Goal: Contribute content: Contribute content

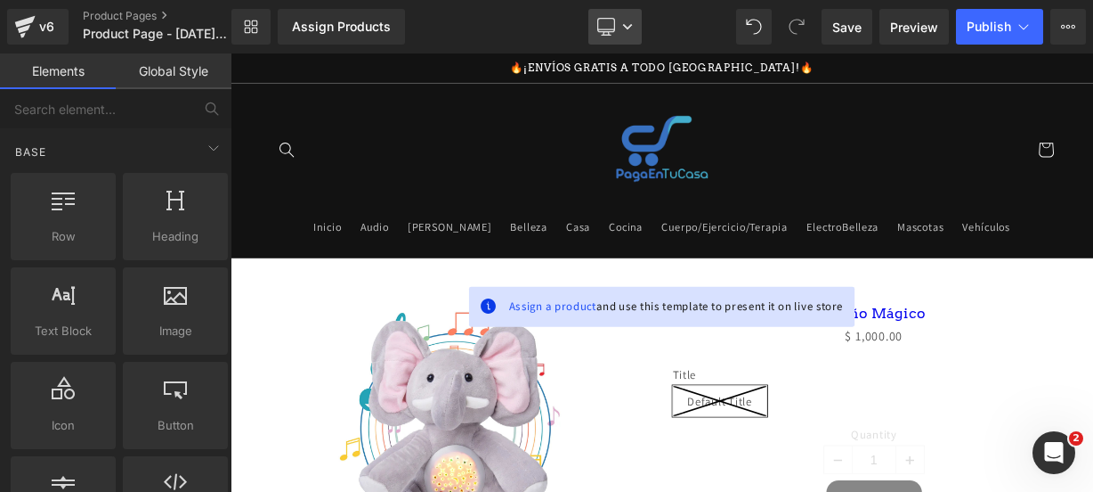
click at [605, 20] on icon at bounding box center [606, 27] width 18 height 18
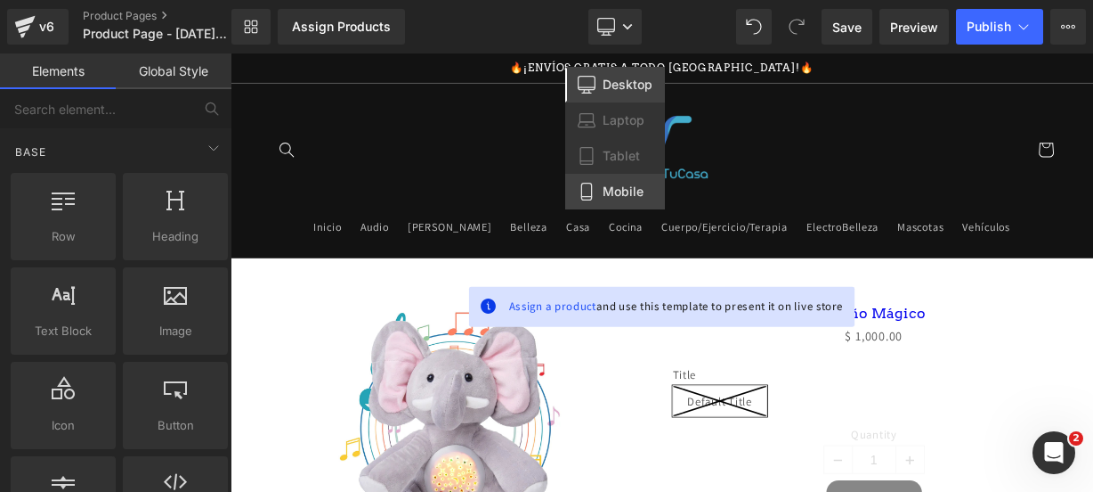
click at [603, 195] on span "Mobile" at bounding box center [623, 191] width 41 height 16
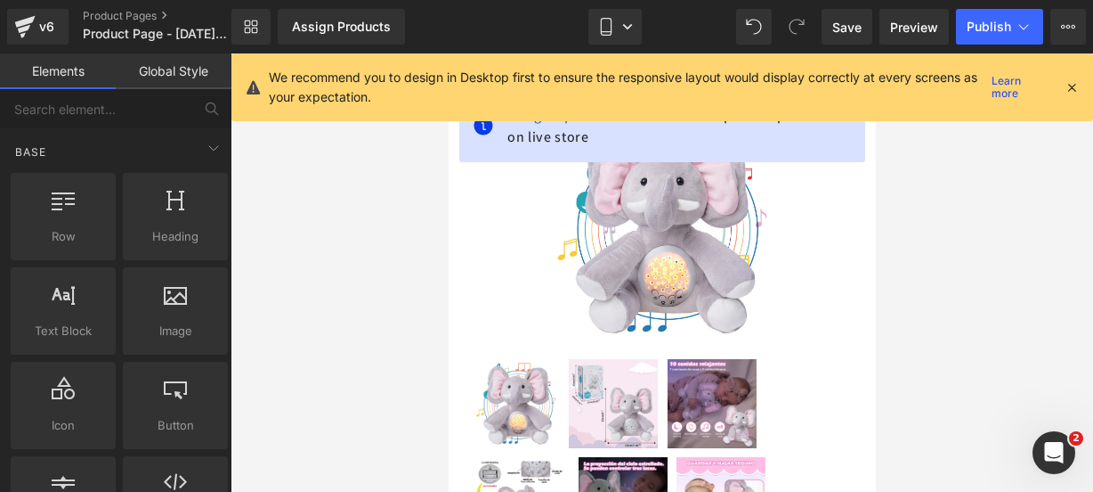
click at [1069, 93] on icon at bounding box center [1072, 87] width 16 height 16
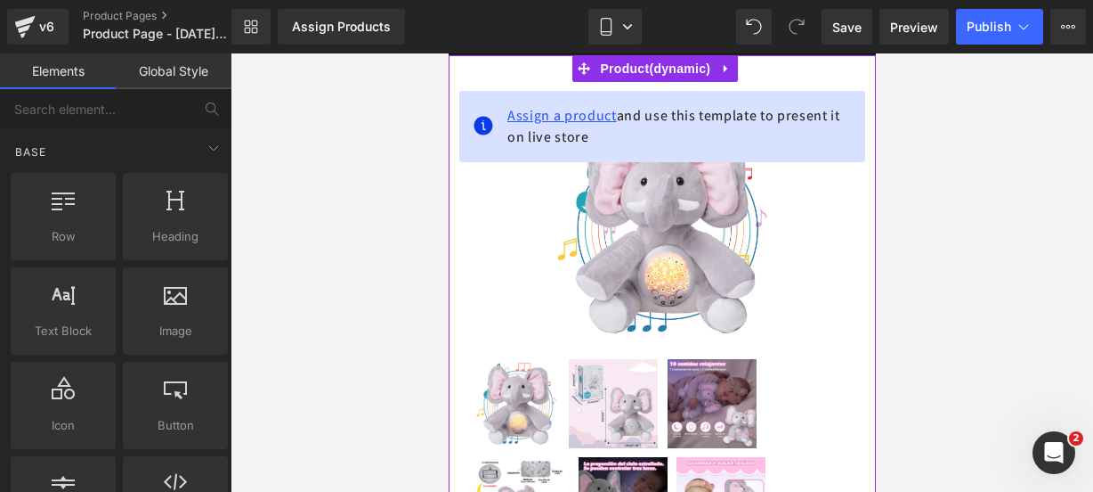
click at [538, 118] on span "Assign a product" at bounding box center [562, 115] width 110 height 19
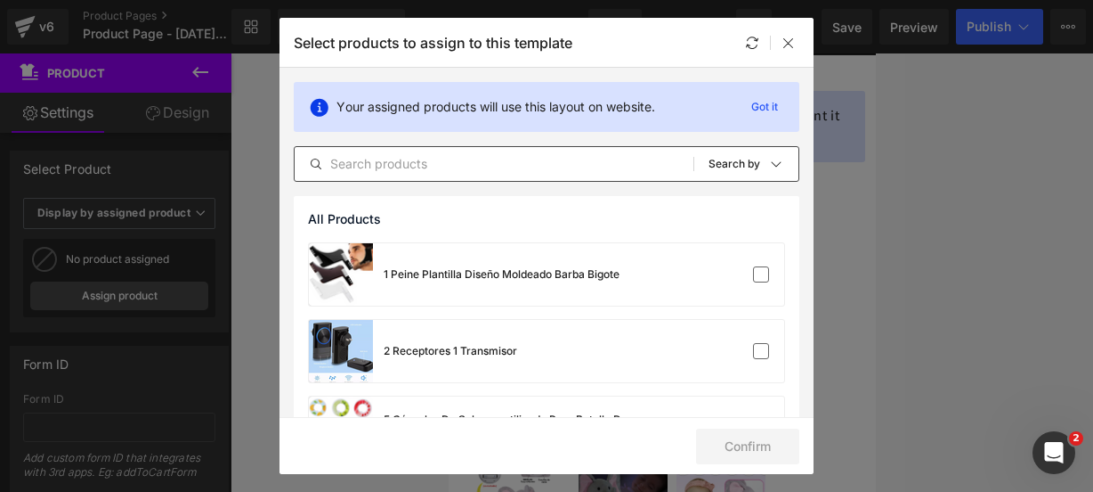
click at [451, 156] on input "text" at bounding box center [494, 163] width 399 height 21
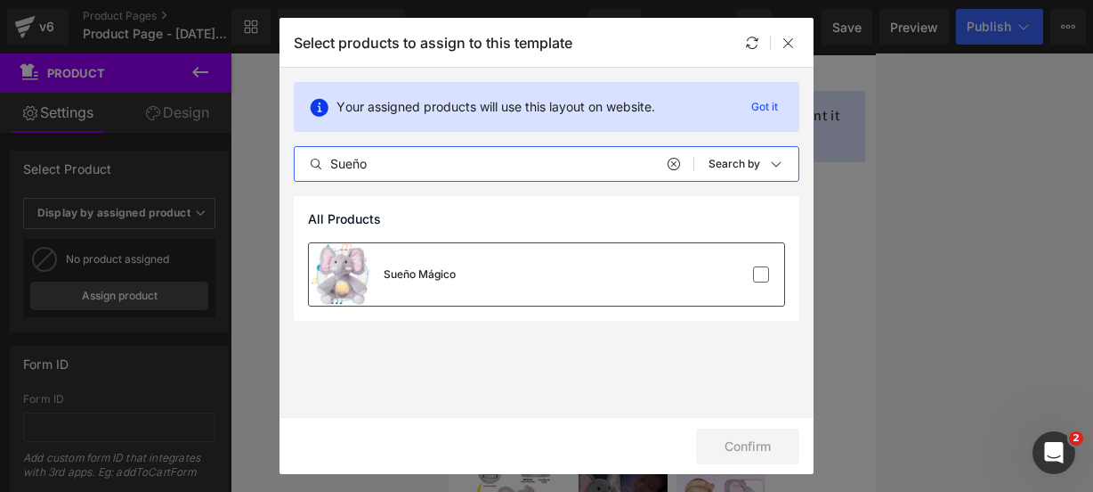
type input "Sueño"
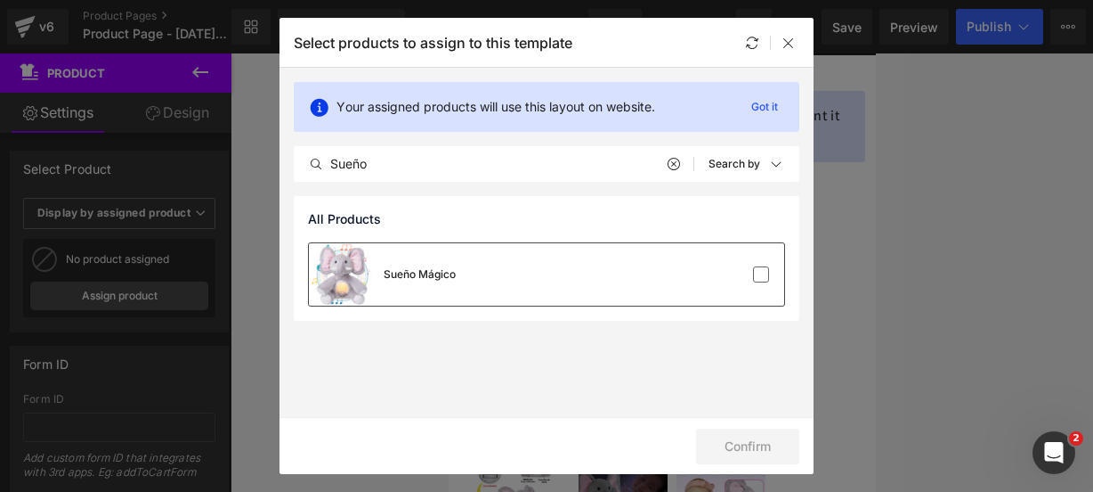
click at [628, 287] on div "Sueño Mágico" at bounding box center [546, 274] width 475 height 62
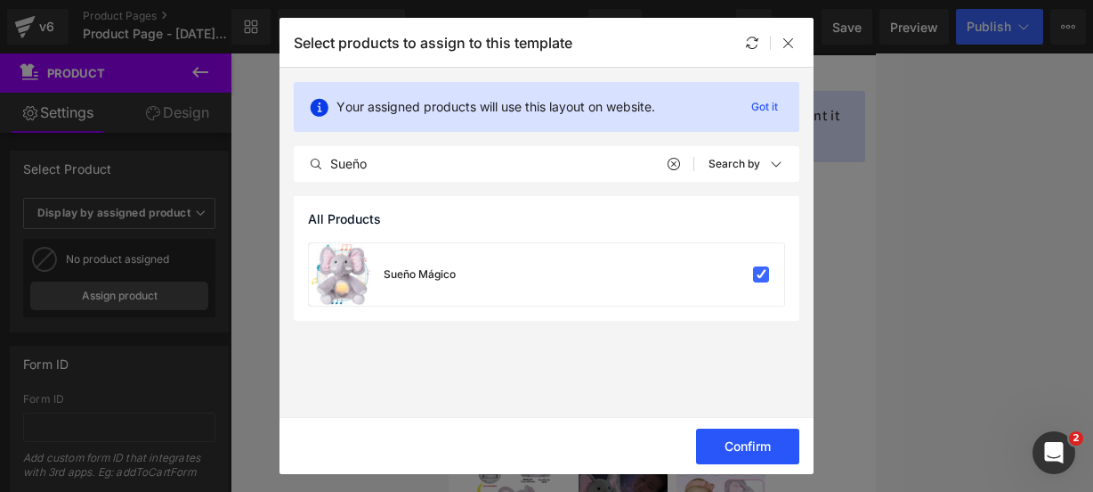
click at [718, 446] on button "Confirm" at bounding box center [747, 446] width 103 height 36
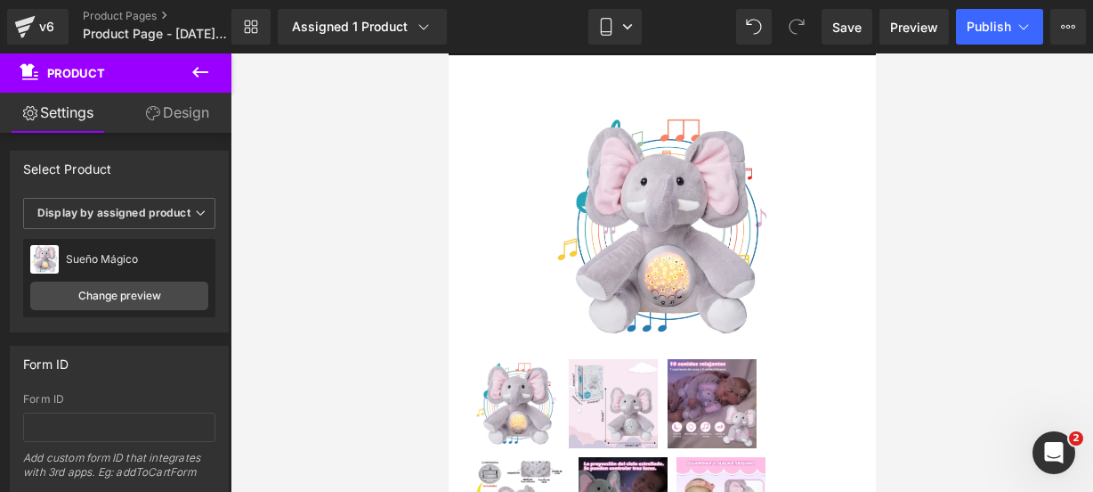
click at [203, 80] on icon at bounding box center [200, 71] width 21 height 21
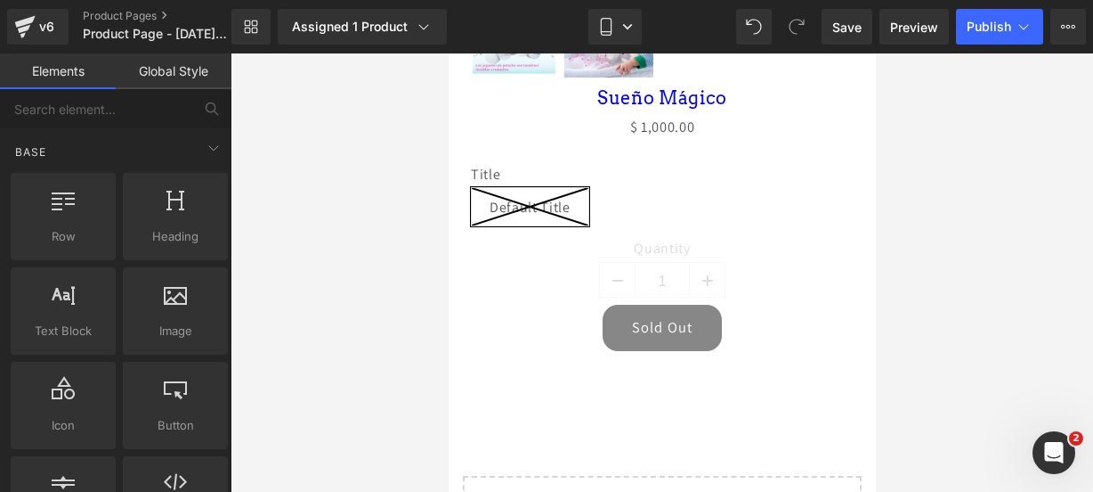
scroll to position [748, 0]
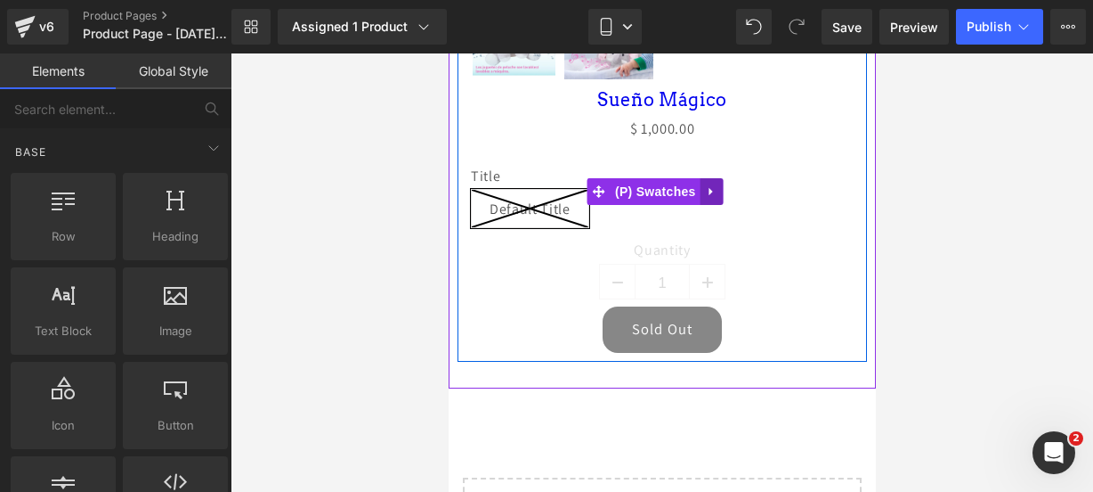
click at [710, 186] on icon at bounding box center [711, 190] width 12 height 13
click at [719, 185] on icon at bounding box center [723, 191] width 12 height 12
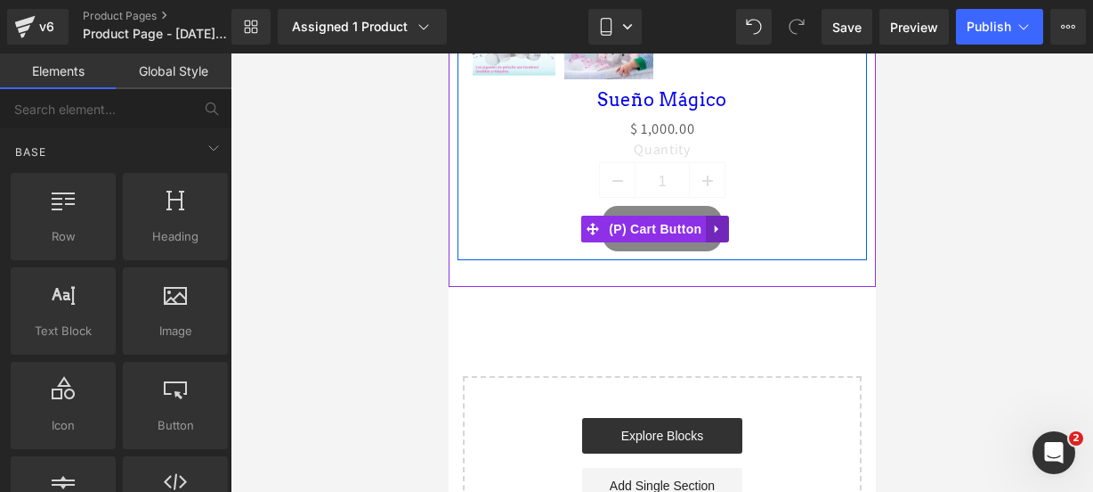
click at [714, 227] on link at bounding box center [716, 228] width 23 height 27
click at [718, 226] on link at bounding box center [728, 228] width 23 height 27
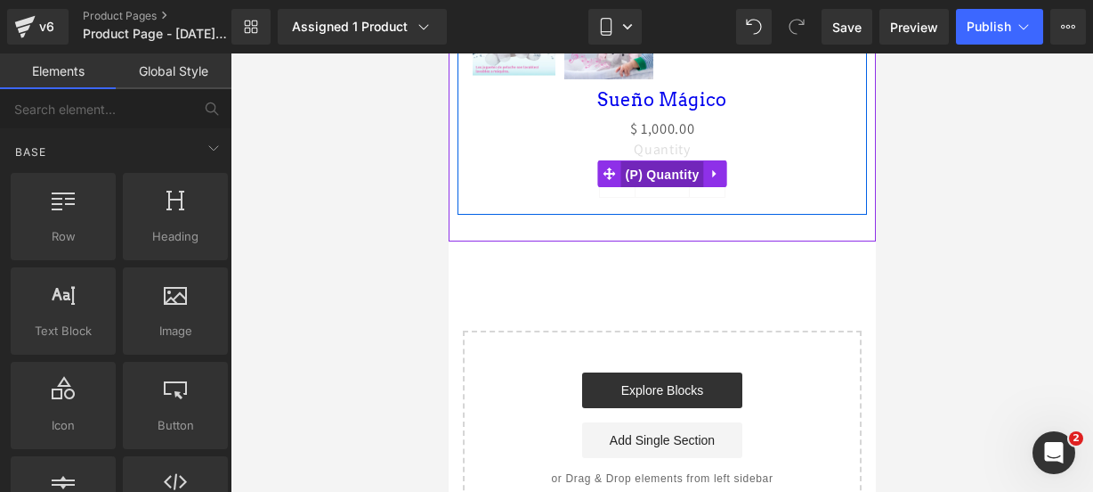
click at [639, 165] on span "(P) Quantity" at bounding box center [662, 174] width 83 height 27
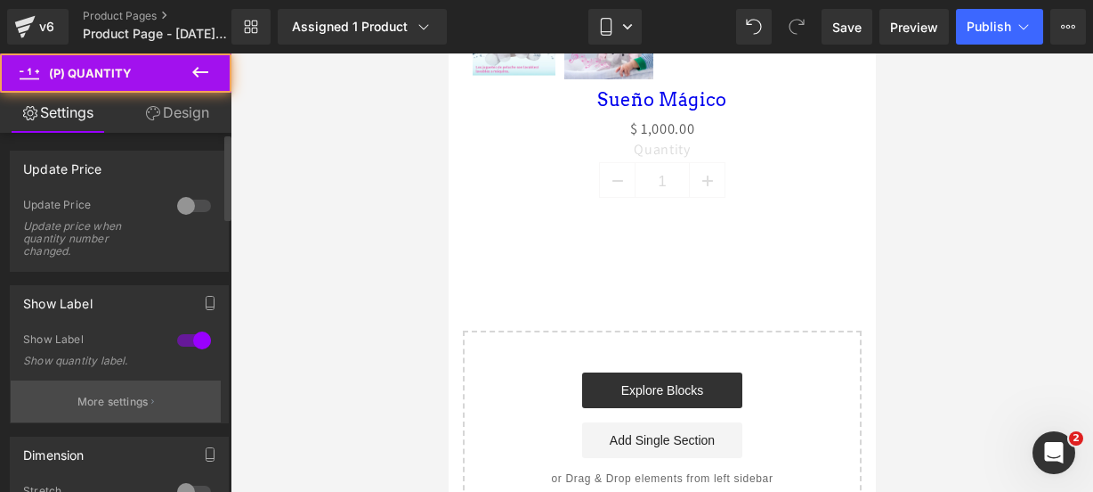
click at [151, 397] on icon "button" at bounding box center [152, 401] width 3 height 9
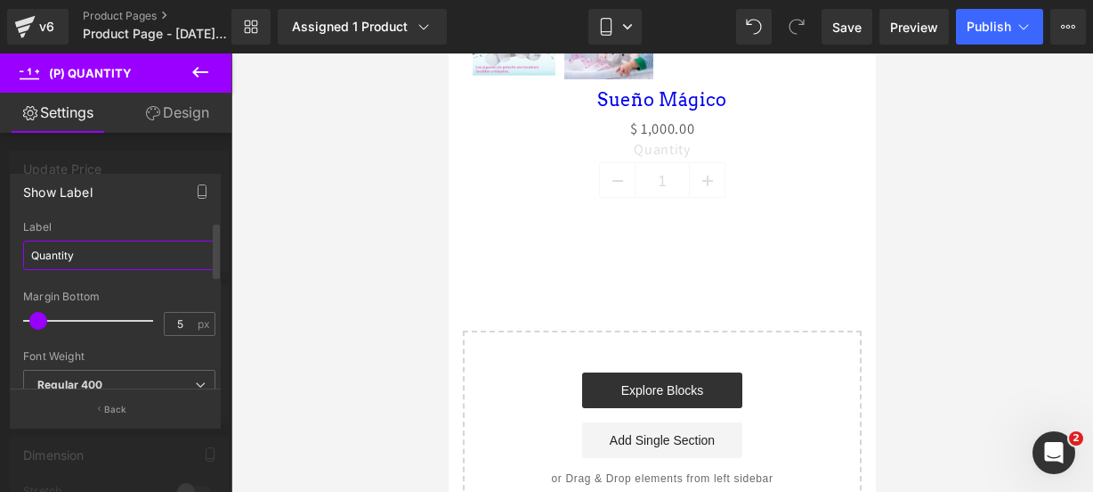
click at [97, 259] on input "Quantity" at bounding box center [119, 254] width 192 height 29
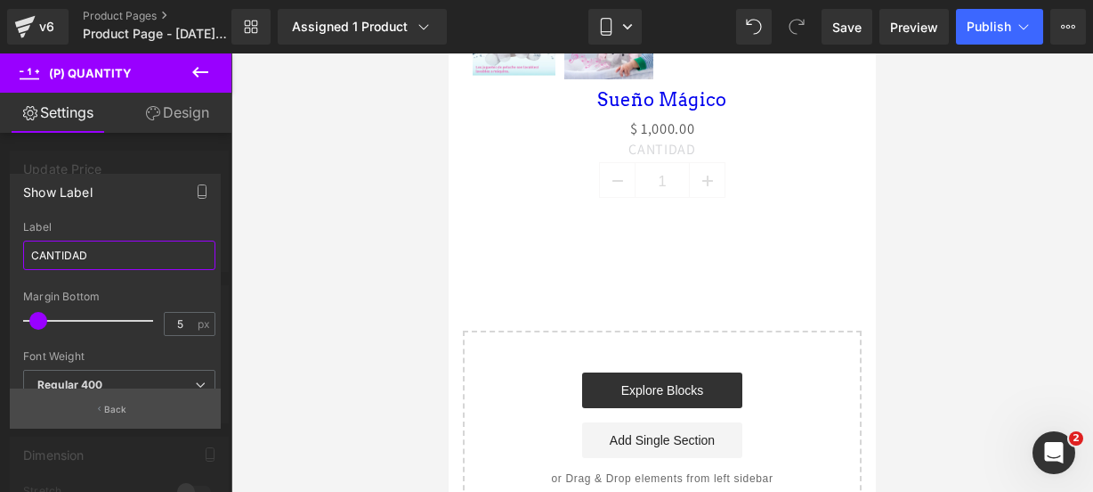
type input "CANTIDAD"
click at [110, 402] on button "Back" at bounding box center [115, 408] width 211 height 40
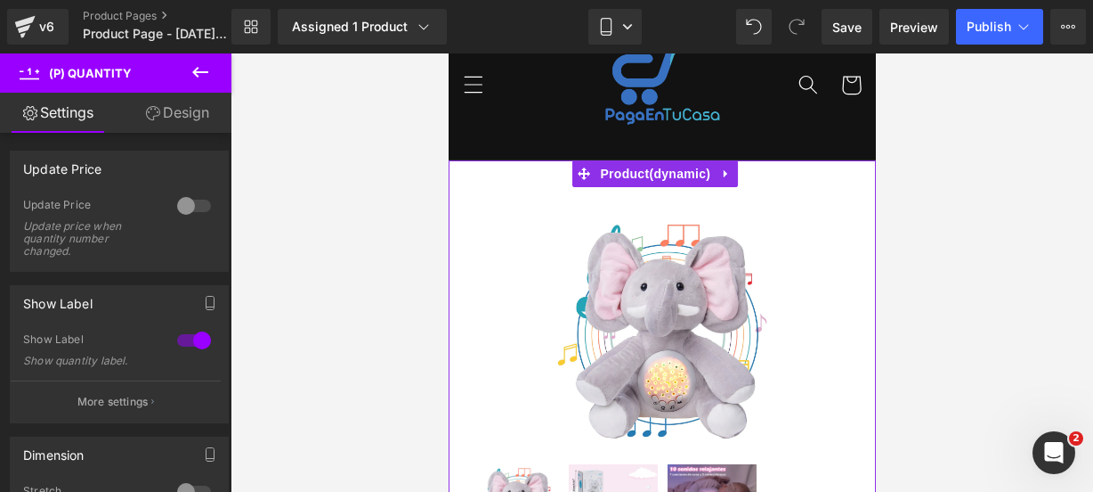
scroll to position [75, 0]
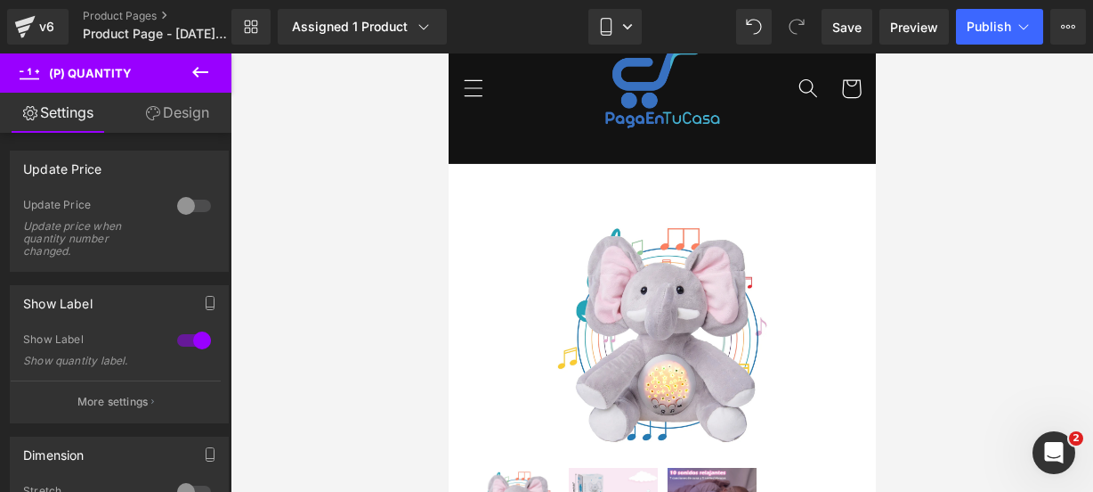
click at [201, 77] on icon at bounding box center [200, 71] width 21 height 21
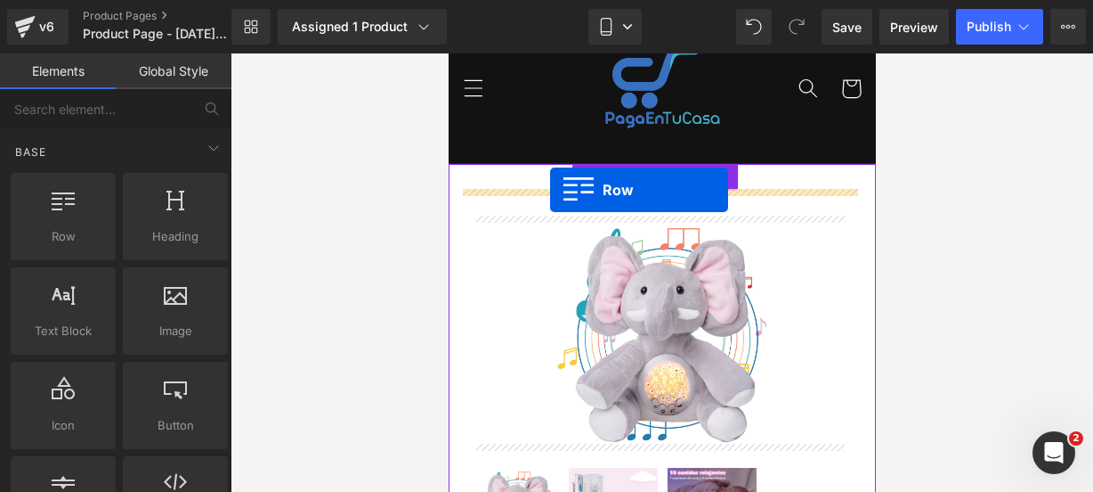
drag, startPoint x: 549, startPoint y: 275, endPoint x: 549, endPoint y: 190, distance: 85.5
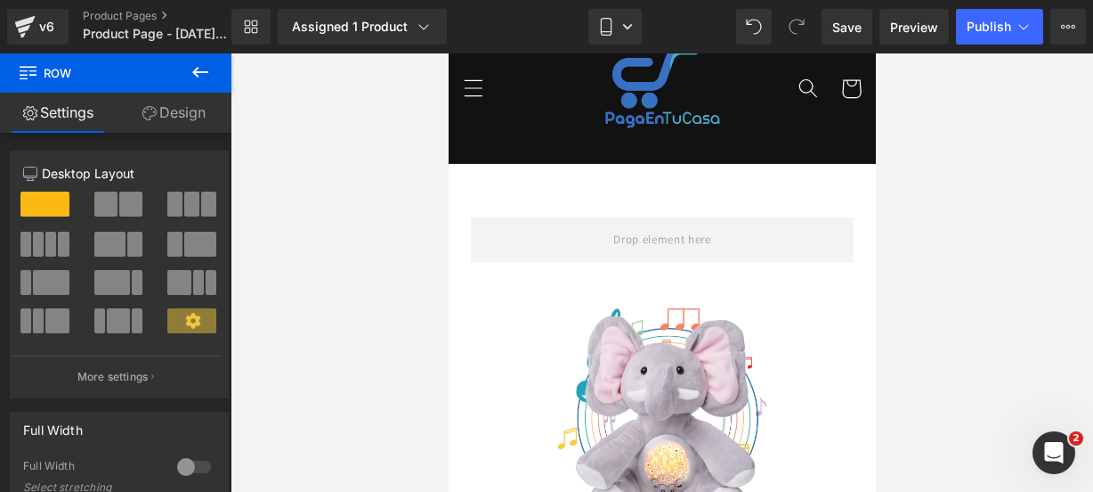
click at [200, 66] on icon at bounding box center [200, 71] width 21 height 21
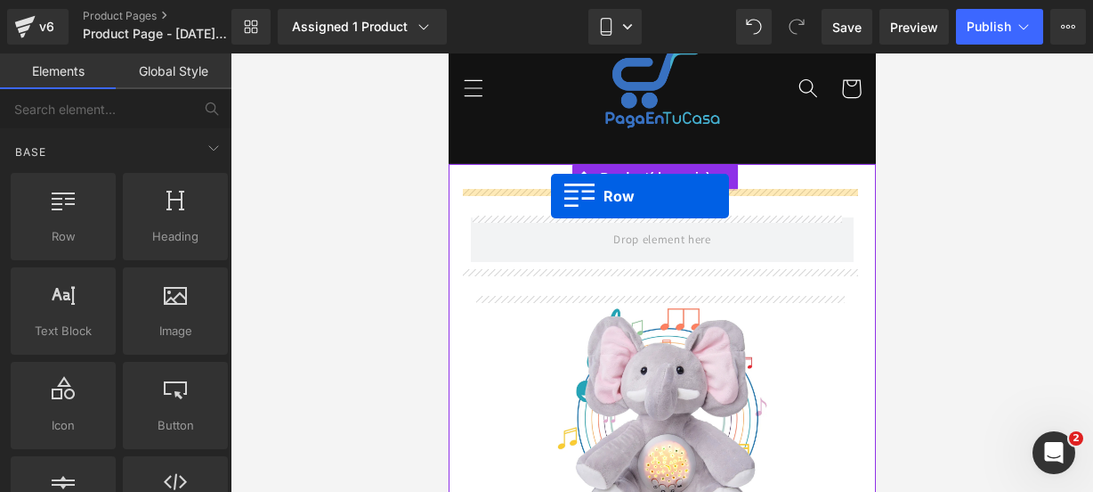
drag, startPoint x: 551, startPoint y: 274, endPoint x: 548, endPoint y: 195, distance: 79.3
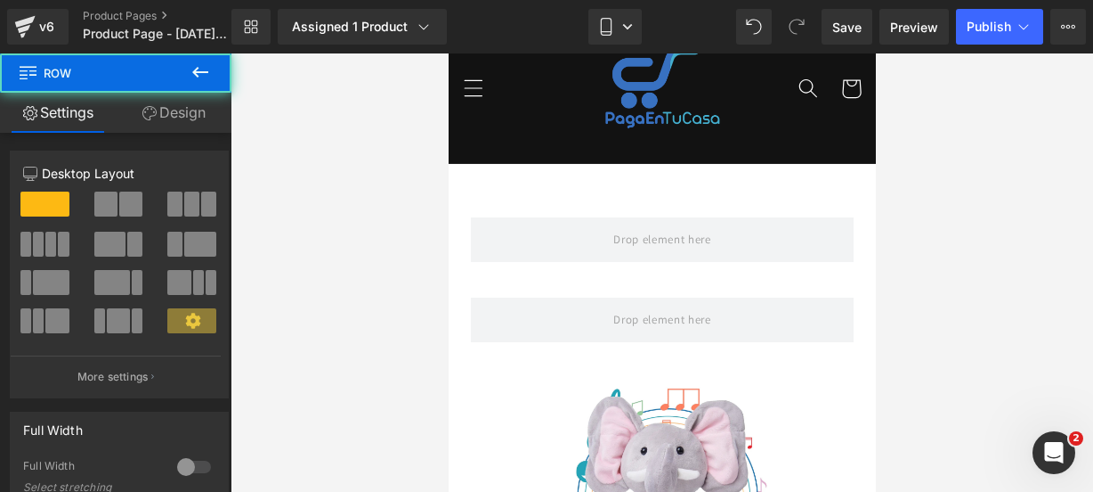
click at [199, 77] on icon at bounding box center [200, 71] width 21 height 21
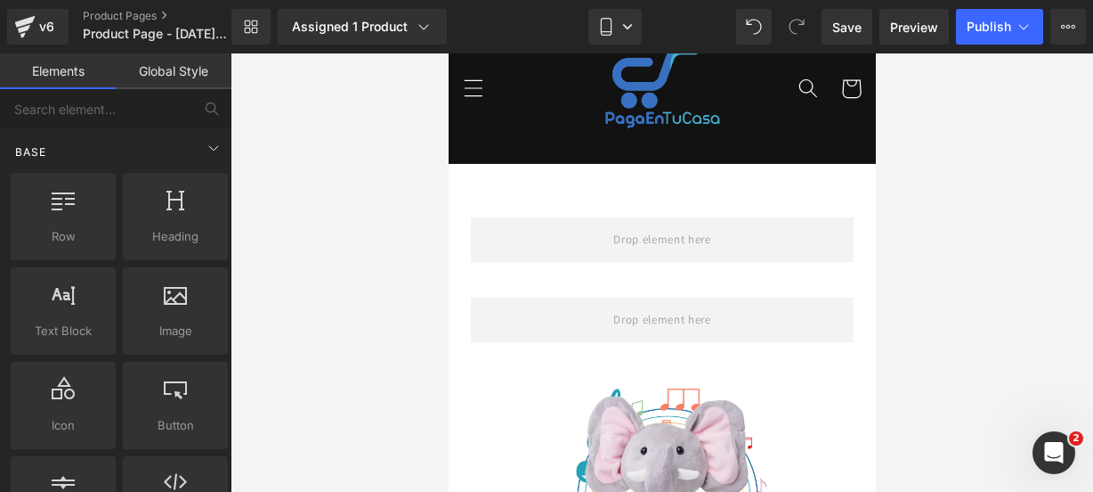
click at [91, 167] on div "Base" at bounding box center [119, 152] width 224 height 36
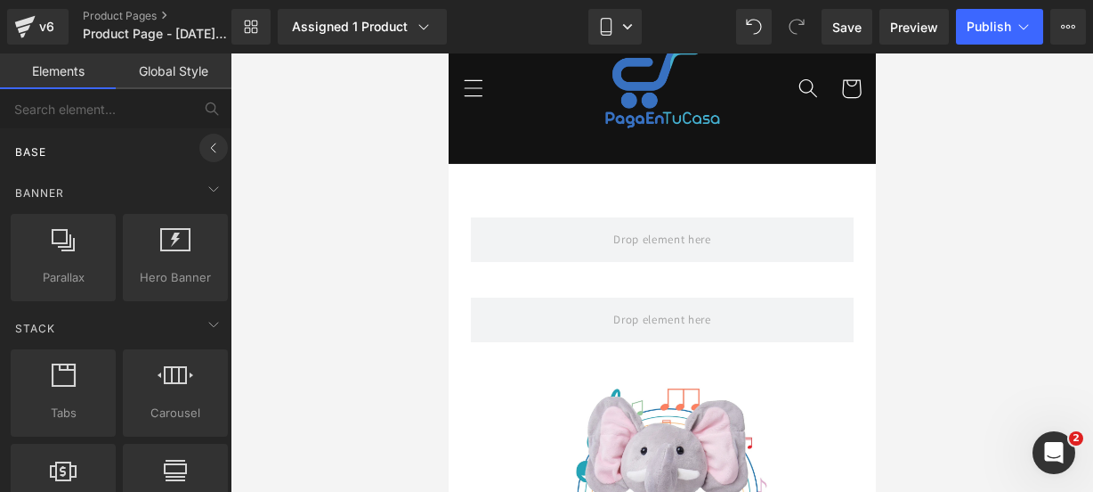
click at [217, 143] on span at bounding box center [213, 148] width 28 height 28
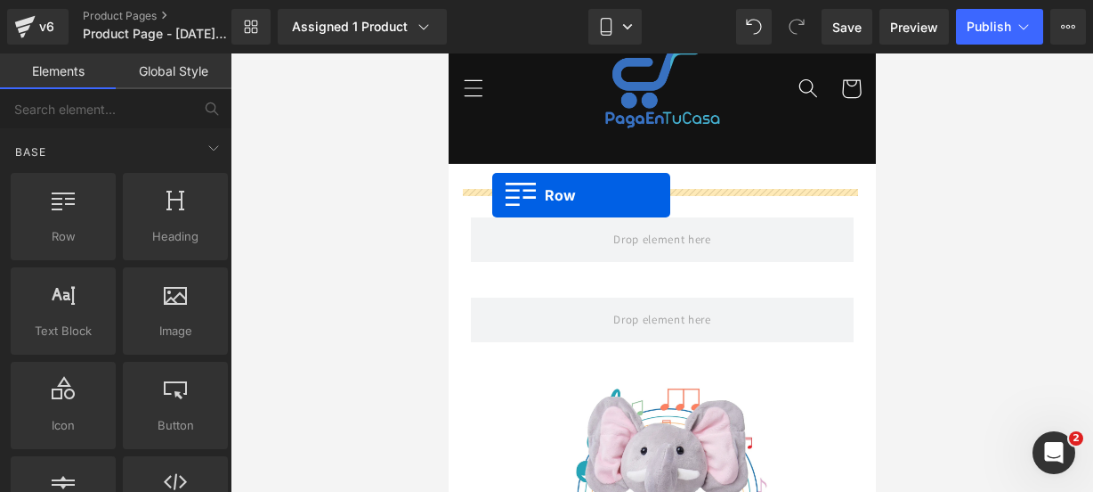
drag, startPoint x: 540, startPoint y: 266, endPoint x: 492, endPoint y: 195, distance: 86.4
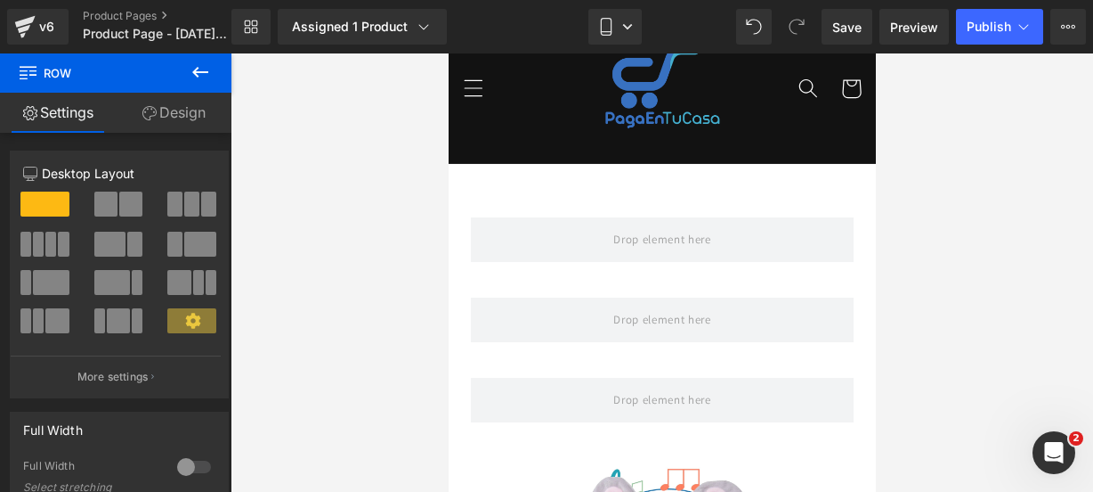
click at [200, 79] on icon at bounding box center [200, 71] width 21 height 21
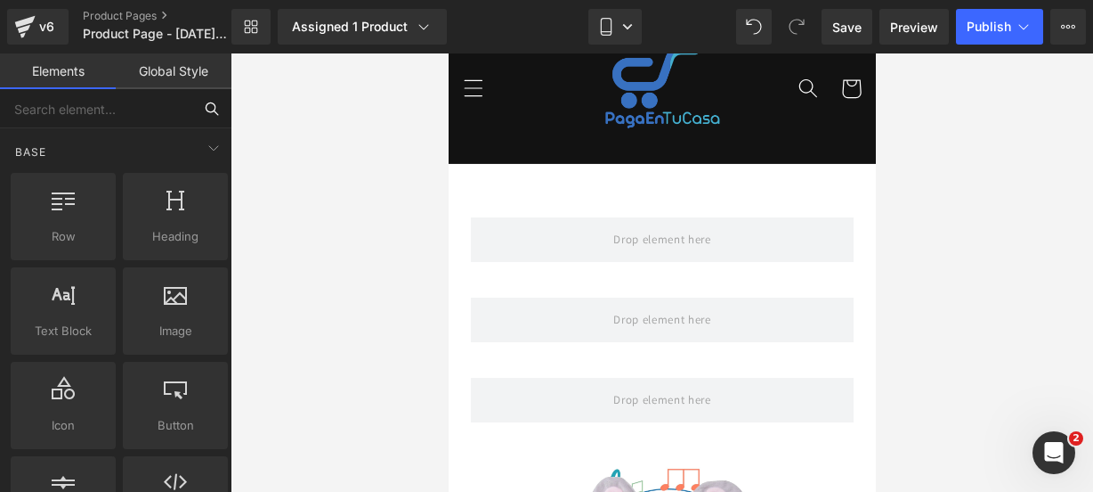
click at [120, 121] on input "text" at bounding box center [96, 108] width 192 height 39
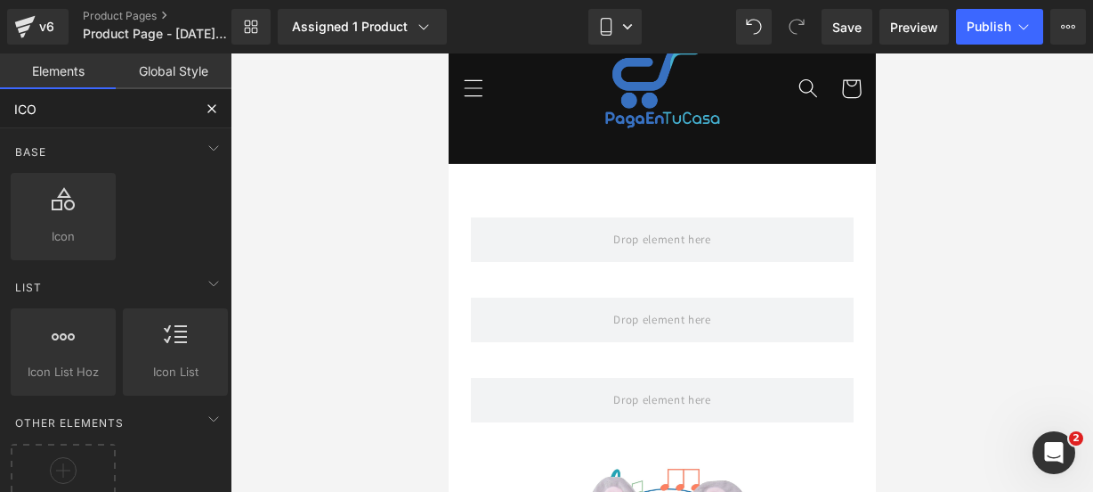
type input "ICON"
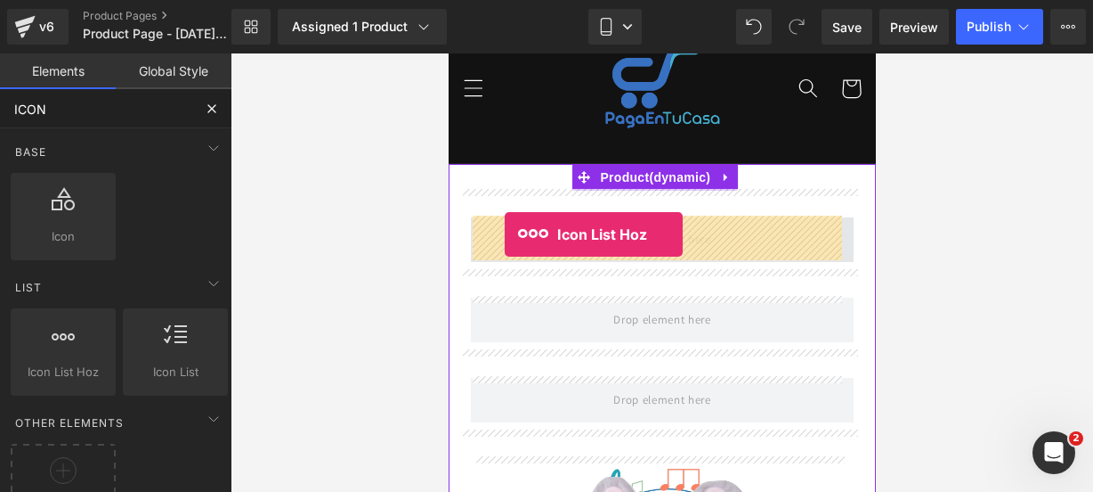
drag, startPoint x: 499, startPoint y: 393, endPoint x: 504, endPoint y: 234, distance: 158.6
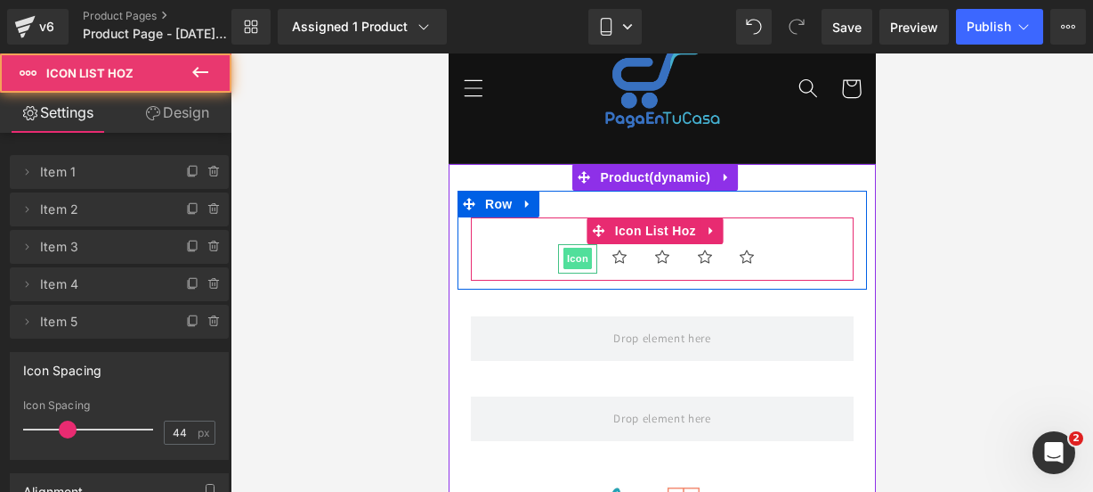
click at [567, 263] on span "Icon" at bounding box center [577, 258] width 28 height 21
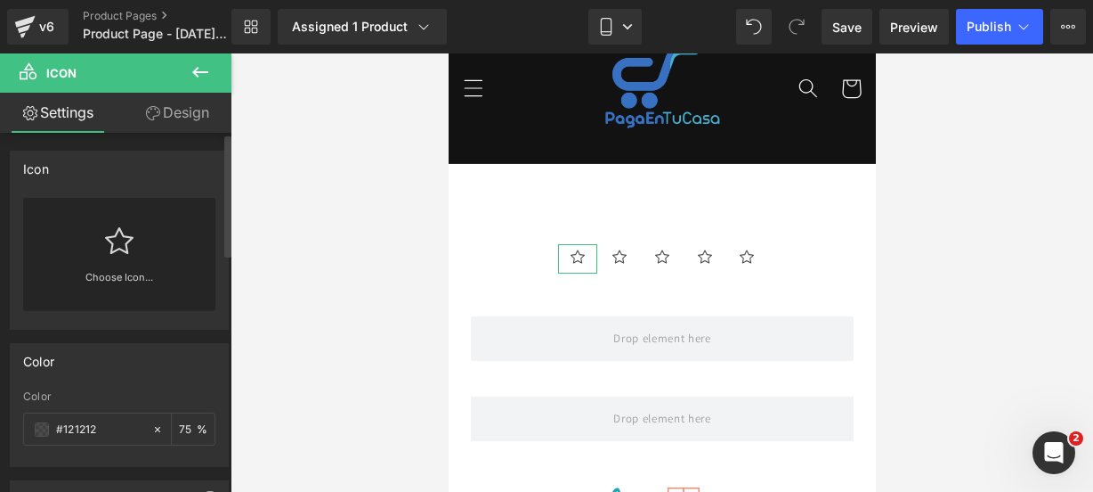
click at [141, 243] on div "Choose Icon..." at bounding box center [119, 254] width 192 height 113
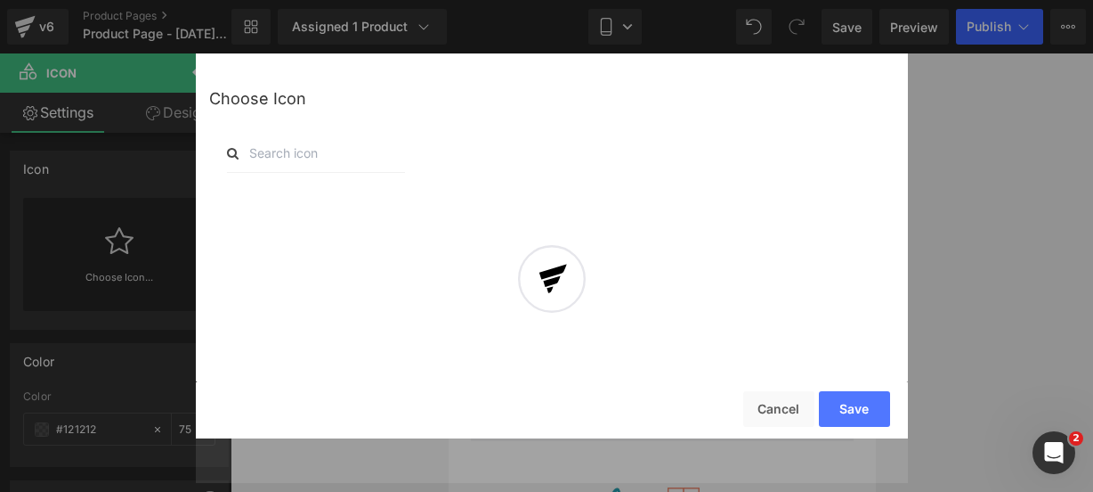
click at [300, 150] on div at bounding box center [552, 290] width 712 height 385
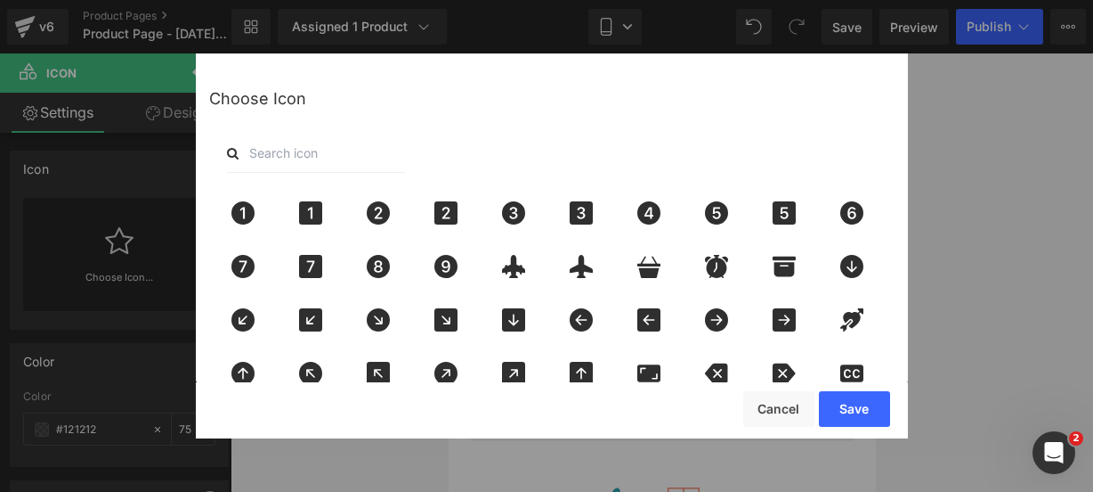
click at [300, 150] on input "text" at bounding box center [316, 153] width 178 height 39
type input "star"
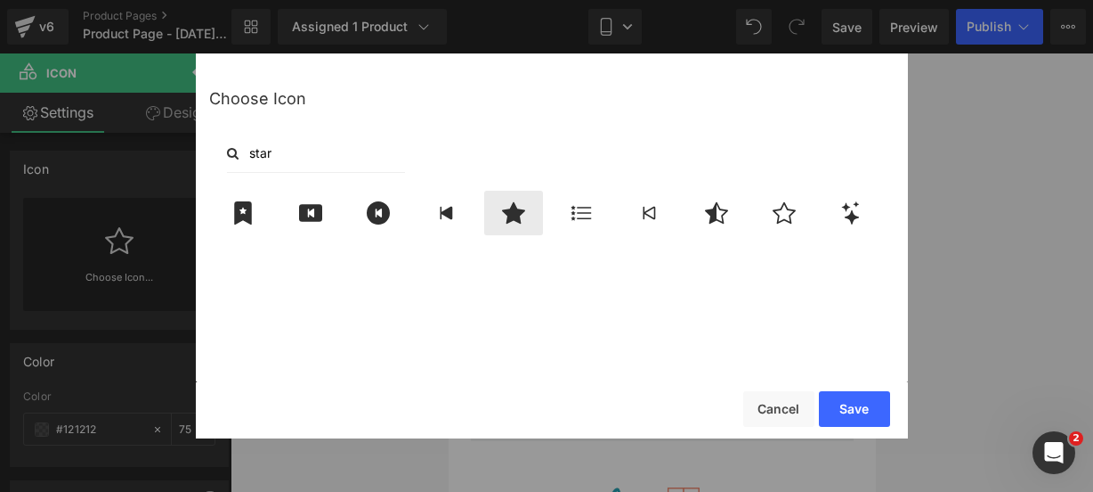
click at [513, 231] on div at bounding box center [513, 213] width 59 height 45
click at [869, 396] on button "Save" at bounding box center [854, 409] width 71 height 36
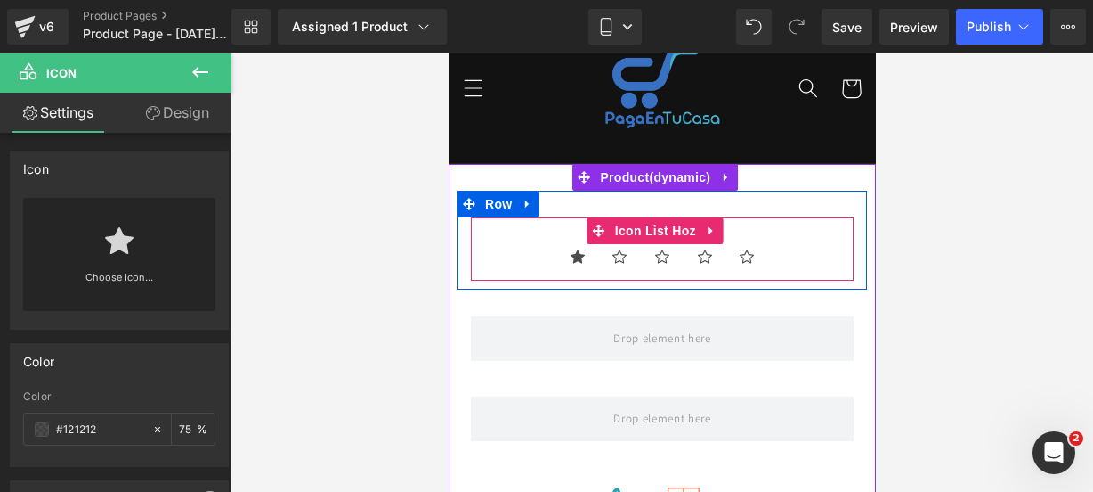
click at [521, 248] on ul "Icon Icon Icon Icon Icon" at bounding box center [661, 262] width 383 height 37
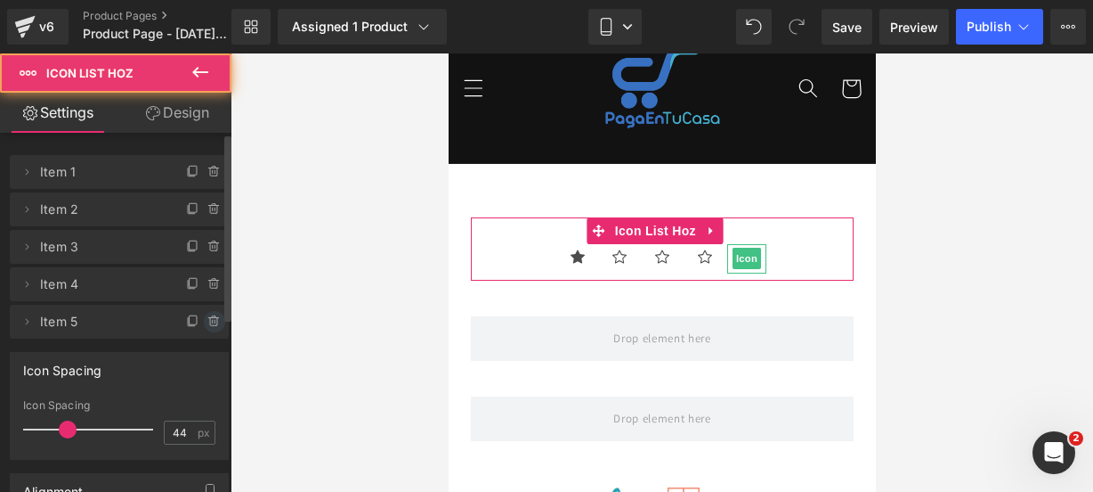
click at [207, 314] on icon at bounding box center [214, 321] width 14 height 14
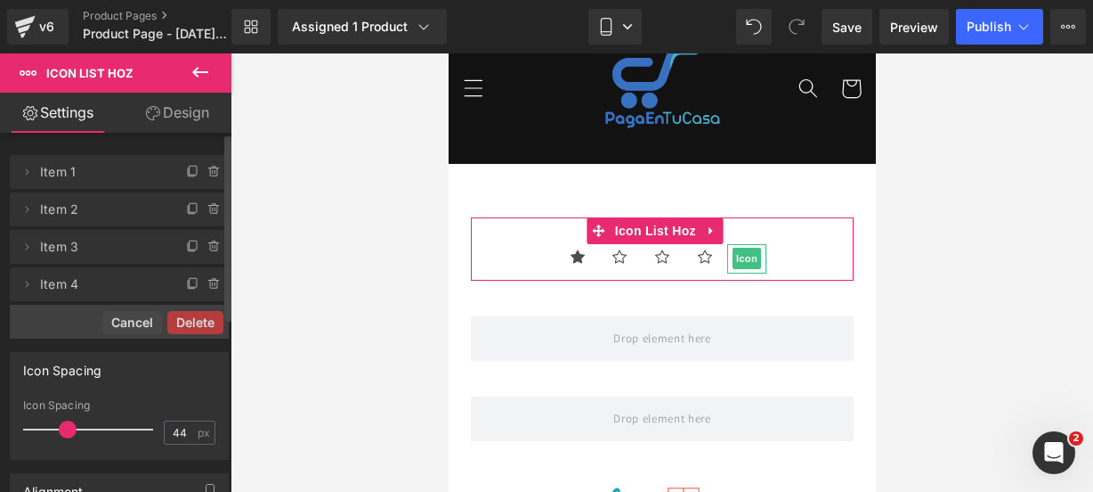
click at [207, 314] on button "Delete" at bounding box center [195, 322] width 56 height 23
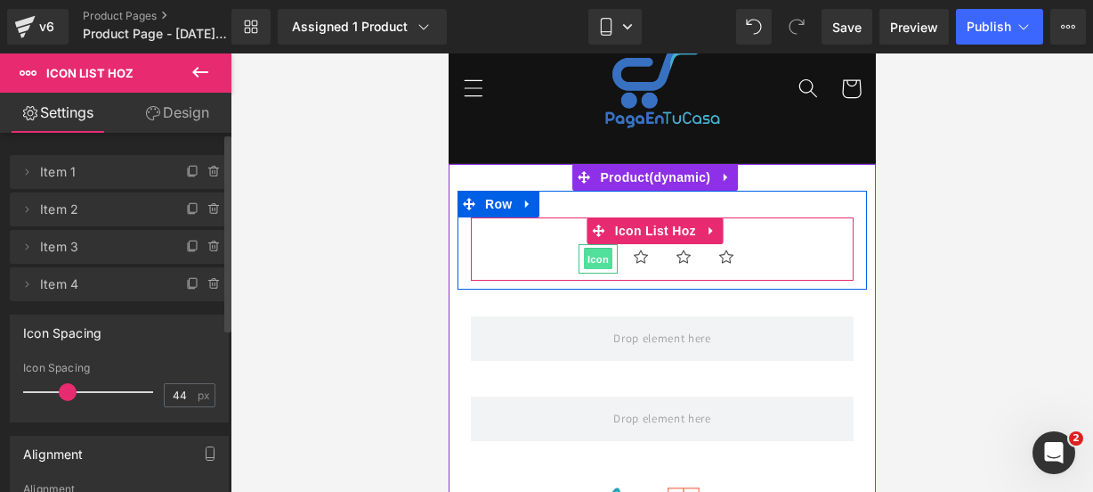
click at [583, 252] on span "Icon" at bounding box center [597, 258] width 28 height 21
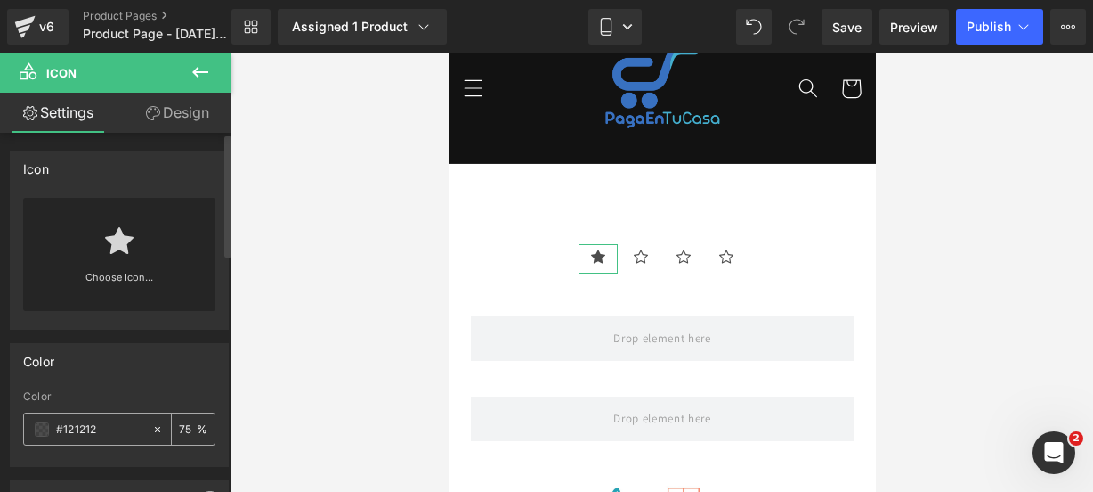
click at [39, 427] on span at bounding box center [42, 429] width 14 height 14
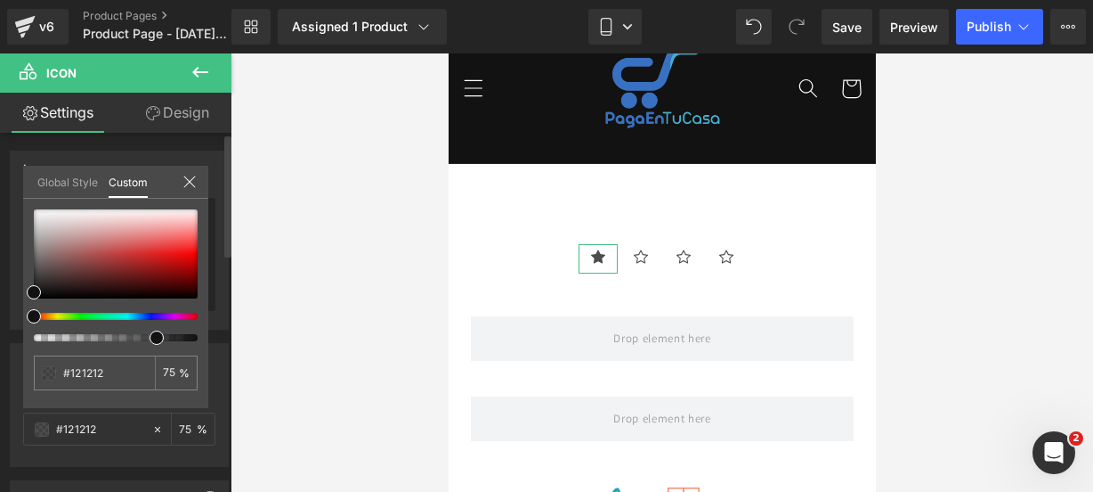
type input "#111111"
click at [54, 317] on div at bounding box center [109, 316] width 164 height 7
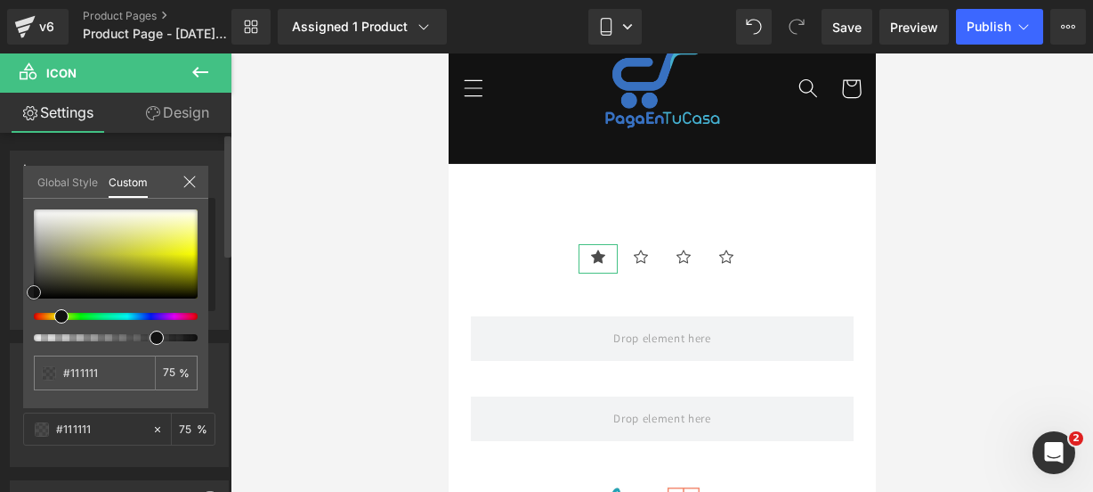
type input "#fbff14"
click at [191, 250] on div at bounding box center [116, 253] width 164 height 89
click at [187, 183] on icon at bounding box center [189, 181] width 12 height 12
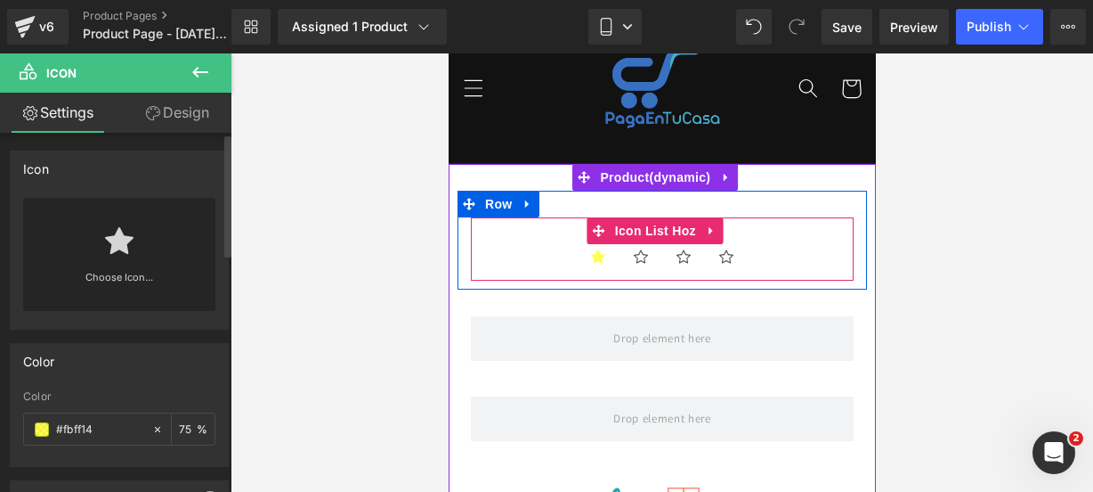
click at [516, 248] on ul "Icon Icon Icon Icon" at bounding box center [661, 262] width 383 height 37
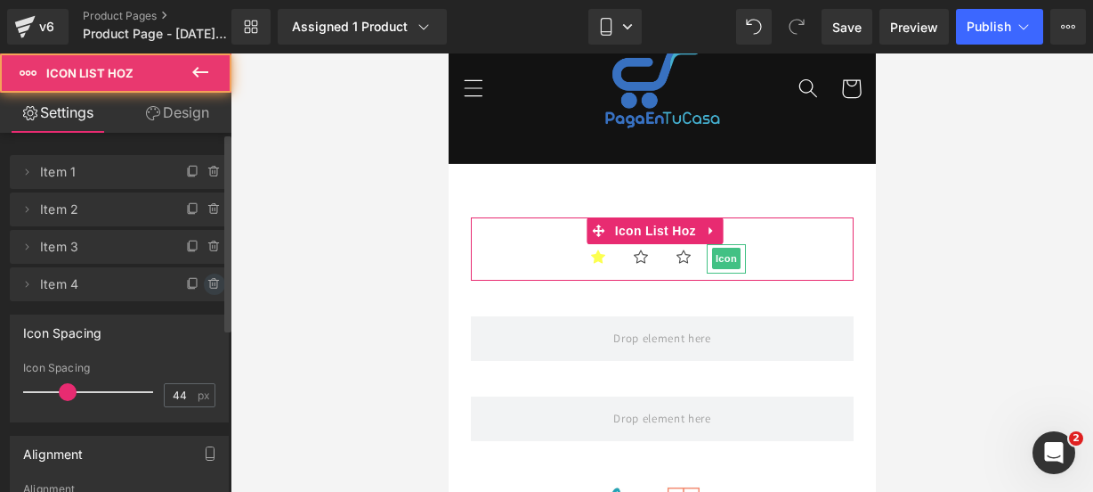
click at [217, 281] on span at bounding box center [214, 283] width 21 height 21
click at [217, 281] on div "Delete Cancel" at bounding box center [123, 284] width 219 height 34
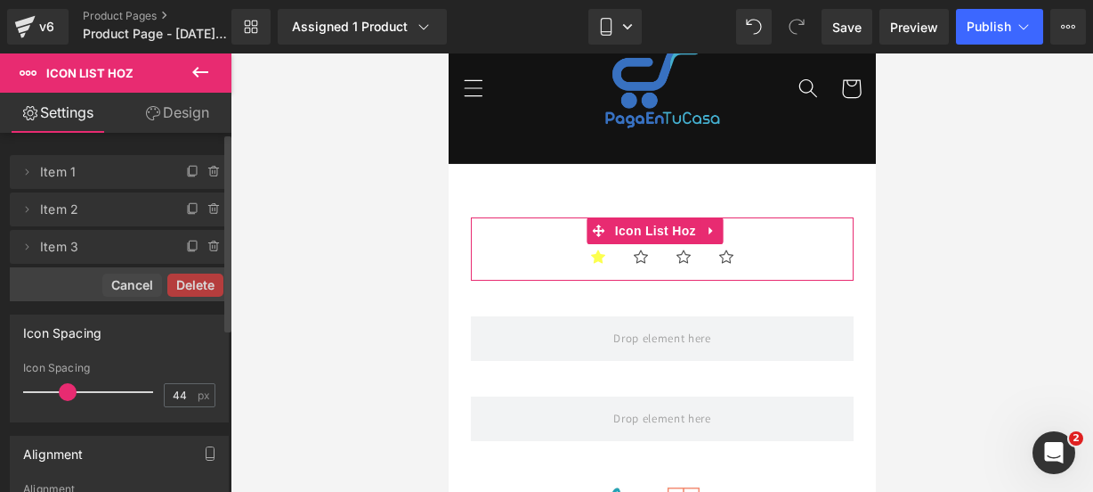
click at [204, 278] on button "Delete" at bounding box center [195, 284] width 56 height 23
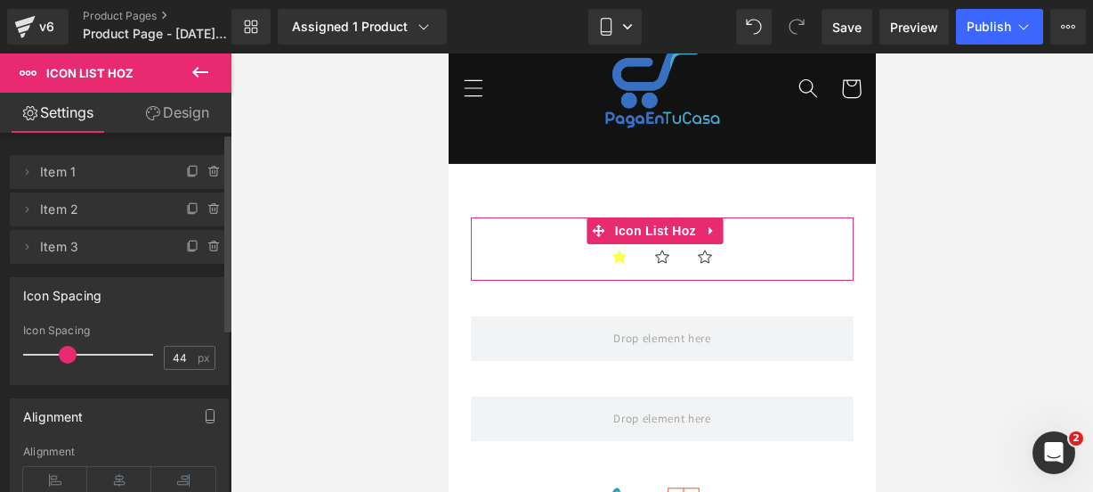
click at [204, 278] on div "Icon Spacing" at bounding box center [119, 295] width 217 height 34
click at [211, 240] on icon at bounding box center [214, 247] width 14 height 14
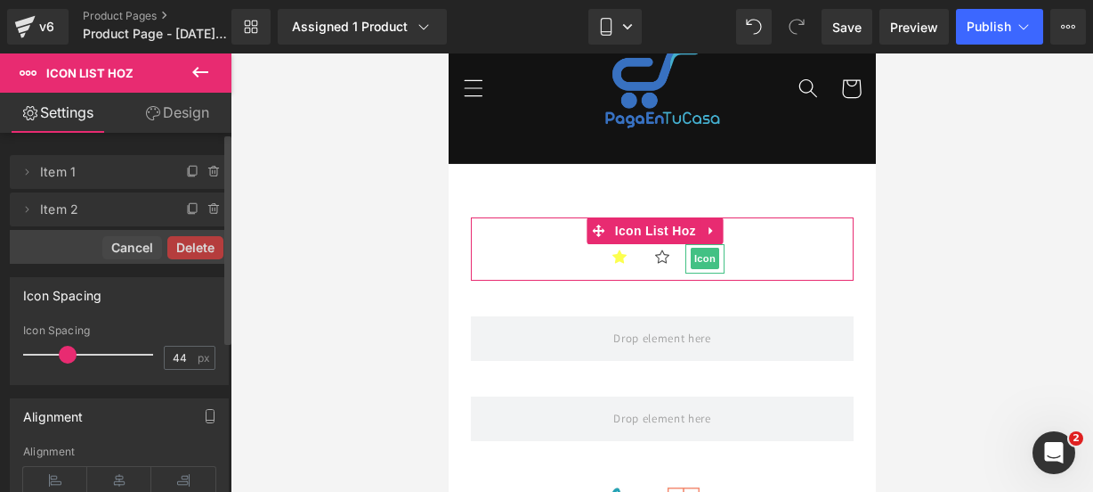
click at [211, 240] on button "Delete" at bounding box center [195, 247] width 56 height 23
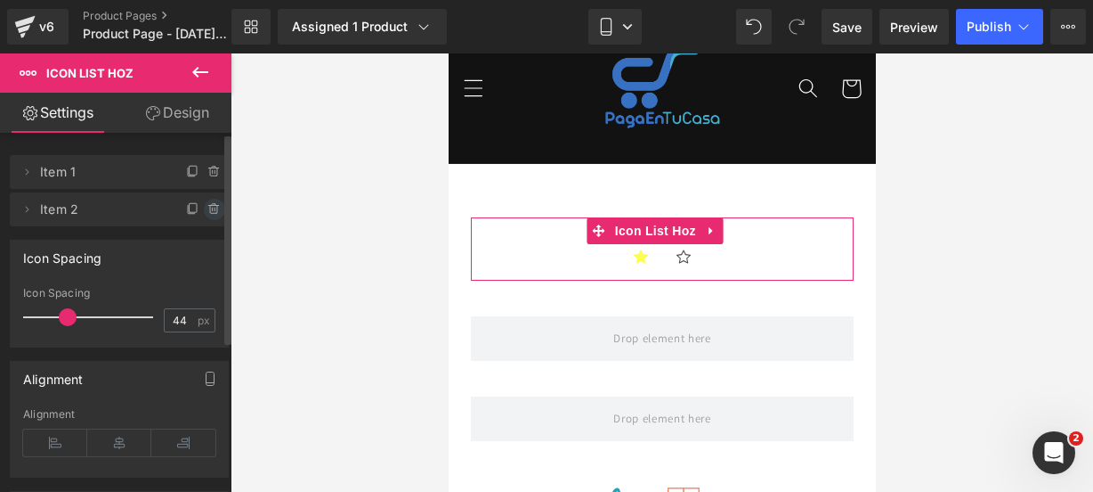
click at [207, 215] on li "Delete Cancel Item 2 Item 2" at bounding box center [119, 209] width 219 height 34
click at [207, 212] on icon at bounding box center [214, 209] width 14 height 14
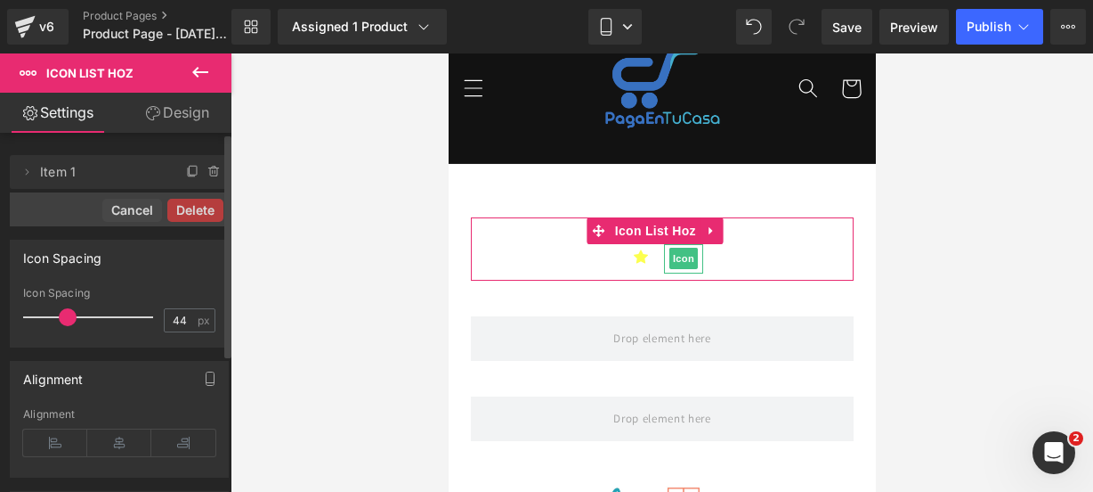
click at [207, 212] on button "Delete" at bounding box center [195, 210] width 56 height 23
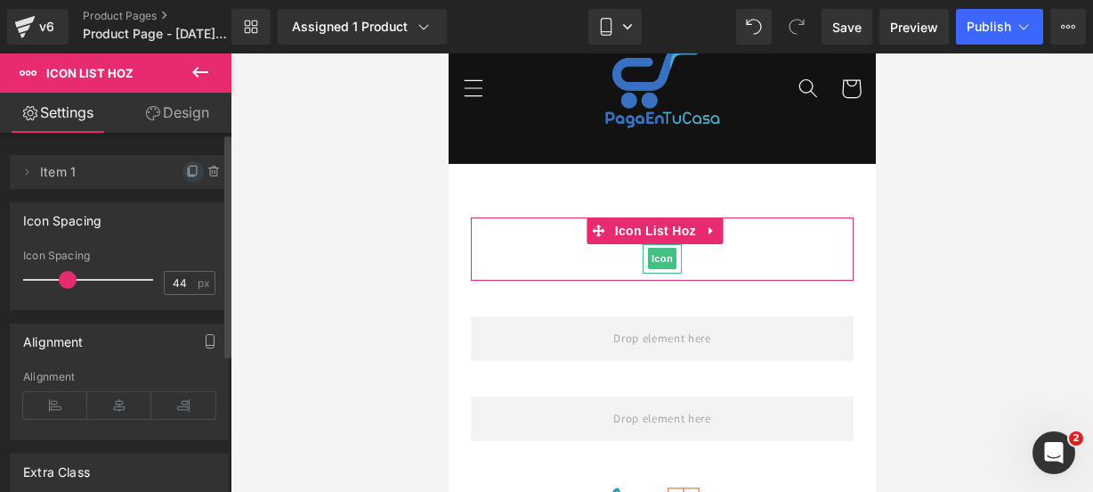
click at [186, 174] on icon at bounding box center [193, 172] width 14 height 14
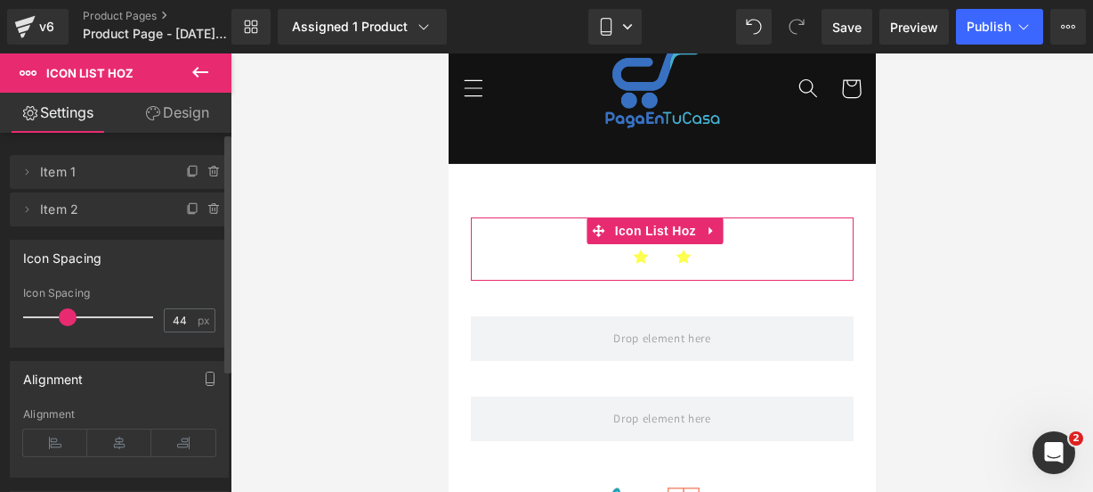
click at [188, 174] on icon at bounding box center [191, 172] width 7 height 8
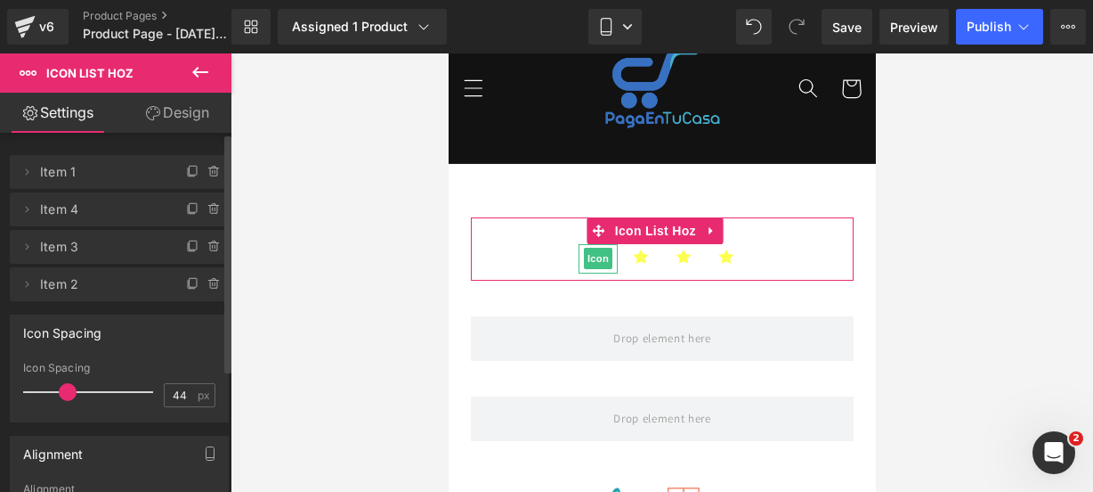
click at [188, 174] on icon at bounding box center [191, 172] width 7 height 8
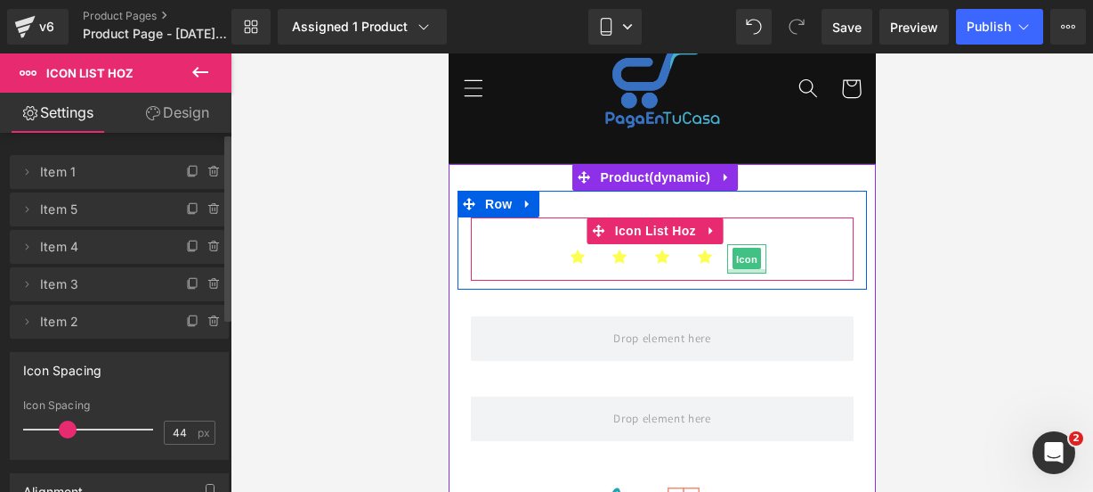
click at [741, 270] on div "Icon" at bounding box center [746, 258] width 39 height 29
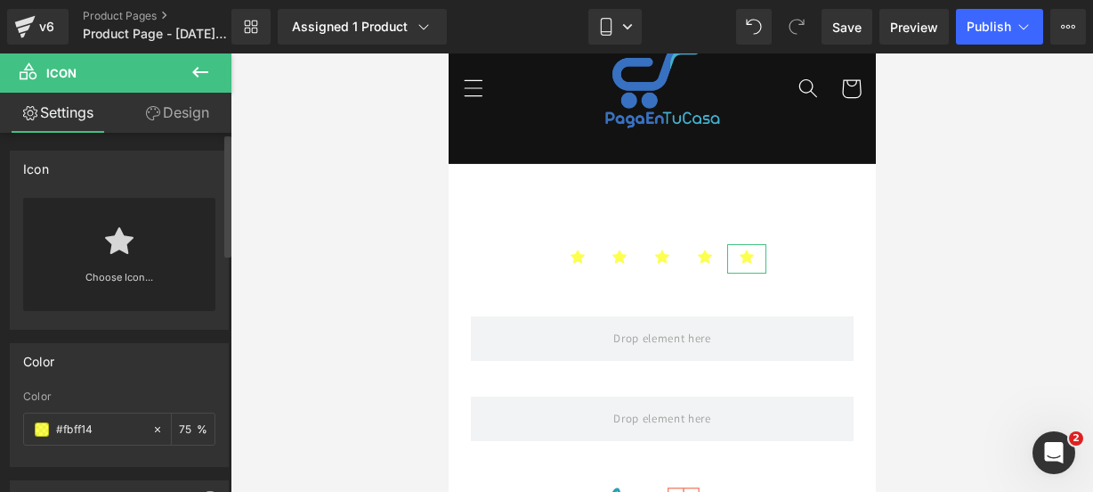
click at [118, 250] on icon at bounding box center [119, 240] width 28 height 28
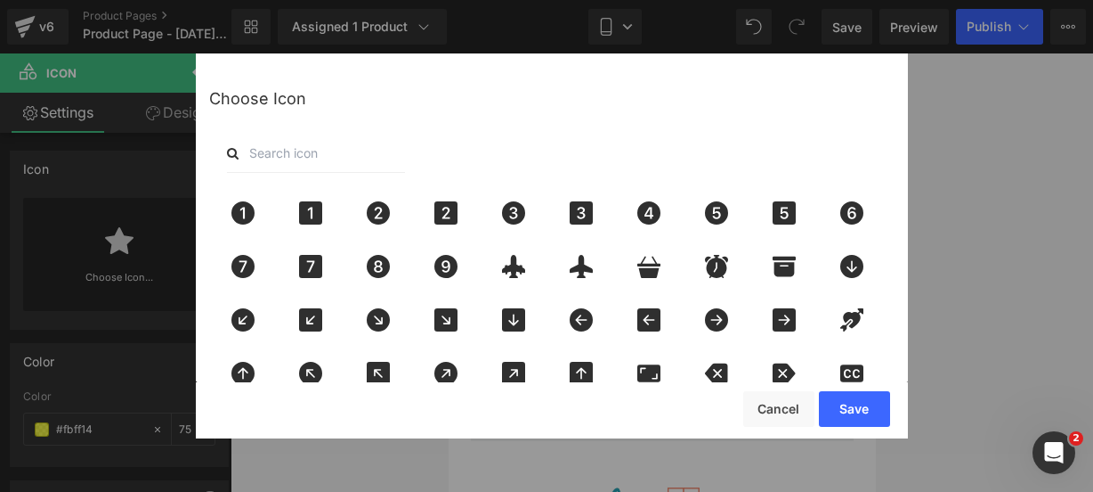
click at [279, 149] on input "text" at bounding box center [316, 153] width 178 height 39
type input "star"
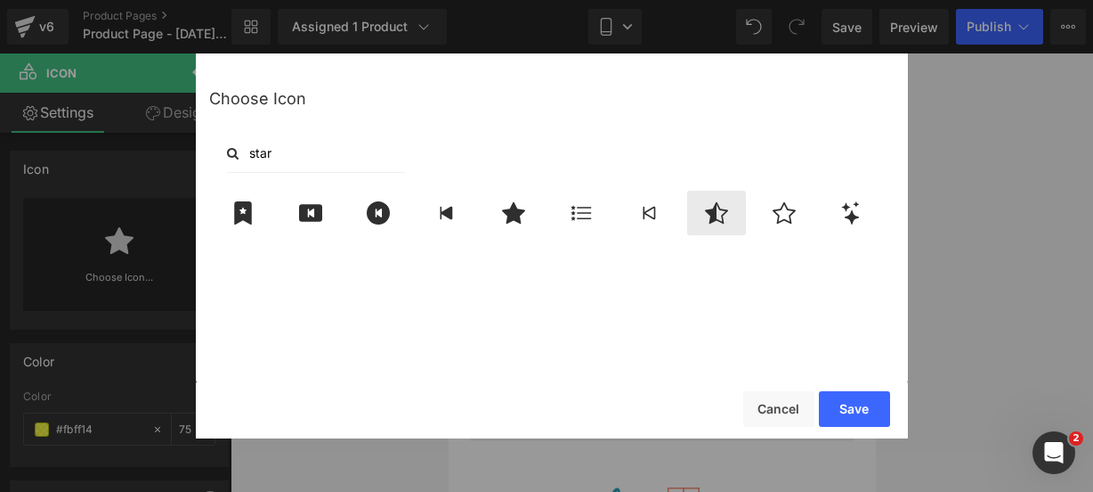
click at [699, 210] on icon at bounding box center [716, 212] width 37 height 23
click at [849, 409] on button "Save" at bounding box center [854, 409] width 71 height 36
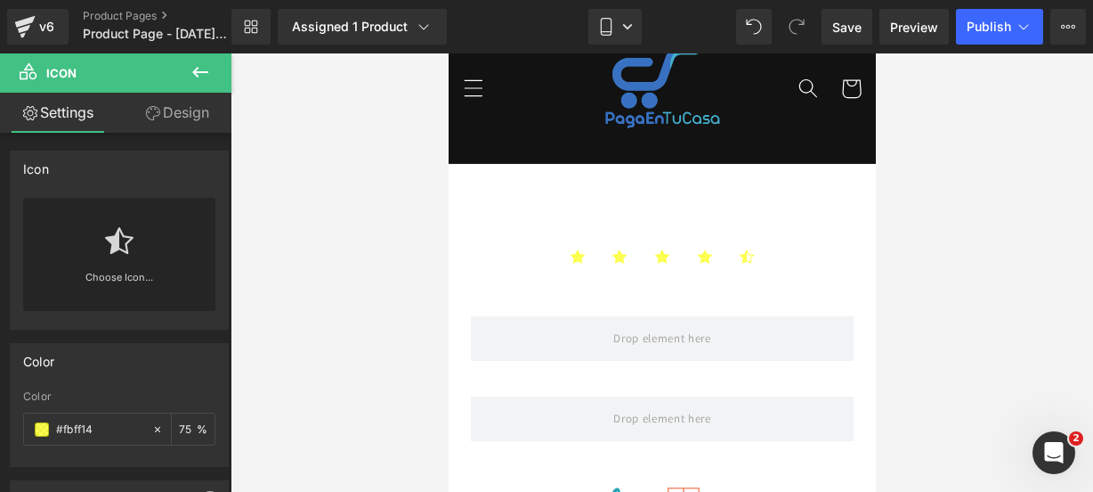
click at [190, 76] on icon at bounding box center [200, 71] width 21 height 21
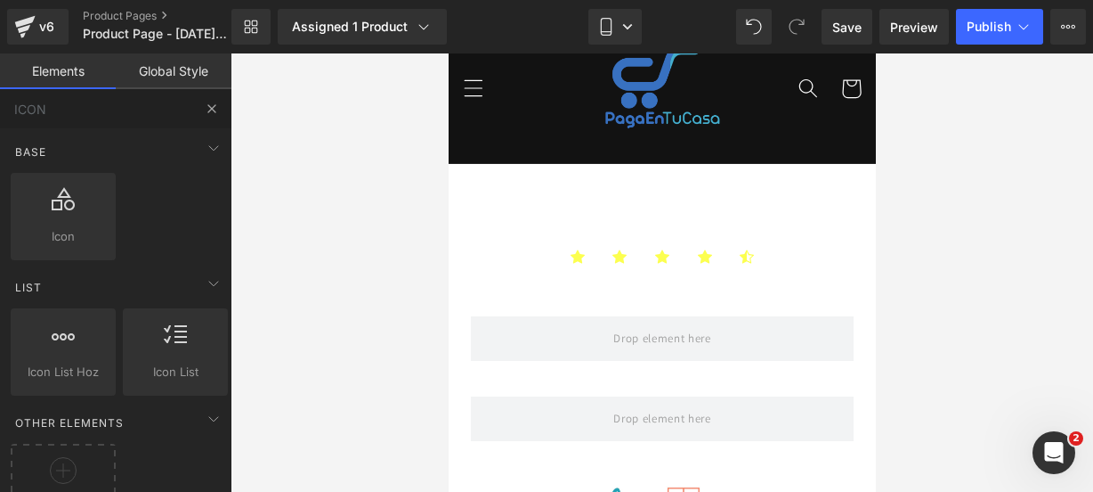
click at [226, 106] on button at bounding box center [211, 108] width 39 height 39
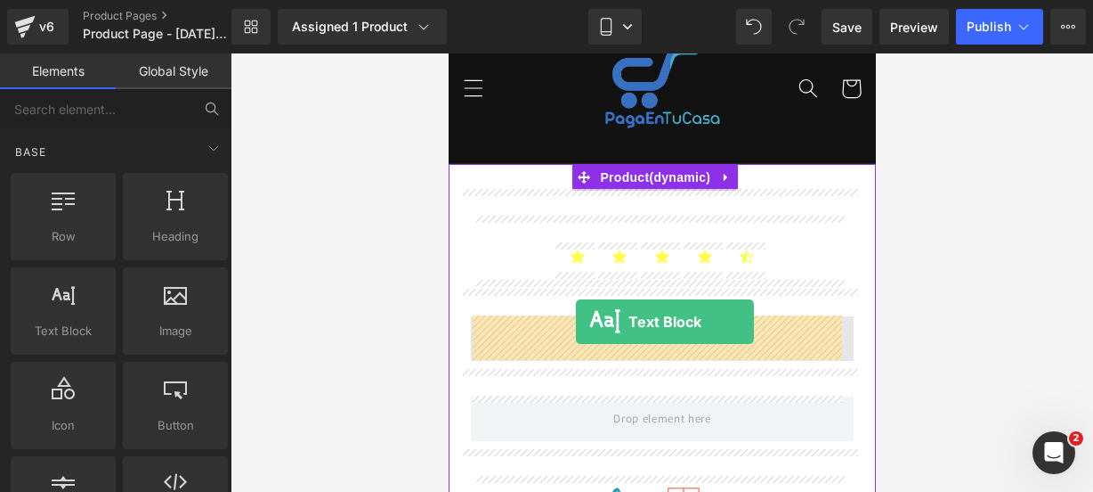
drag, startPoint x: 526, startPoint y: 360, endPoint x: 575, endPoint y: 321, distance: 62.2
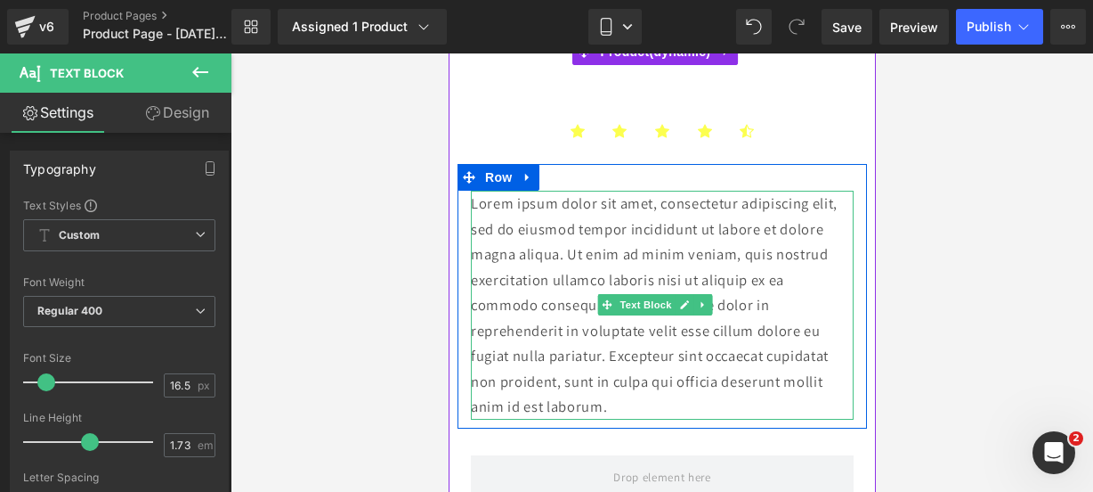
scroll to position [205, 0]
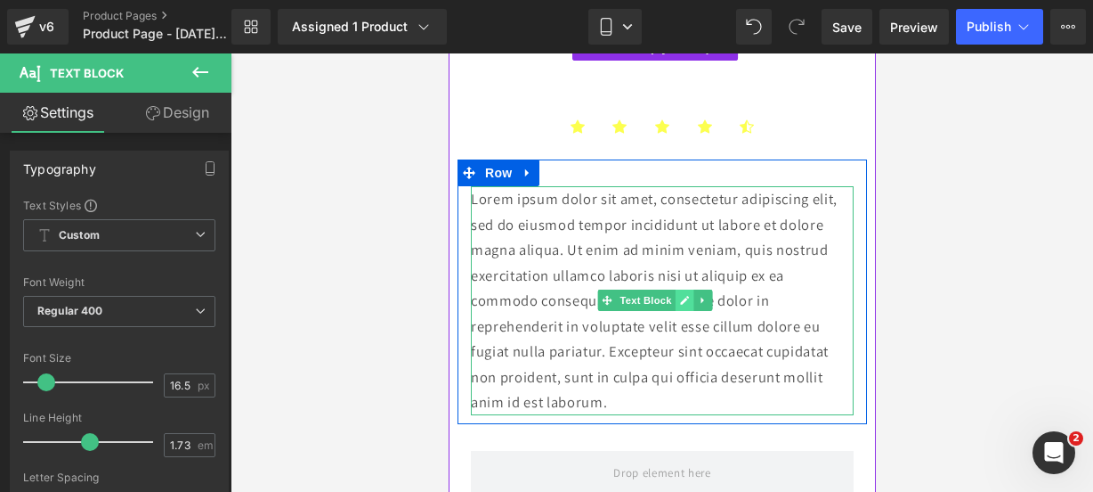
click at [685, 305] on link at bounding box center [684, 299] width 19 height 21
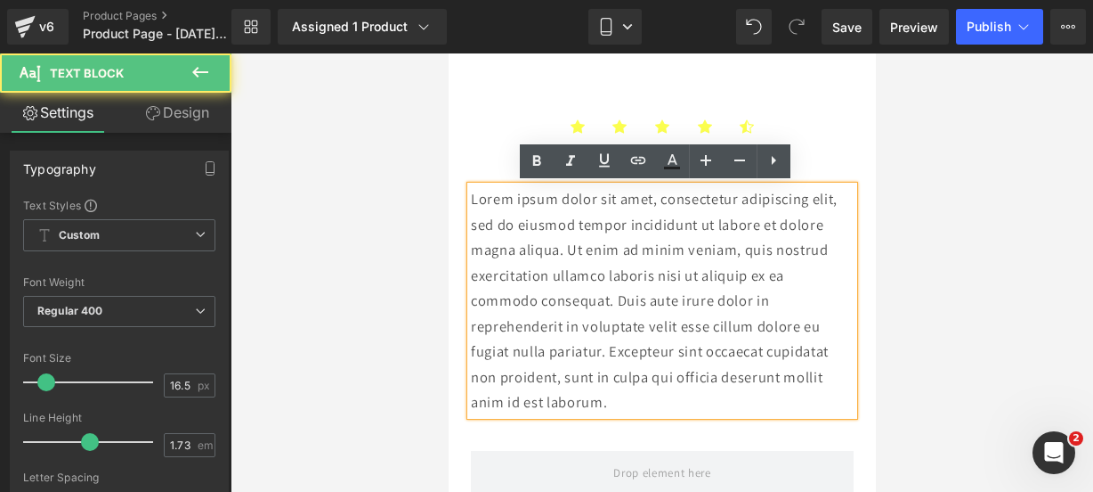
click at [629, 403] on p "Lorem ipsum dolor sit amet, consectetur adipiscing elit, sed do eiusmod tempor …" at bounding box center [661, 300] width 383 height 229
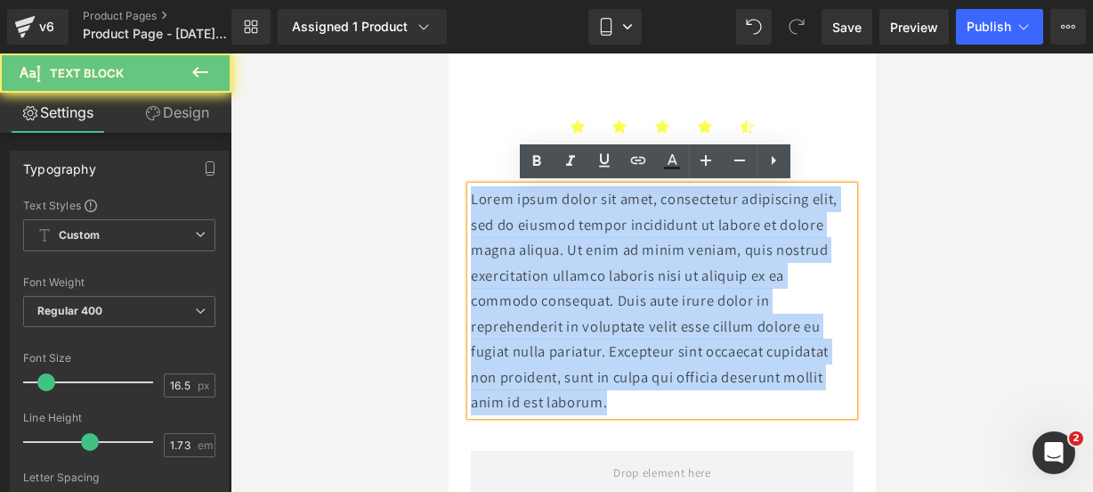
drag, startPoint x: 629, startPoint y: 403, endPoint x: 403, endPoint y: 176, distance: 319.9
click at [448, 176] on html "Ir directamente al contenido 🔥¡ENVÍOS GRATIS A TODO [GEOGRAPHIC_DATA]!🔥 Inicio …" at bounding box center [661, 68] width 427 height 438
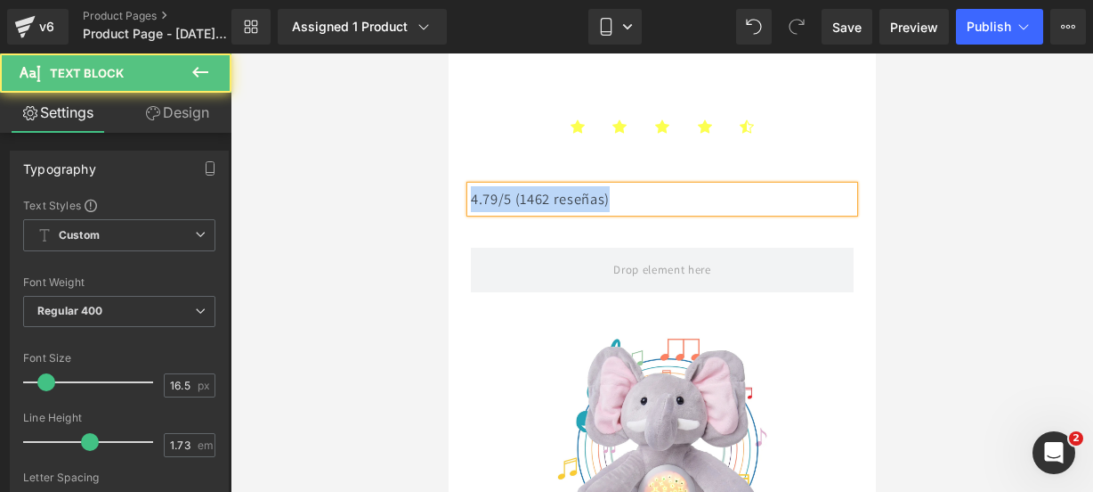
drag, startPoint x: 619, startPoint y: 202, endPoint x: 470, endPoint y: 193, distance: 149.0
click at [470, 193] on p "4.79/5 (1462 reseñas)" at bounding box center [661, 199] width 383 height 26
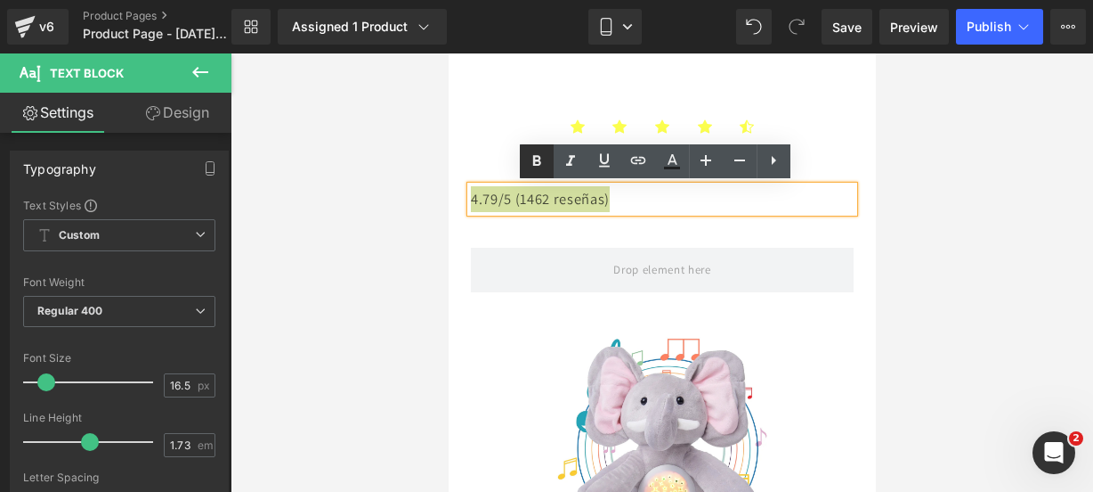
click at [534, 167] on icon at bounding box center [536, 160] width 21 height 21
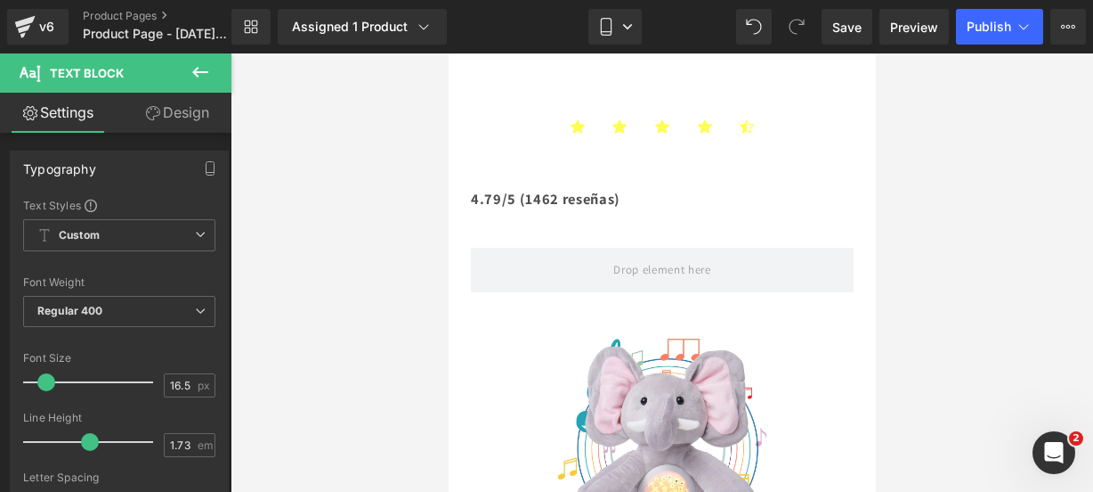
click at [208, 85] on button at bounding box center [200, 72] width 62 height 39
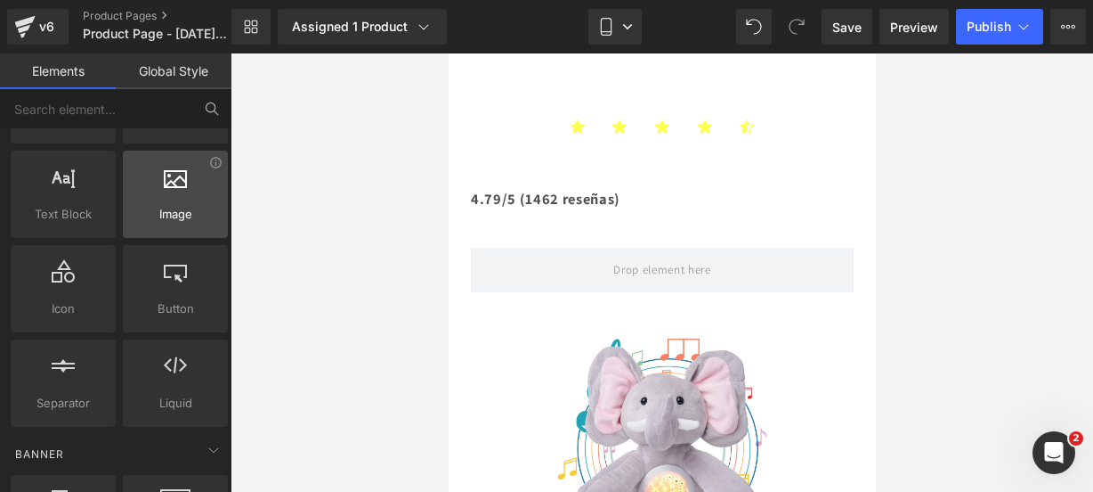
scroll to position [118, 0]
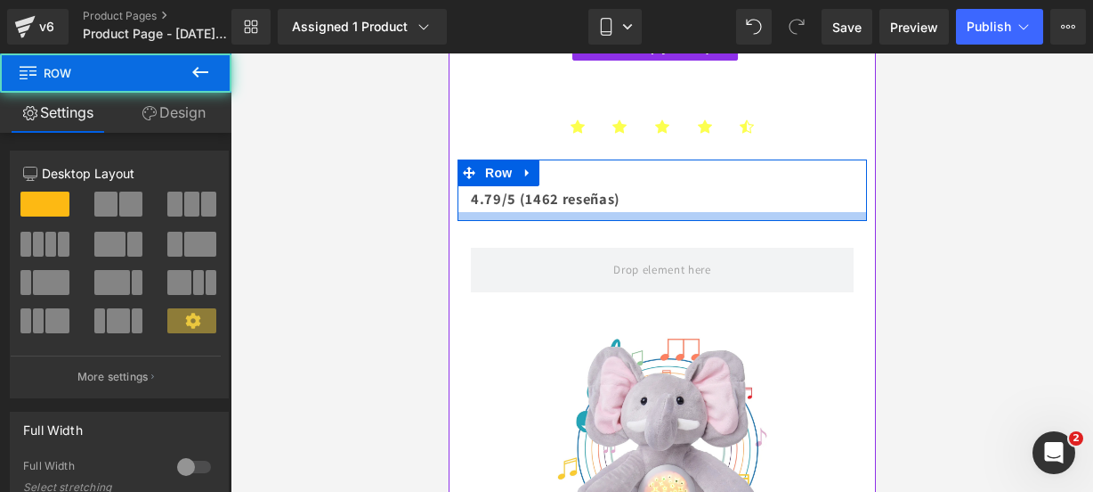
click at [504, 216] on div at bounding box center [662, 216] width 410 height 9
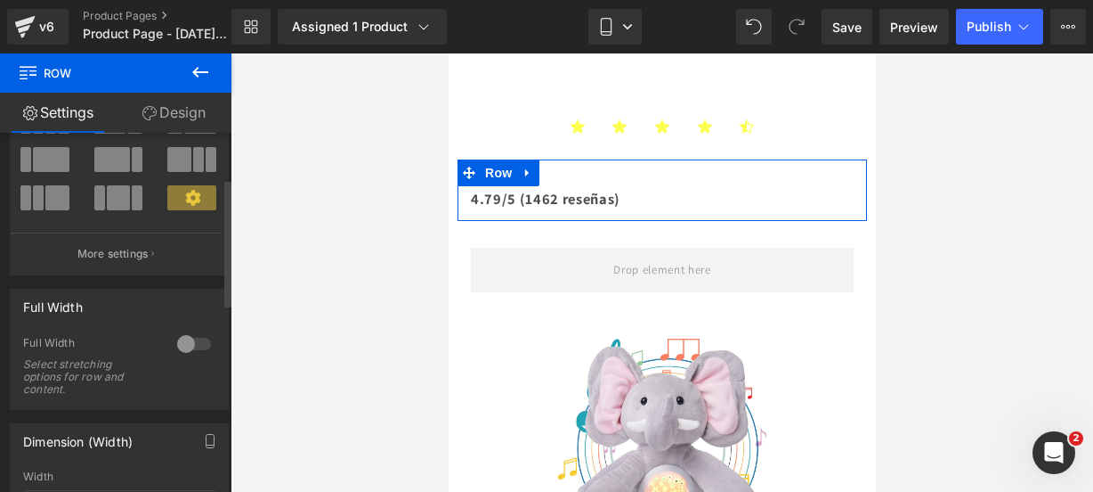
scroll to position [128, 0]
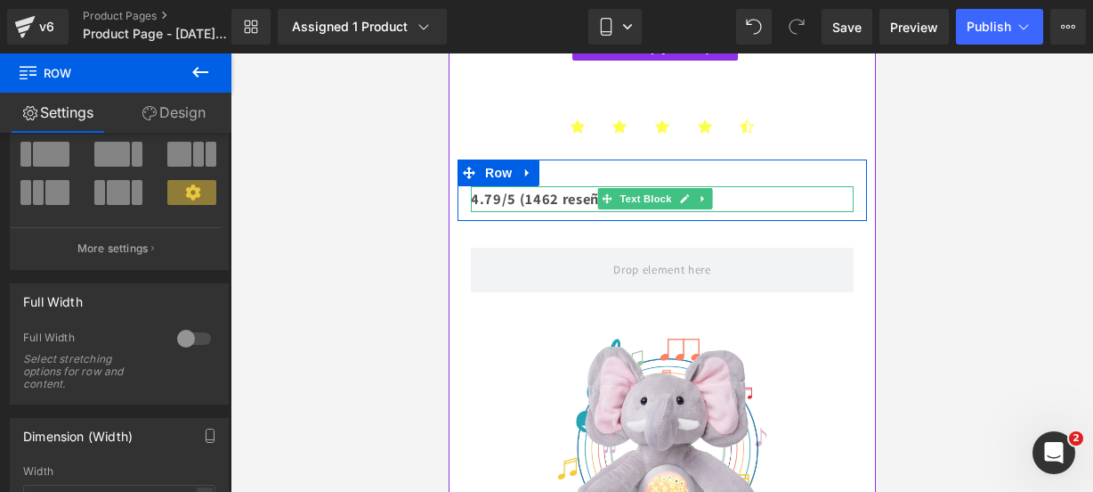
click at [500, 192] on strong "4.79/5 (1462 reseñas)" at bounding box center [545, 199] width 150 height 20
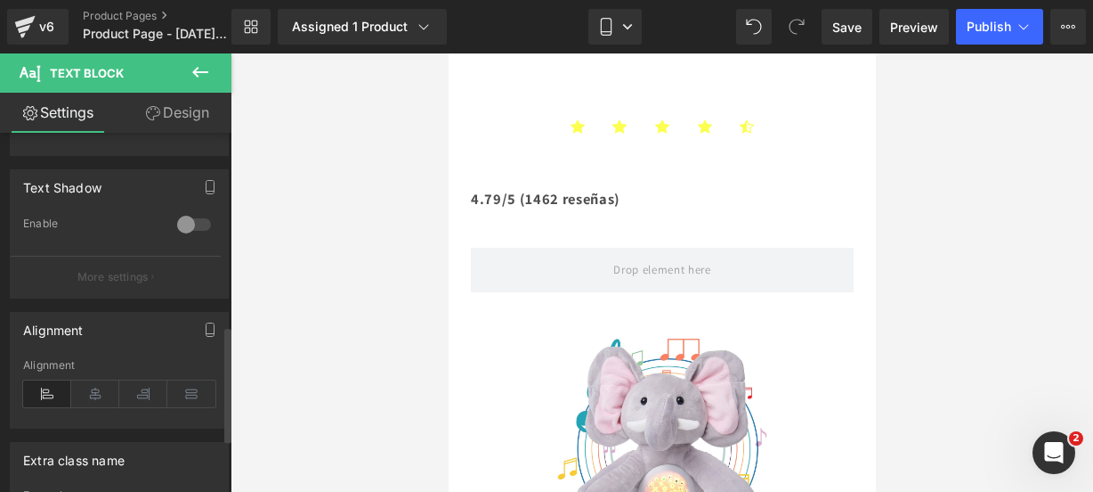
scroll to position [597, 0]
click at [91, 382] on icon at bounding box center [95, 390] width 48 height 27
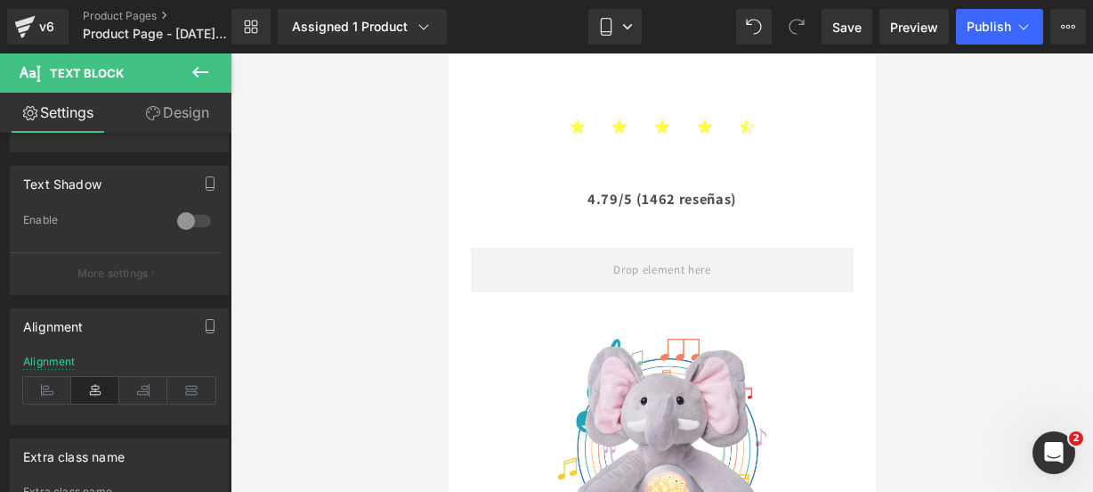
click at [195, 71] on icon at bounding box center [200, 72] width 16 height 11
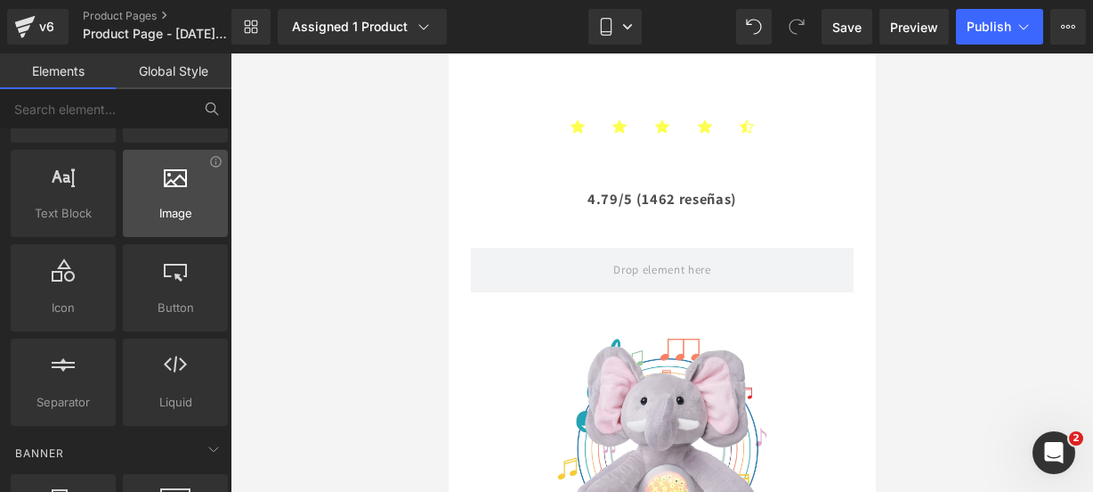
scroll to position [0, 0]
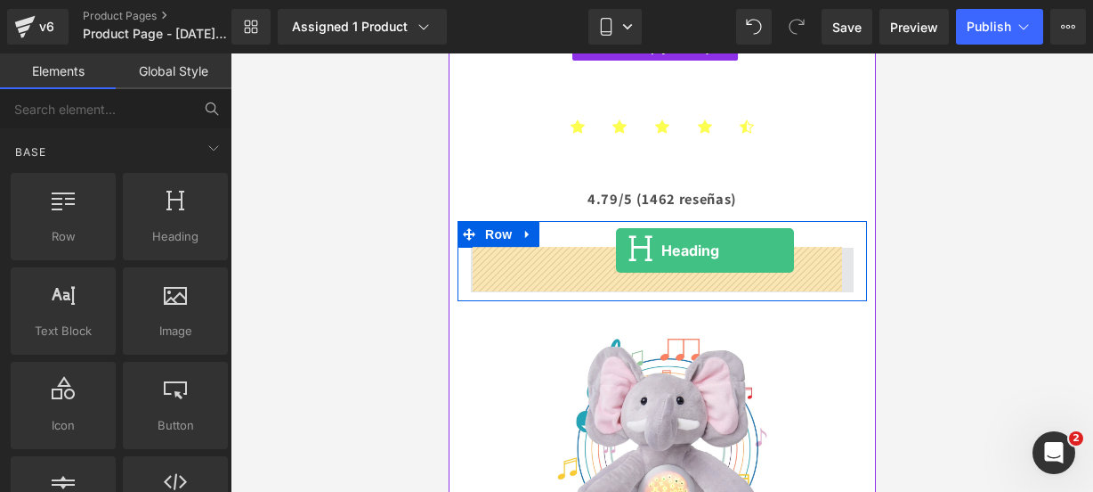
drag, startPoint x: 606, startPoint y: 284, endPoint x: 613, endPoint y: 252, distance: 32.7
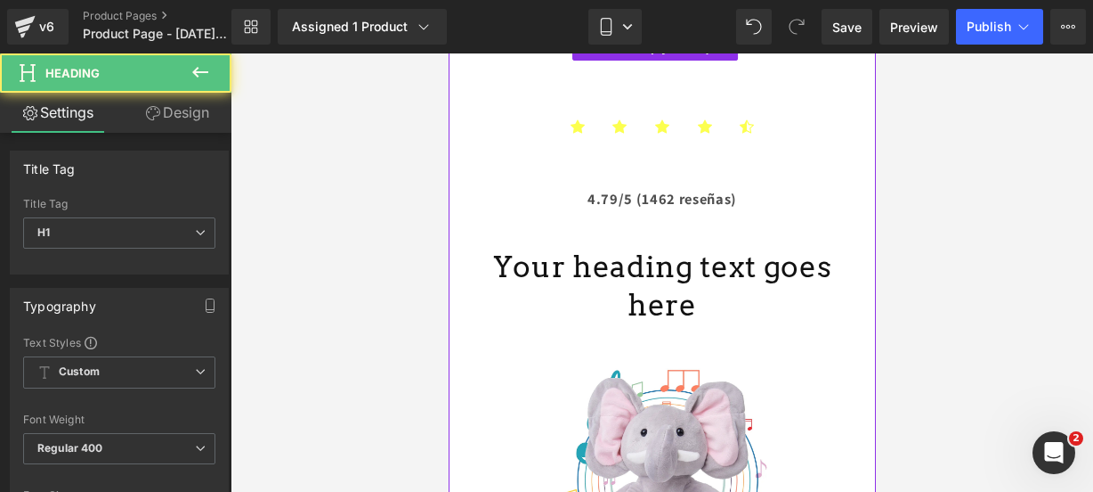
scroll to position [272, 0]
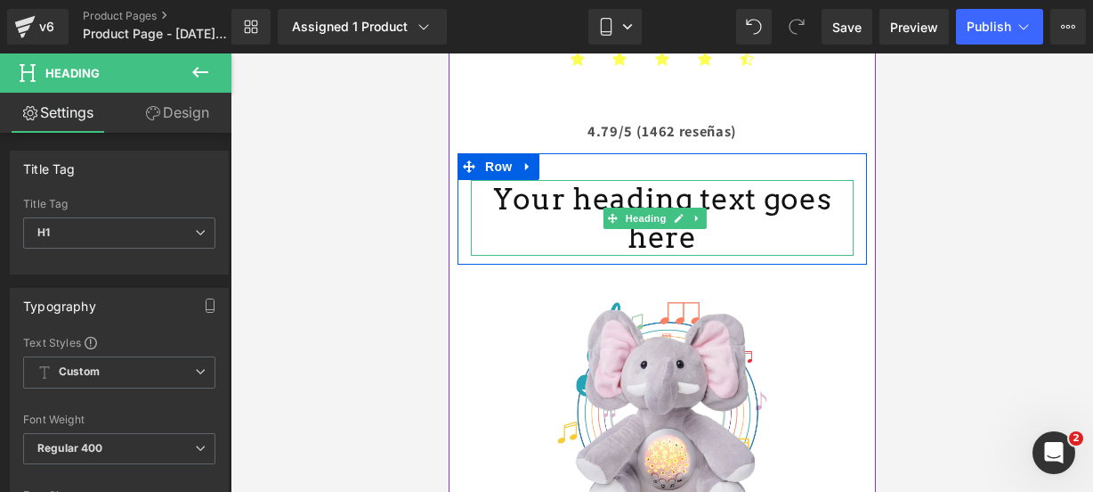
click at [818, 202] on h1 "Your heading text goes here" at bounding box center [661, 218] width 383 height 77
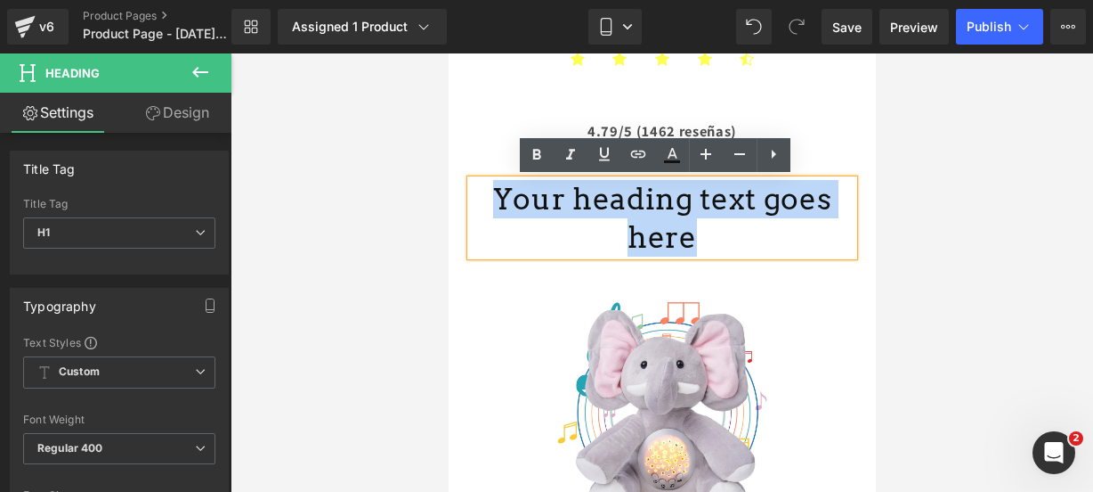
drag, startPoint x: 822, startPoint y: 202, endPoint x: 401, endPoint y: 207, distance: 421.2
click at [448, 207] on html "Ir directamente al contenido 🔥¡ENVÍOS GRATIS A TODO [GEOGRAPHIC_DATA]!🔥 Inicio …" at bounding box center [661, 0] width 427 height 438
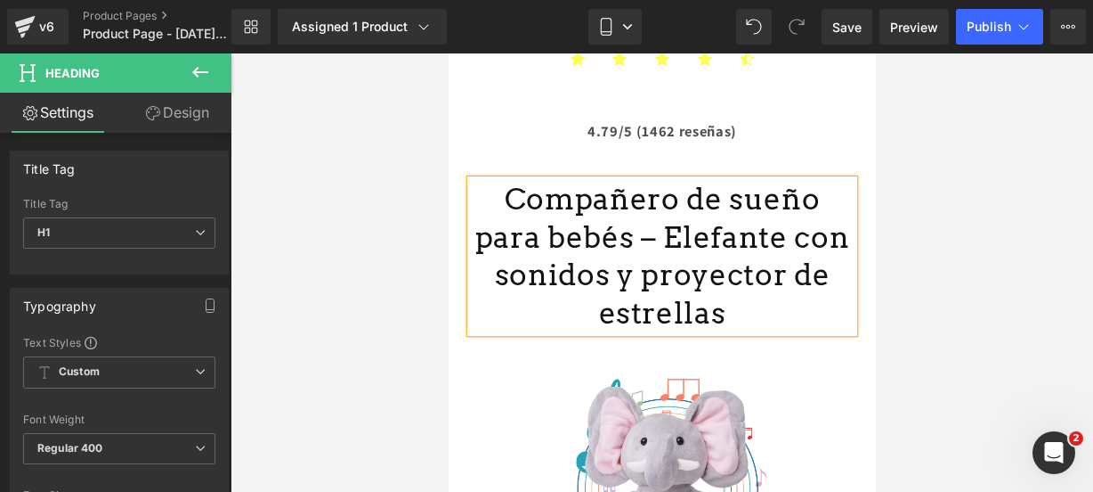
click at [499, 192] on h1 "Compañero de sueño para bebés – Elefante con sonidos y proyector de estrellas" at bounding box center [661, 256] width 383 height 153
click at [798, 285] on h1 "Compañero de sueño para bebés – Elefante con sonidos y proyector de estrellas" at bounding box center [661, 256] width 383 height 153
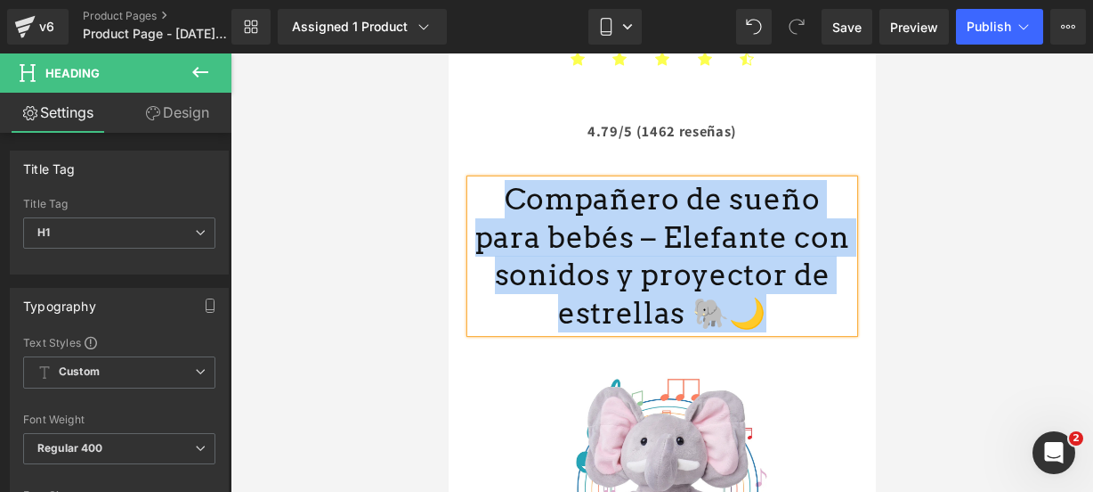
drag, startPoint x: 689, startPoint y: 315, endPoint x: 502, endPoint y: 182, distance: 229.8
click at [502, 182] on h1 "Compañero de sueño para bebés – Elefante con sonidos y proyector de estrellas 🐘🌙" at bounding box center [661, 256] width 383 height 153
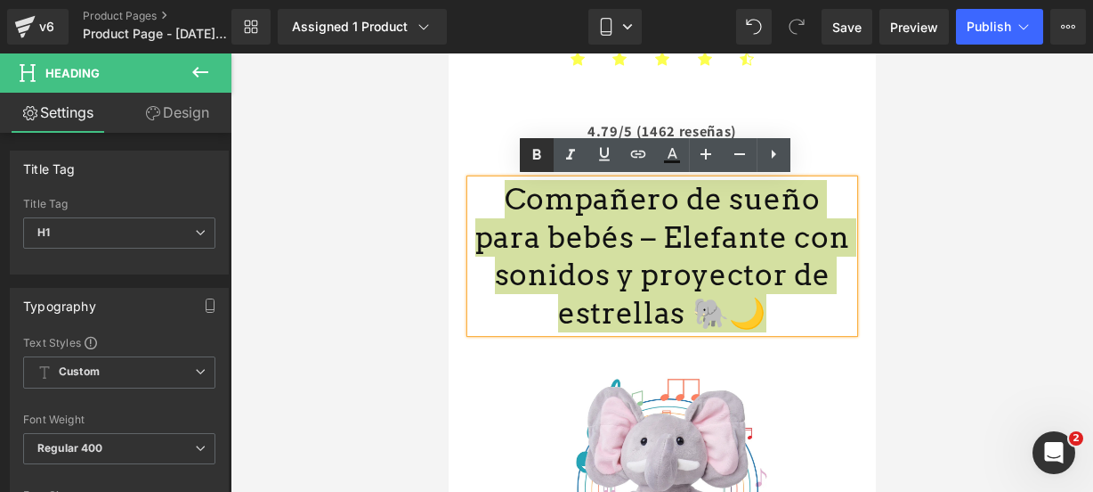
click at [532, 163] on icon at bounding box center [536, 154] width 21 height 21
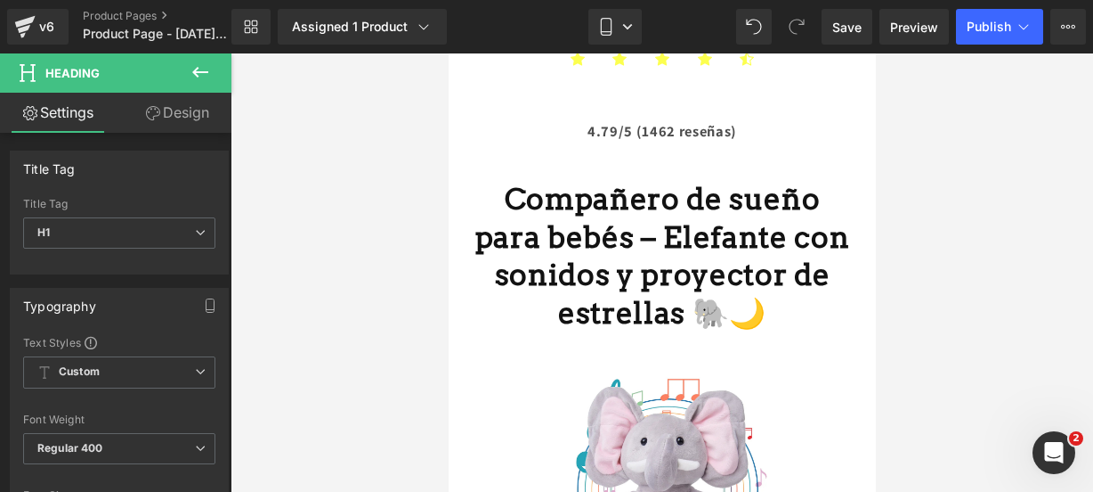
click at [187, 85] on button at bounding box center [200, 72] width 62 height 39
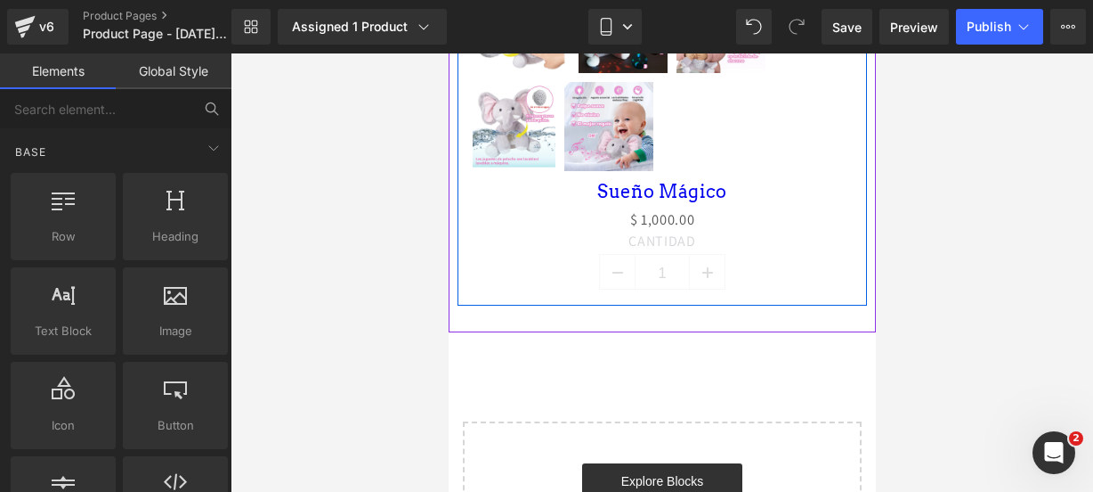
scroll to position [1006, 0]
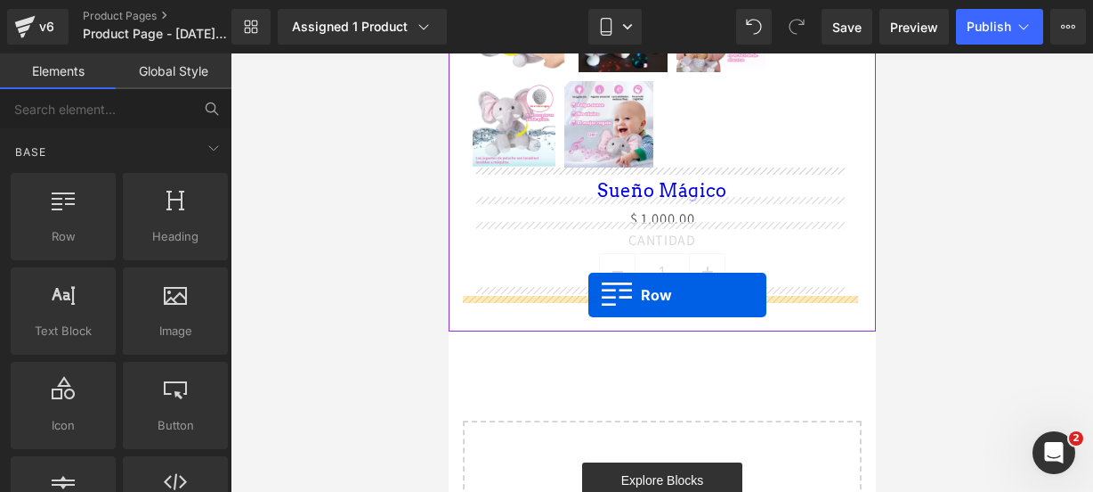
drag, startPoint x: 504, startPoint y: 291, endPoint x: 588, endPoint y: 295, distance: 83.8
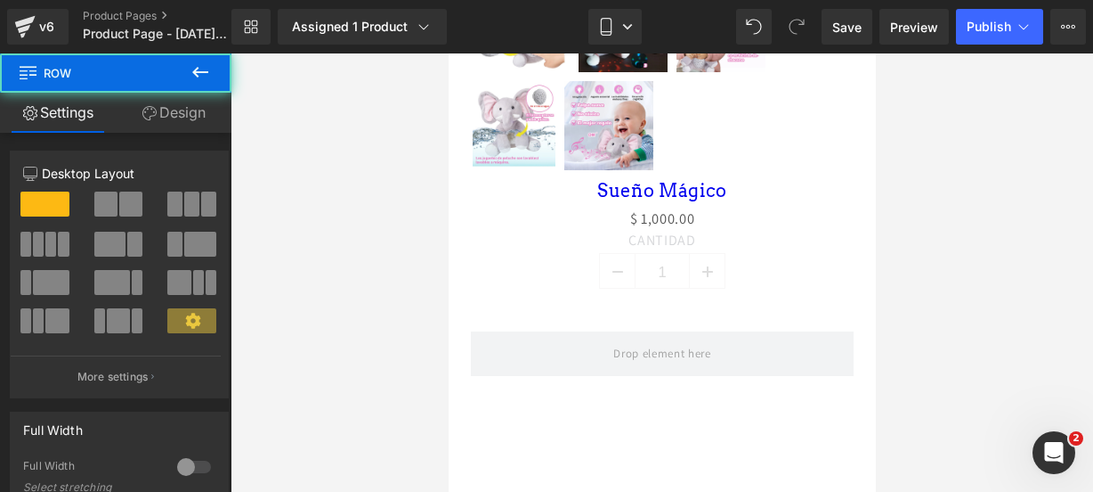
click at [193, 77] on icon at bounding box center [200, 71] width 21 height 21
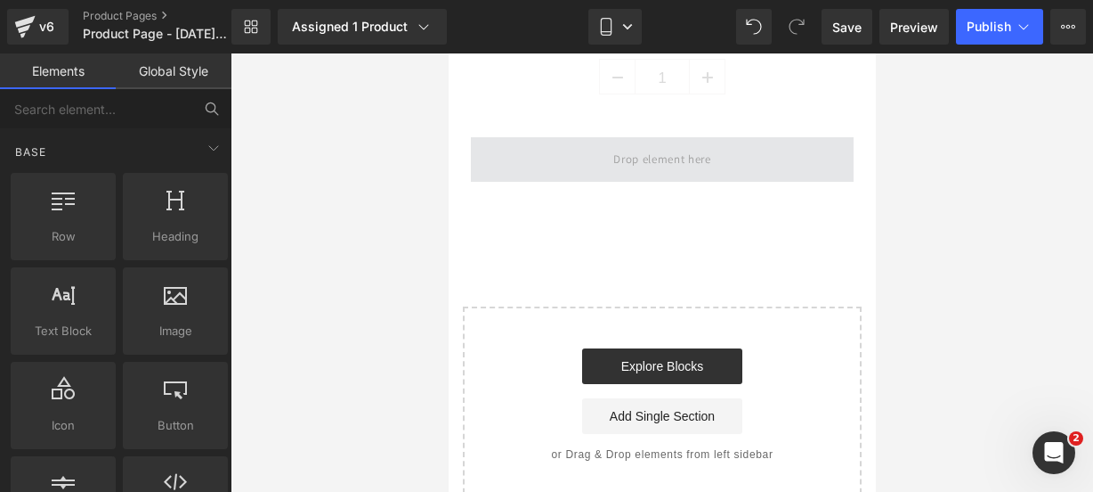
scroll to position [1201, 0]
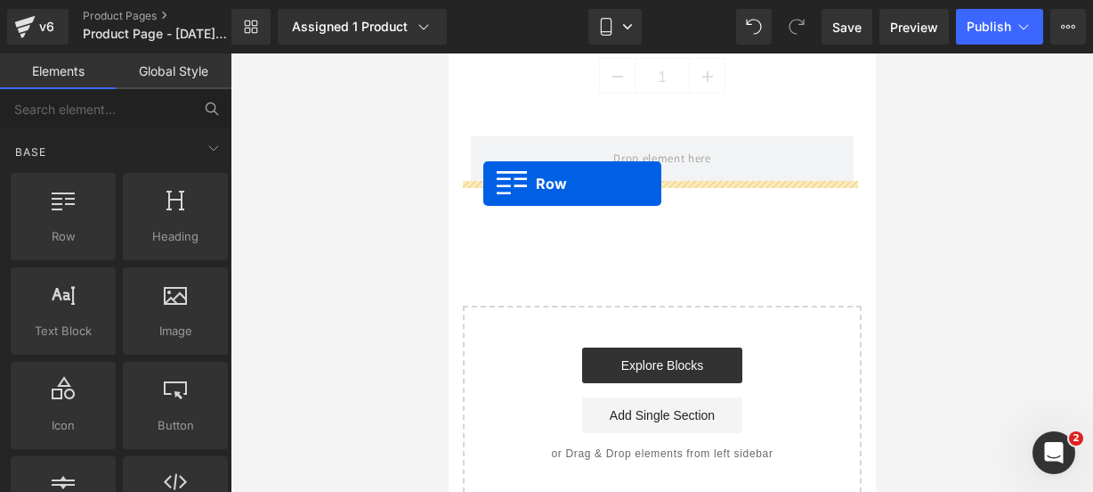
drag, startPoint x: 500, startPoint y: 274, endPoint x: 483, endPoint y: 183, distance: 92.4
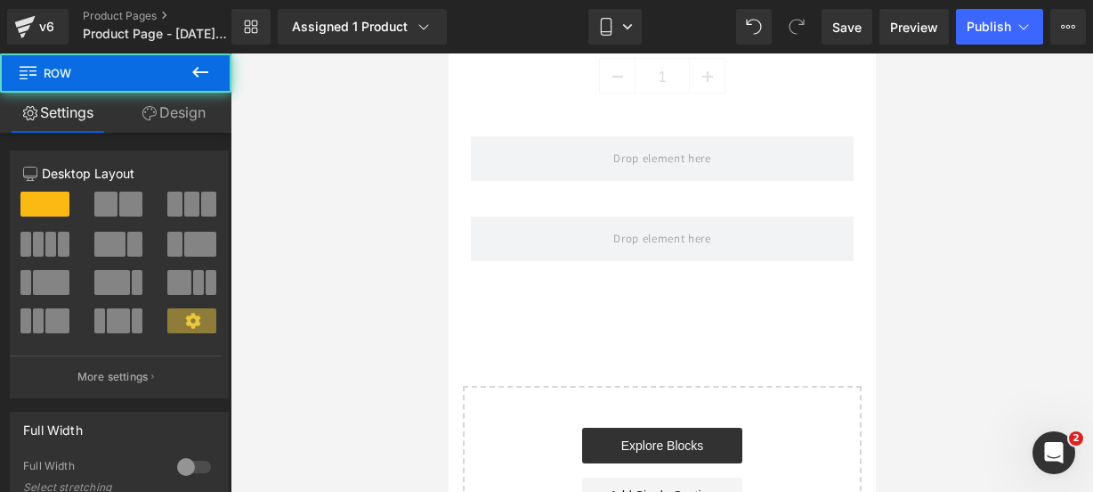
click at [215, 77] on button at bounding box center [200, 72] width 62 height 39
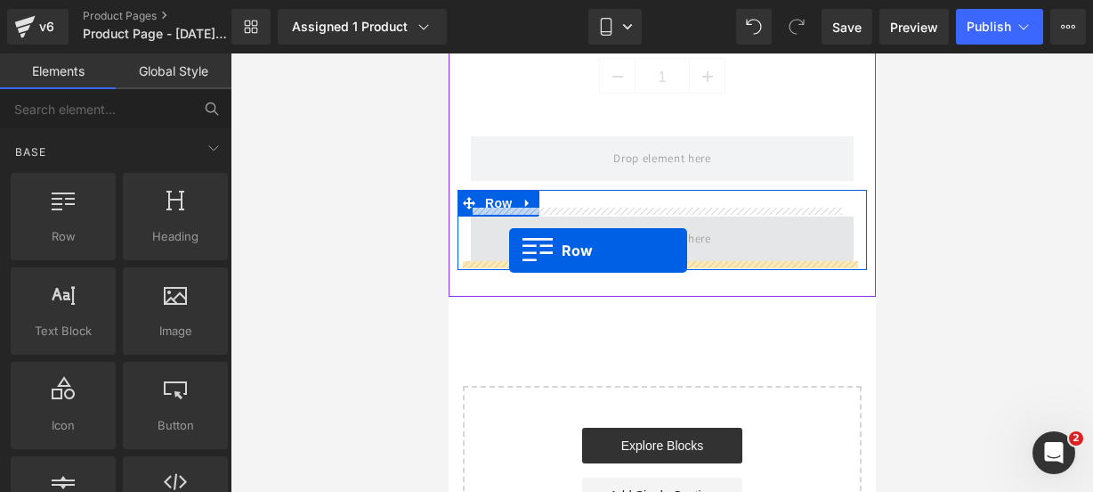
drag, startPoint x: 522, startPoint y: 276, endPoint x: 508, endPoint y: 251, distance: 28.3
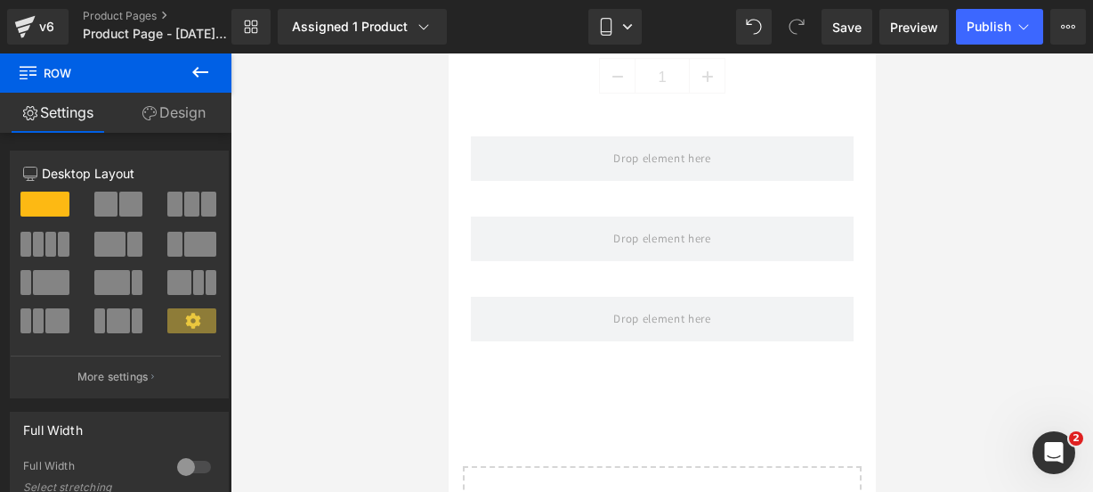
click at [207, 79] on icon at bounding box center [200, 71] width 21 height 21
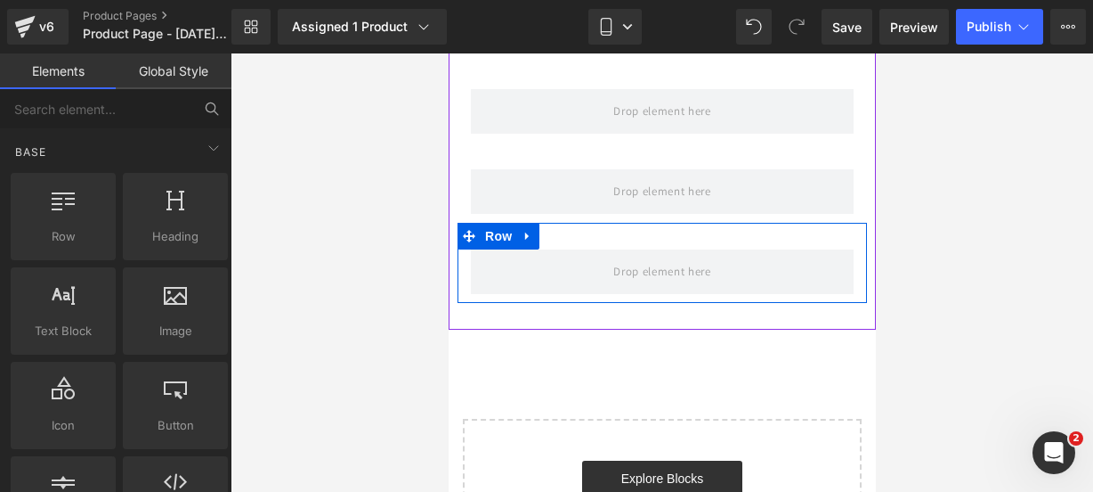
scroll to position [1249, 0]
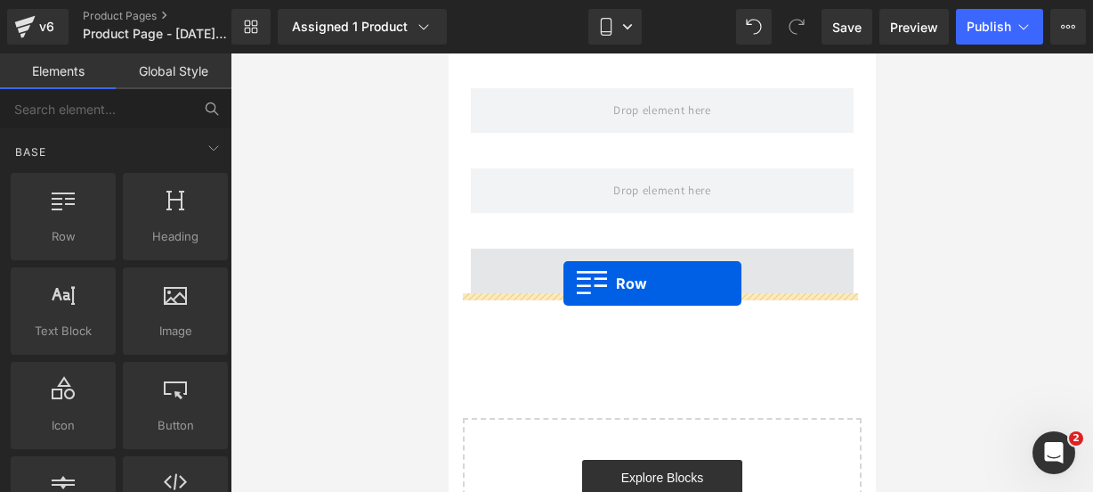
drag, startPoint x: 558, startPoint y: 272, endPoint x: 563, endPoint y: 283, distance: 12.4
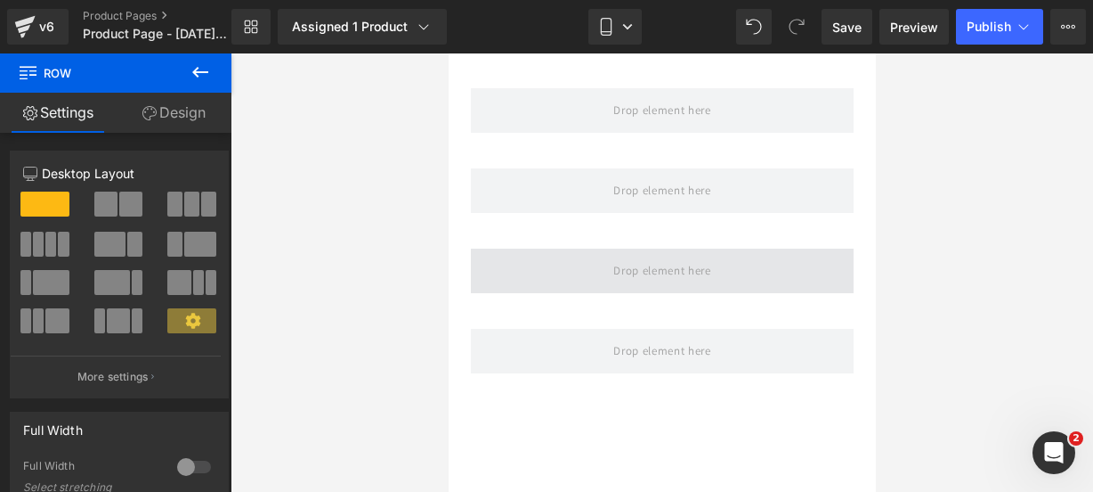
scroll to position [1331, 0]
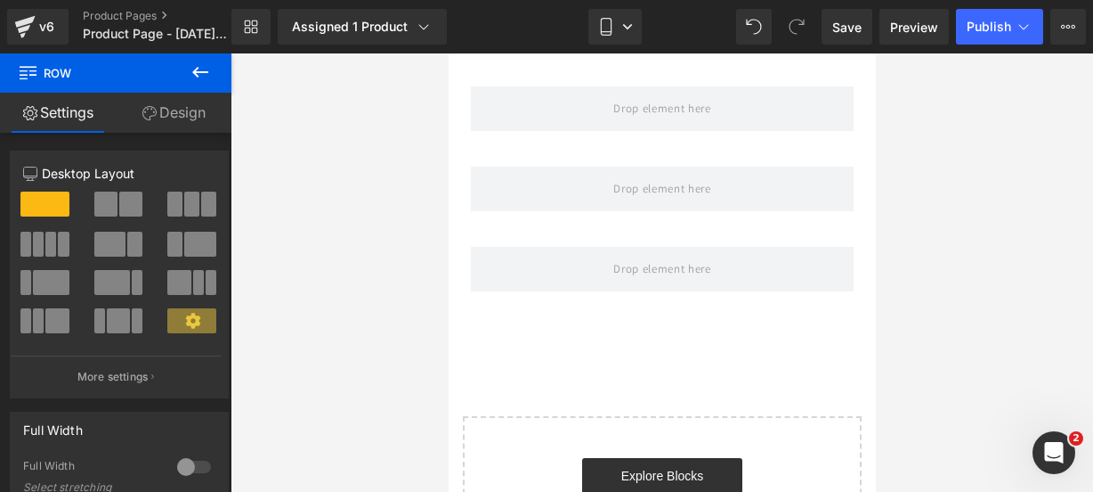
click at [201, 83] on button at bounding box center [200, 72] width 62 height 39
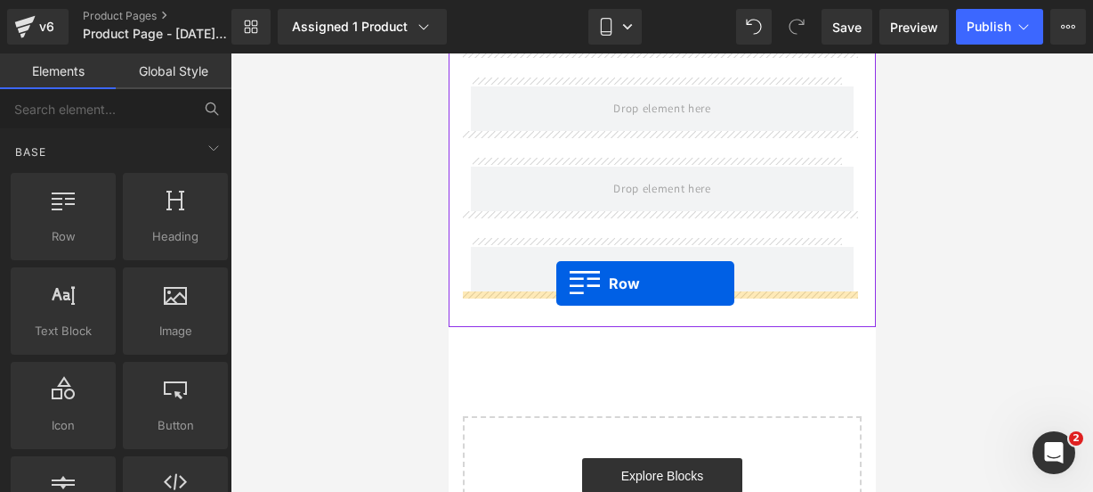
drag, startPoint x: 535, startPoint y: 280, endPoint x: 555, endPoint y: 283, distance: 19.8
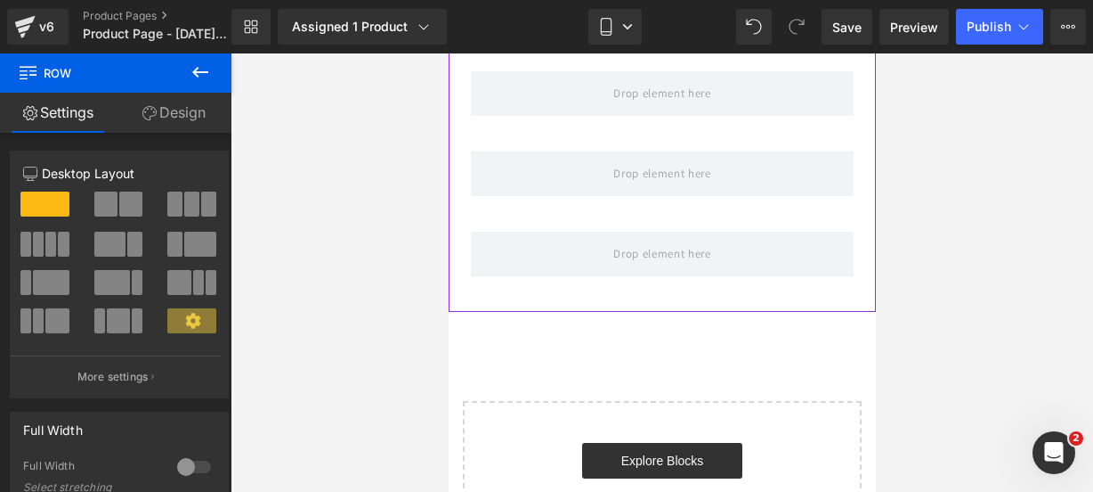
scroll to position [1444, 0]
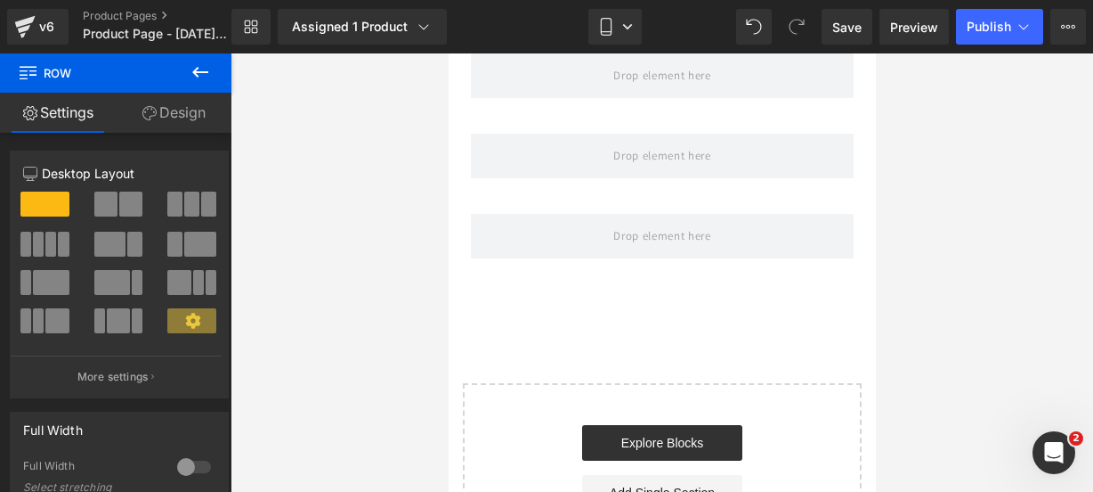
click at [199, 76] on icon at bounding box center [200, 71] width 21 height 21
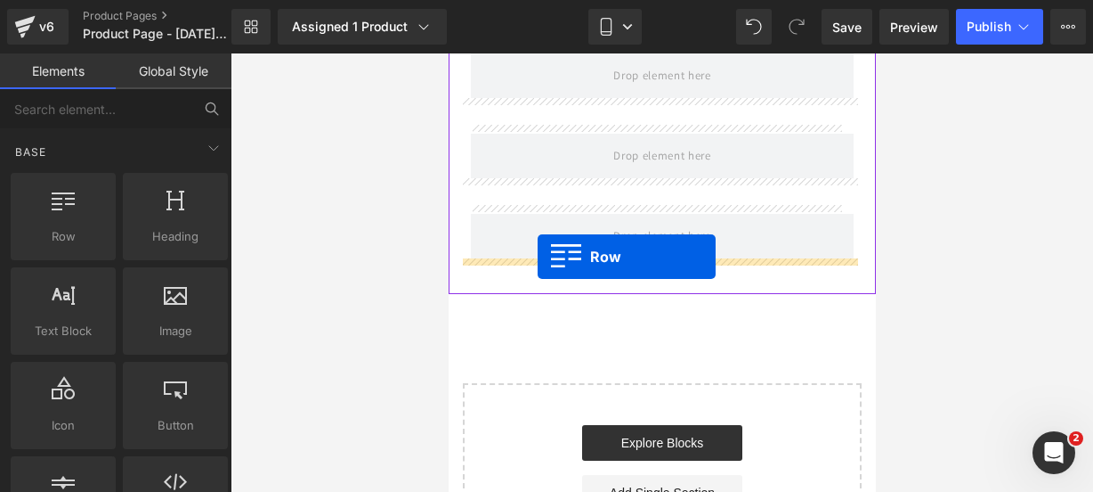
drag, startPoint x: 541, startPoint y: 281, endPoint x: 537, endPoint y: 256, distance: 26.2
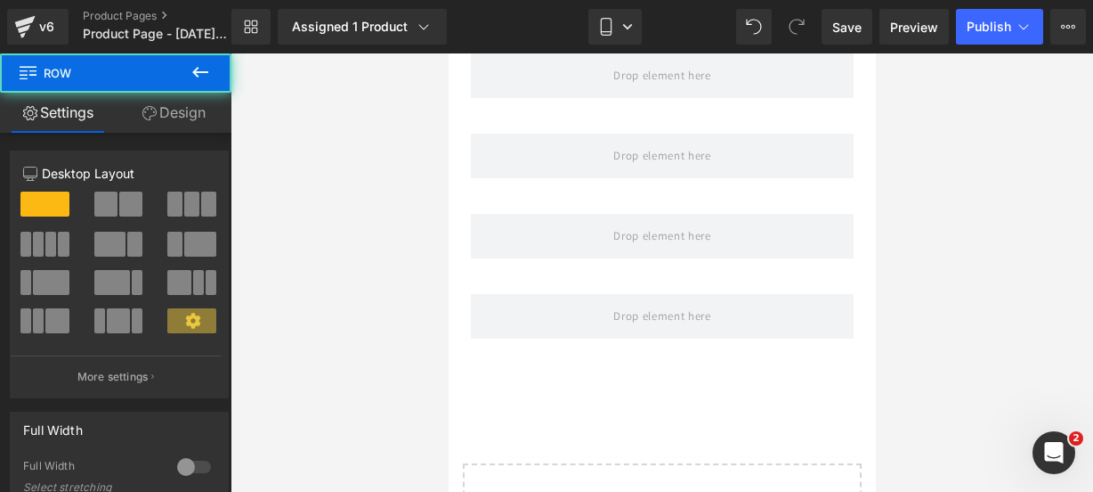
click at [204, 83] on button at bounding box center [200, 72] width 62 height 39
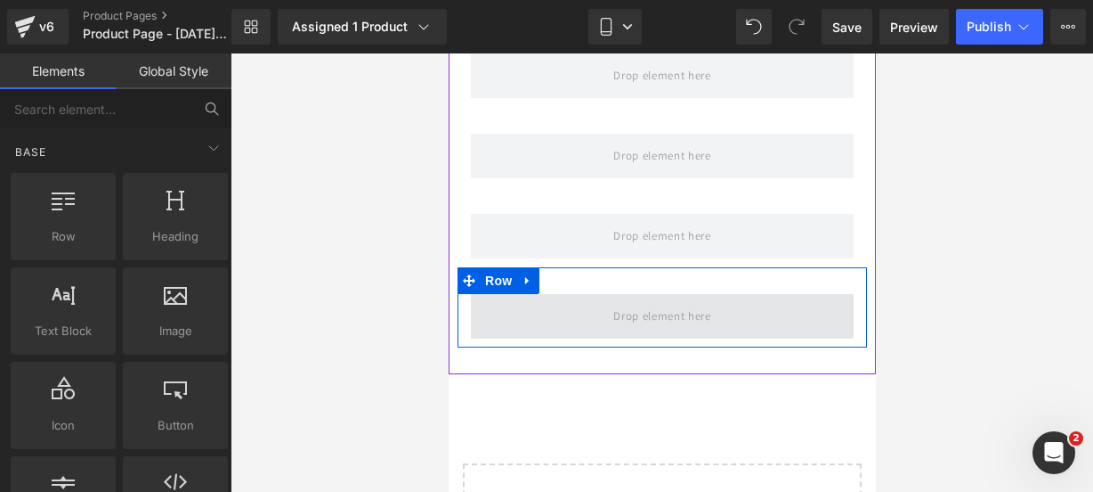
scroll to position [1492, 0]
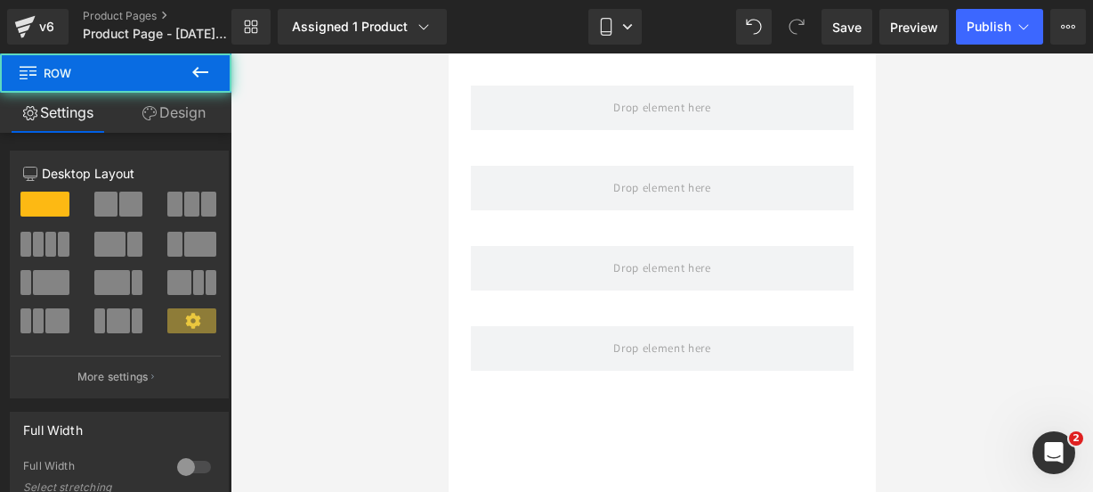
click at [205, 73] on icon at bounding box center [200, 71] width 21 height 21
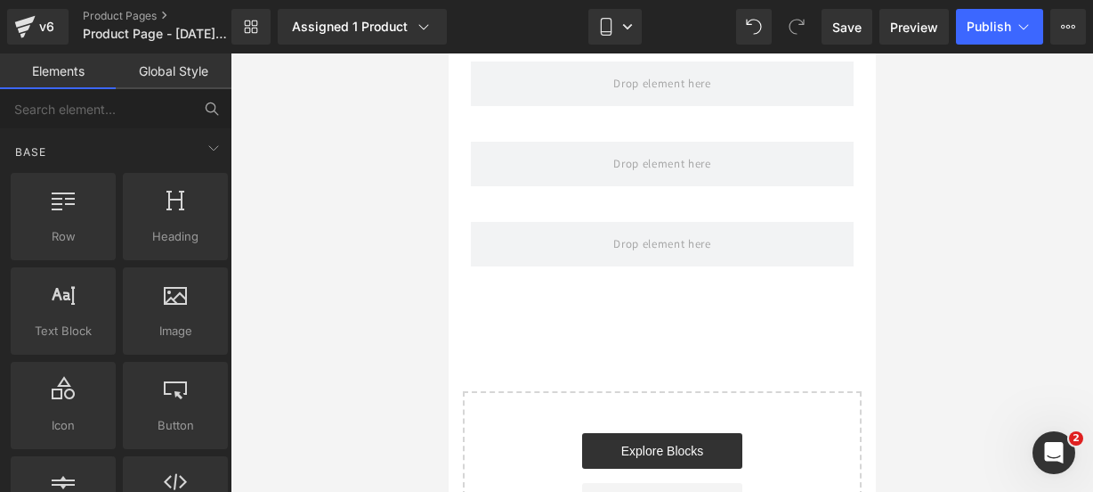
scroll to position [1597, 0]
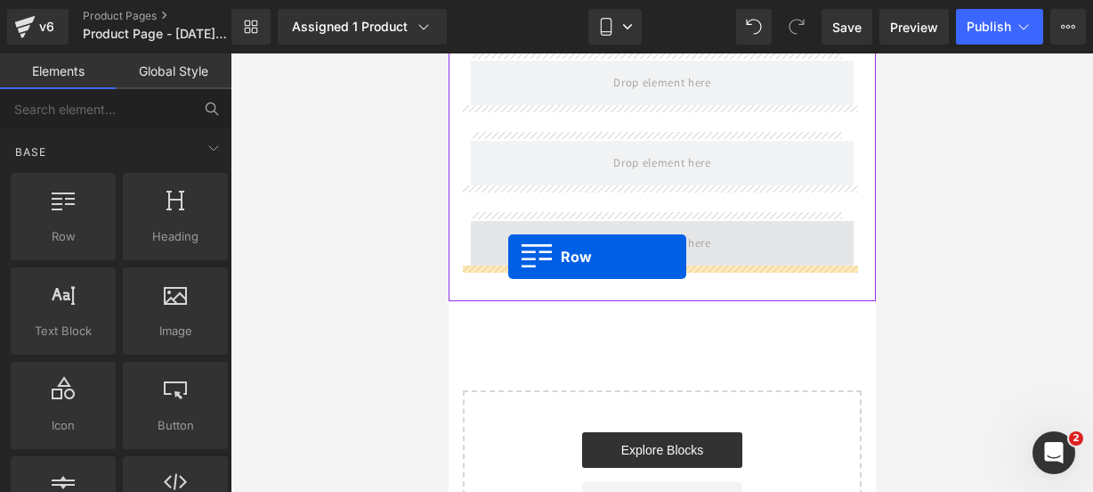
drag, startPoint x: 512, startPoint y: 277, endPoint x: 508, endPoint y: 256, distance: 21.0
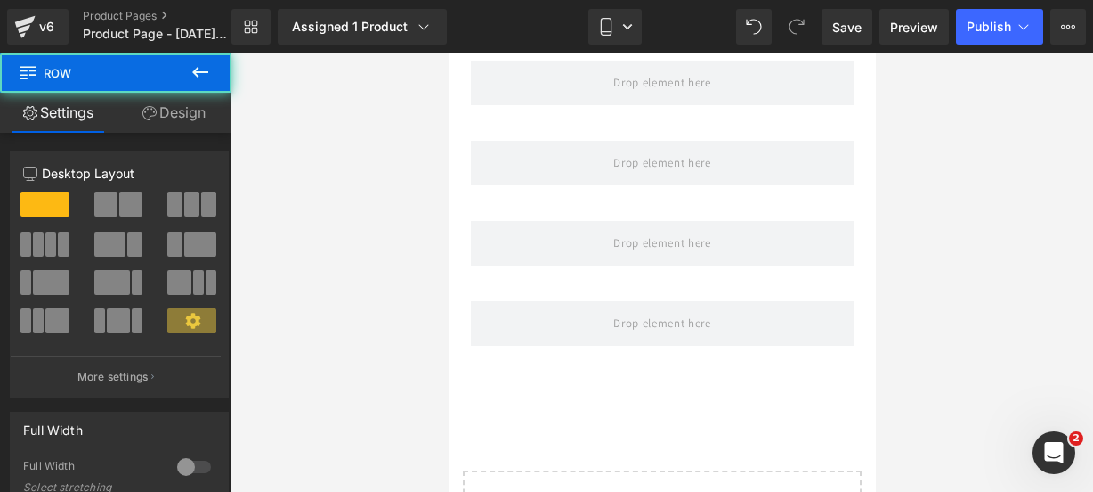
click at [201, 77] on icon at bounding box center [200, 71] width 21 height 21
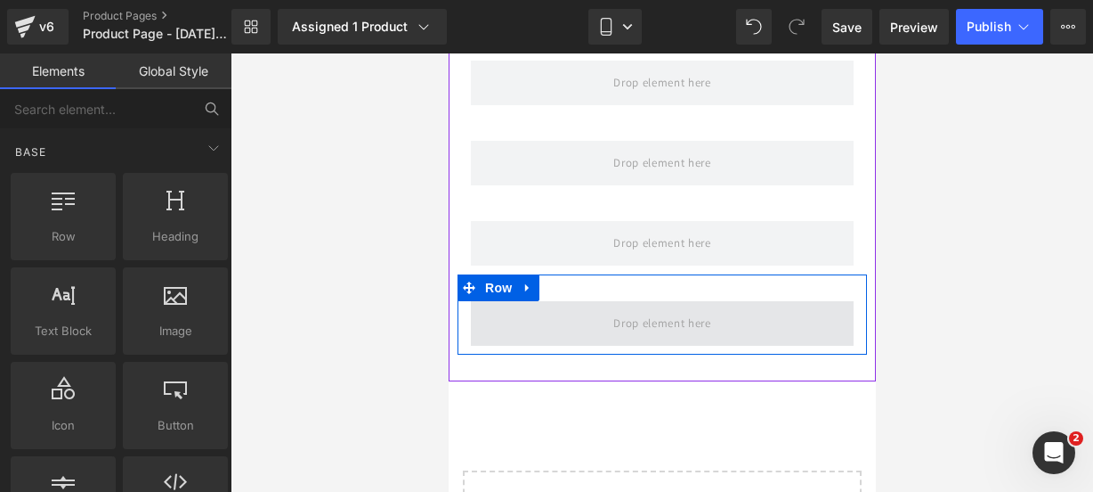
scroll to position [1671, 0]
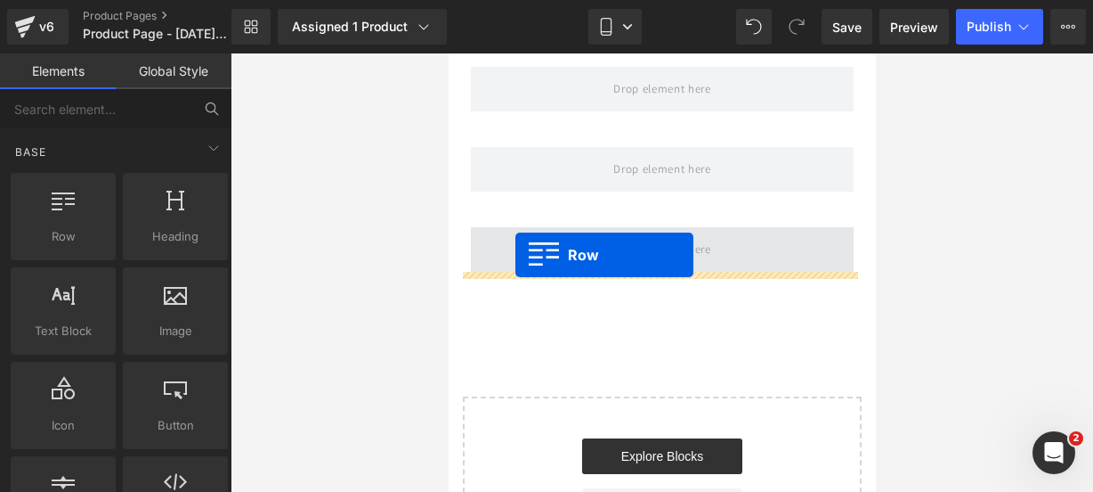
drag, startPoint x: 477, startPoint y: 244, endPoint x: 513, endPoint y: 255, distance: 37.2
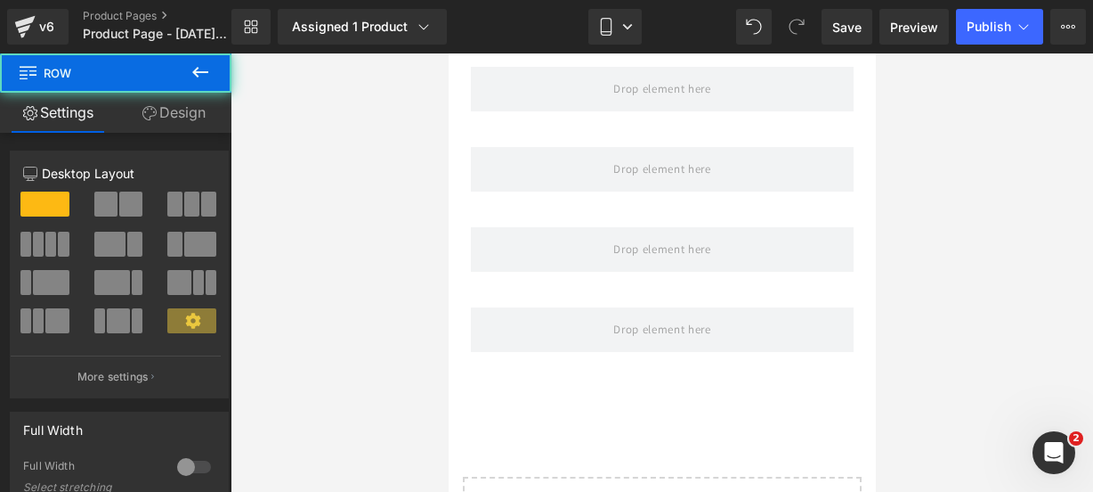
click at [201, 61] on button at bounding box center [200, 72] width 62 height 39
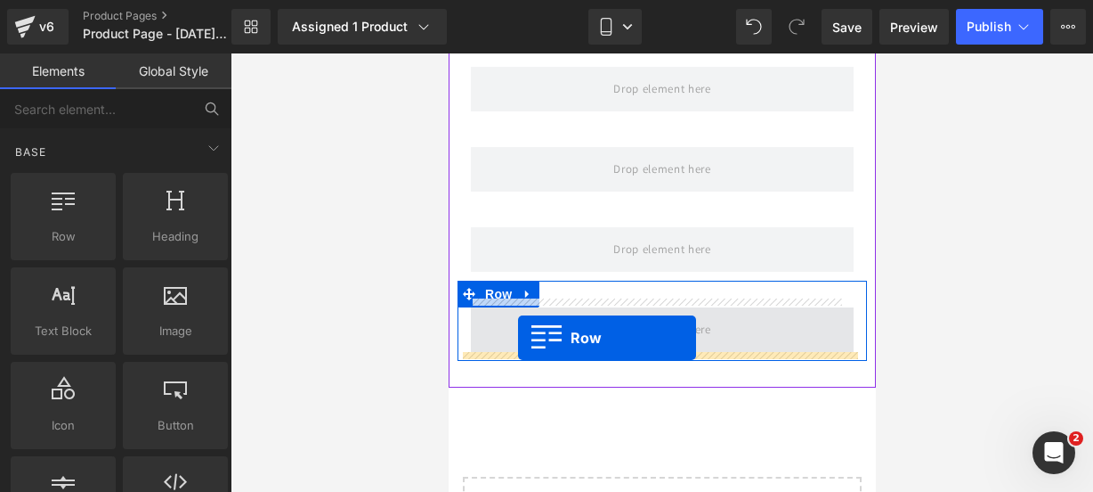
drag, startPoint x: 542, startPoint y: 280, endPoint x: 516, endPoint y: 341, distance: 65.8
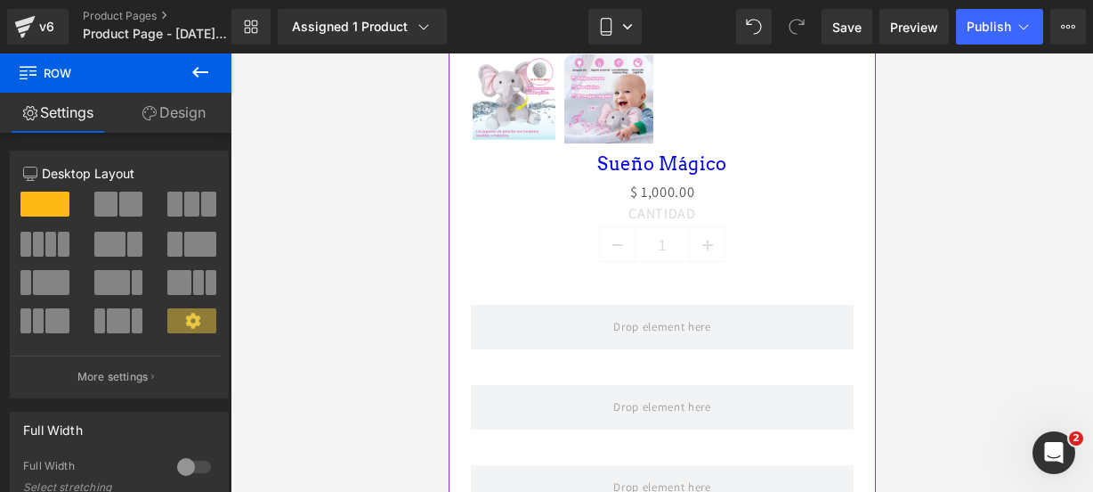
scroll to position [1031, 0]
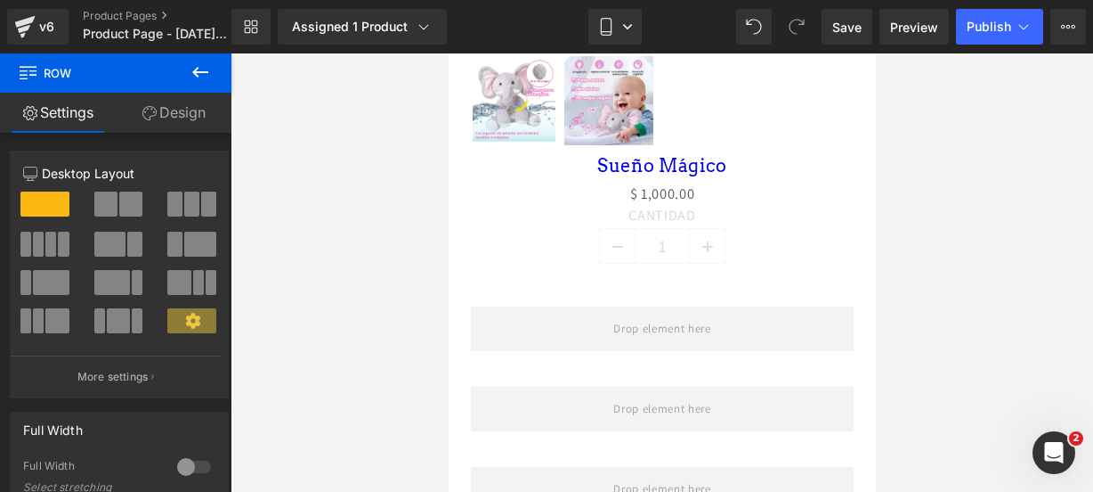
click at [205, 83] on button at bounding box center [200, 72] width 62 height 39
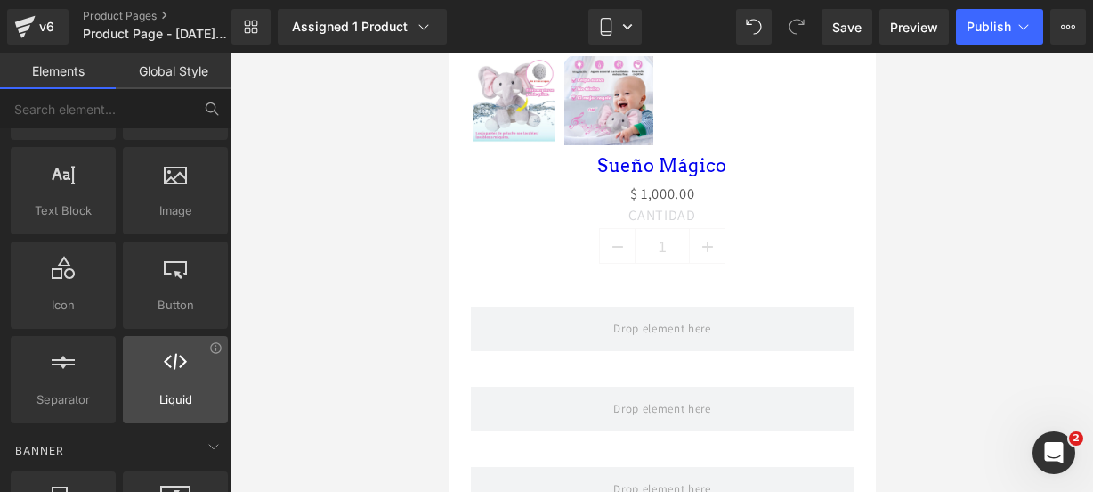
scroll to position [121, 0]
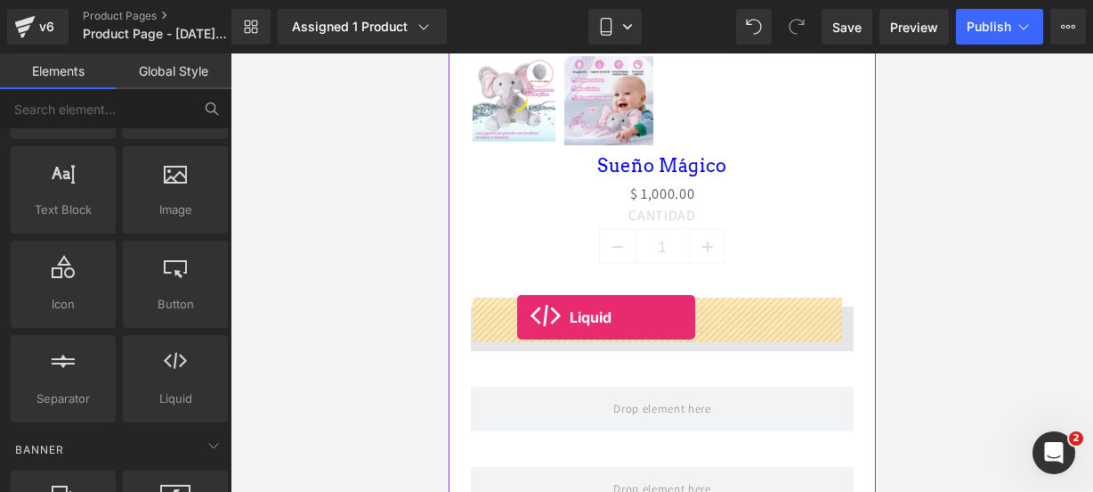
drag, startPoint x: 619, startPoint y: 417, endPoint x: 516, endPoint y: 317, distance: 142.9
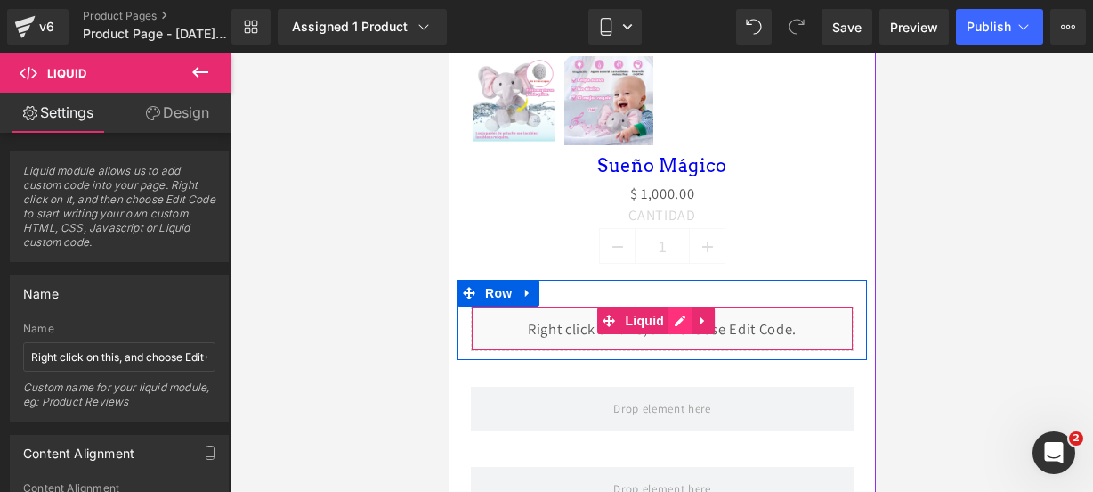
click at [675, 309] on div "Liquid" at bounding box center [661, 328] width 383 height 45
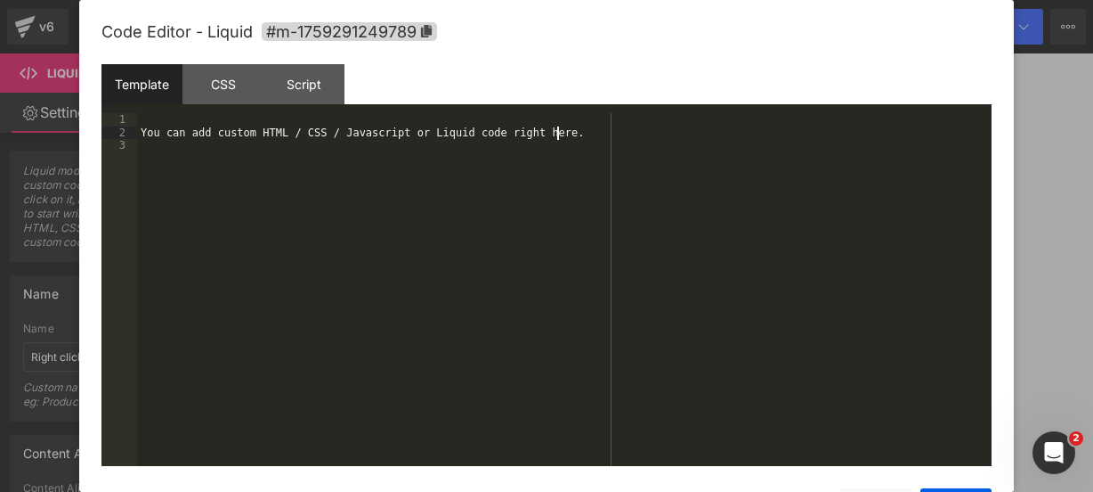
drag, startPoint x: 691, startPoint y: 131, endPoint x: 308, endPoint y: -8, distance: 407.3
click at [308, 0] on html "Liquid You are previewing how the will restyle your page. You can not edit Elem…" at bounding box center [546, 246] width 1093 height 492
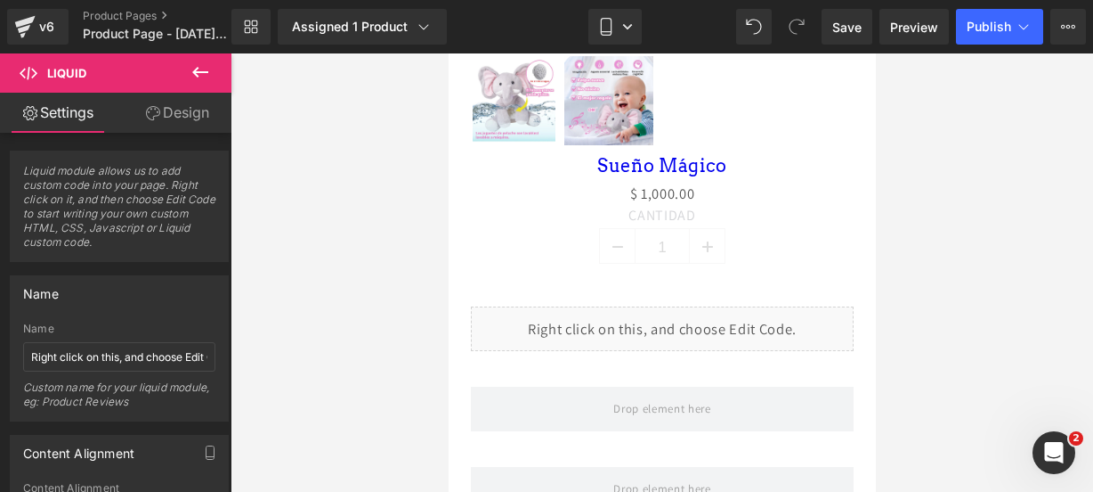
click at [192, 65] on icon at bounding box center [200, 71] width 21 height 21
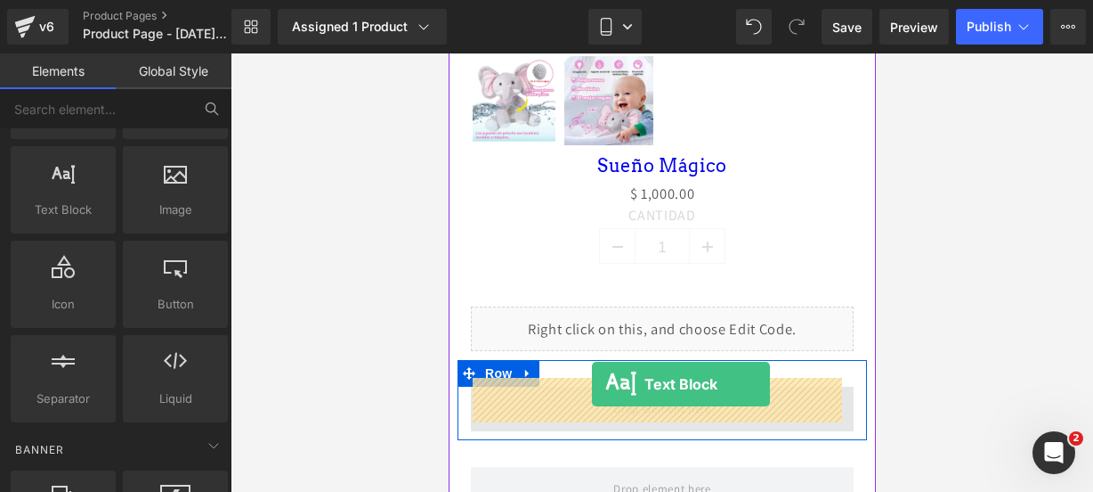
drag, startPoint x: 499, startPoint y: 236, endPoint x: 591, endPoint y: 385, distance: 175.2
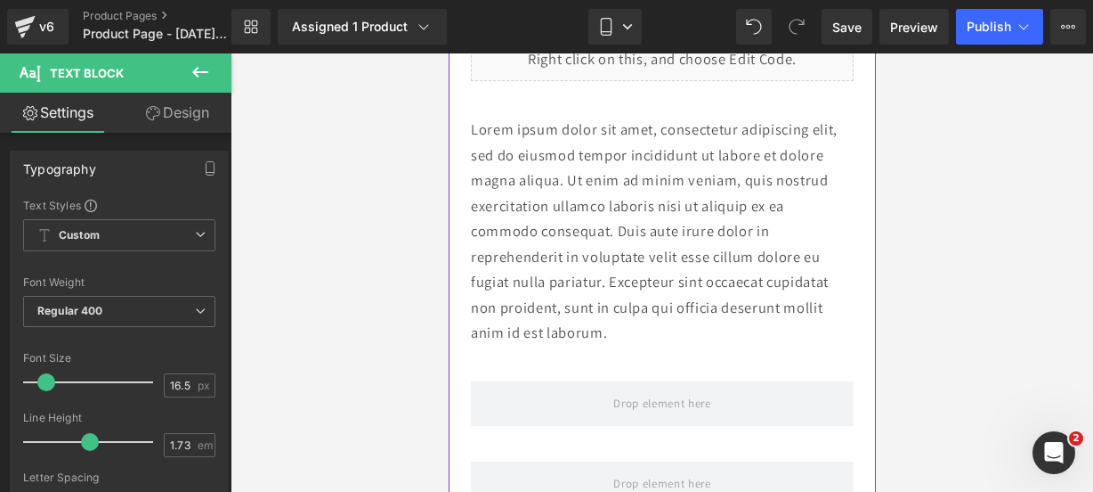
scroll to position [1312, 0]
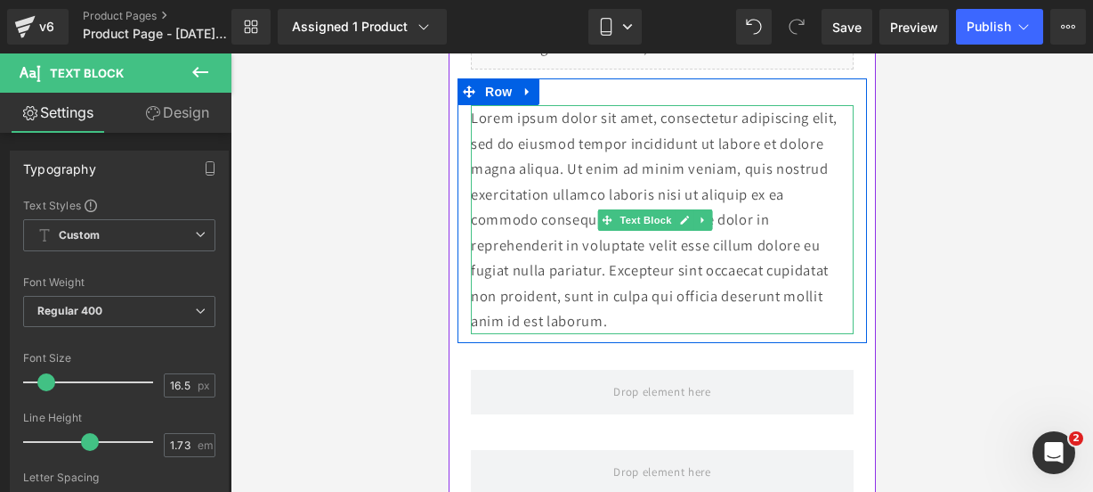
click at [612, 305] on p "Lorem ipsum dolor sit amet, consectetur adipiscing elit, sed do eiusmod tempor …" at bounding box center [661, 219] width 383 height 229
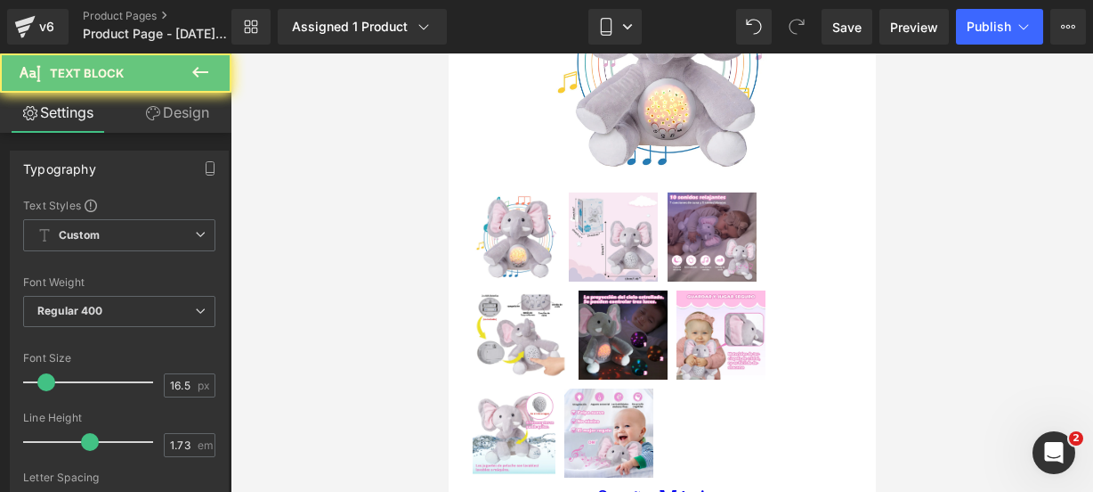
scroll to position [0, 0]
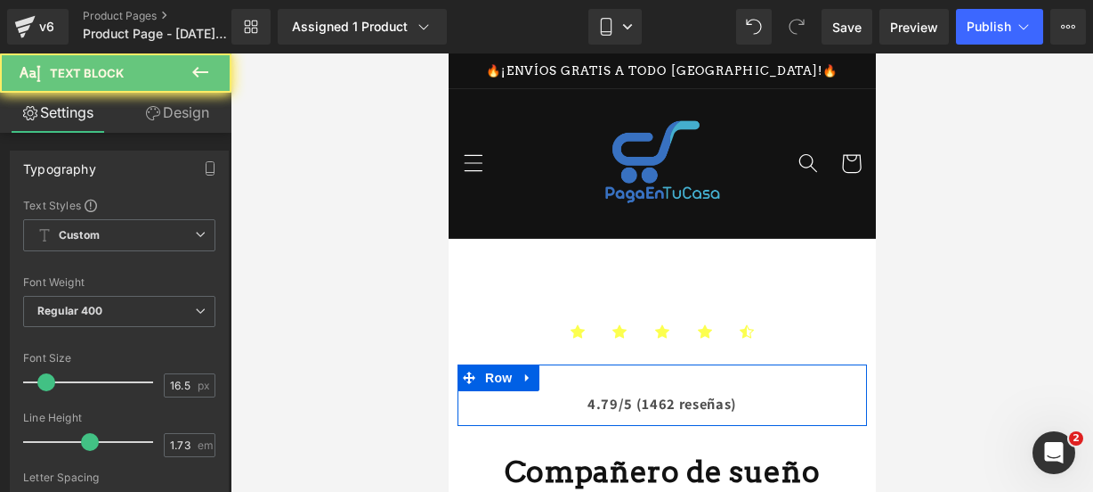
drag, startPoint x: 614, startPoint y: 308, endPoint x: 428, endPoint y: -99, distance: 447.1
click at [448, 53] on html "Ir directamente al contenido 🔥¡ENVÍOS GRATIS A TODO [GEOGRAPHIC_DATA]!🔥 Inicio …" at bounding box center [661, 272] width 427 height 438
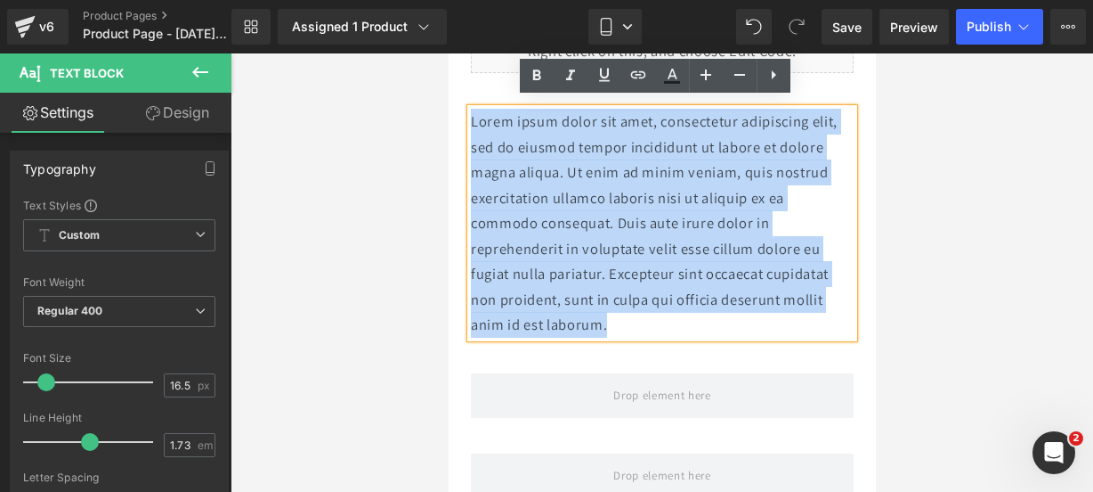
scroll to position [1310, 0]
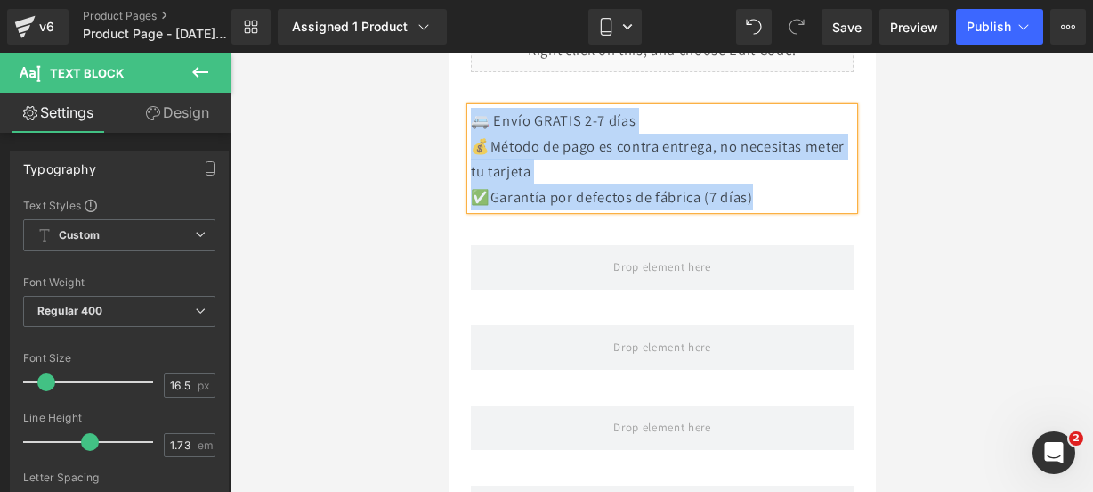
drag, startPoint x: 785, startPoint y: 185, endPoint x: 477, endPoint y: 113, distance: 316.4
click at [477, 113] on div "🚐 Envío GRATIS 2-7 días 💰Método de pago es contra entrega, no necesitas meter …" at bounding box center [661, 159] width 383 height 102
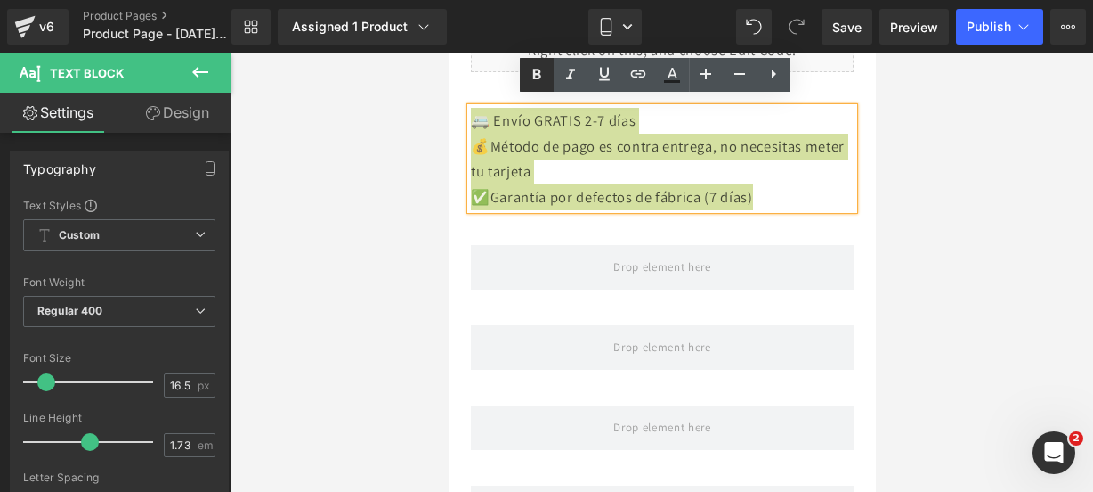
click at [525, 77] on link at bounding box center [537, 75] width 34 height 34
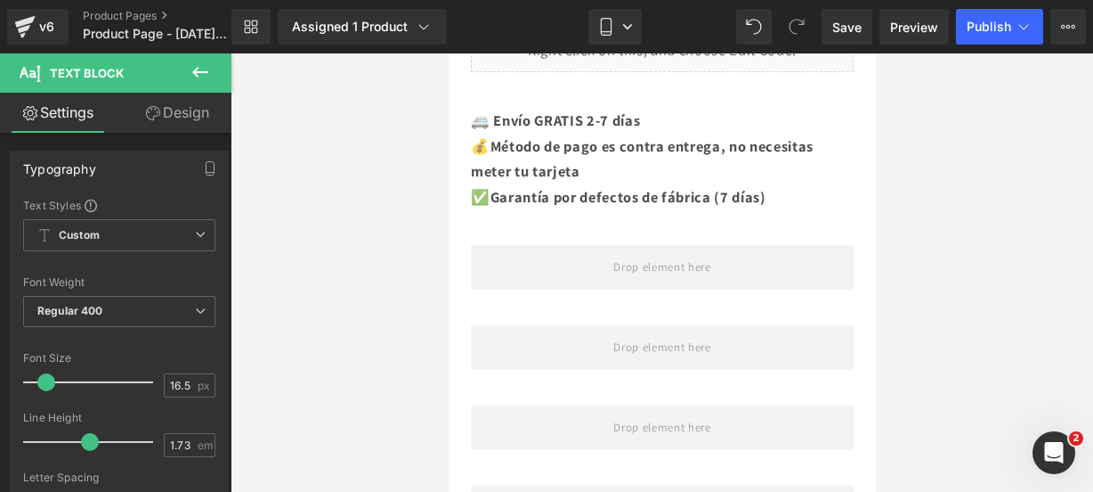
click at [206, 90] on button at bounding box center [200, 72] width 62 height 39
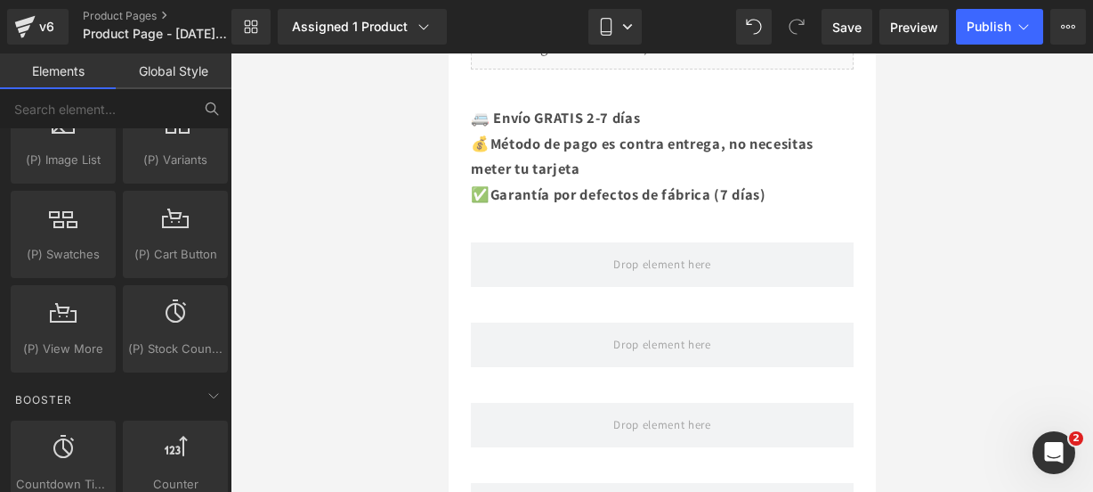
scroll to position [2166, 0]
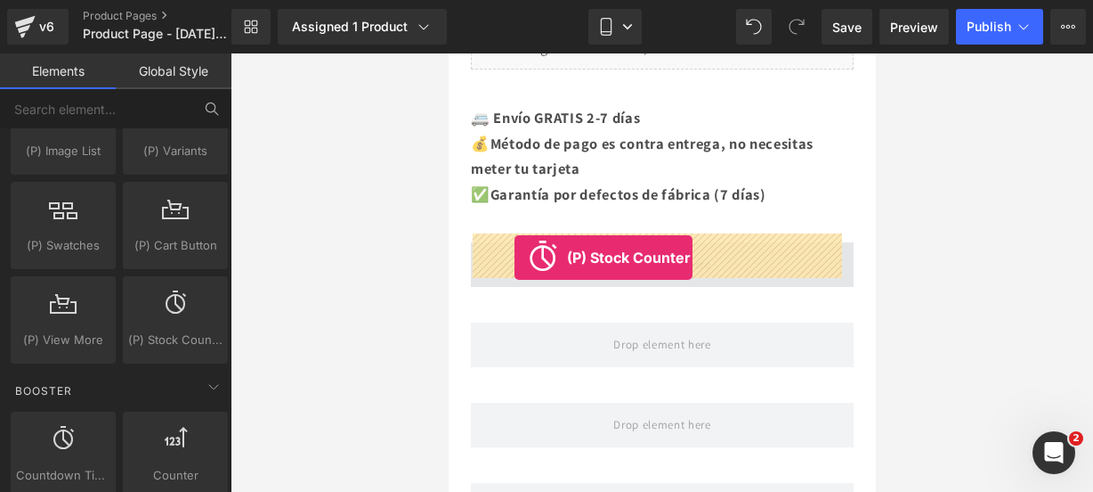
drag, startPoint x: 612, startPoint y: 359, endPoint x: 514, endPoint y: 257, distance: 141.1
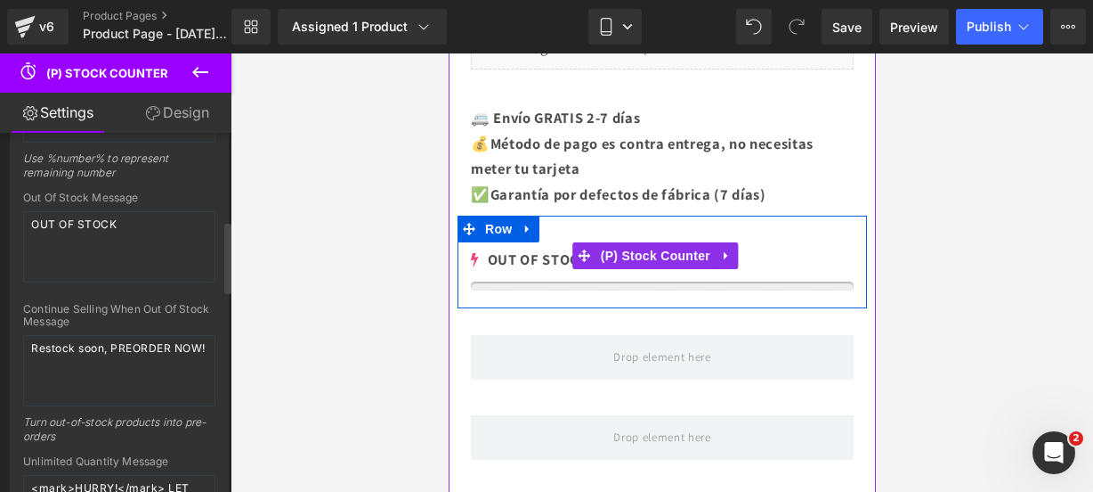
scroll to position [437, 0]
drag, startPoint x: 116, startPoint y: 225, endPoint x: -41, endPoint y: 152, distance: 172.9
click at [0, 152] on html "(P) Stock Counter You are previewing how the will restyle your page. You can no…" at bounding box center [546, 246] width 1093 height 492
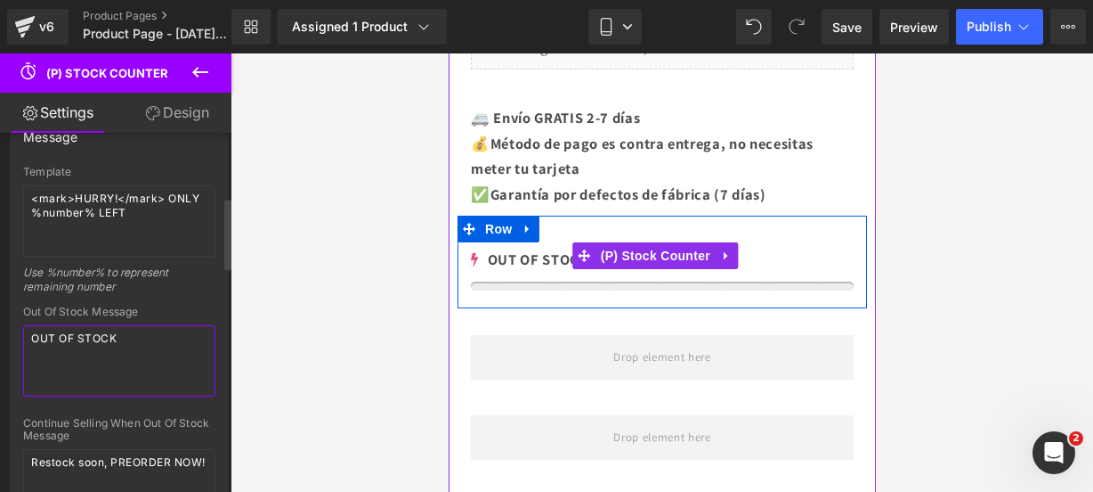
scroll to position [318, 0]
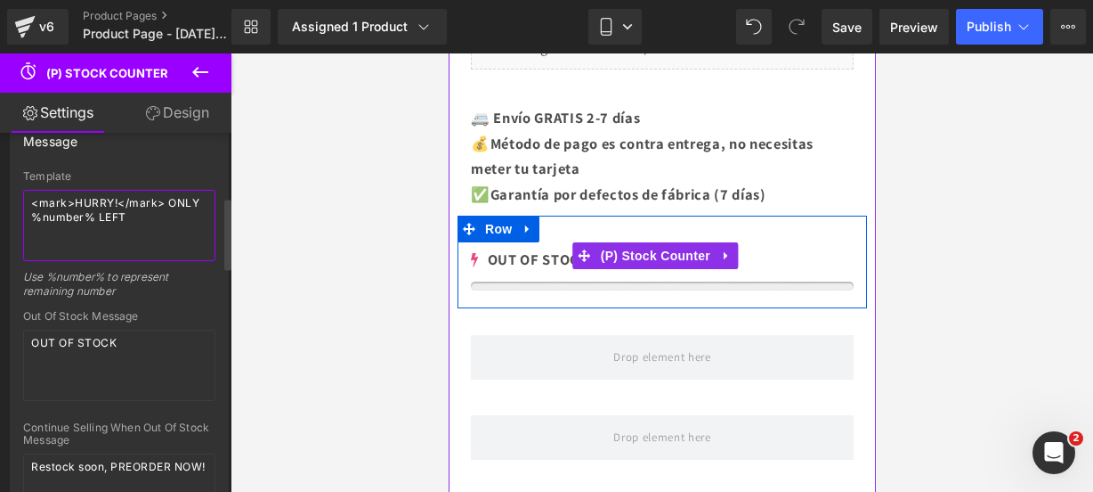
drag, startPoint x: 141, startPoint y: 211, endPoint x: 13, endPoint y: 188, distance: 129.4
click at [13, 188] on div "Template <mark>HURRY!</mark> ONLY %number% LEFT Use %number% to represent remai…" at bounding box center [119, 427] width 217 height 515
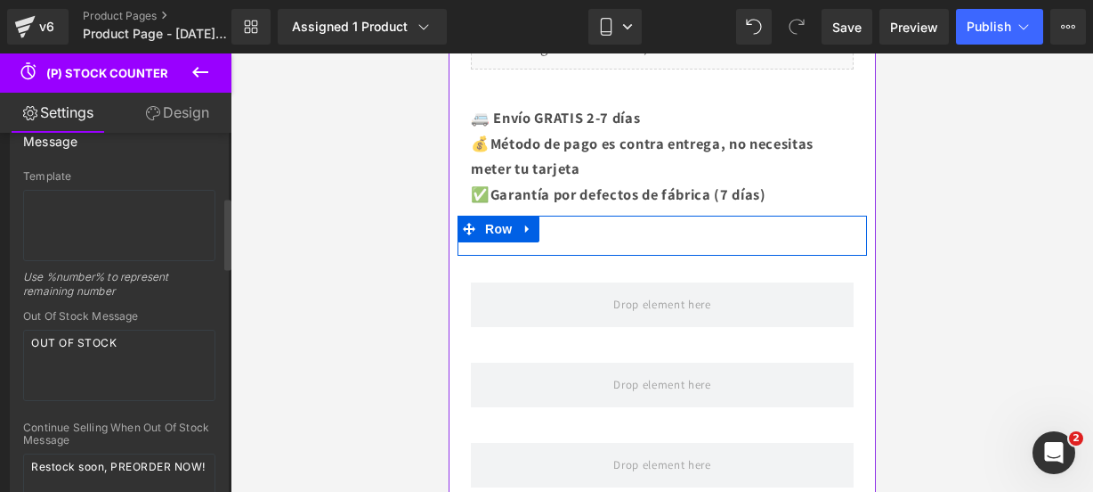
click at [13, 188] on div "Template Use %number% to represent remaining number Out Of Stock Message OUT OF…" at bounding box center [119, 427] width 217 height 515
click at [57, 195] on textarea at bounding box center [119, 225] width 192 height 71
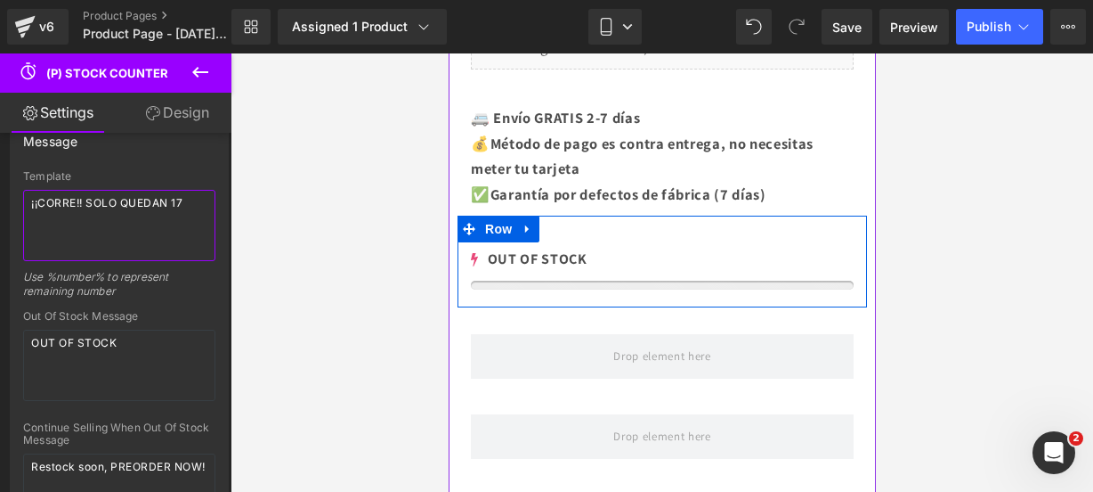
type textarea "¡¡CORRE!! SOLO QUEDAN 17"
click at [195, 75] on icon at bounding box center [200, 72] width 16 height 11
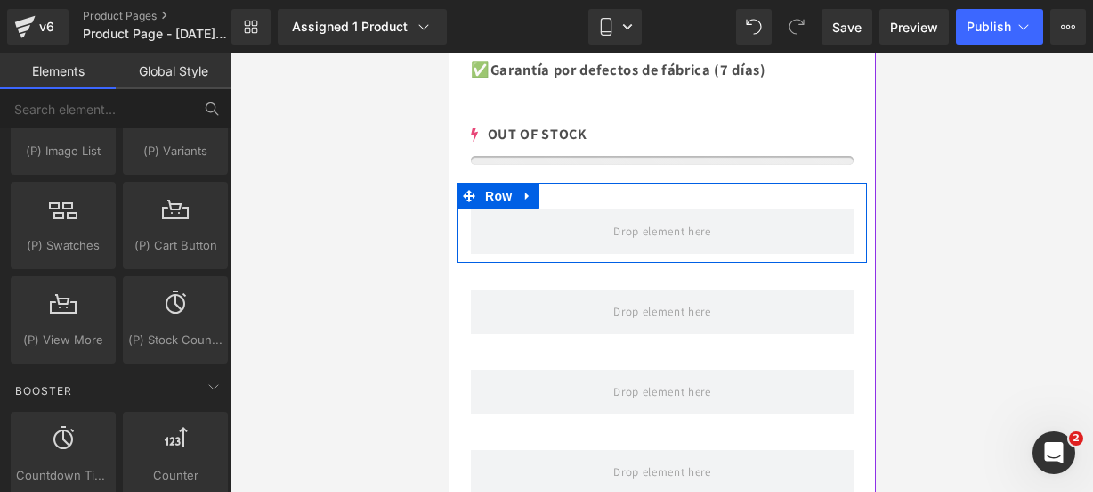
scroll to position [1450, 0]
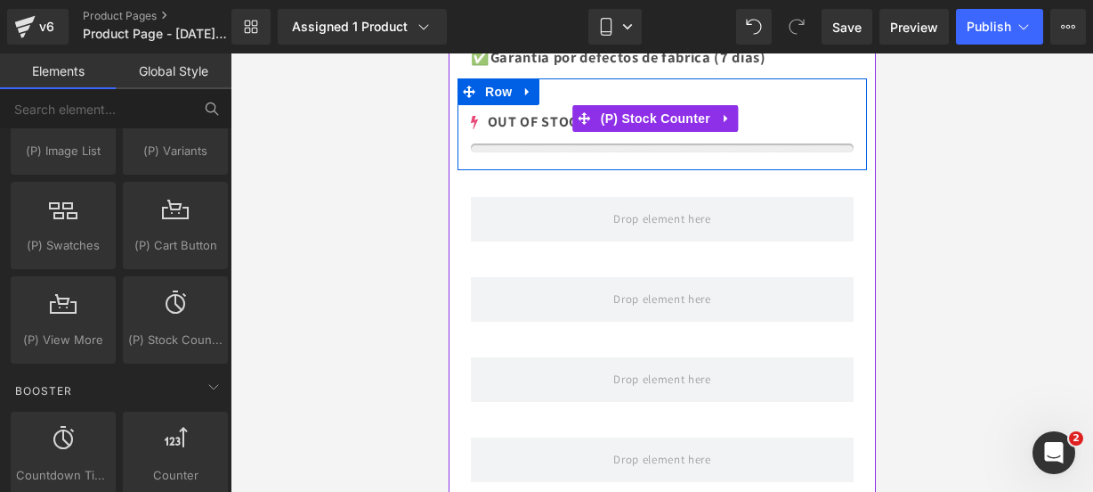
click at [570, 143] on div at bounding box center [661, 147] width 383 height 9
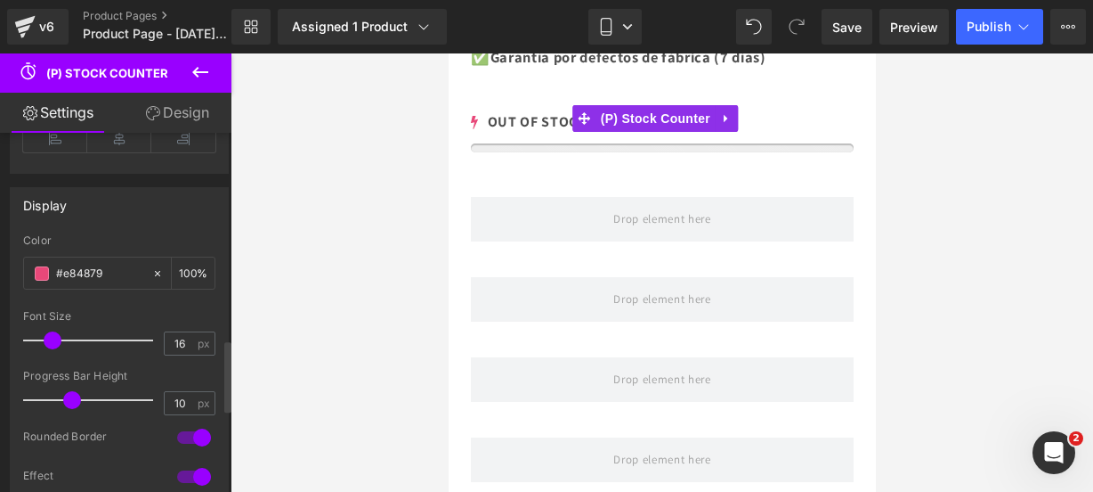
scroll to position [1030, 0]
click at [39, 266] on span at bounding box center [42, 272] width 14 height 14
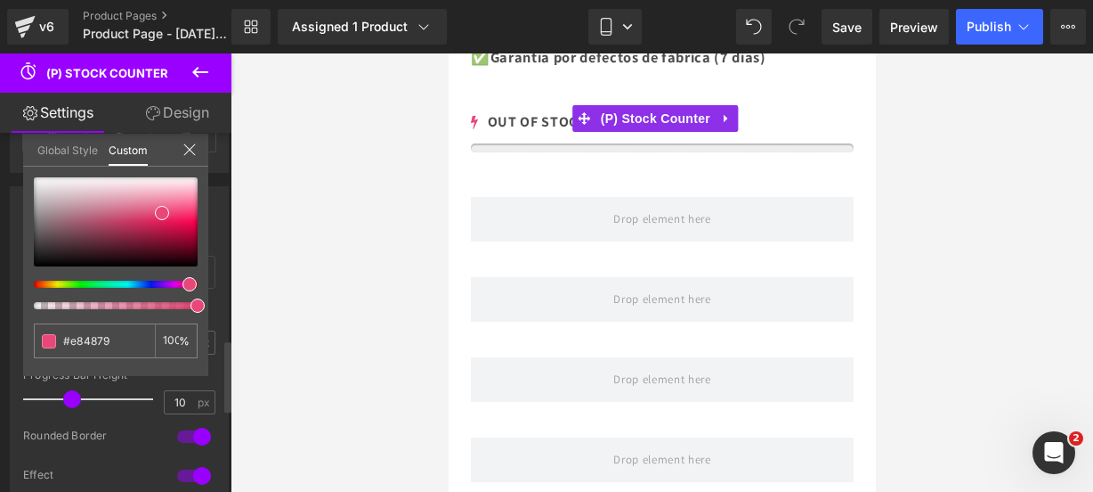
click at [164, 284] on div at bounding box center [109, 283] width 164 height 7
type input "#e849e5"
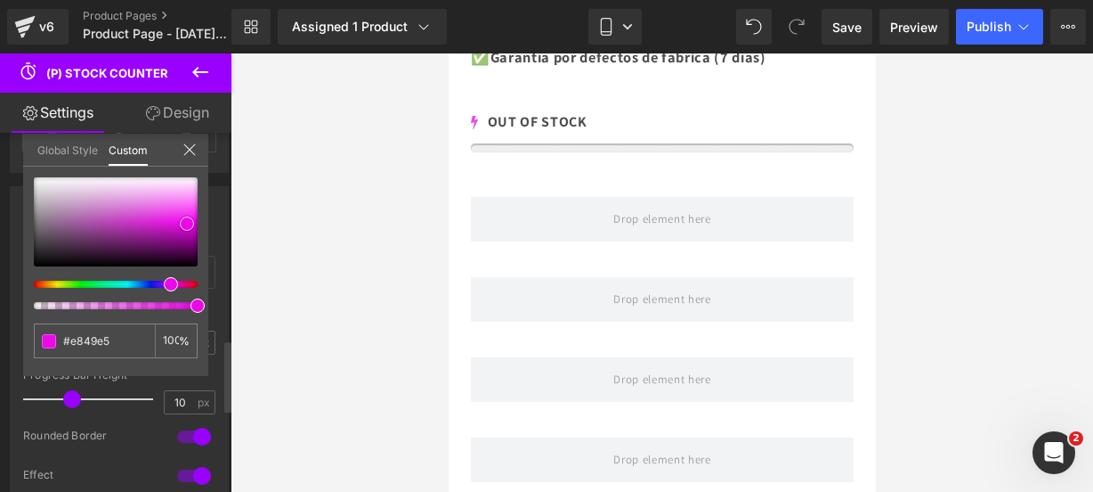
click at [187, 223] on div at bounding box center [116, 221] width 164 height 89
type input "#eb09e7"
click at [189, 144] on icon at bounding box center [190, 149] width 14 height 14
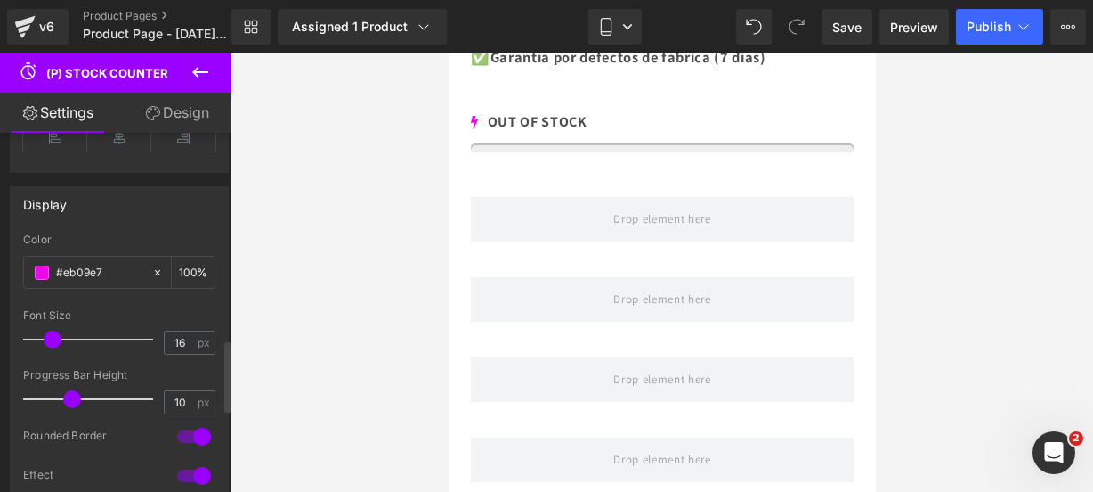
click at [198, 83] on button at bounding box center [200, 72] width 62 height 39
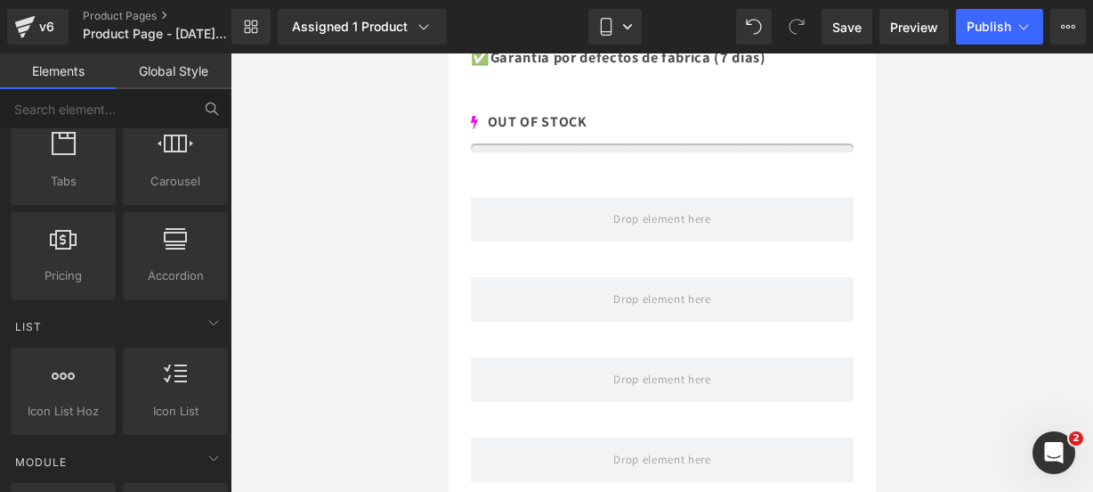
scroll to position [0, 0]
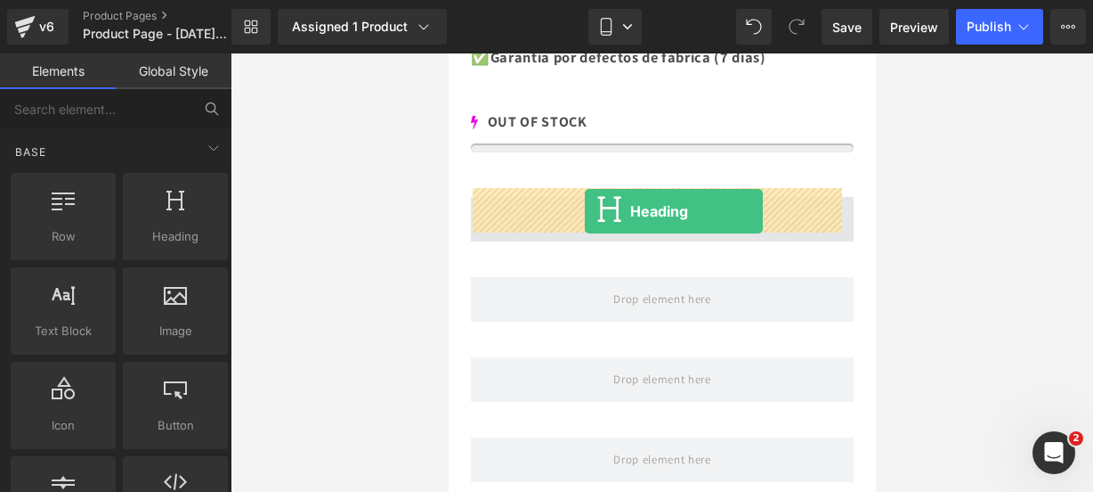
drag, startPoint x: 612, startPoint y: 256, endPoint x: 584, endPoint y: 211, distance: 52.4
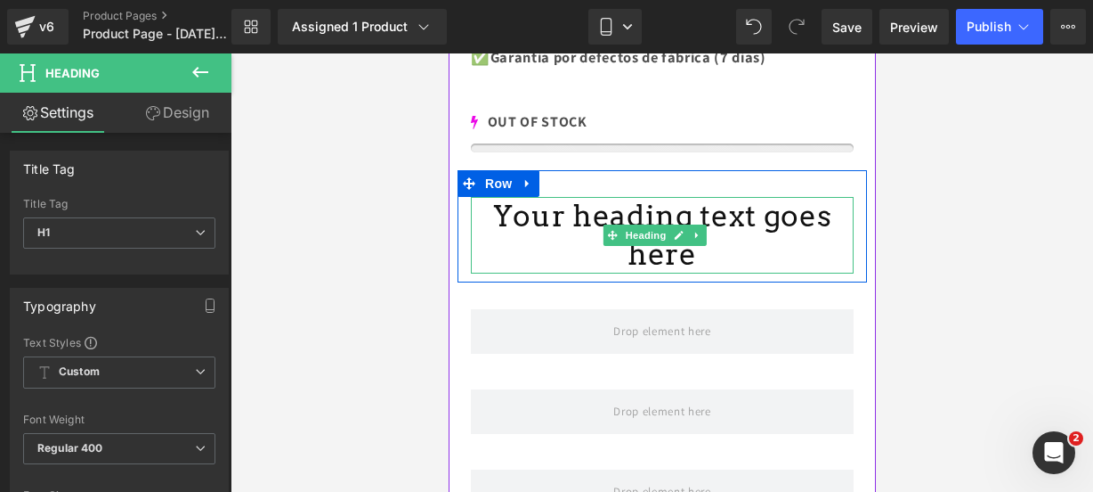
click at [719, 215] on h1 "Your heading text goes here" at bounding box center [661, 235] width 383 height 77
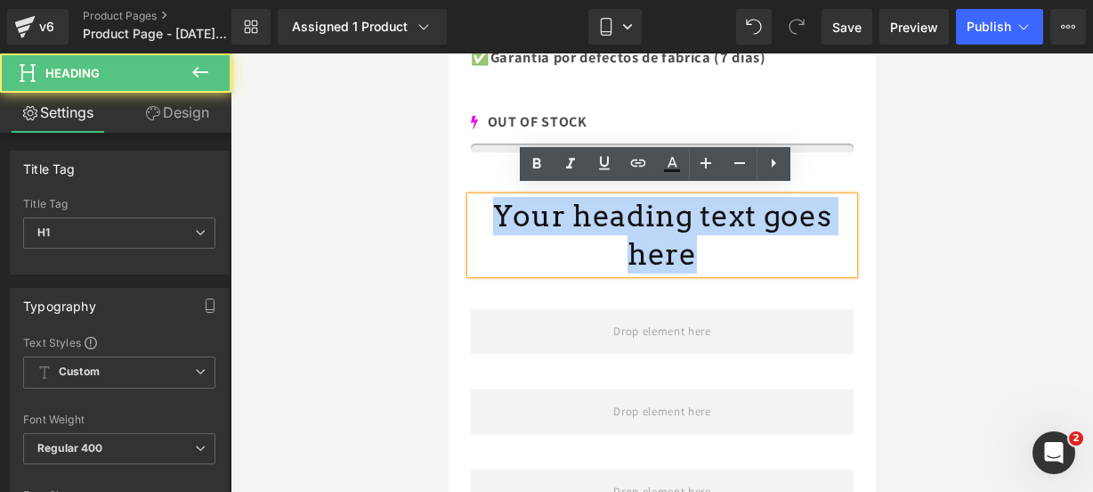
drag, startPoint x: 825, startPoint y: 209, endPoint x: 350, endPoint y: 223, distance: 474.8
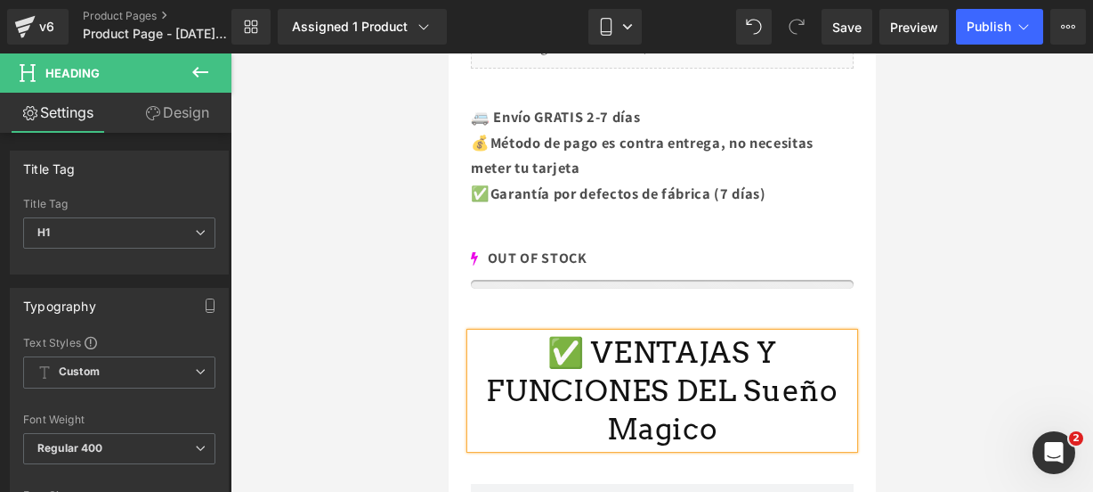
scroll to position [1314, 0]
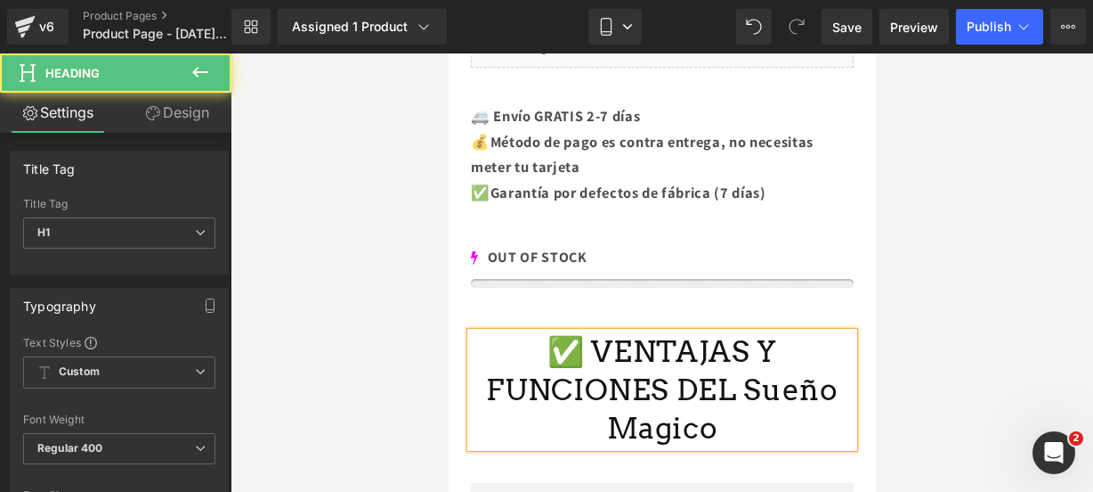
click at [636, 415] on h1 "✅ VENTAJAS Y FUNCIONES DEL Sueño Magico" at bounding box center [661, 389] width 383 height 115
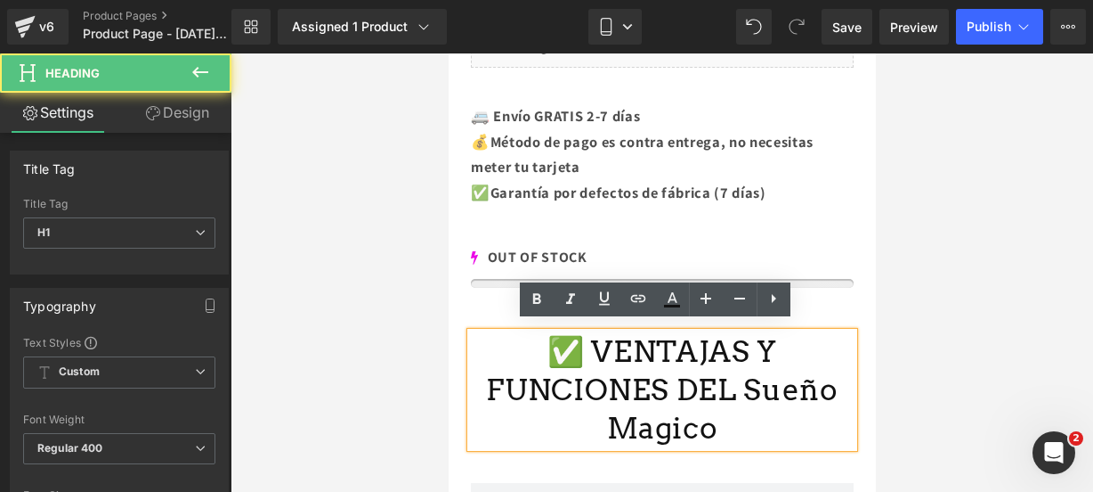
click at [644, 417] on h1 "✅ VENTAJAS Y FUNCIONES DEL Sueño Magico" at bounding box center [661, 389] width 383 height 115
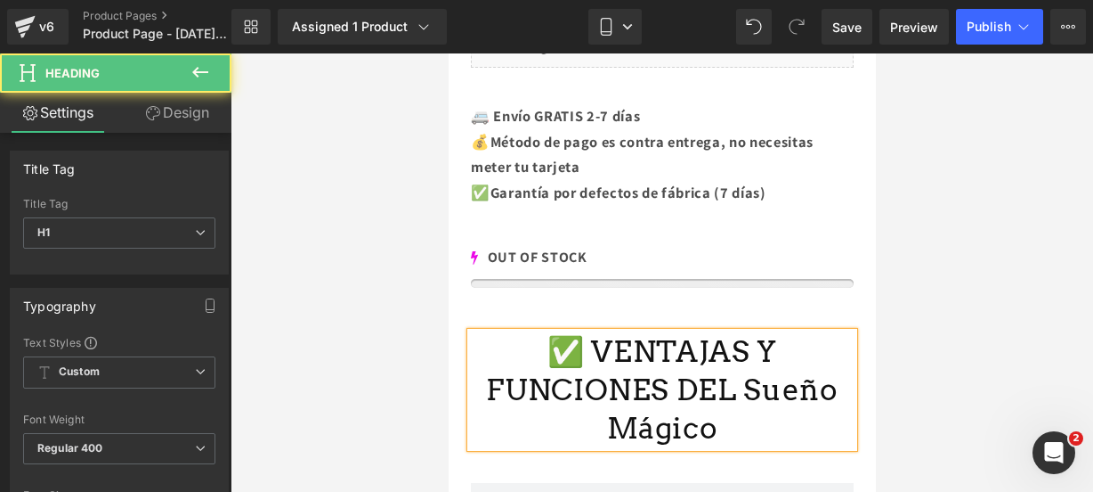
click at [737, 409] on h1 "✅ VENTAJAS Y FUNCIONES DEL Sueño Mágico" at bounding box center [661, 389] width 383 height 115
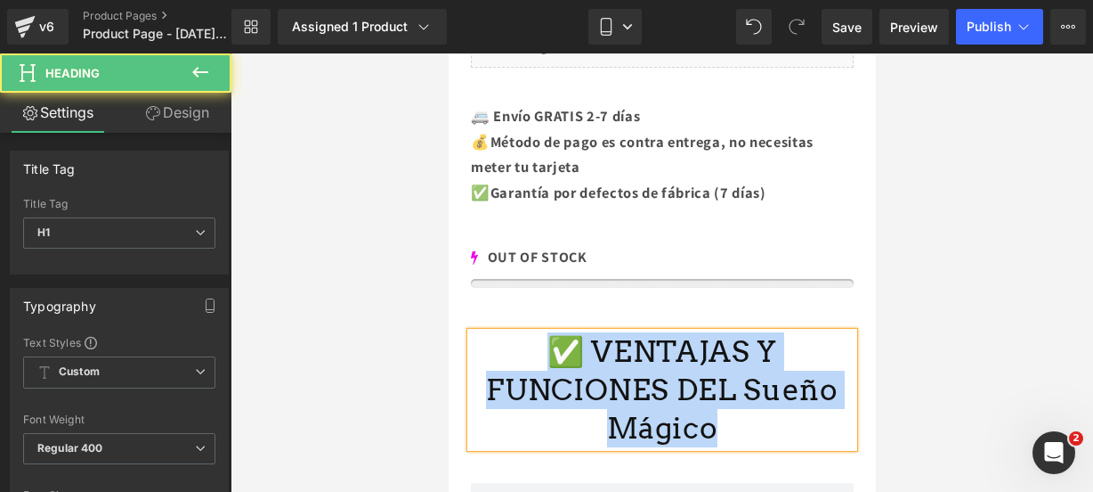
drag, startPoint x: 736, startPoint y: 409, endPoint x: 549, endPoint y: 337, distance: 200.9
click at [549, 337] on h1 "✅ VENTAJAS Y FUNCIONES DEL Sueño Mágico" at bounding box center [661, 389] width 383 height 115
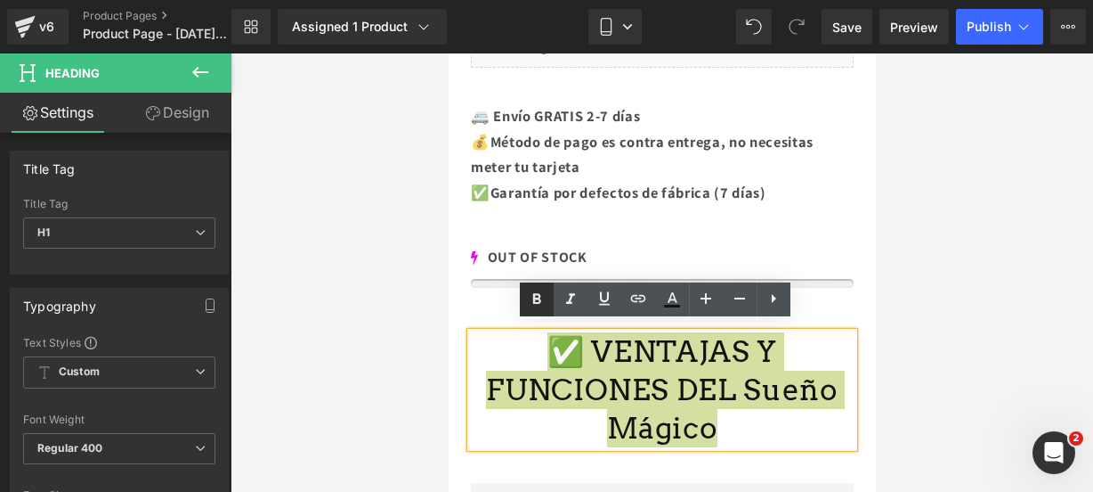
click at [541, 302] on icon at bounding box center [536, 298] width 21 height 21
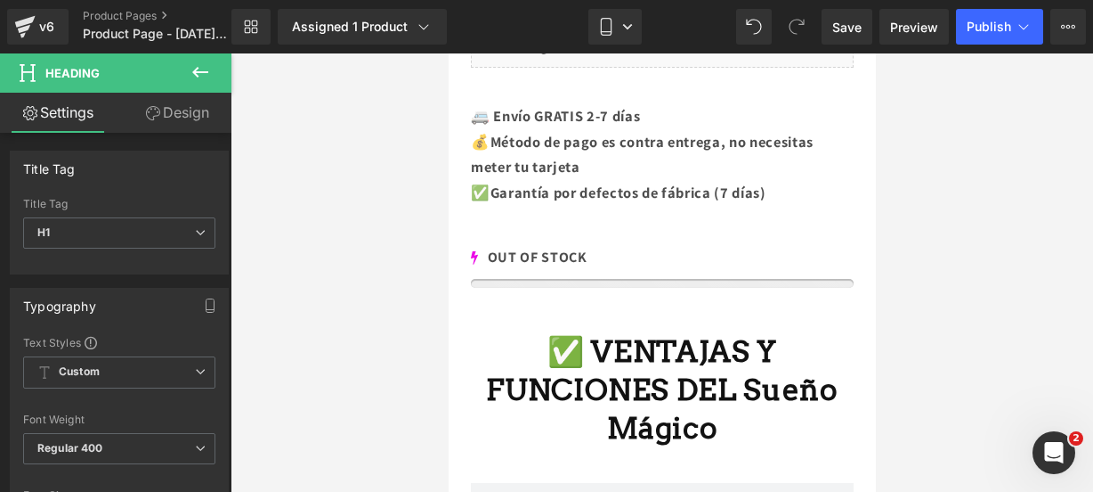
click at [196, 63] on icon at bounding box center [200, 71] width 21 height 21
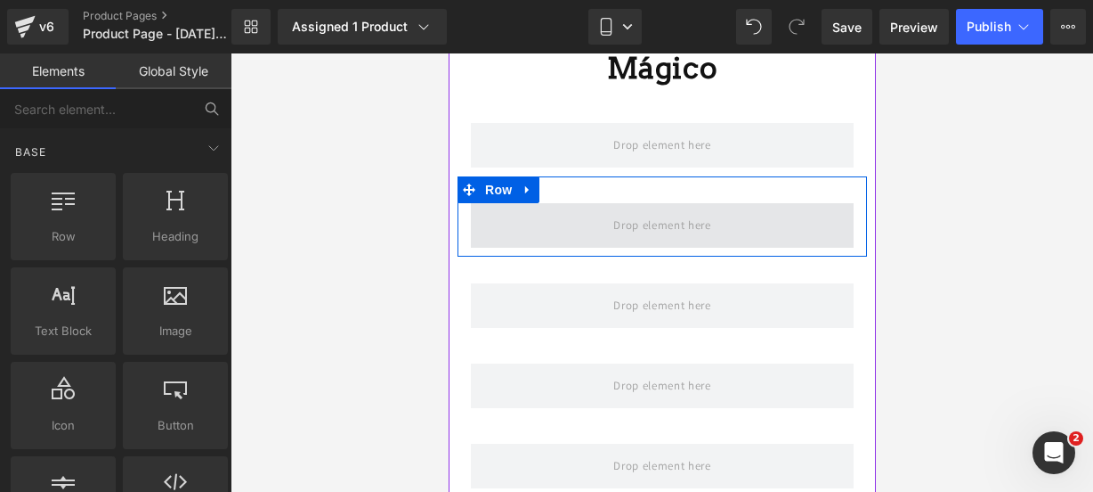
scroll to position [1540, 0]
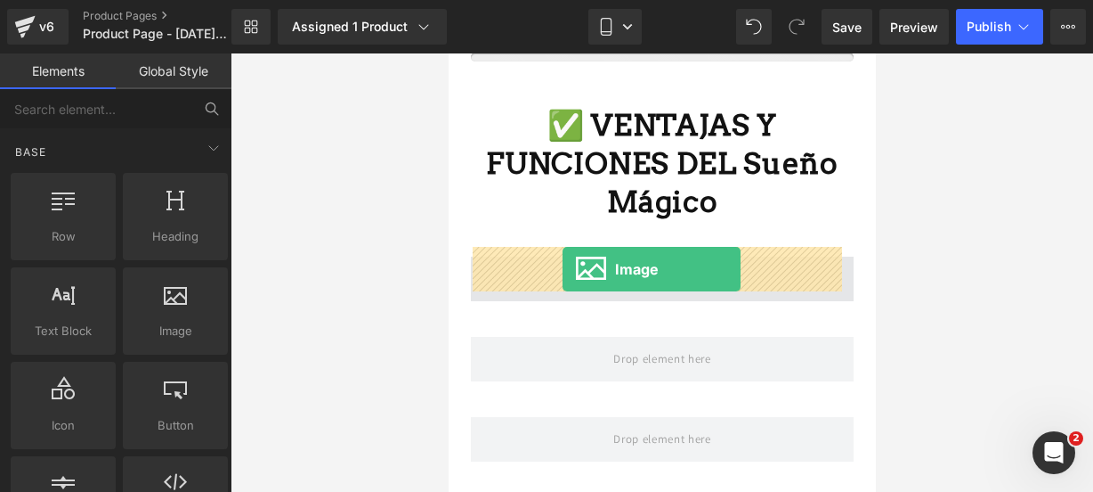
drag, startPoint x: 625, startPoint y: 369, endPoint x: 562, endPoint y: 269, distance: 118.1
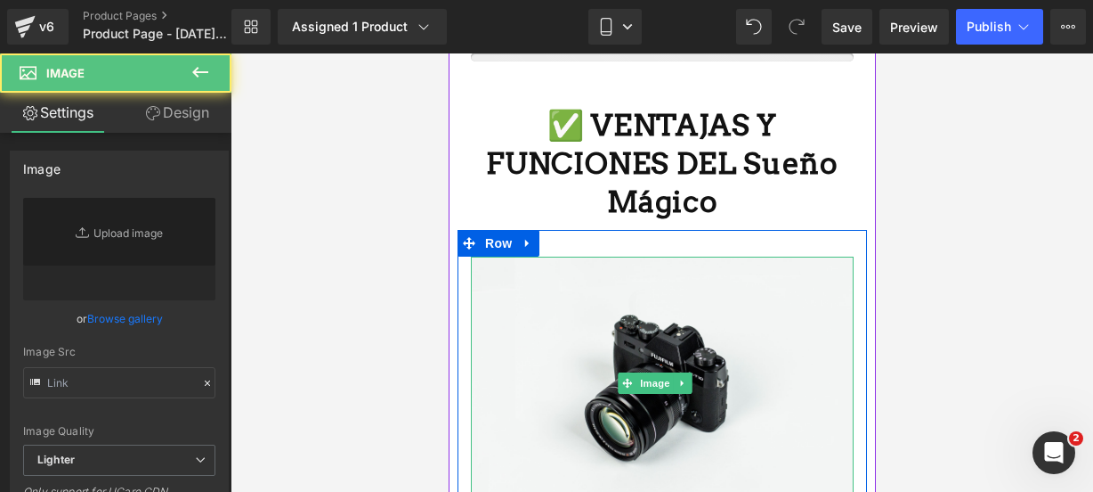
type input "//[DOMAIN_NAME][URL]"
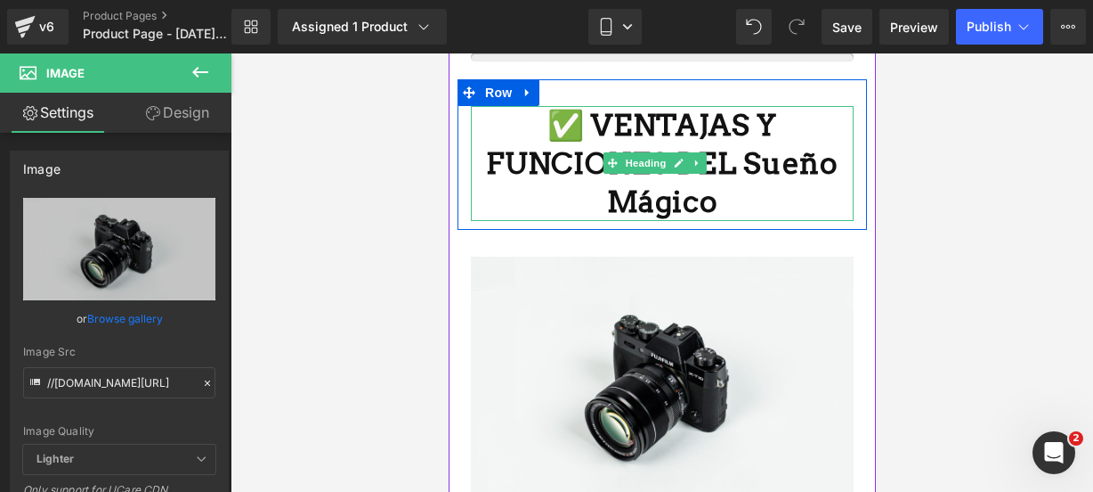
click at [718, 196] on h1 "✅ VENTAJAS Y FUNCIONES DEL Sueño Mágico" at bounding box center [661, 163] width 383 height 115
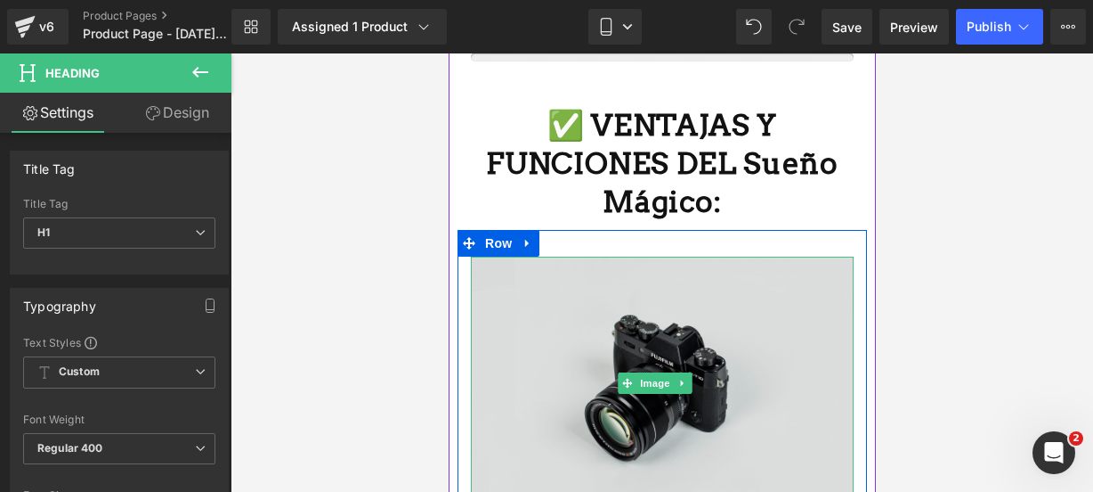
click at [605, 321] on img at bounding box center [661, 383] width 383 height 254
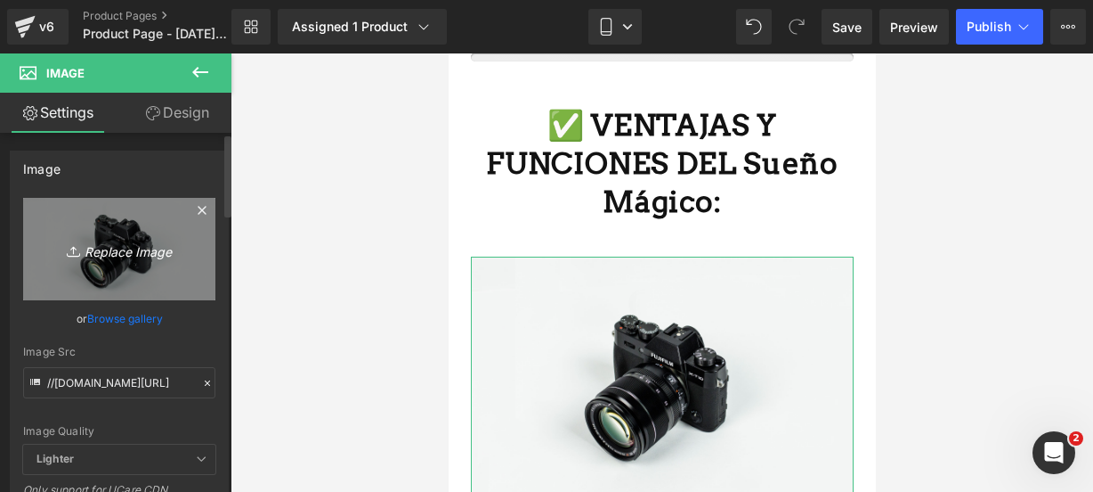
click at [94, 270] on link "Replace Image" at bounding box center [119, 249] width 192 height 102
type input "C:\fakepath\elefante 3.webp"
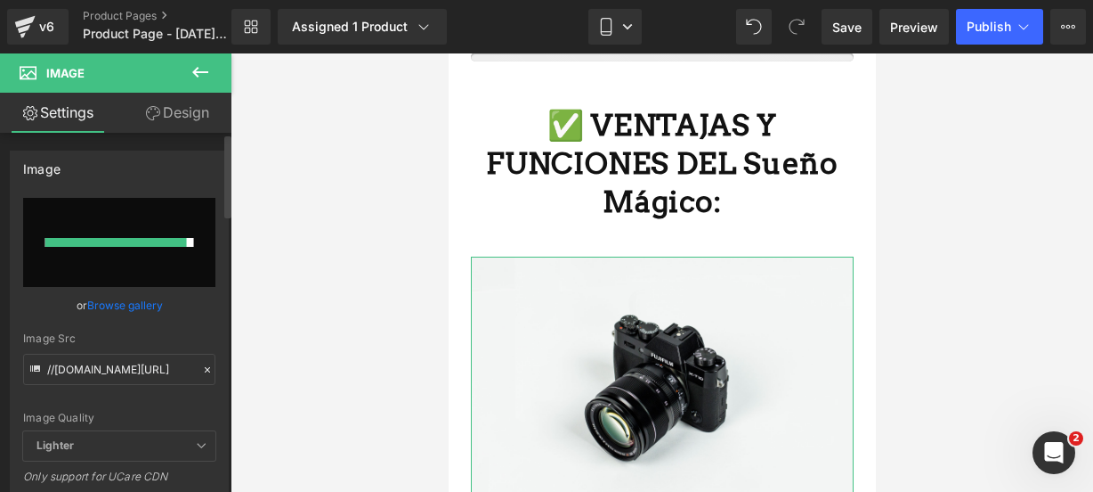
type input "[URL][DOMAIN_NAME]"
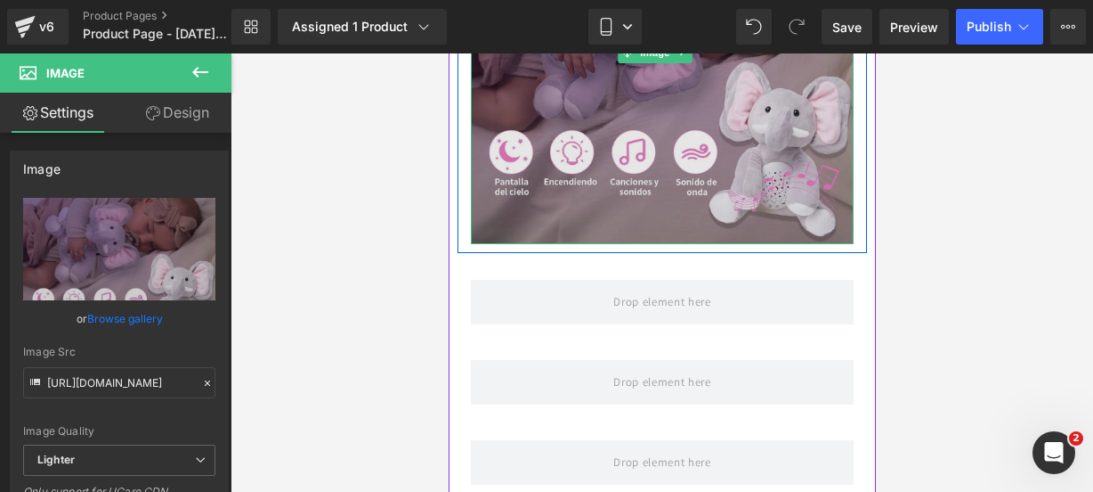
scroll to position [2008, 0]
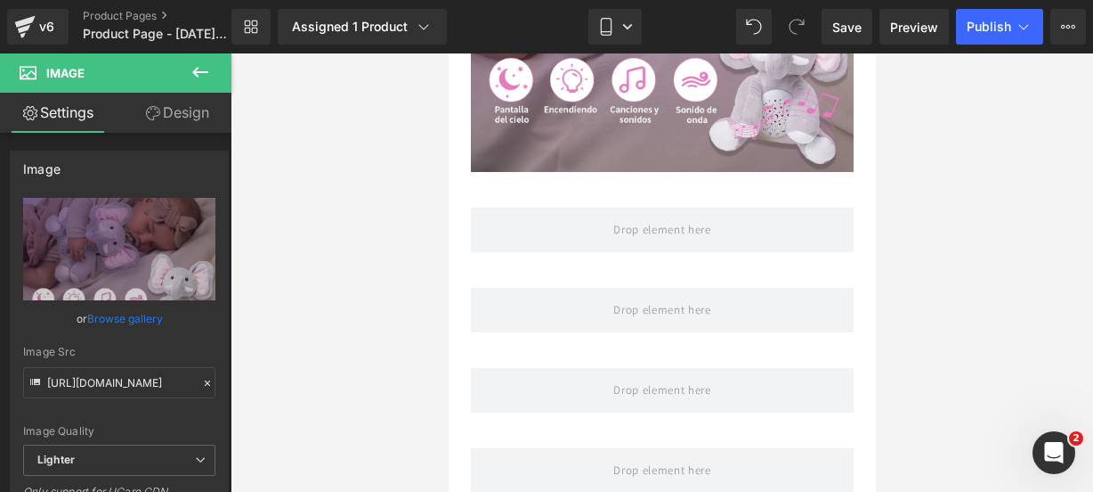
click at [203, 88] on button at bounding box center [200, 72] width 62 height 39
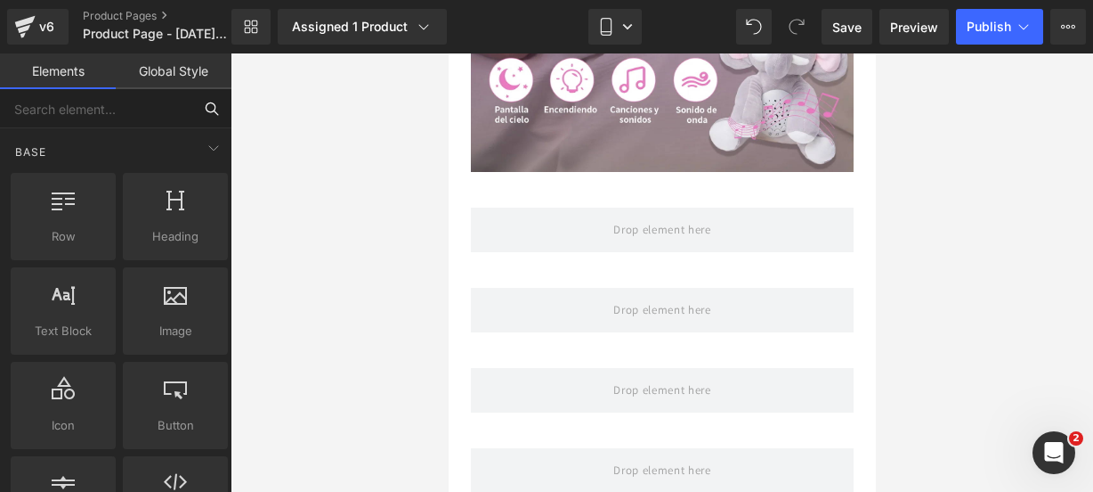
click at [134, 103] on input "text" at bounding box center [96, 108] width 192 height 39
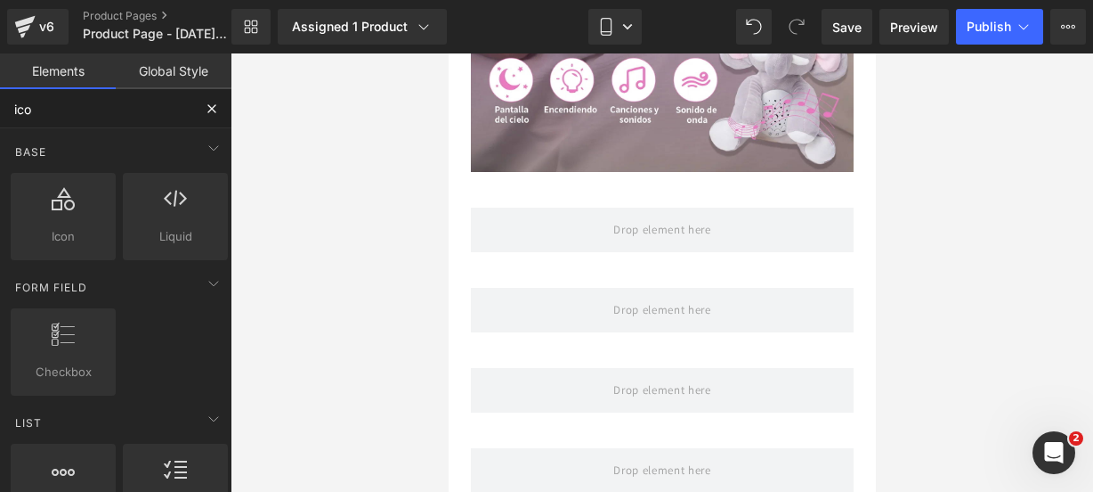
type input "icon"
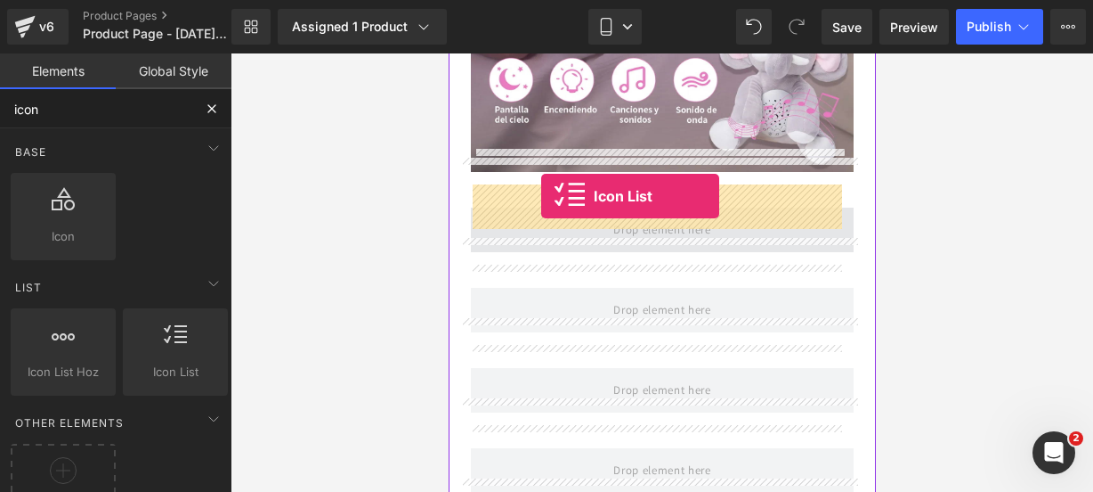
drag, startPoint x: 628, startPoint y: 406, endPoint x: 540, endPoint y: 196, distance: 227.5
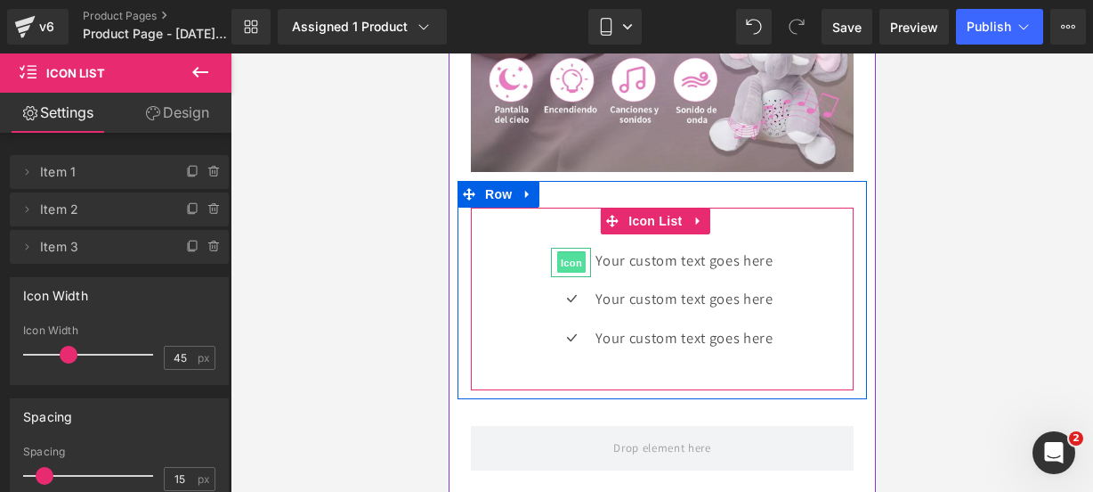
click at [565, 252] on span "Icon" at bounding box center [571, 262] width 28 height 21
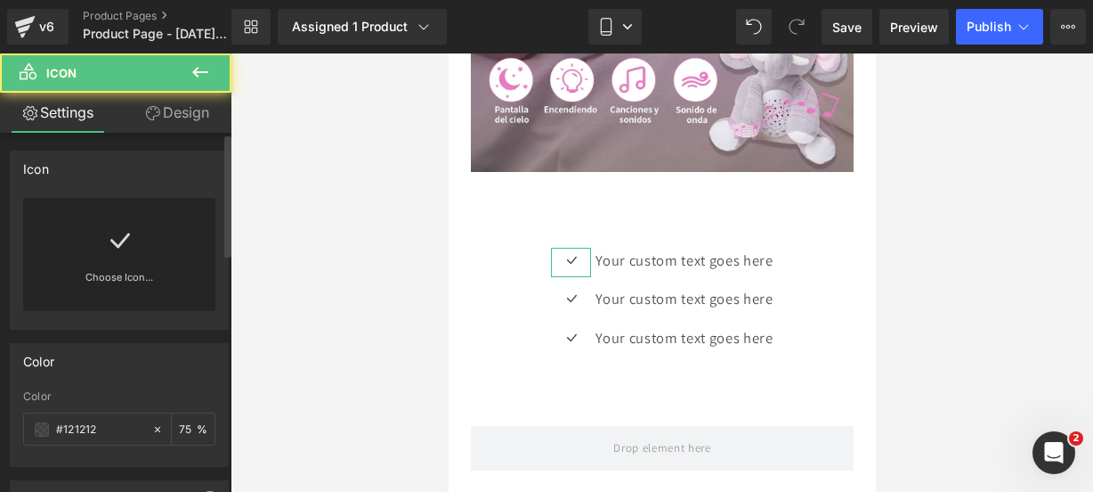
click at [172, 259] on div "Choose Icon..." at bounding box center [119, 254] width 192 height 113
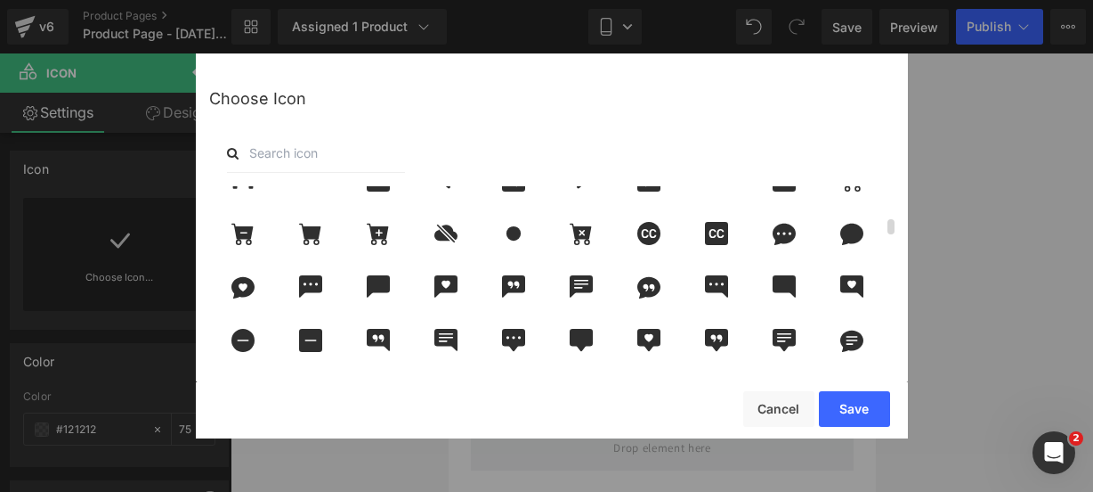
scroll to position [566, 0]
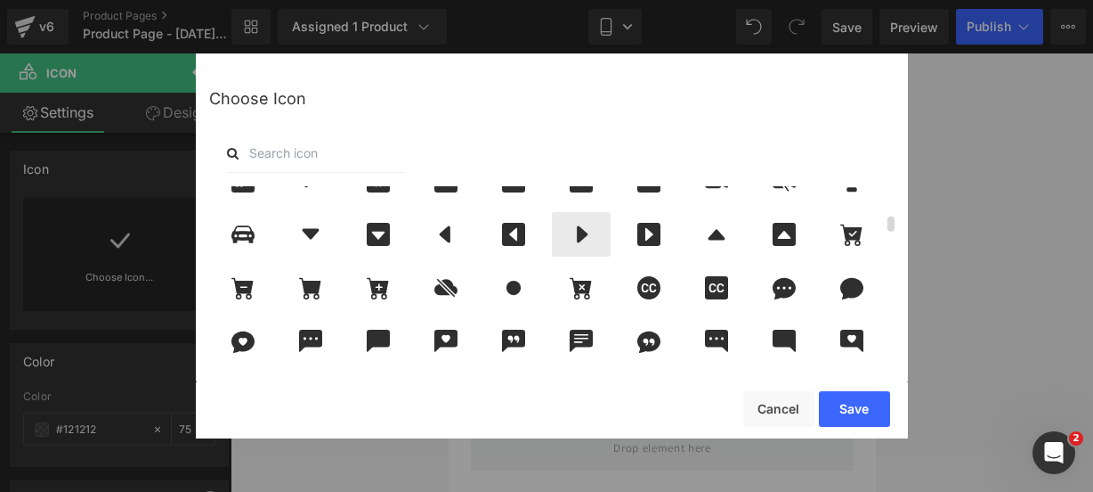
click at [588, 232] on icon at bounding box center [581, 234] width 37 height 23
drag, startPoint x: 837, startPoint y: 399, endPoint x: 121, endPoint y: 249, distance: 731.4
click at [837, 399] on button "Save" at bounding box center [854, 409] width 71 height 36
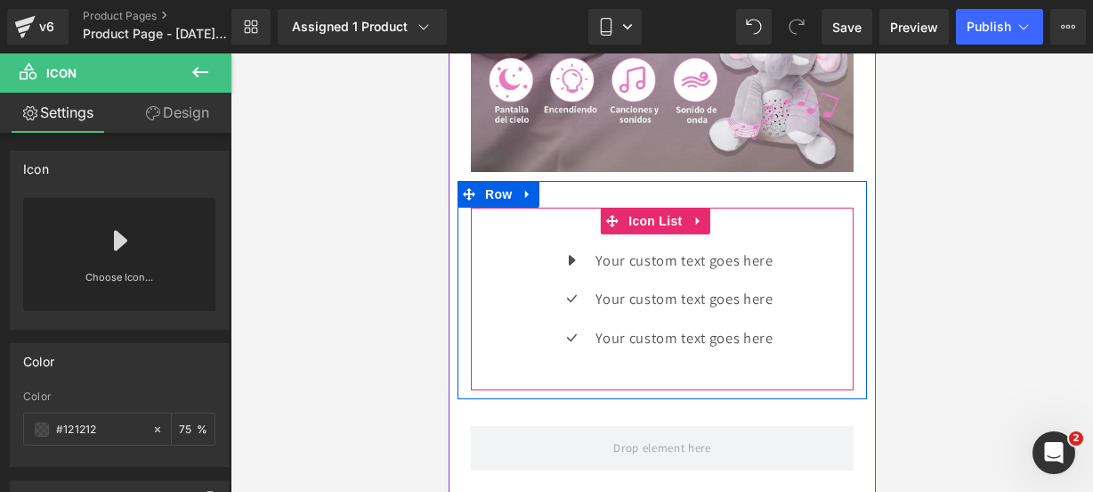
click at [522, 301] on div "Icon Your custom text goes here Text Block Icon Your custom text goes here Text…" at bounding box center [661, 306] width 383 height 117
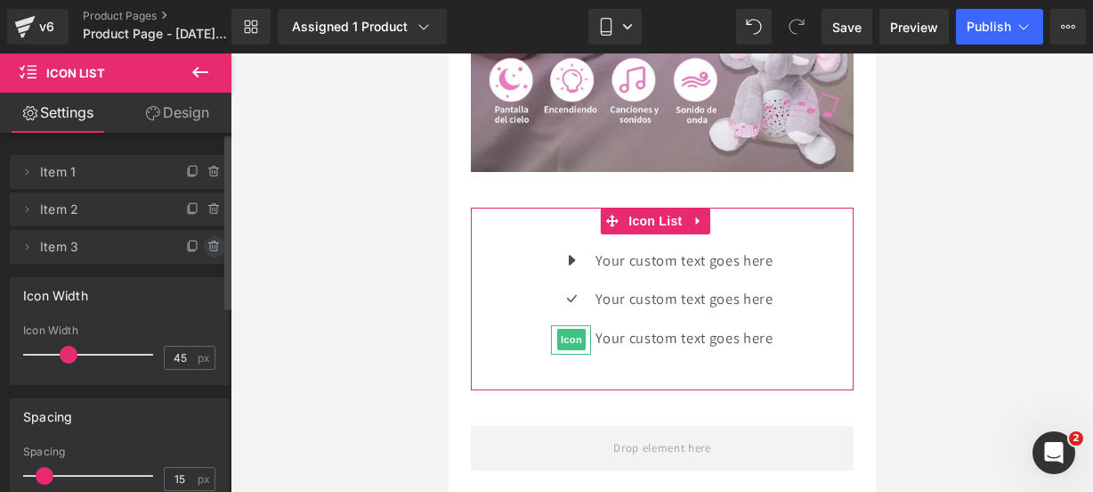
click at [214, 250] on icon at bounding box center [214, 247] width 14 height 14
click at [214, 250] on button "Delete" at bounding box center [195, 247] width 56 height 23
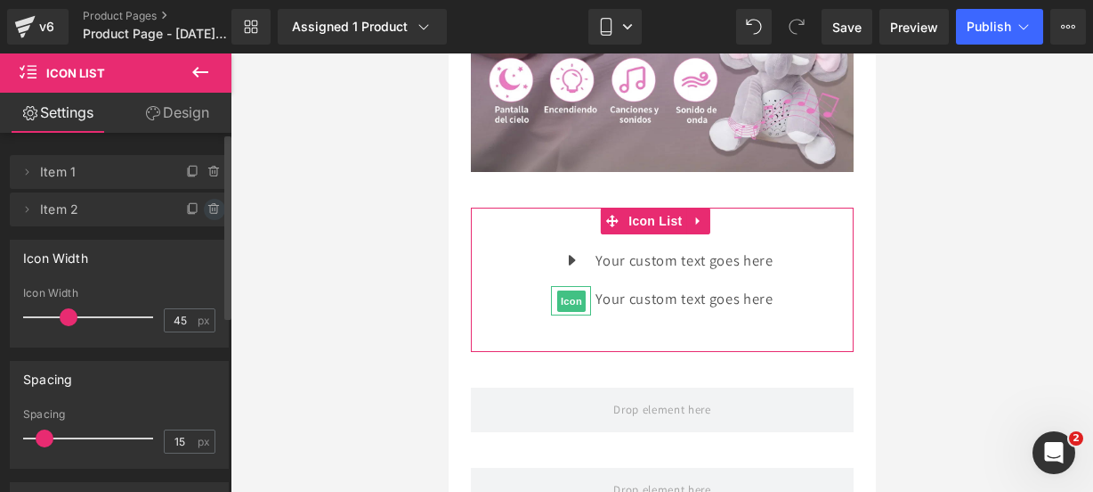
click at [207, 207] on icon at bounding box center [214, 209] width 14 height 14
click at [207, 207] on button "Delete" at bounding box center [195, 210] width 56 height 23
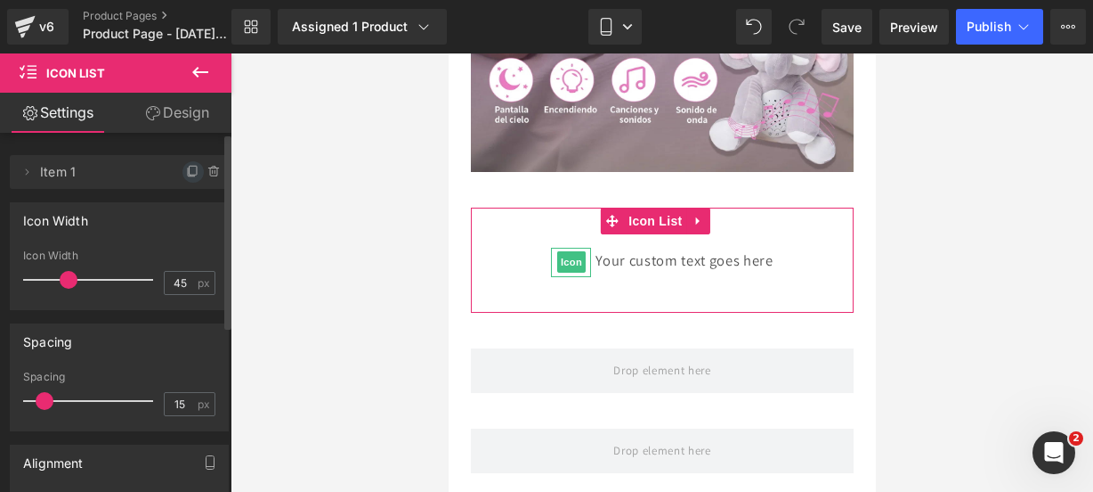
click at [186, 172] on icon at bounding box center [193, 172] width 14 height 14
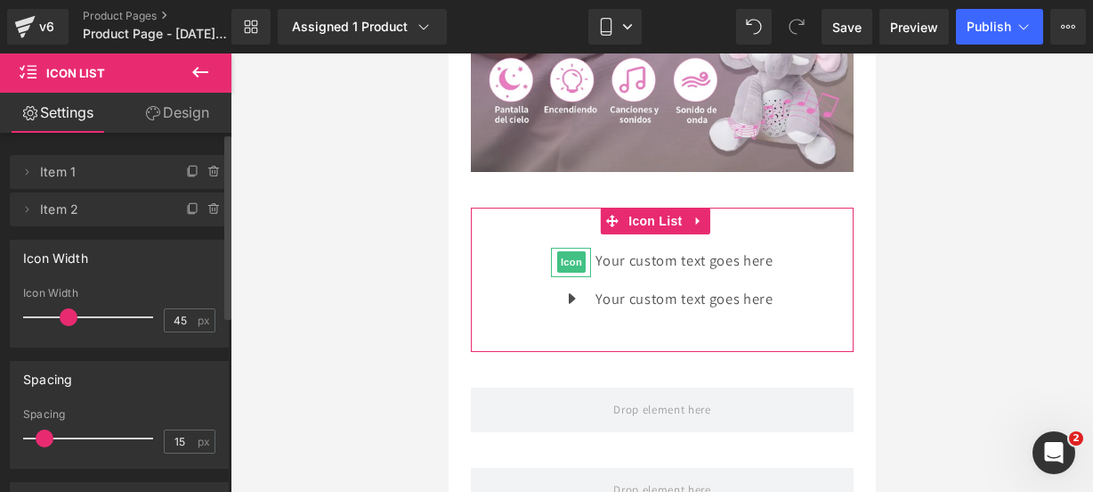
click at [186, 172] on icon at bounding box center [193, 172] width 14 height 14
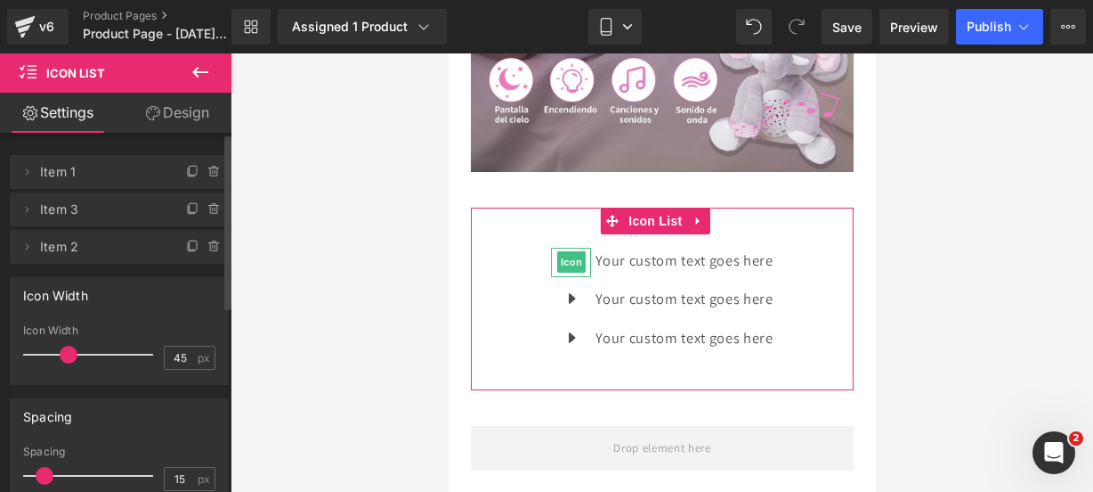
click at [186, 172] on icon at bounding box center [193, 172] width 14 height 14
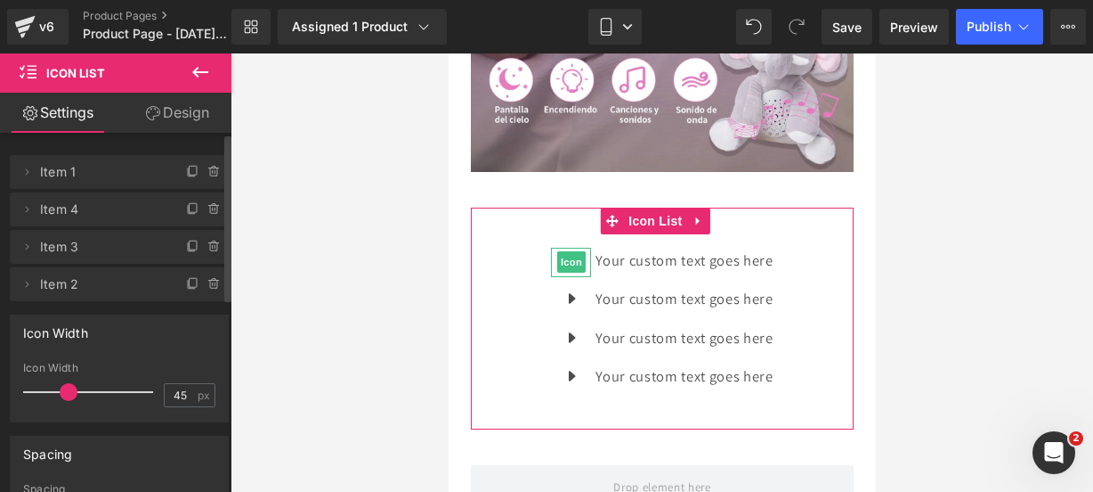
click at [186, 172] on icon at bounding box center [193, 172] width 14 height 14
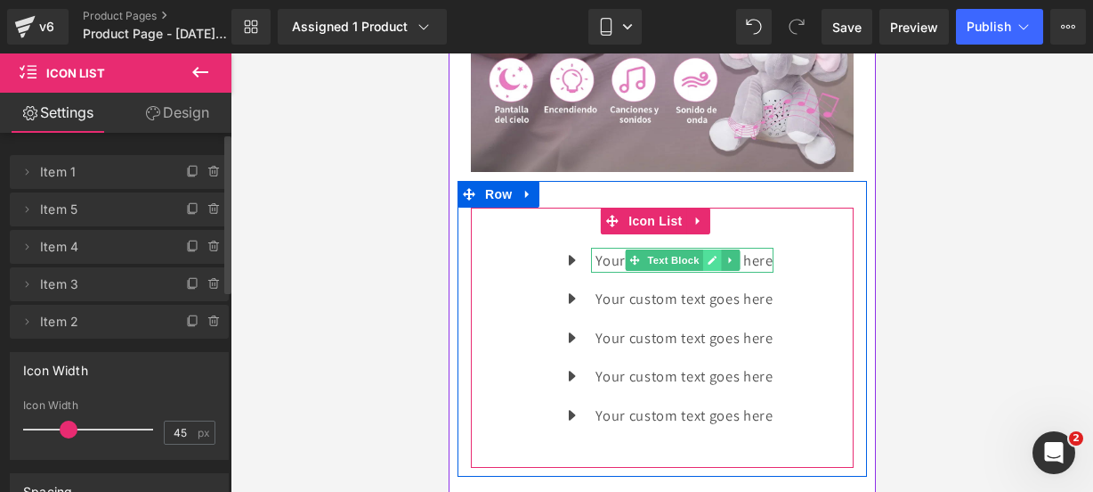
click at [706, 255] on icon at bounding box center [711, 260] width 10 height 11
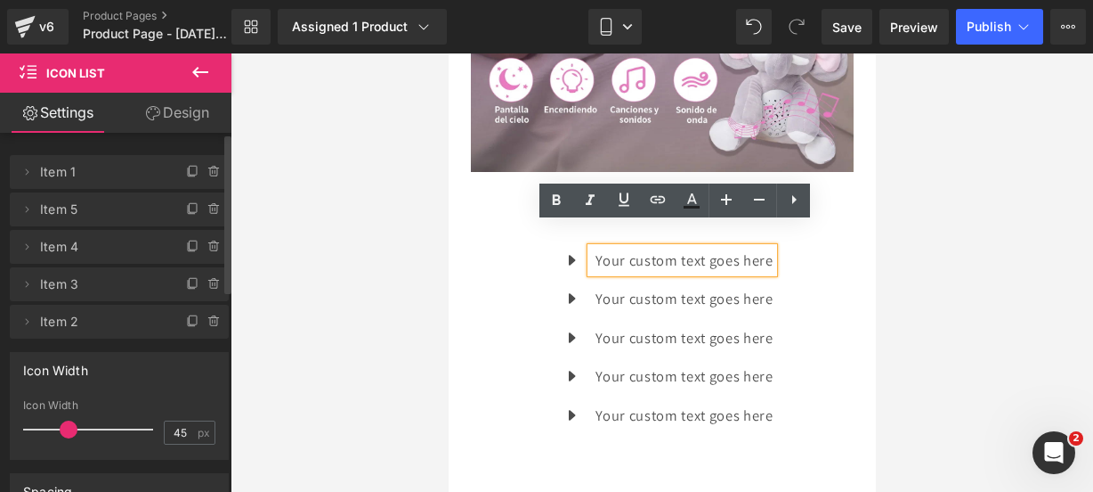
click at [761, 248] on p "Your custom text goes here" at bounding box center [683, 261] width 177 height 26
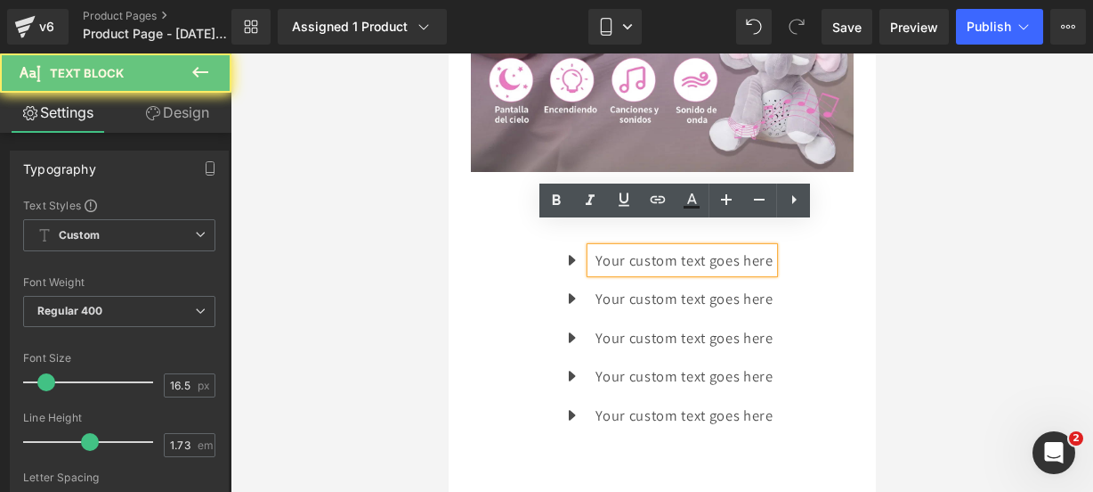
click at [761, 248] on p "Your custom text goes here" at bounding box center [683, 261] width 177 height 26
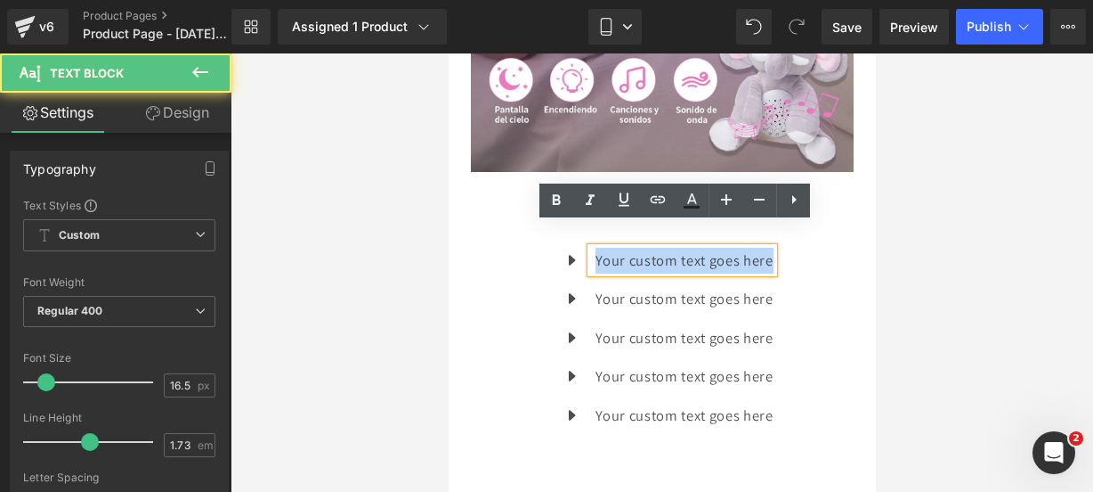
drag, startPoint x: 764, startPoint y: 237, endPoint x: 505, endPoint y: 227, distance: 259.3
click at [505, 248] on div "Icon Your custom text goes here Text Block Icon Your custom text goes here Text…" at bounding box center [661, 345] width 383 height 194
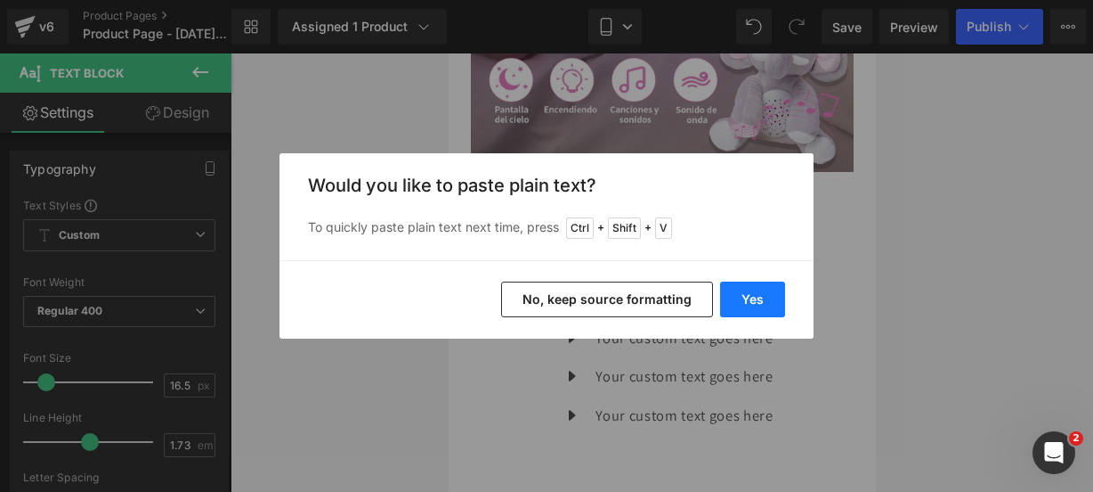
click at [720, 298] on button "Yes" at bounding box center [752, 299] width 65 height 36
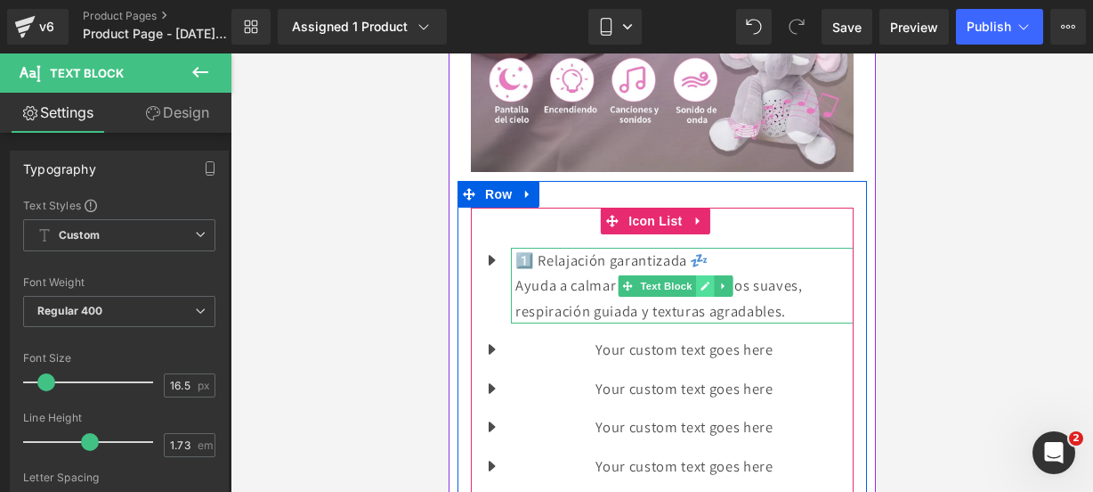
click at [705, 280] on icon at bounding box center [704, 285] width 10 height 11
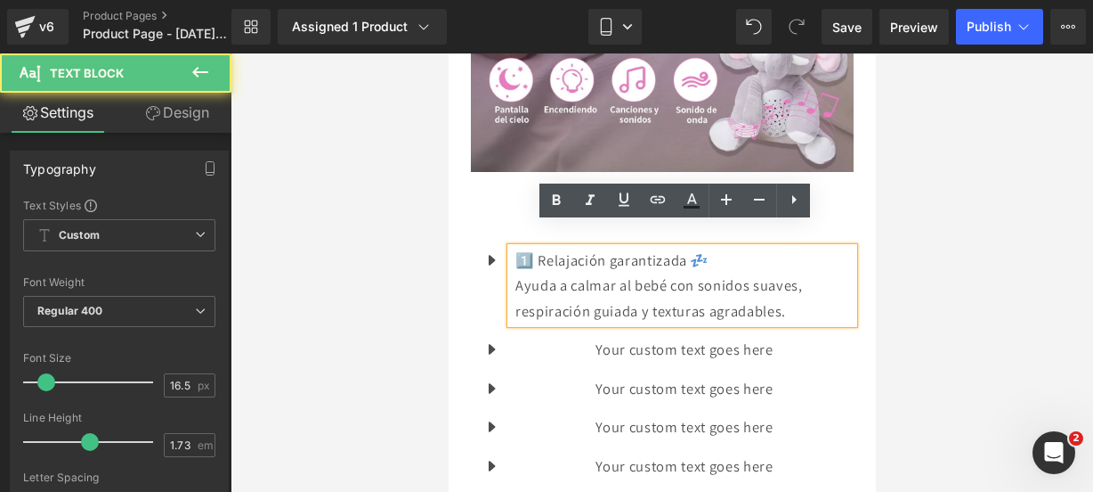
click at [812, 296] on p "Ayuda a calmar al bebé con sonidos suaves, respiración guiada y texturas agrada…" at bounding box center [684, 297] width 338 height 51
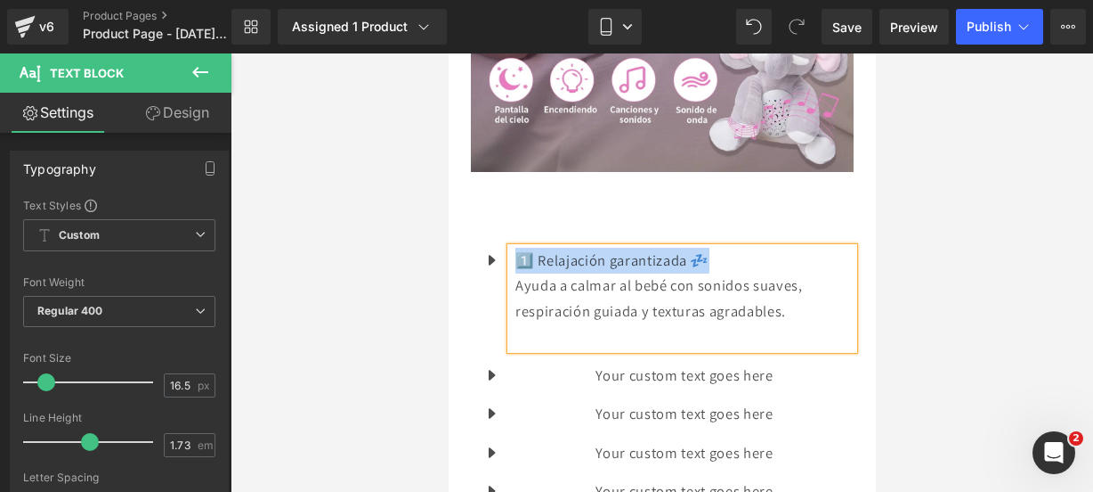
drag, startPoint x: 715, startPoint y: 232, endPoint x: 519, endPoint y: 238, distance: 196.0
click at [519, 248] on p "1️⃣ Relajación garantizada 💤" at bounding box center [684, 261] width 338 height 26
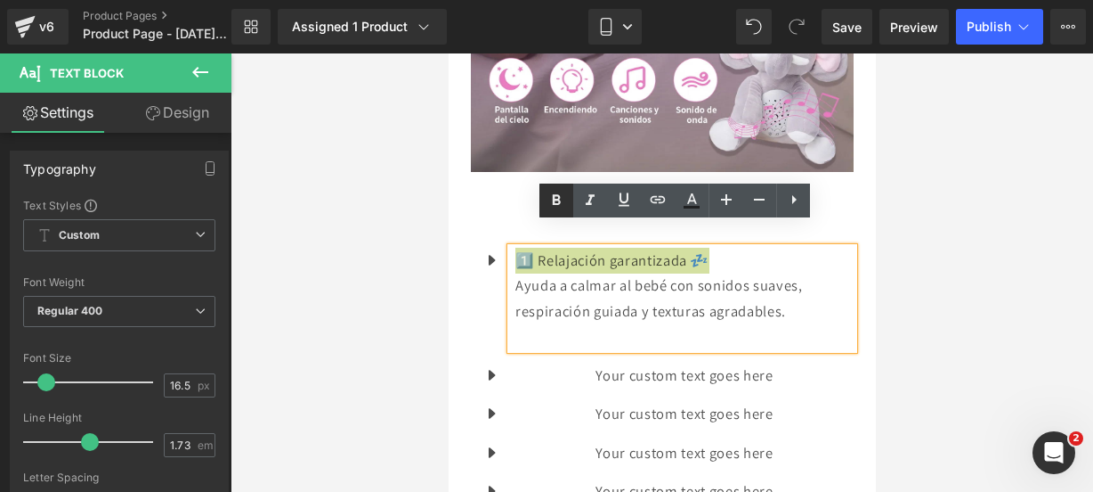
click at [549, 201] on icon at bounding box center [556, 200] width 21 height 21
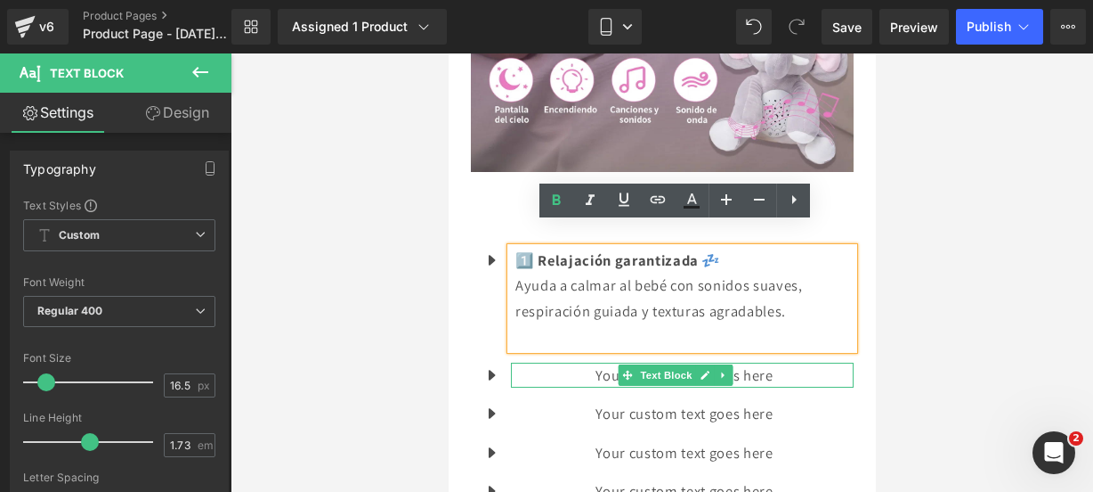
click at [699, 370] on icon at bounding box center [704, 375] width 10 height 11
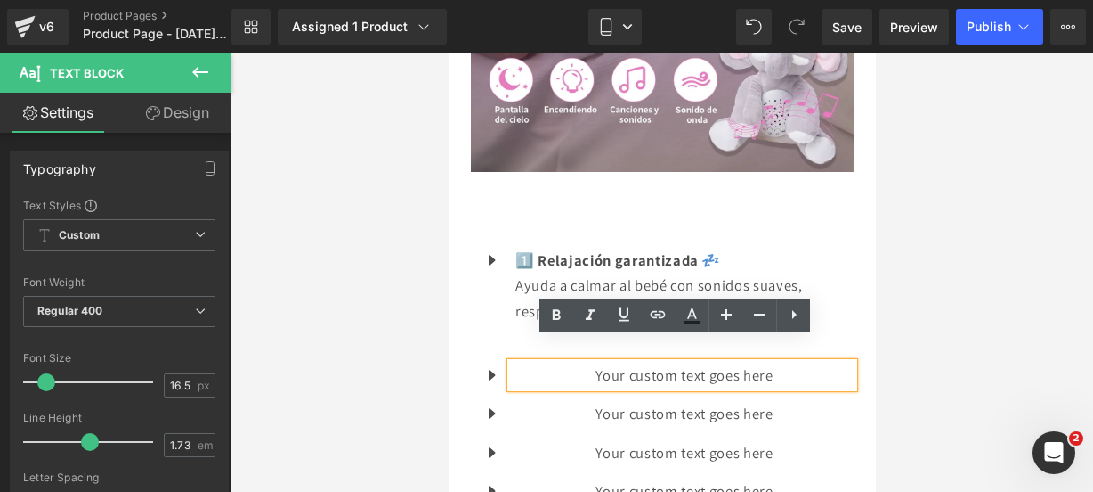
click at [784, 362] on p "Your custom text goes here" at bounding box center [684, 375] width 338 height 26
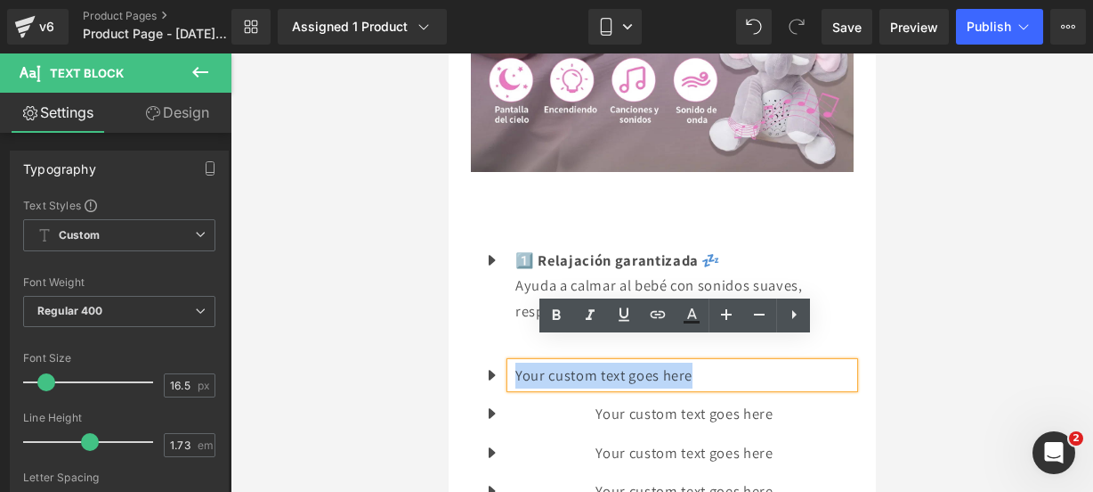
drag, startPoint x: 784, startPoint y: 349, endPoint x: 515, endPoint y: 353, distance: 268.9
click at [515, 362] on p "Your custom text goes here" at bounding box center [684, 375] width 338 height 26
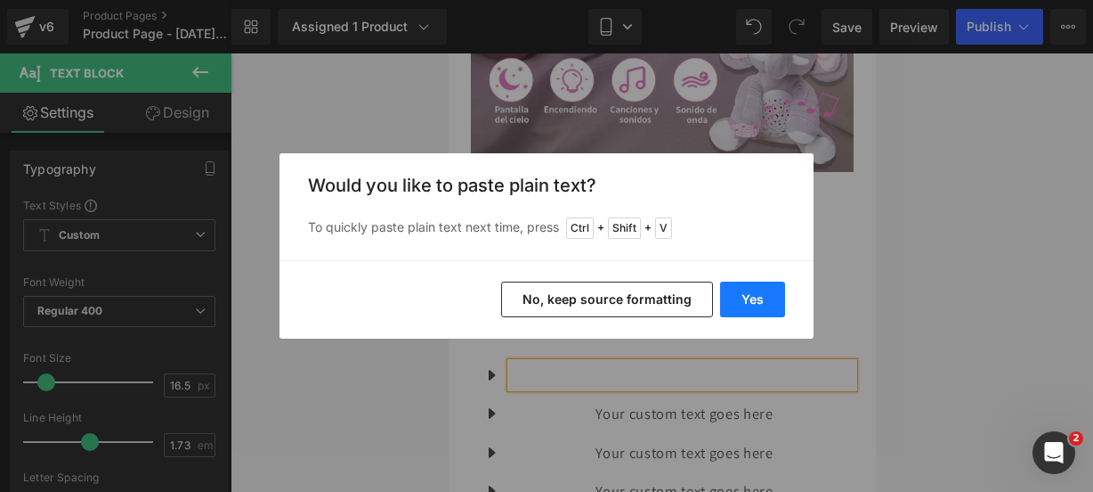
click at [763, 298] on button "Yes" at bounding box center [752, 299] width 65 height 36
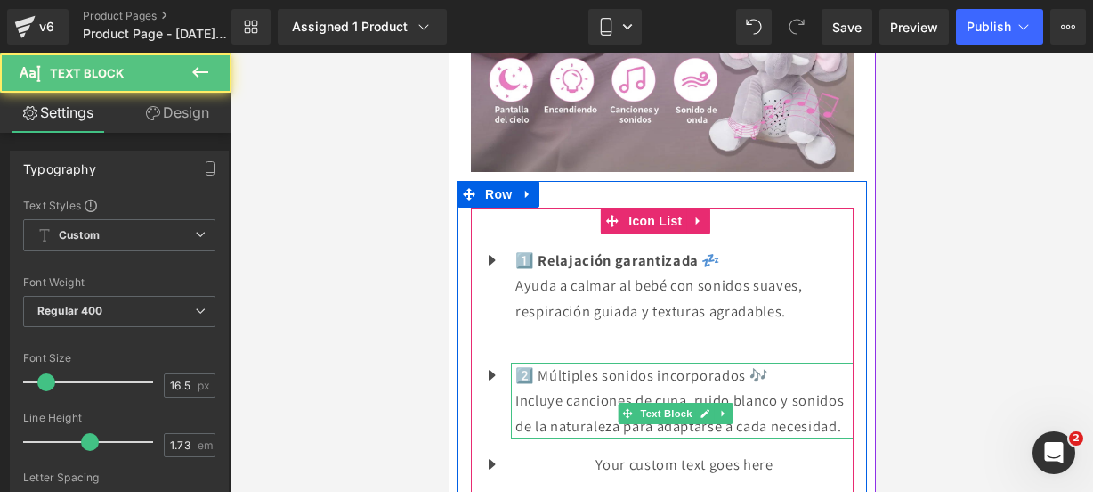
click at [672, 428] on p "Incluye canciones de cuna, ruido blanco y sonidos de la naturaleza para adaptar…" at bounding box center [684, 412] width 338 height 51
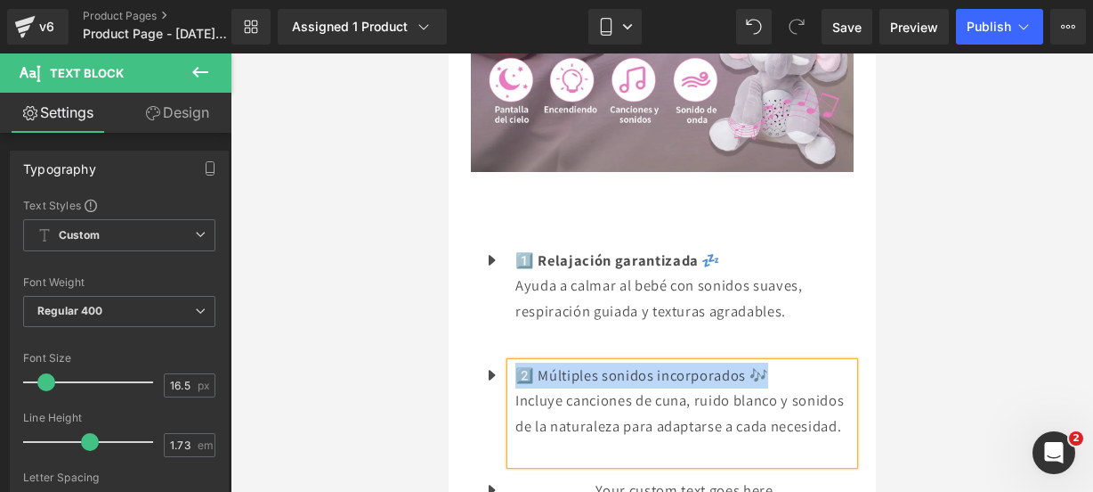
drag, startPoint x: 778, startPoint y: 345, endPoint x: 516, endPoint y: 339, distance: 262.7
click at [516, 362] on p "2️⃣ Múltiples sonidos incorporados 🎶" at bounding box center [684, 375] width 338 height 26
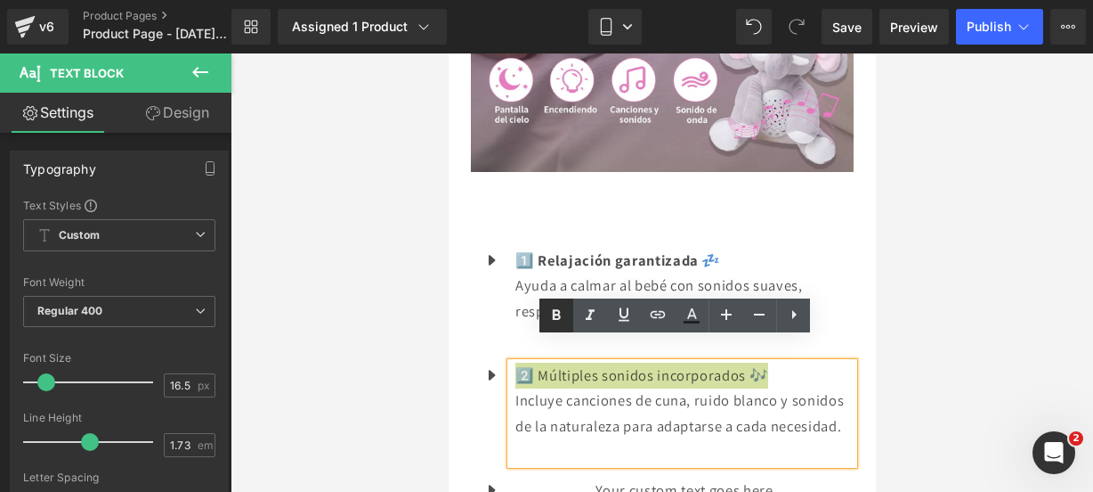
click at [554, 313] on icon at bounding box center [557, 314] width 8 height 11
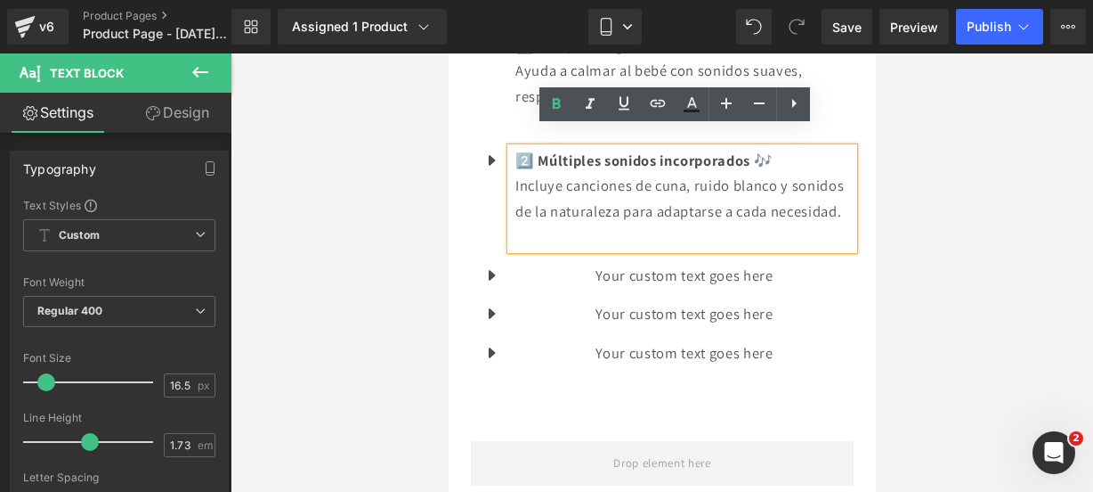
scroll to position [2223, 0]
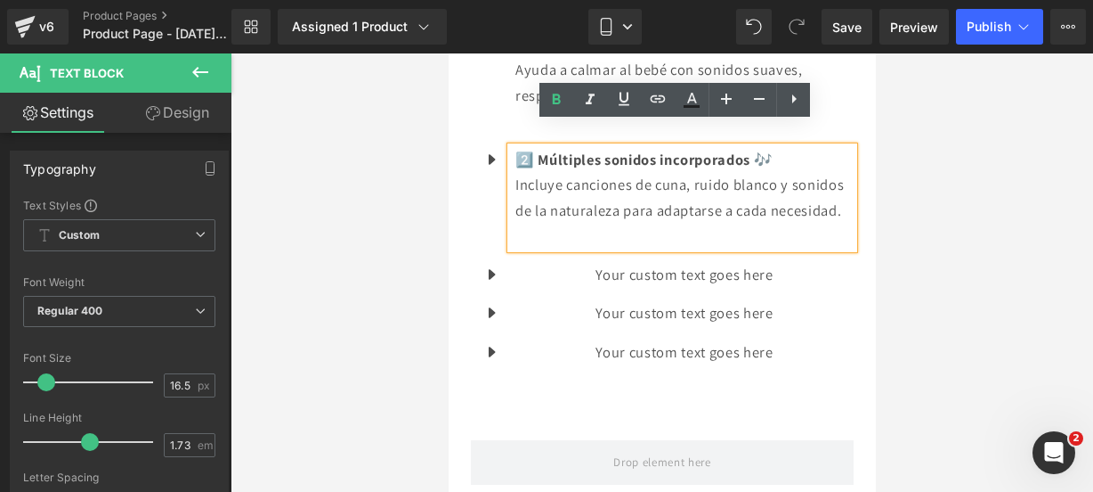
click at [697, 283] on div "Your custom text goes here Text Block" at bounding box center [681, 275] width 343 height 26
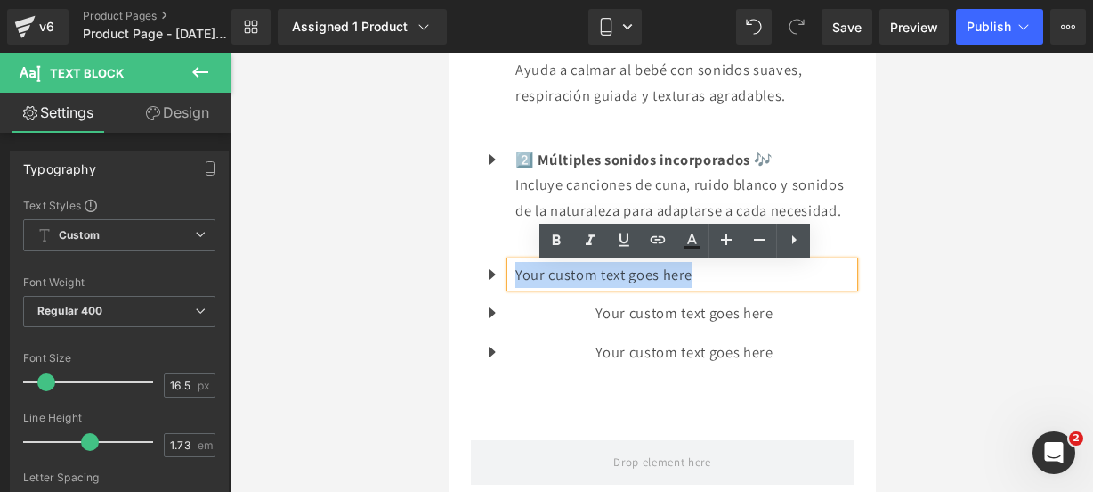
drag, startPoint x: 700, startPoint y: 277, endPoint x: 402, endPoint y: 284, distance: 297.5
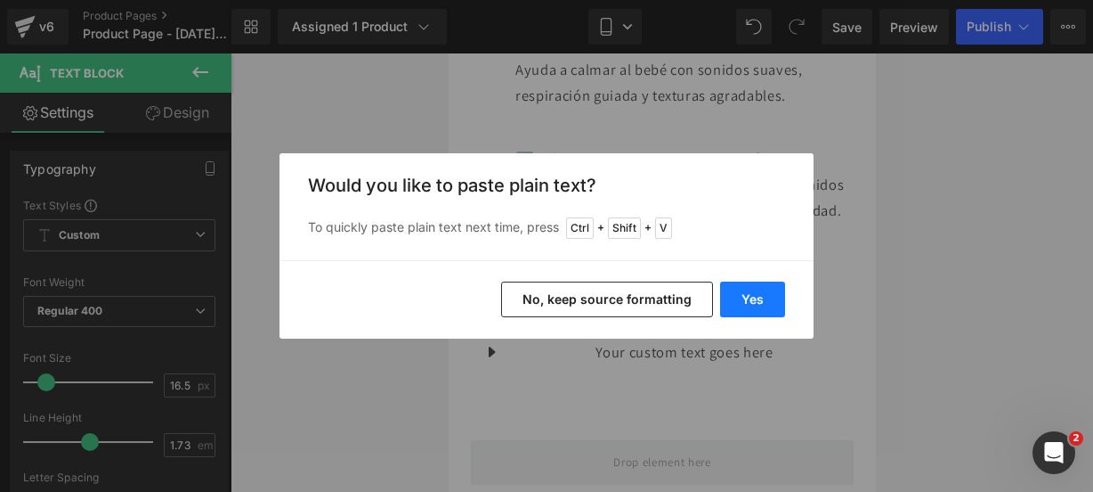
click at [745, 301] on button "Yes" at bounding box center [752, 299] width 65 height 36
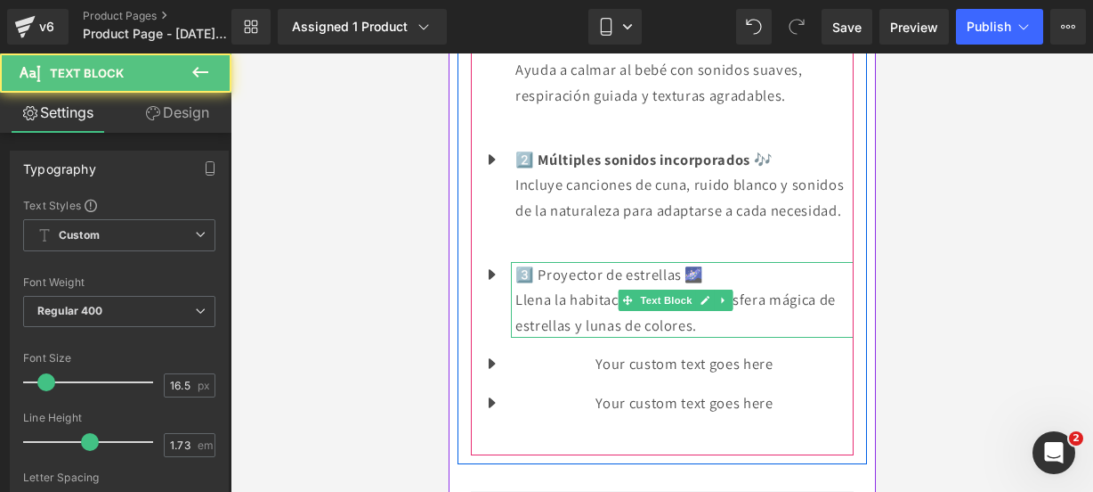
click at [711, 320] on p "Llena la habitación con una atmósfera mágica de estrellas y lunas de colores." at bounding box center [684, 312] width 338 height 51
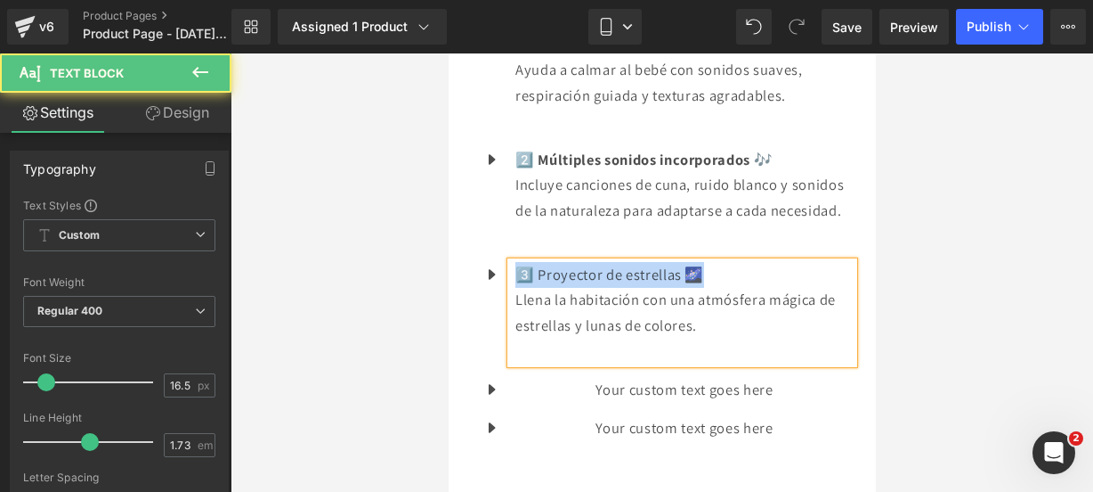
drag, startPoint x: 712, startPoint y: 278, endPoint x: 516, endPoint y: 273, distance: 195.9
click at [516, 273] on p "3️⃣ Proyector de estrellas 🌌" at bounding box center [684, 275] width 338 height 26
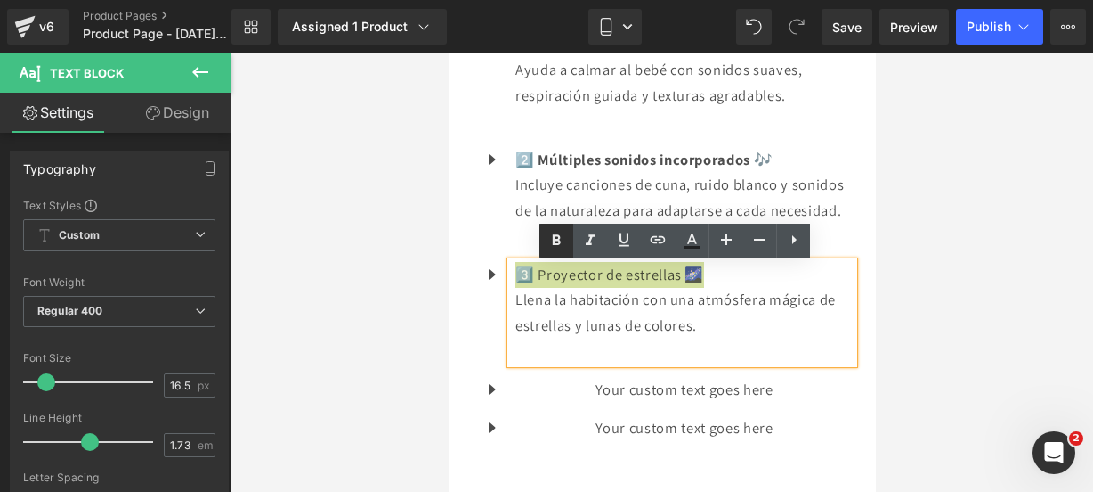
click at [549, 248] on icon at bounding box center [556, 240] width 21 height 21
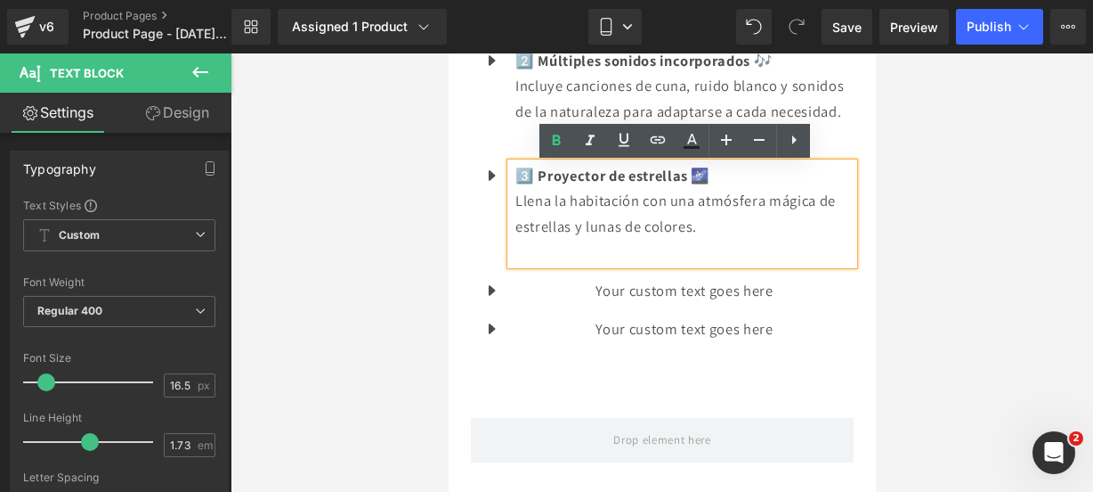
scroll to position [2323, 0]
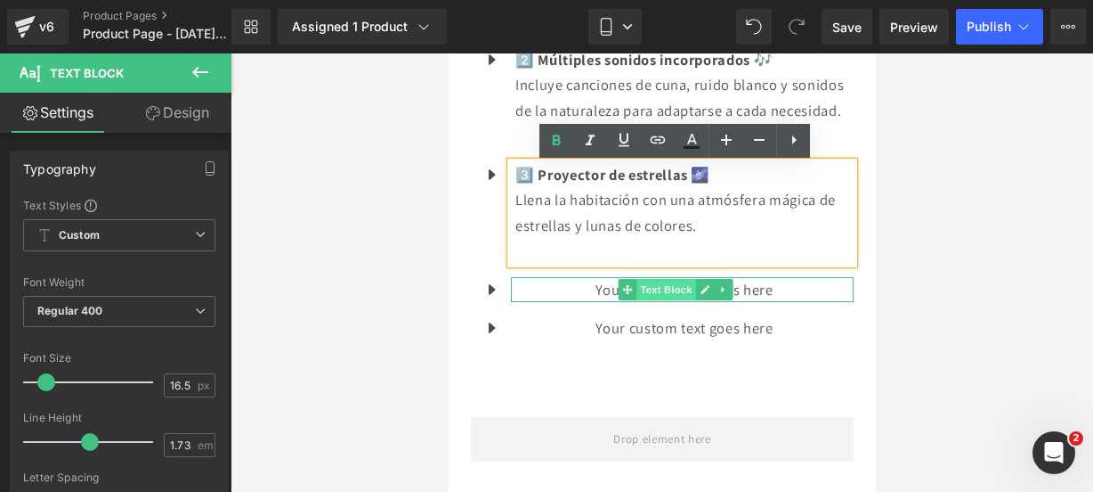
click at [689, 293] on span "Text Block" at bounding box center [665, 289] width 59 height 21
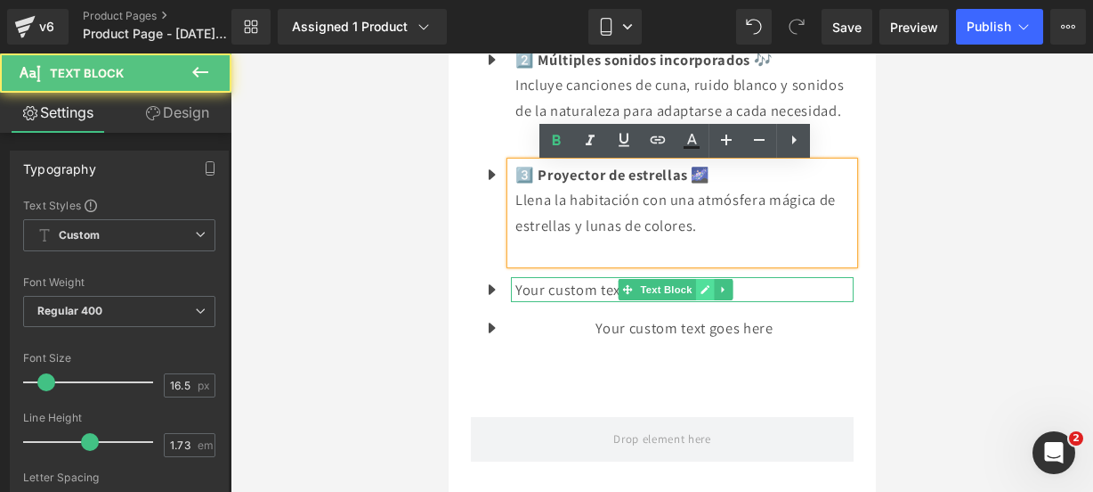
click at [697, 291] on link at bounding box center [704, 289] width 19 height 21
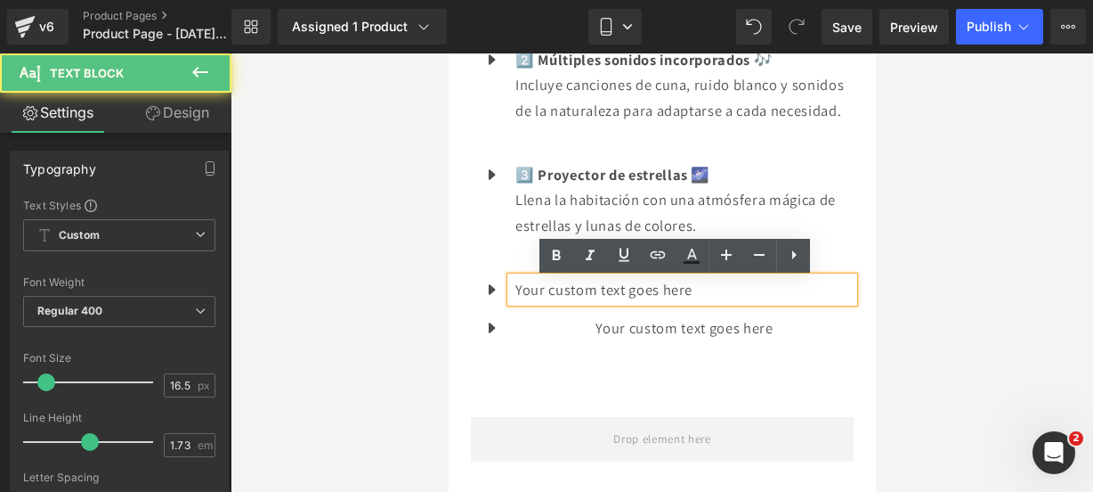
click at [697, 291] on p "Your custom text goes here" at bounding box center [684, 290] width 338 height 26
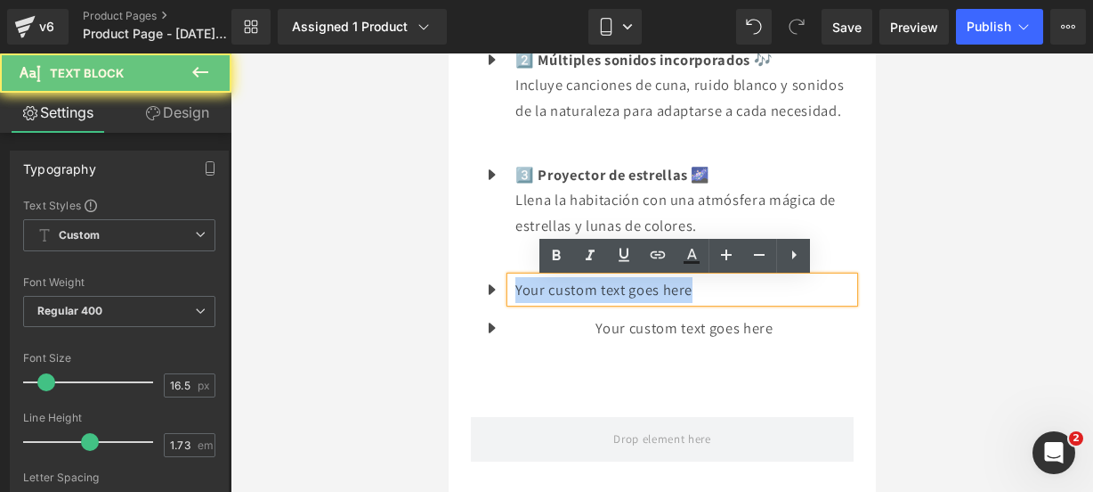
drag, startPoint x: 697, startPoint y: 291, endPoint x: 329, endPoint y: 254, distance: 369.6
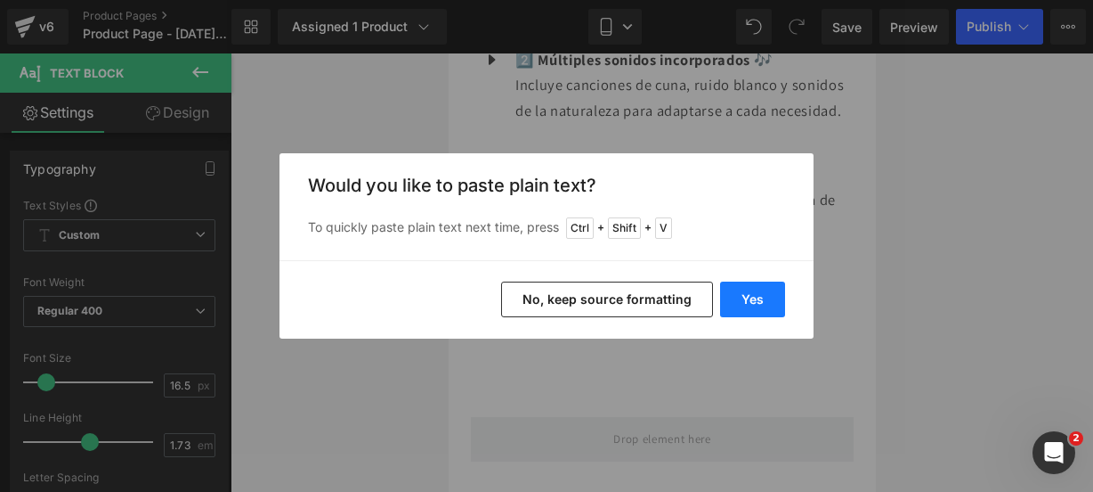
click at [768, 296] on button "Yes" at bounding box center [752, 299] width 65 height 36
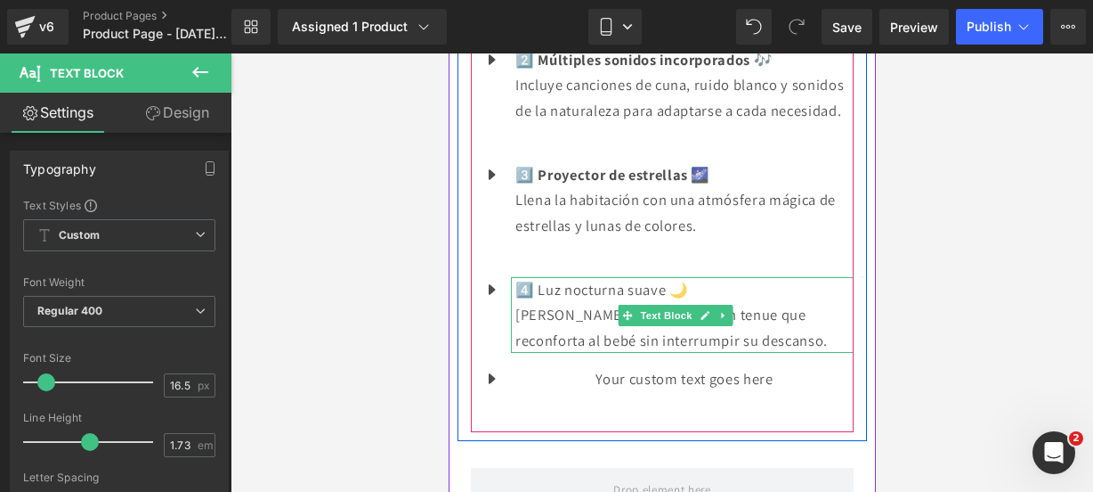
click at [749, 346] on p "[PERSON_NAME] una iluminación tenue que reconforta al bebé sin interrumpir su d…" at bounding box center [684, 327] width 338 height 51
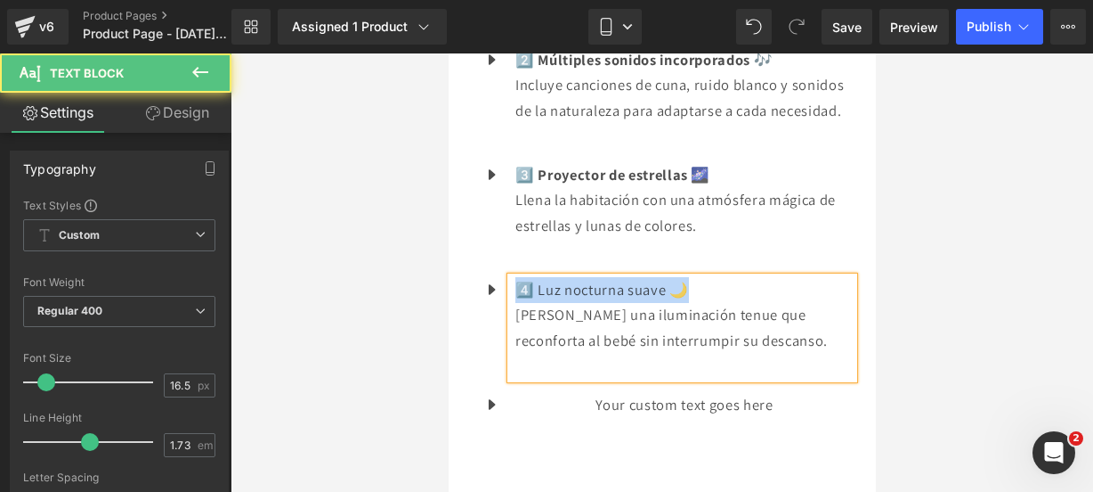
drag, startPoint x: 686, startPoint y: 292, endPoint x: 513, endPoint y: 282, distance: 173.0
click at [513, 282] on div "4️⃣ Luz nocturna suave 🌙 Brinda una iluminación tenue que reconforta al bebé si…" at bounding box center [681, 328] width 343 height 102
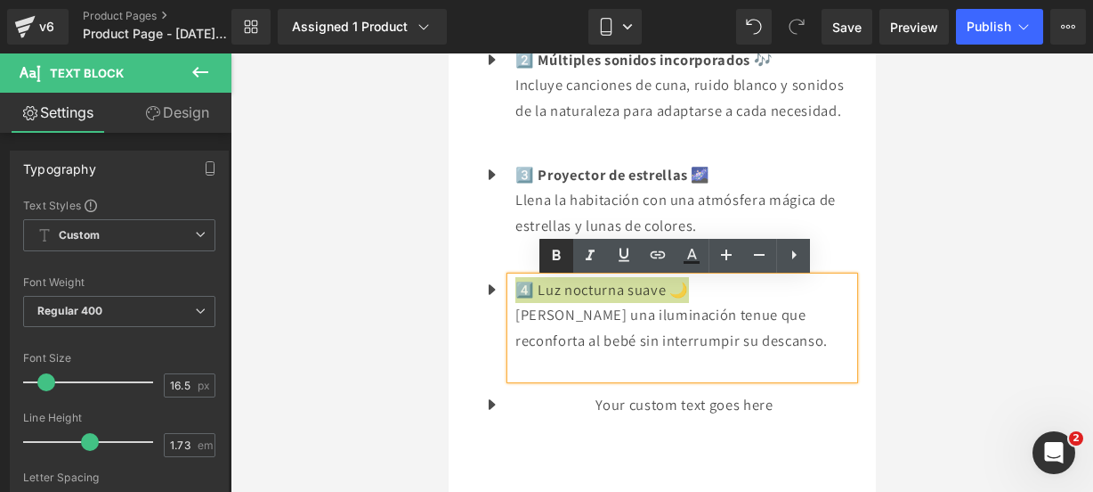
click at [554, 241] on link at bounding box center [557, 256] width 34 height 34
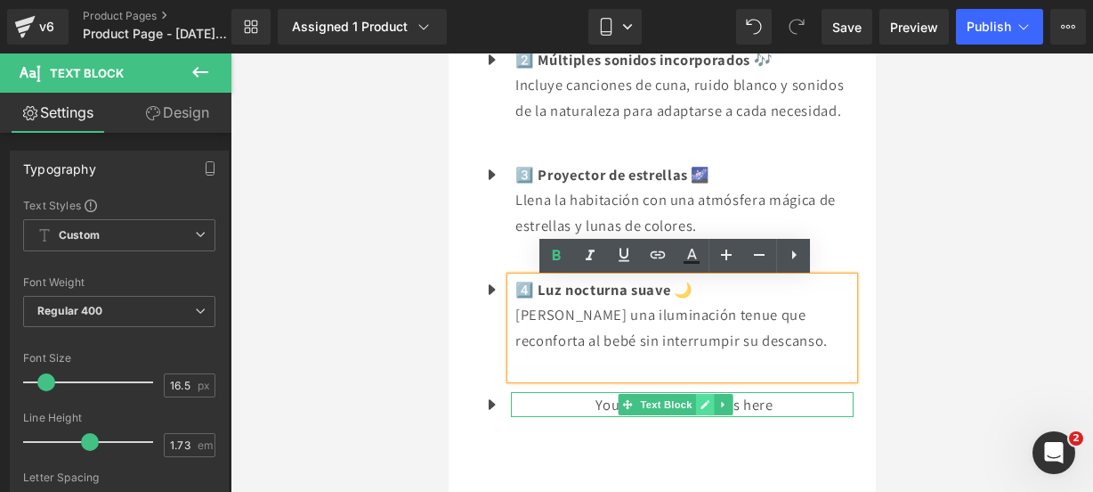
click at [695, 402] on link at bounding box center [704, 404] width 19 height 21
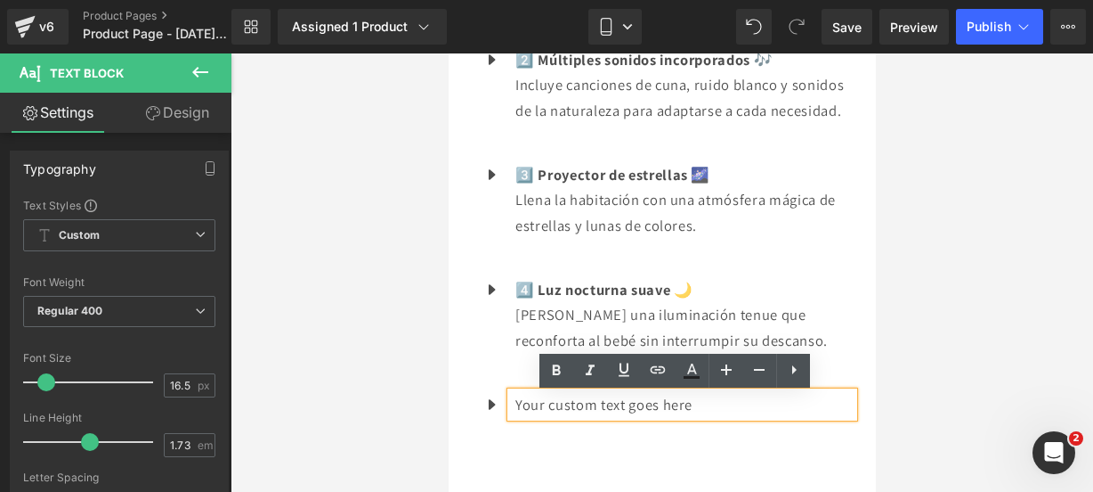
drag, startPoint x: 767, startPoint y: 410, endPoint x: 657, endPoint y: 390, distance: 111.4
click at [769, 409] on p "Your custom text goes here" at bounding box center [684, 405] width 338 height 26
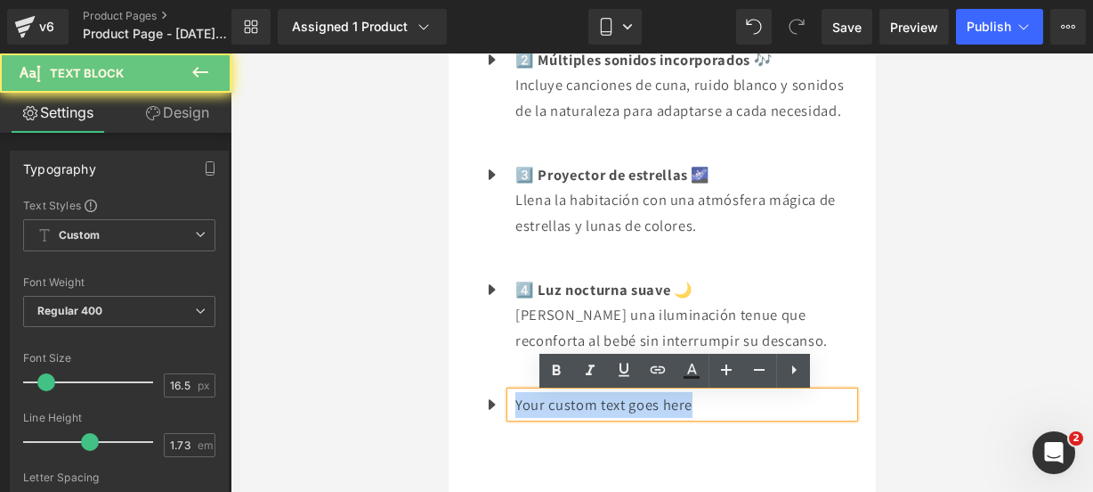
drag, startPoint x: 657, startPoint y: 390, endPoint x: 463, endPoint y: 357, distance: 196.9
click at [463, 357] on div "Icon 1️⃣ Relajación garantizada 💤 [PERSON_NAME] a calmar al bebé con sonidos su…" at bounding box center [662, 174] width 410 height 565
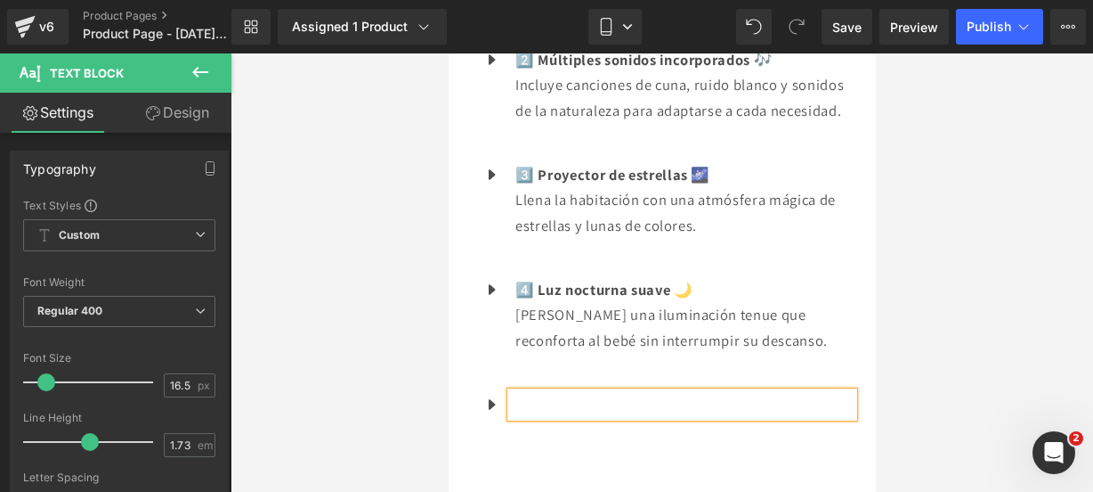
click at [567, 412] on div "Loading Product" at bounding box center [547, 421] width 97 height 20
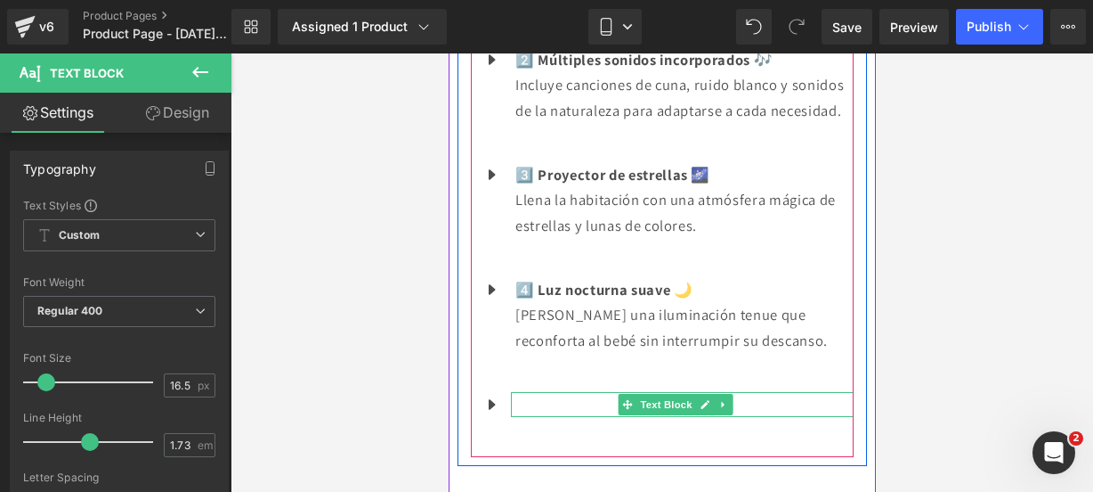
click at [578, 402] on p at bounding box center [684, 405] width 338 height 26
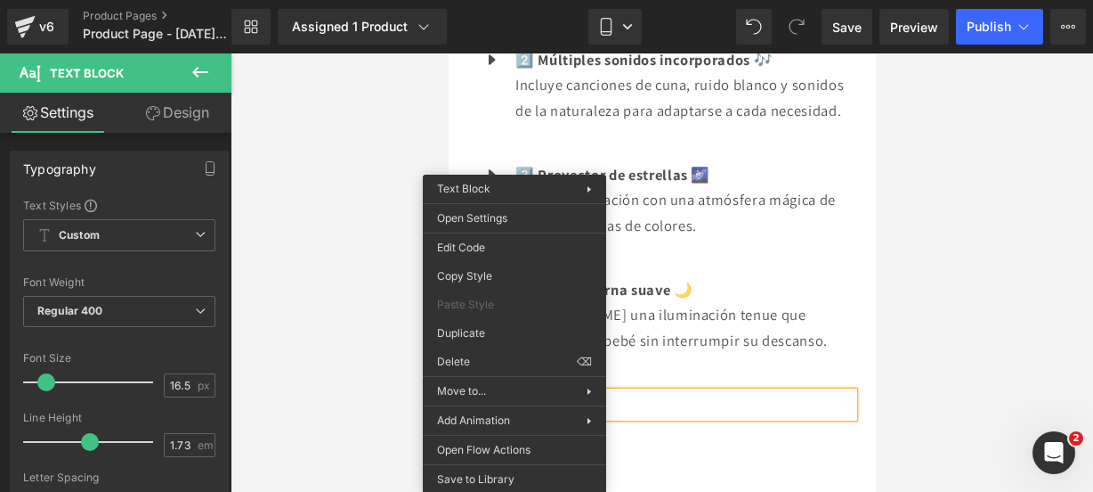
click at [804, 402] on p at bounding box center [684, 405] width 338 height 26
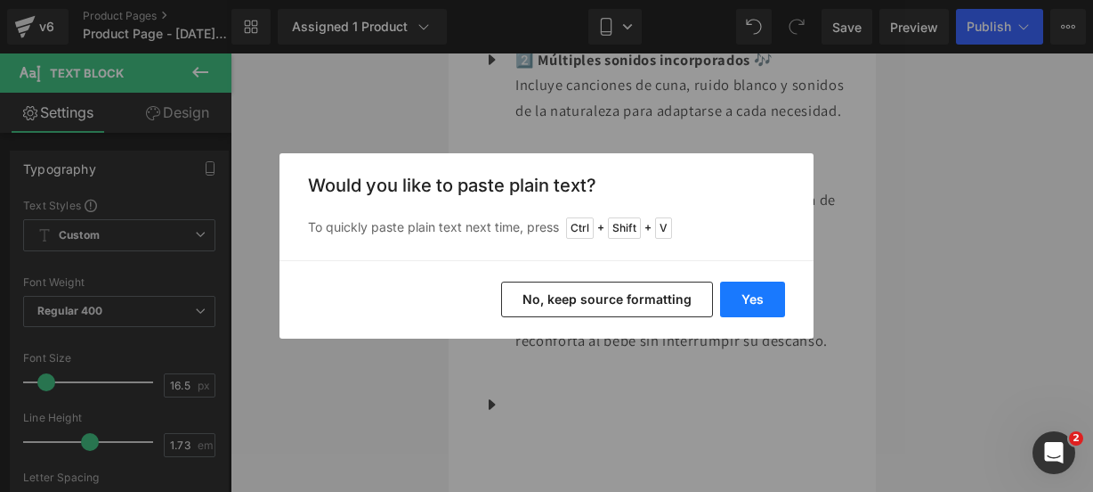
click at [776, 307] on button "Yes" at bounding box center [752, 299] width 65 height 36
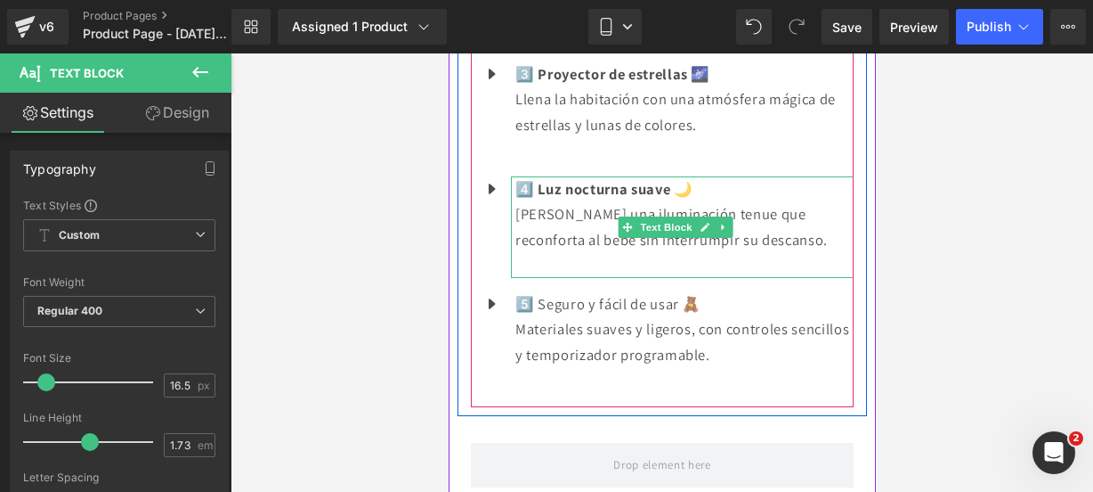
scroll to position [2431, 0]
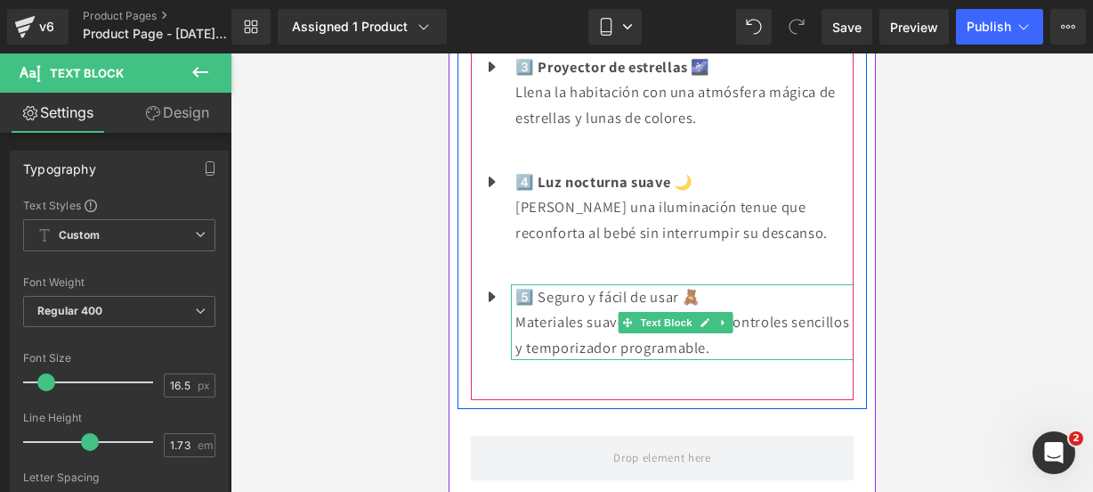
click at [776, 348] on p "Materiales suaves y ligeros, con controles sencillos y temporizador programable." at bounding box center [684, 334] width 338 height 51
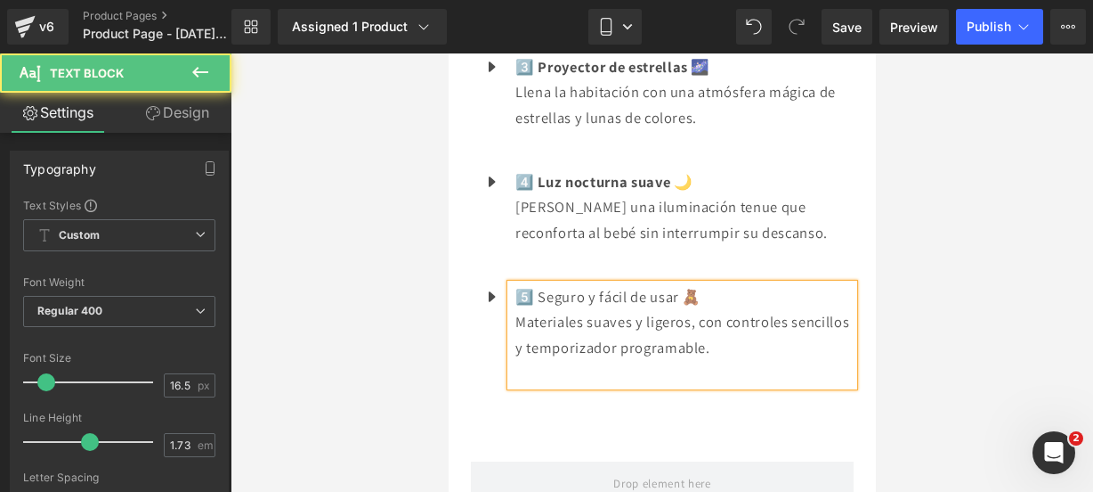
click at [702, 313] on p "Materiales suaves y ligeros, con controles sencillos y temporizador programable." at bounding box center [684, 334] width 338 height 51
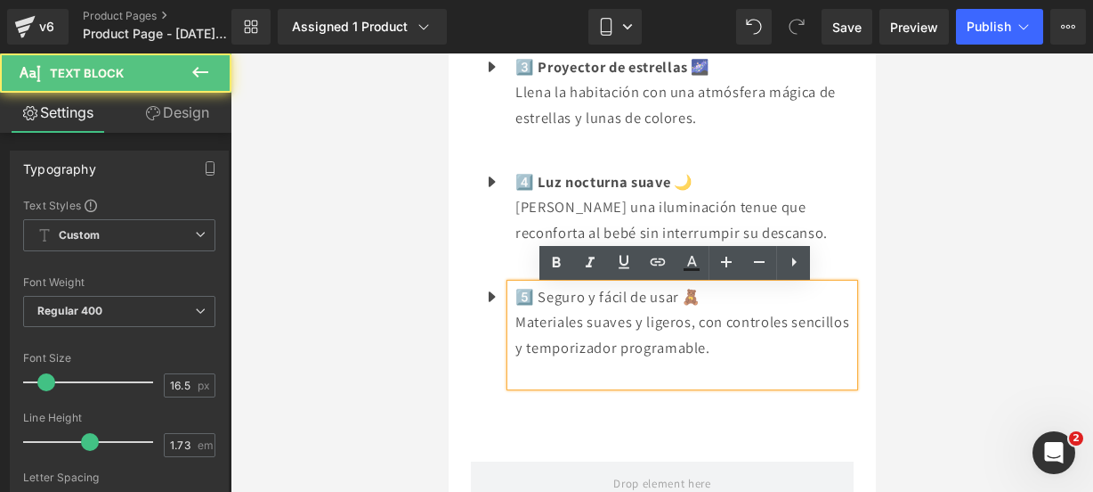
click at [711, 301] on p "5️⃣ Seguro y fácil de usar 🧸" at bounding box center [684, 297] width 338 height 26
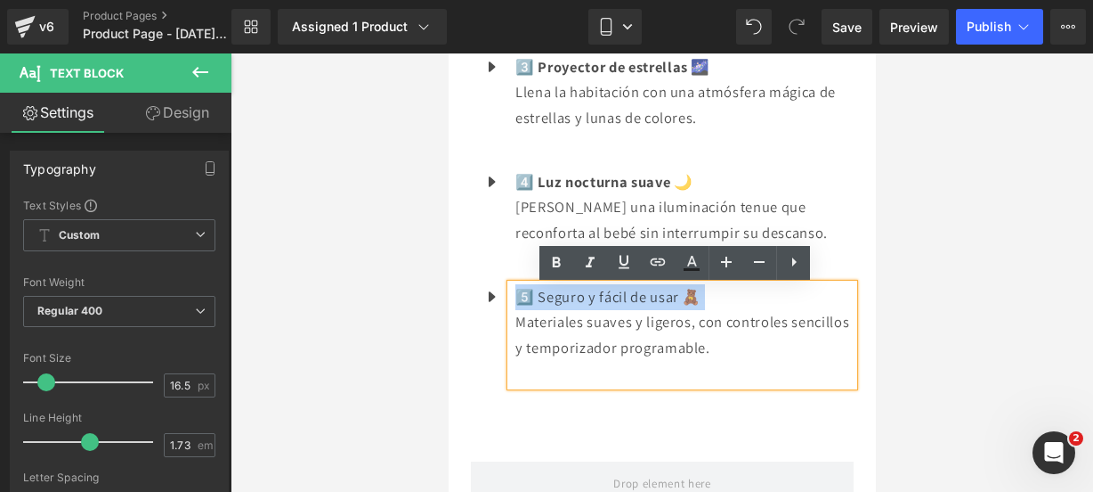
drag, startPoint x: 711, startPoint y: 301, endPoint x: 511, endPoint y: 295, distance: 199.6
click at [511, 295] on div "5️⃣ Seguro y fácil de usar 🧸 Materiales suaves y ligeros, con controles sencill…" at bounding box center [681, 335] width 343 height 102
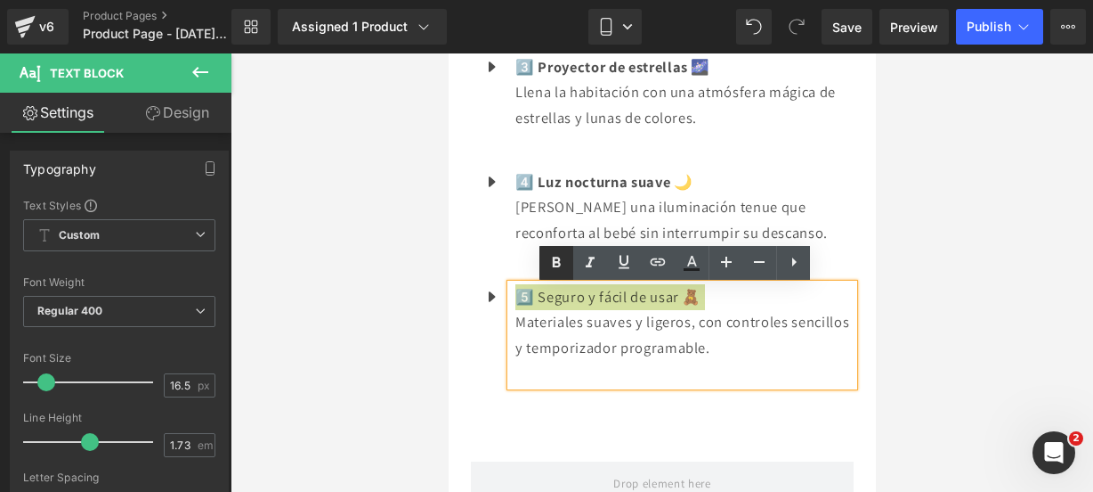
click at [559, 264] on icon at bounding box center [557, 261] width 8 height 11
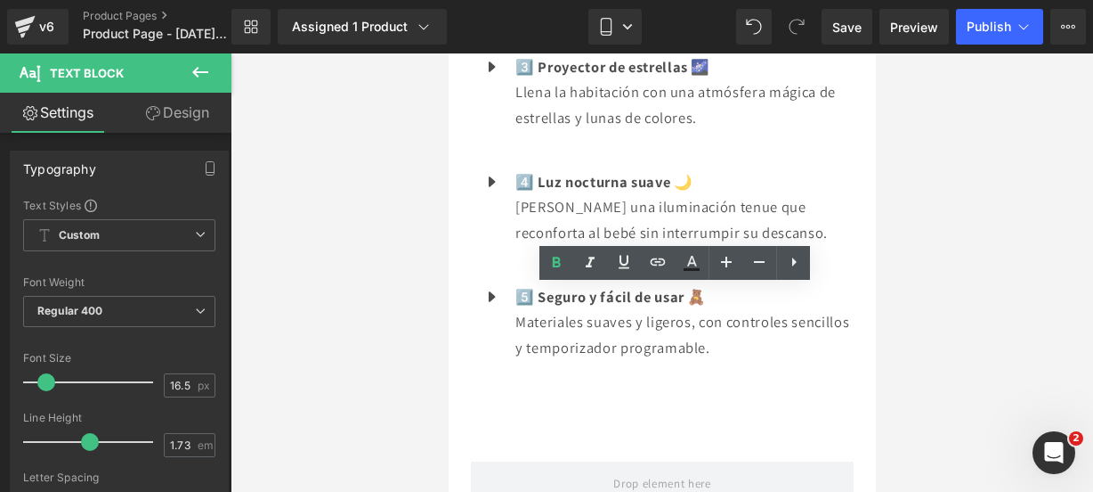
click at [906, 200] on div at bounding box center [662, 272] width 863 height 438
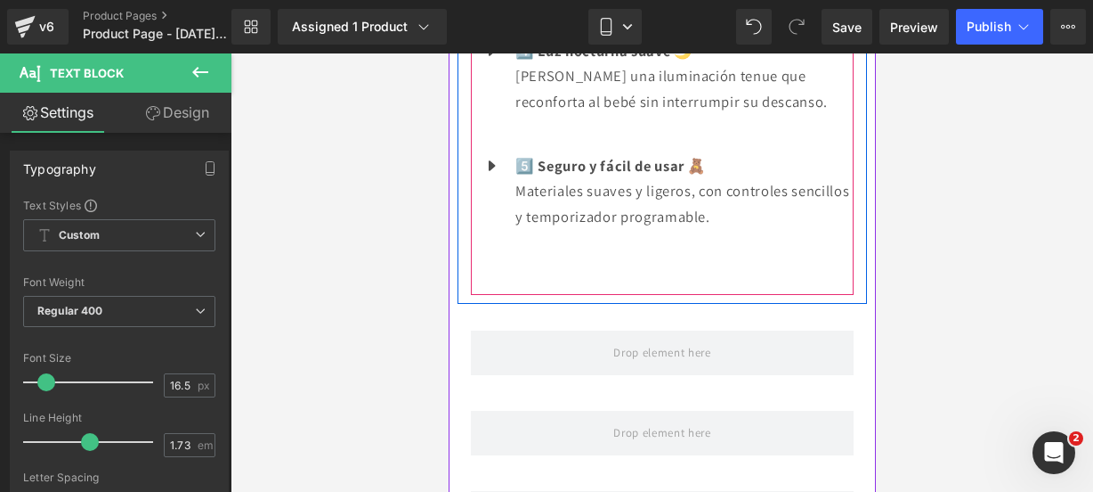
scroll to position [2563, 0]
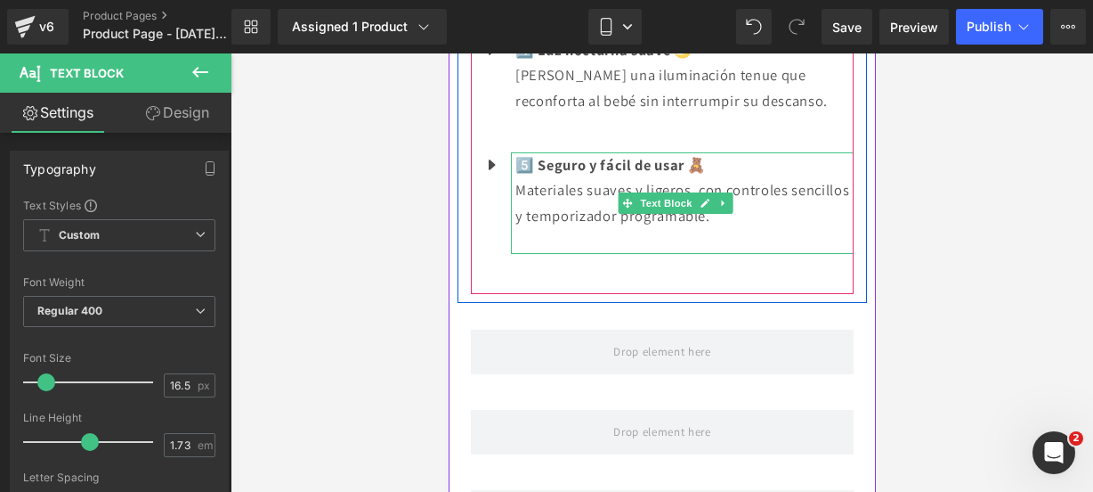
click at [791, 211] on p "Materiales suaves y ligeros, con controles sencillos y temporizador programable." at bounding box center [684, 202] width 338 height 51
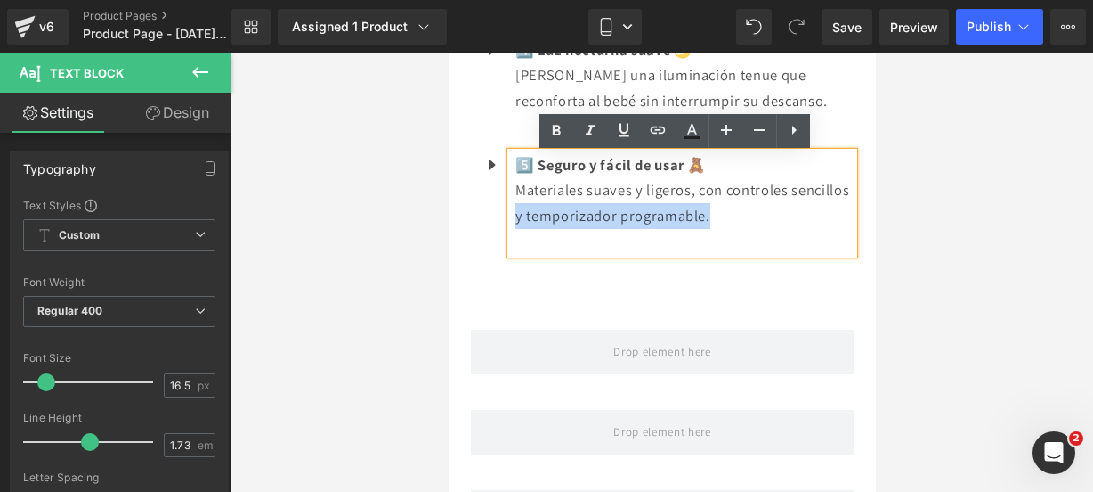
drag, startPoint x: 791, startPoint y: 211, endPoint x: 575, endPoint y: 215, distance: 215.5
click at [575, 215] on p "Materiales suaves y ligeros, con controles sencillos y temporizador programable." at bounding box center [684, 202] width 338 height 51
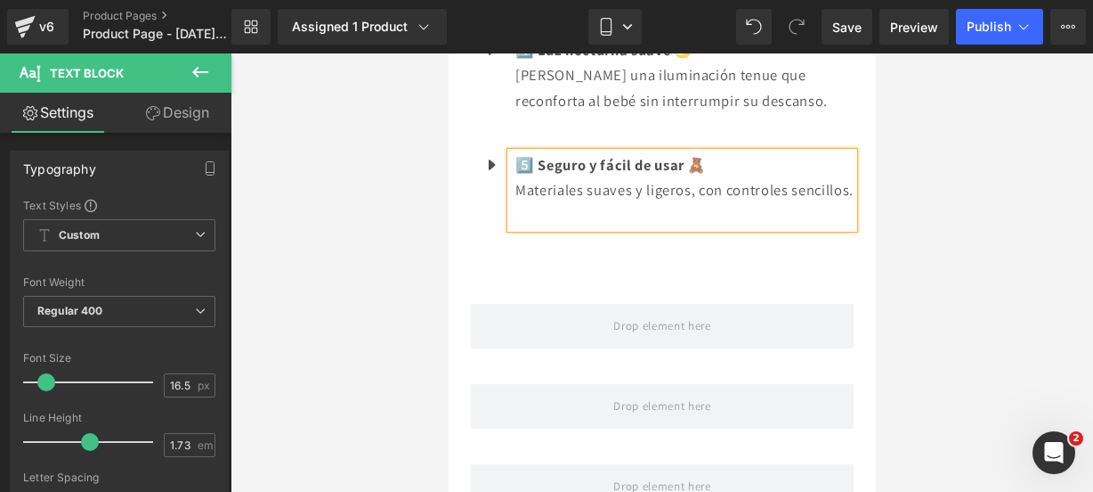
click at [692, 197] on p "Materiales suaves y ligeros, con controles sencillos." at bounding box center [684, 190] width 338 height 26
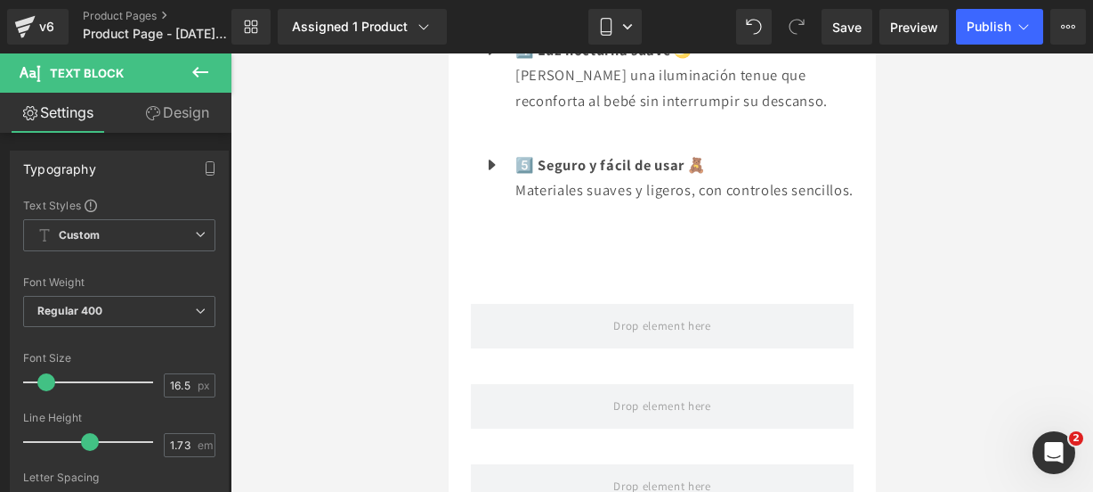
click at [205, 78] on icon at bounding box center [200, 71] width 21 height 21
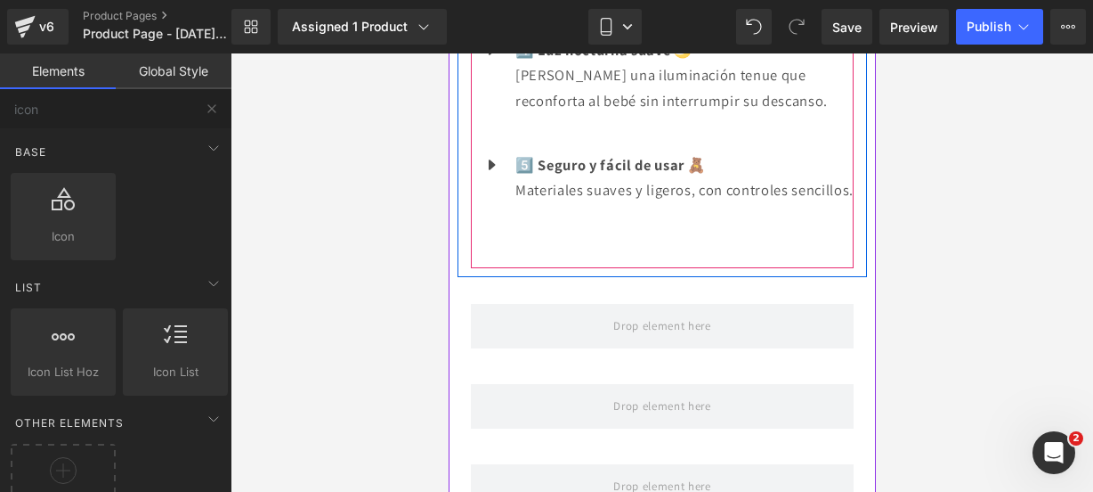
scroll to position [2688, 0]
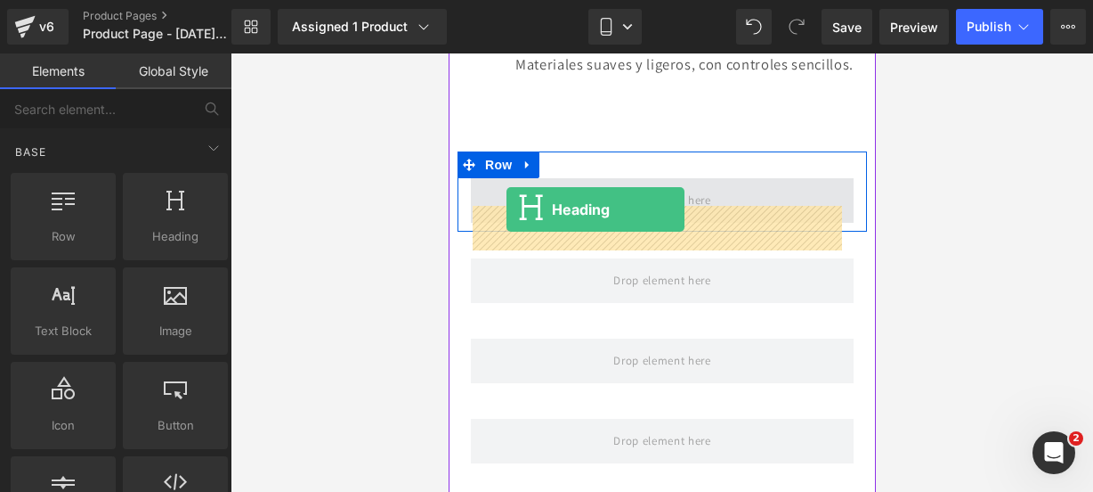
drag, startPoint x: 620, startPoint y: 252, endPoint x: 508, endPoint y: 209, distance: 120.1
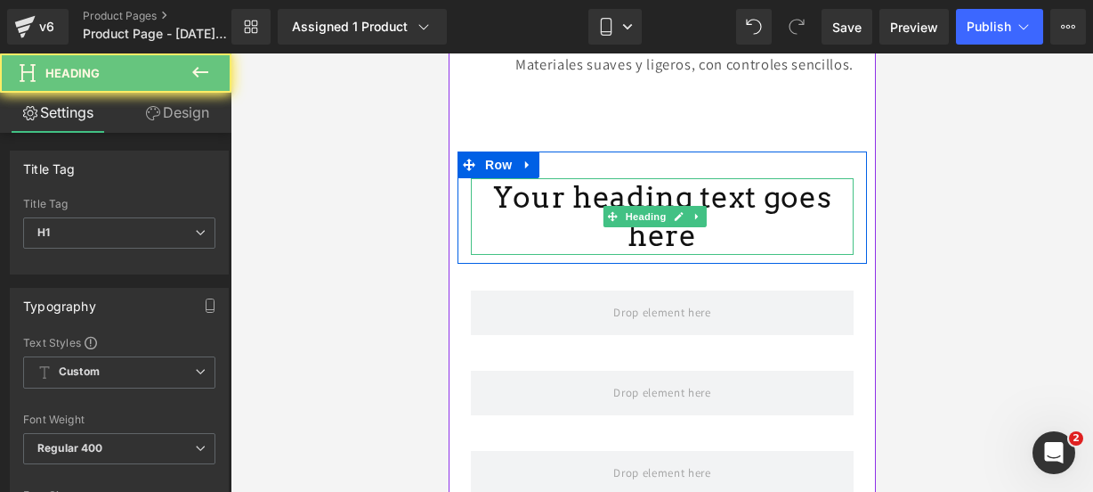
click at [752, 217] on h1 "Your heading text goes here" at bounding box center [661, 216] width 383 height 77
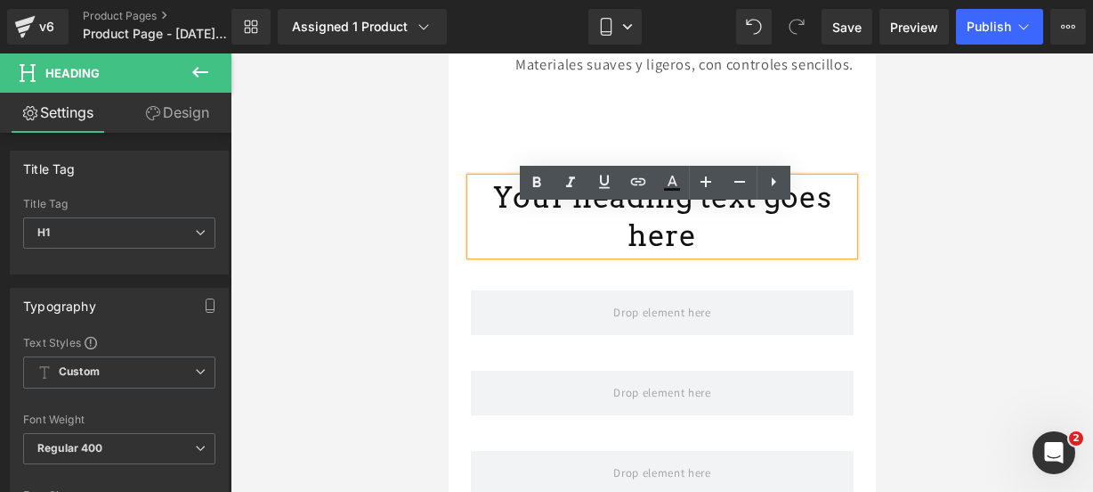
click at [752, 217] on h1 "Your heading text goes here" at bounding box center [661, 216] width 383 height 77
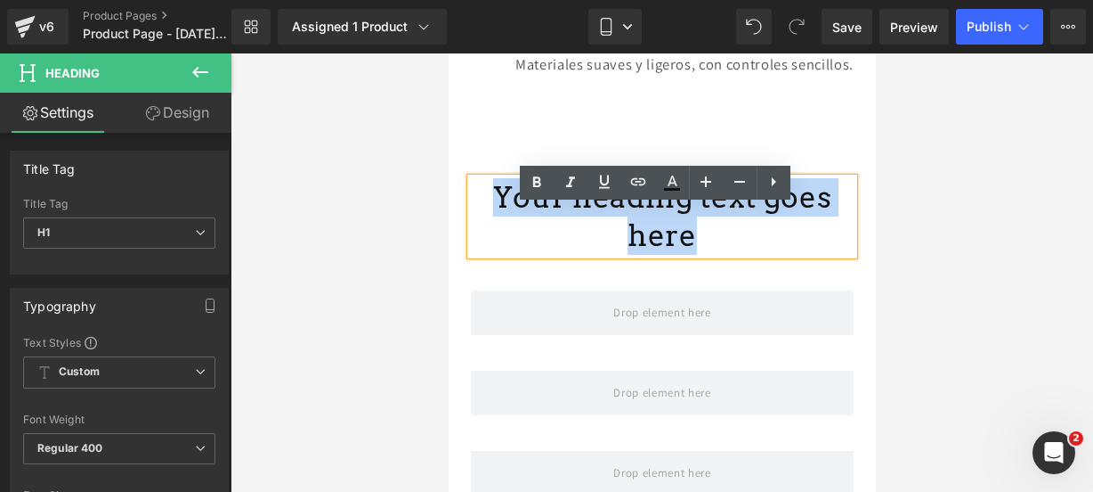
drag, startPoint x: 834, startPoint y: 230, endPoint x: 415, endPoint y: 197, distance: 420.7
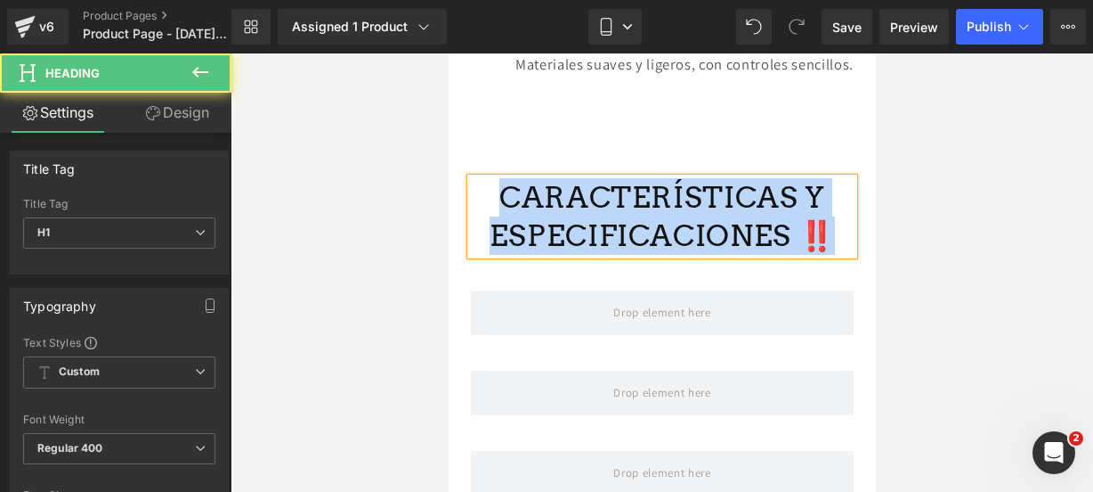
drag, startPoint x: 812, startPoint y: 256, endPoint x: 511, endPoint y: 212, distance: 304.1
click at [511, 212] on h1 "CARACTERÍSTICAS Y ESPECIFICACIONES ‼️" at bounding box center [661, 216] width 383 height 77
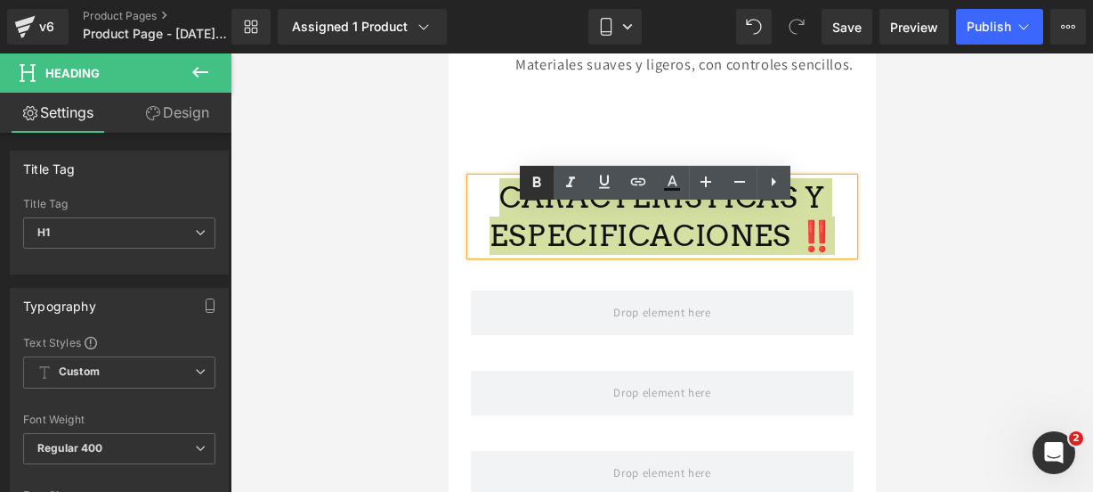
click at [538, 183] on icon at bounding box center [536, 182] width 21 height 21
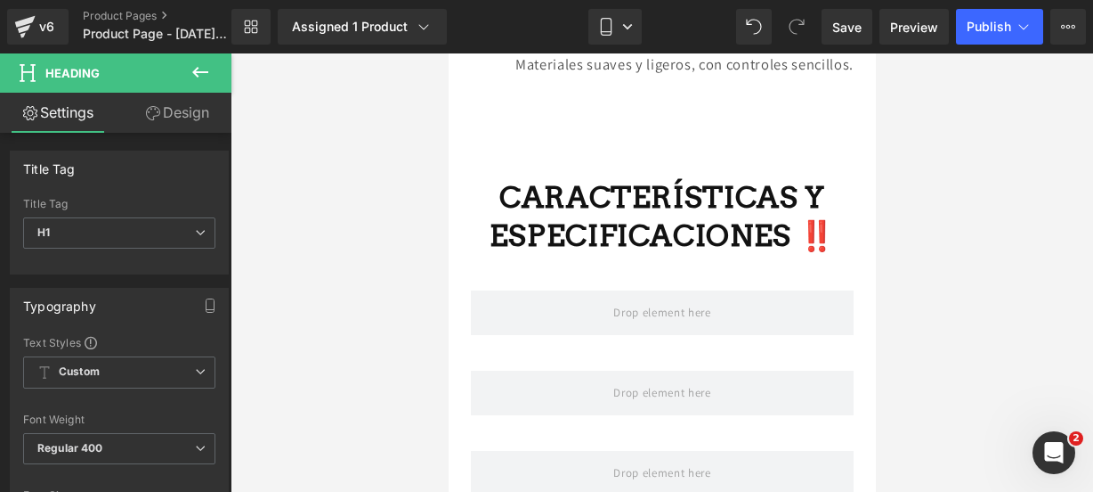
click at [191, 82] on icon at bounding box center [200, 71] width 21 height 21
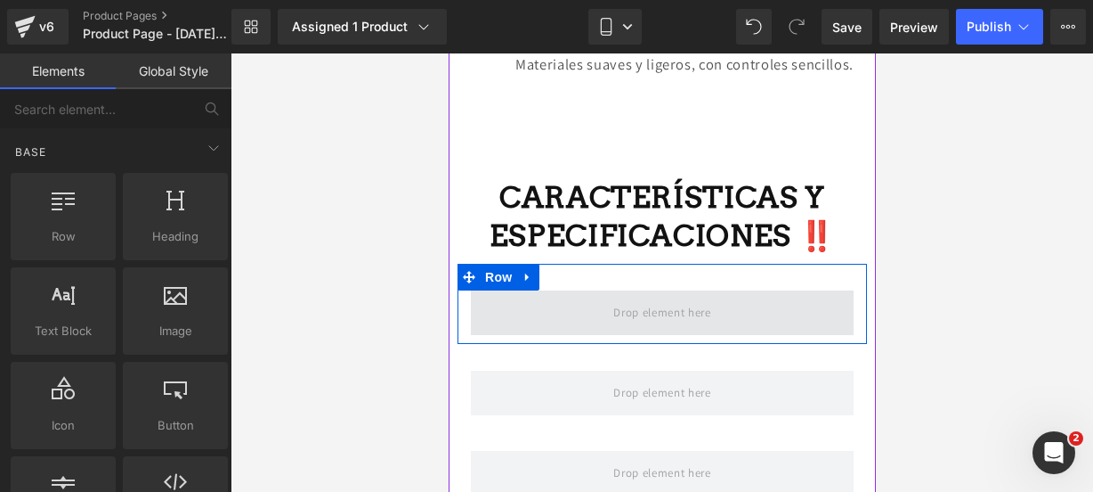
scroll to position [2747, 0]
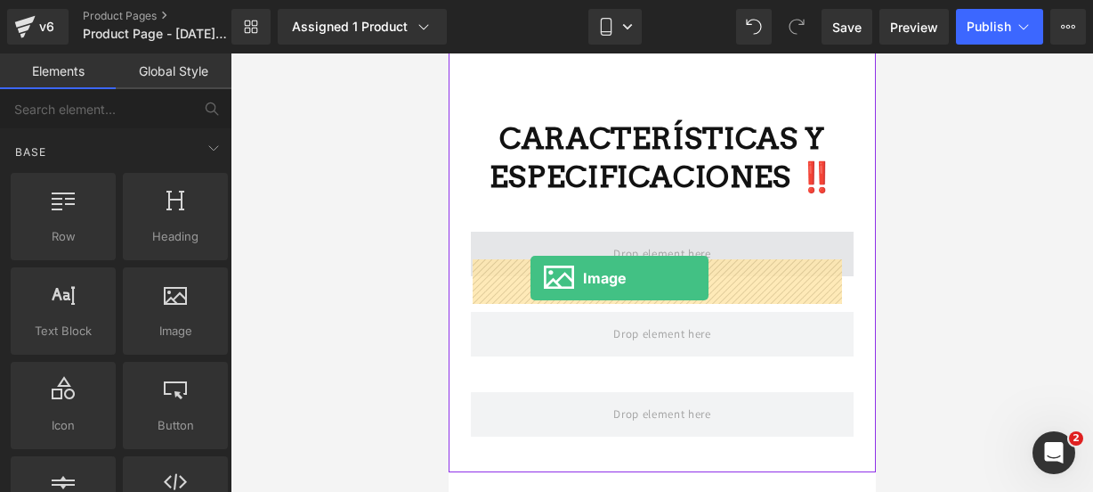
drag, startPoint x: 631, startPoint y: 341, endPoint x: 530, endPoint y: 277, distance: 120.1
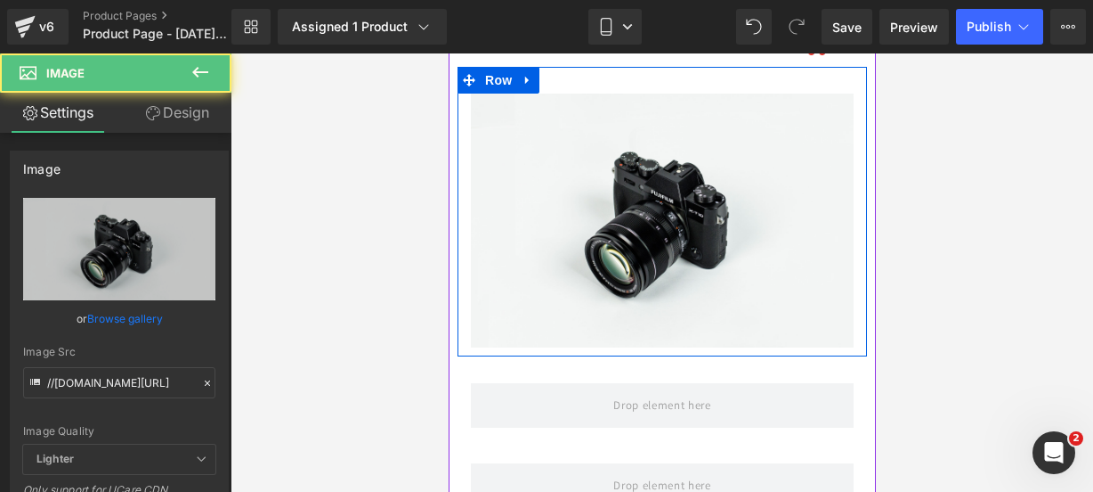
scroll to position [2955, 0]
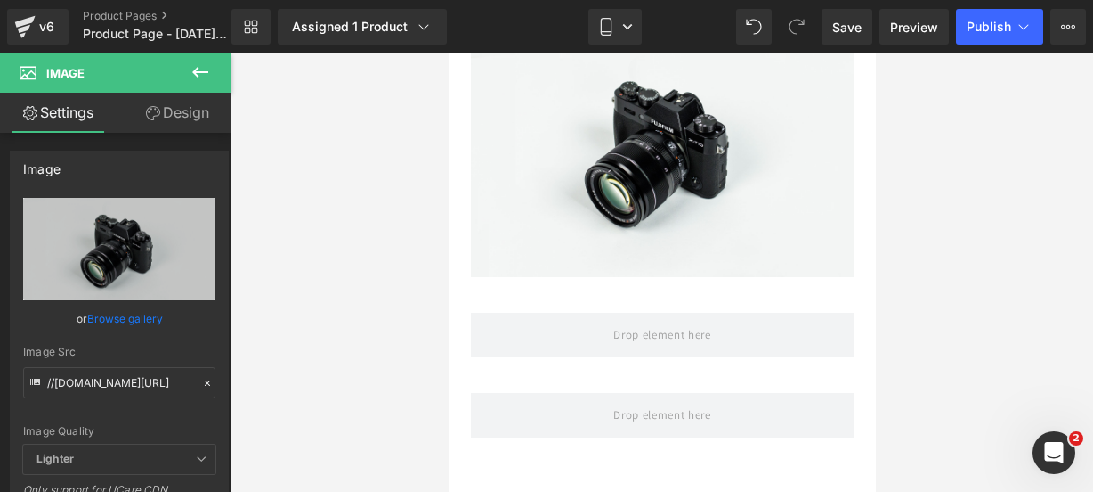
click at [189, 69] on button at bounding box center [200, 72] width 62 height 39
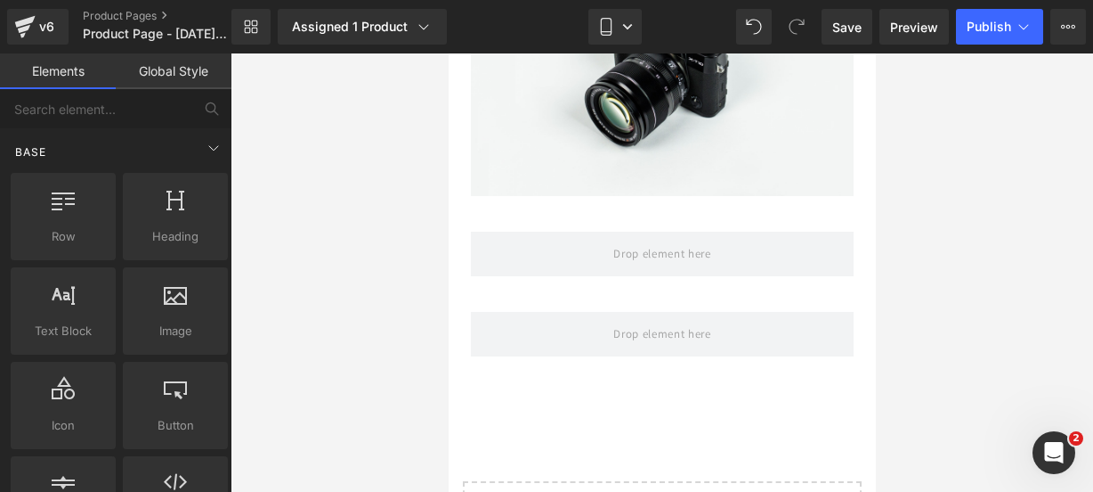
scroll to position [3037, 0]
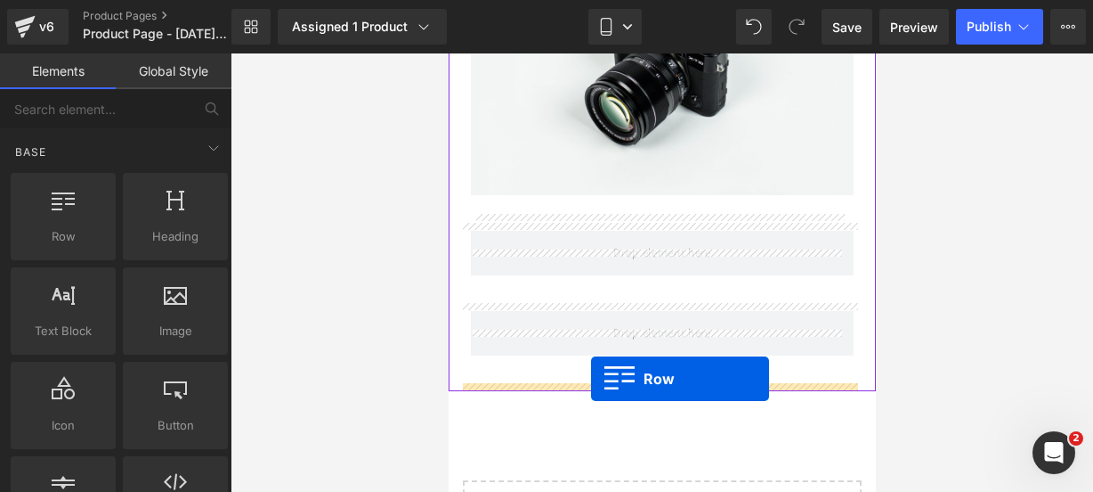
drag, startPoint x: 542, startPoint y: 297, endPoint x: 590, endPoint y: 378, distance: 94.2
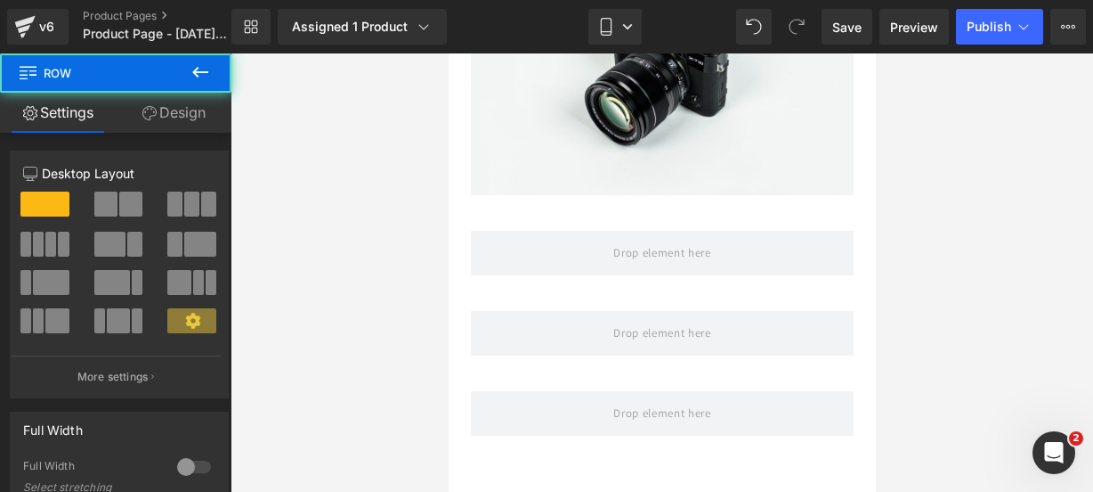
click at [210, 72] on icon at bounding box center [200, 71] width 21 height 21
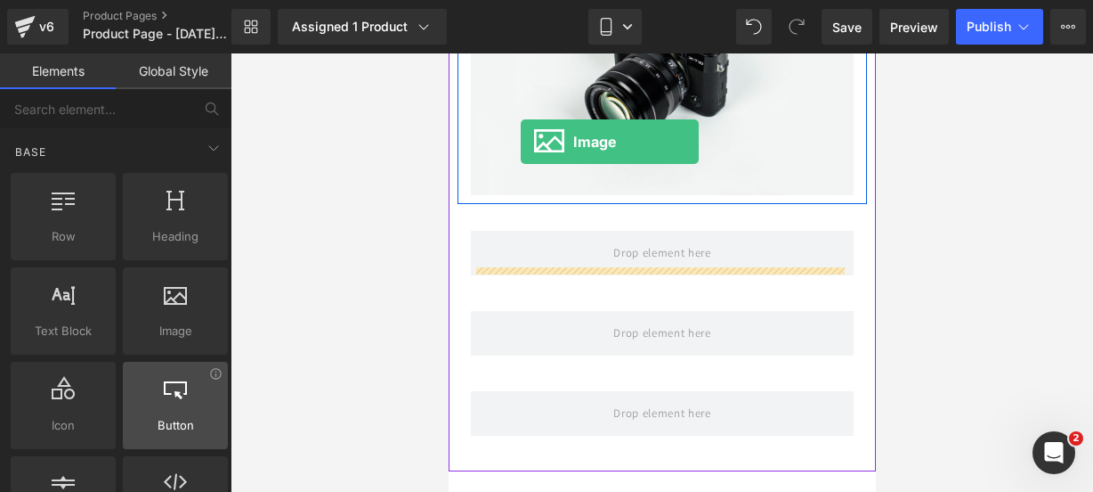
scroll to position [2984, 0]
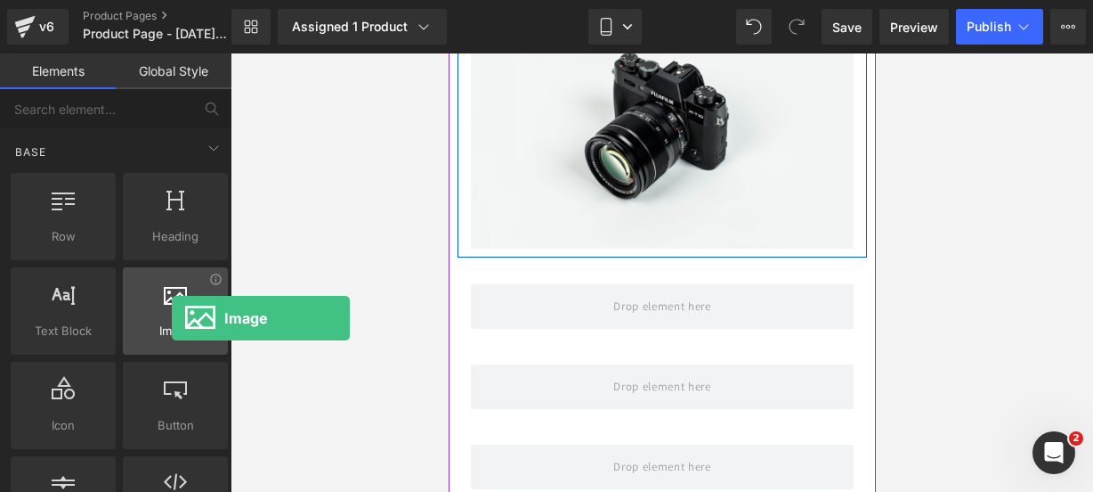
drag, startPoint x: 183, startPoint y: 311, endPoint x: 172, endPoint y: 318, distance: 12.8
click at [172, 318] on div at bounding box center [175, 301] width 94 height 40
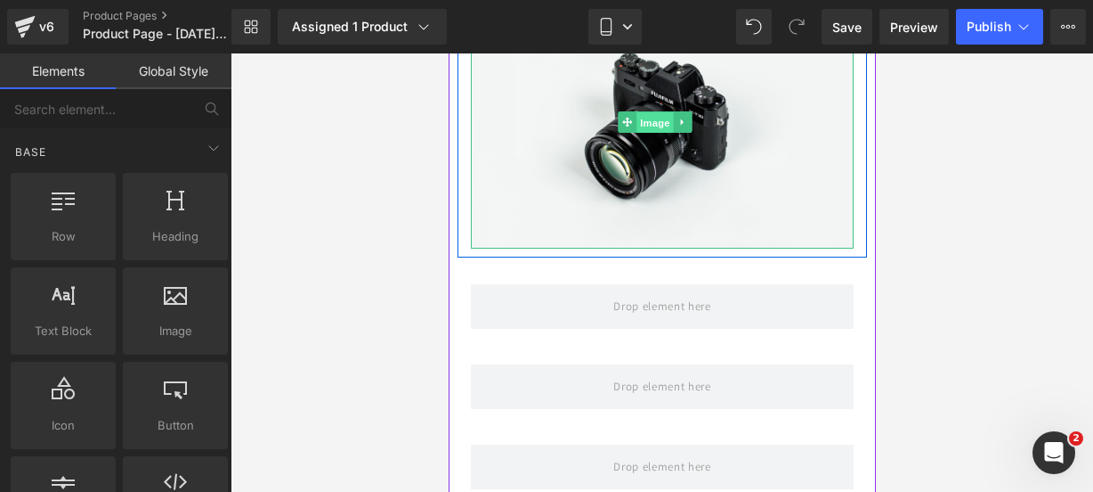
drag, startPoint x: 646, startPoint y: 152, endPoint x: 822, endPoint y: 267, distance: 210.4
click at [646, 133] on span "Image" at bounding box center [655, 121] width 37 height 21
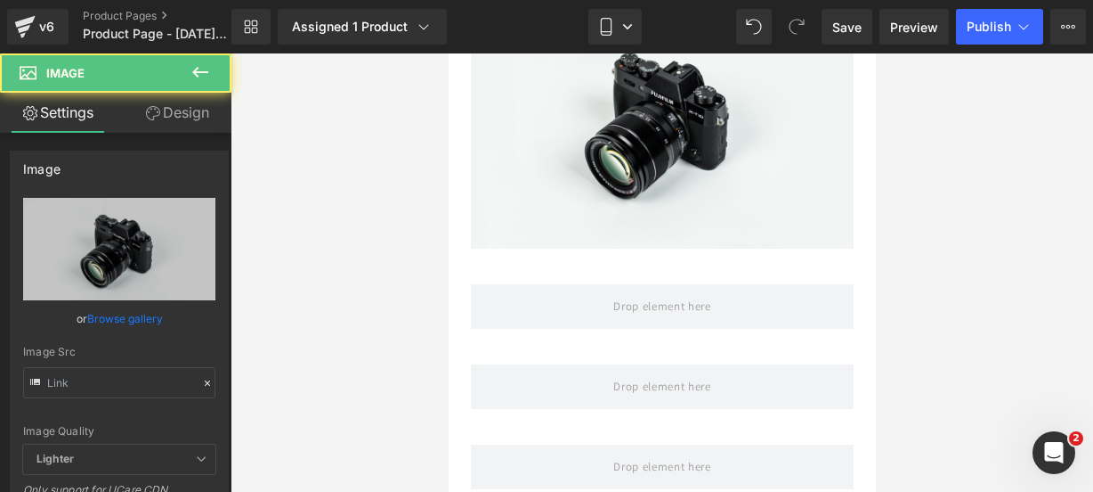
type input "//[DOMAIN_NAME][URL]"
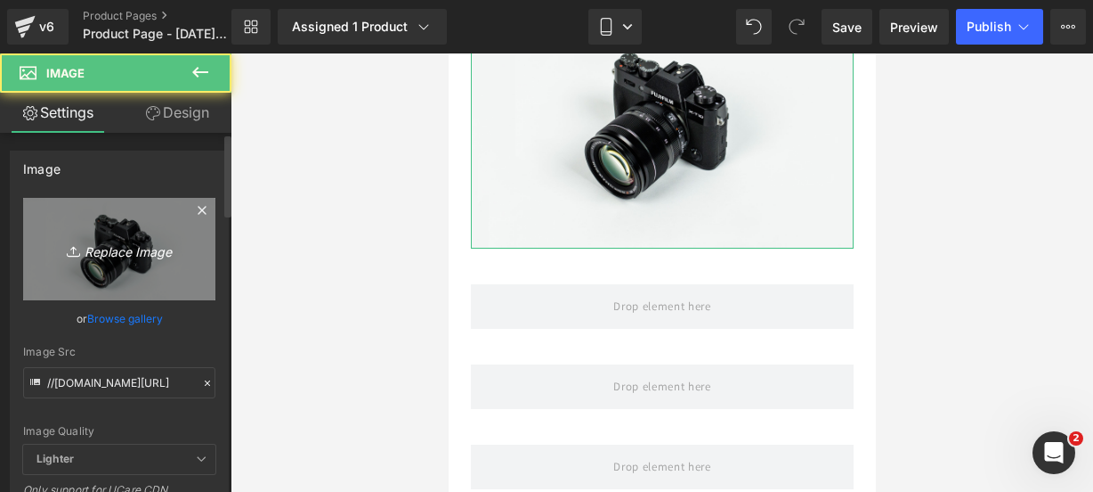
click at [142, 249] on icon "Replace Image" at bounding box center [119, 249] width 142 height 22
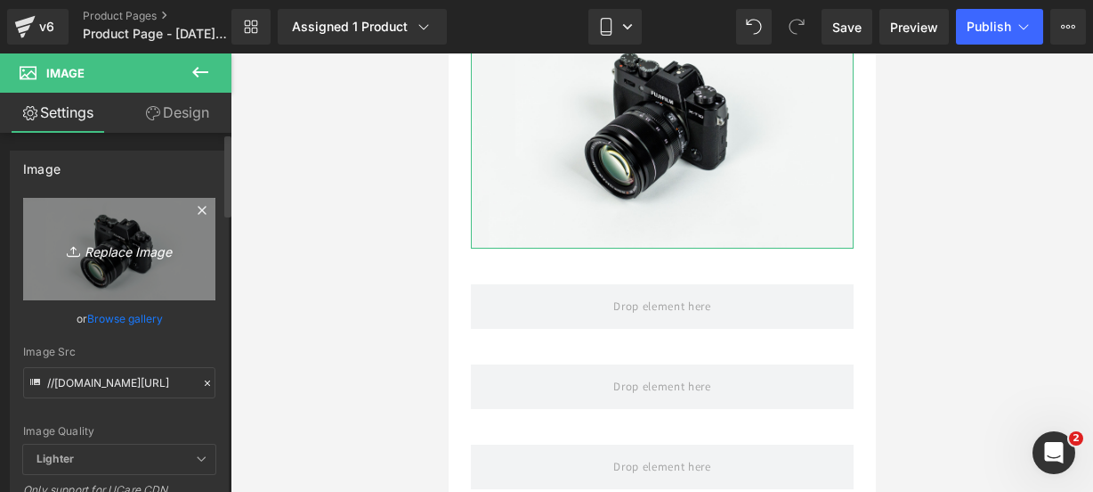
type input "C:\fakepath\elefante 6.webp"
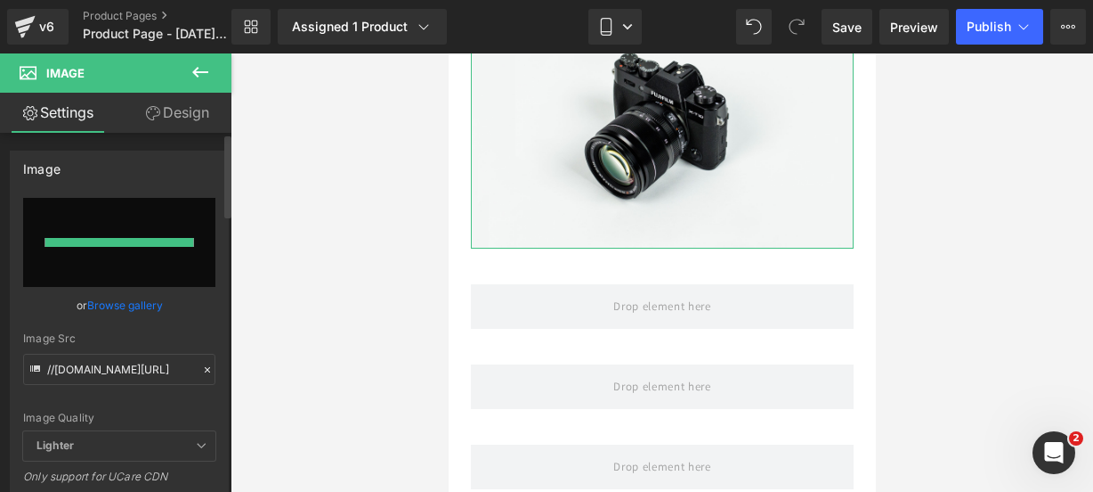
type input "[URL][DOMAIN_NAME]"
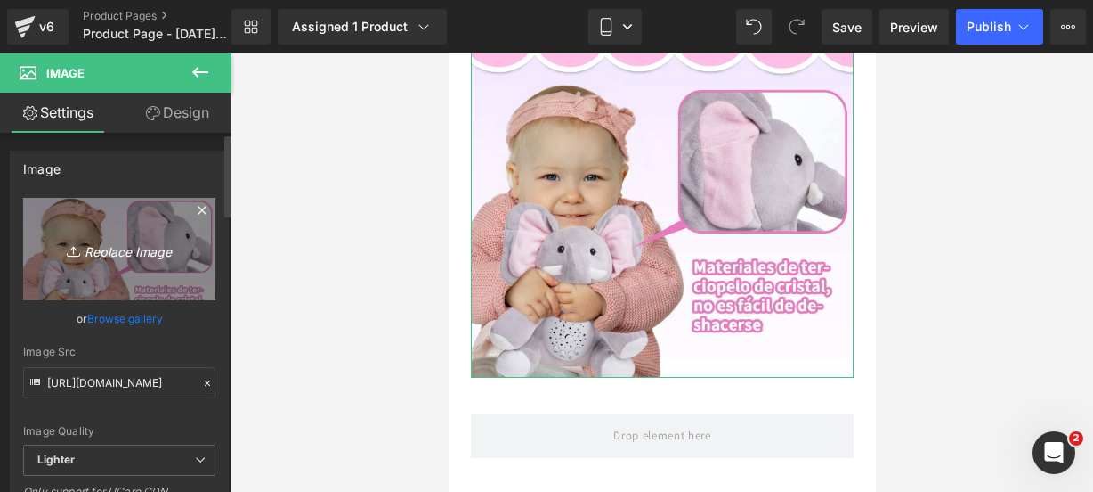
click at [103, 224] on link "Replace Image" at bounding box center [119, 249] width 192 height 102
type input "C:\fakepath\elefante 7.webp"
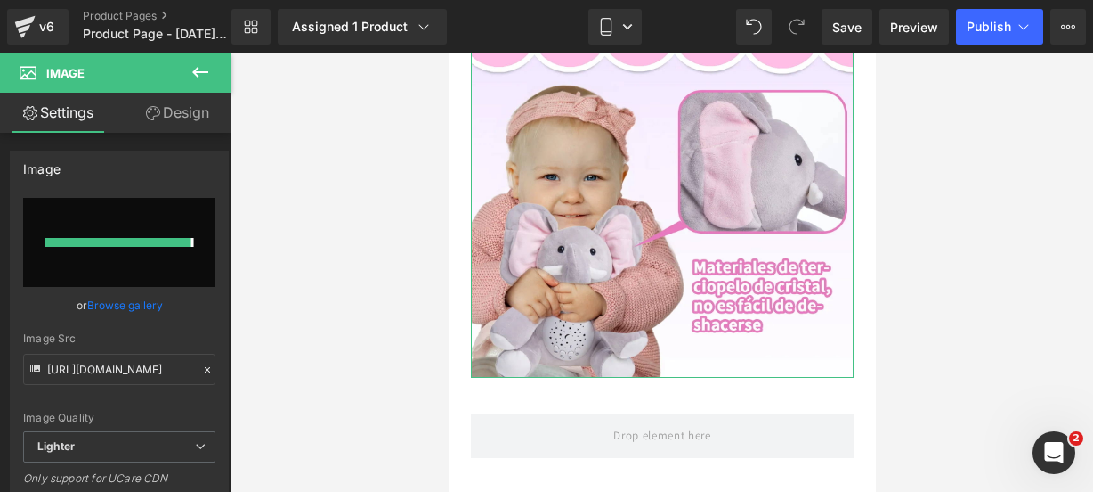
type input "[URL][DOMAIN_NAME]"
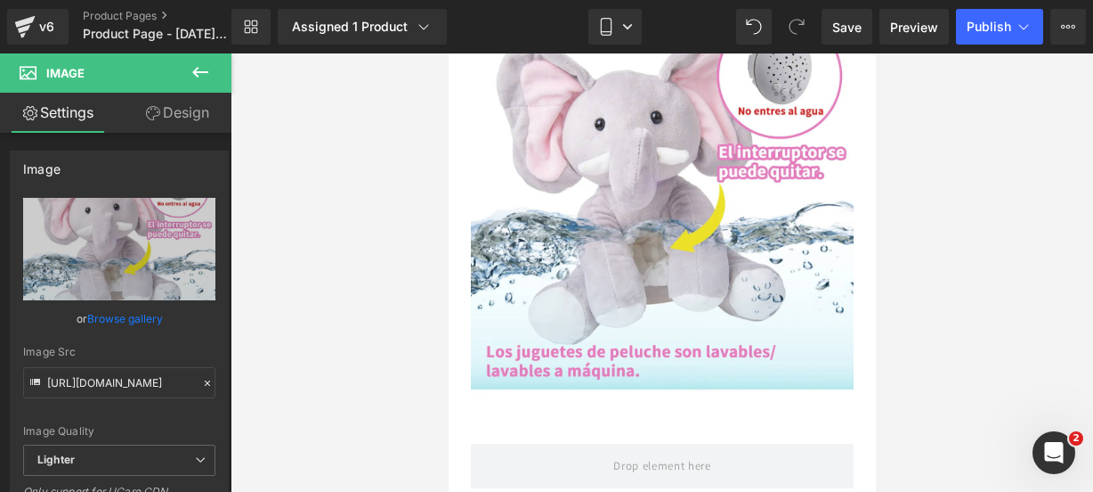
click at [207, 81] on icon at bounding box center [200, 71] width 21 height 21
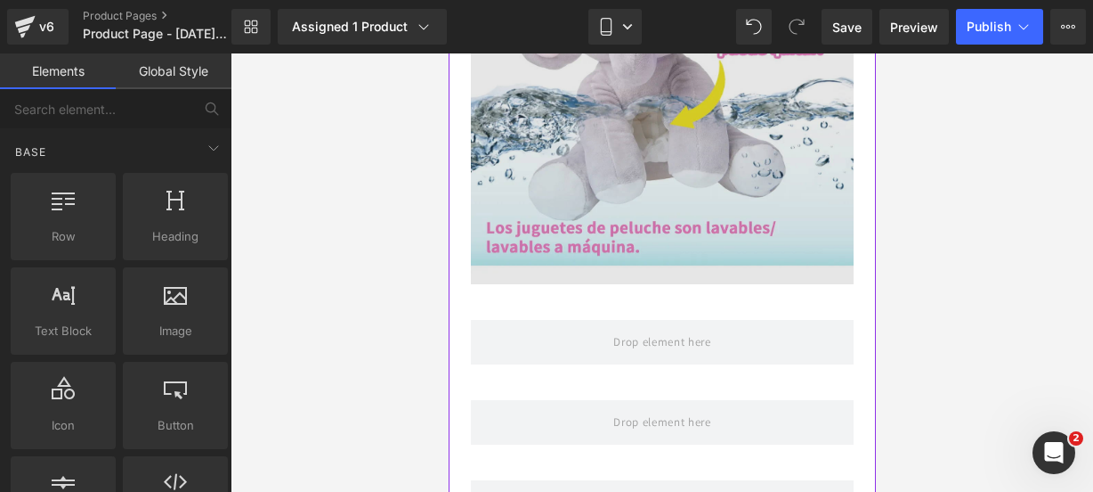
scroll to position [3108, 0]
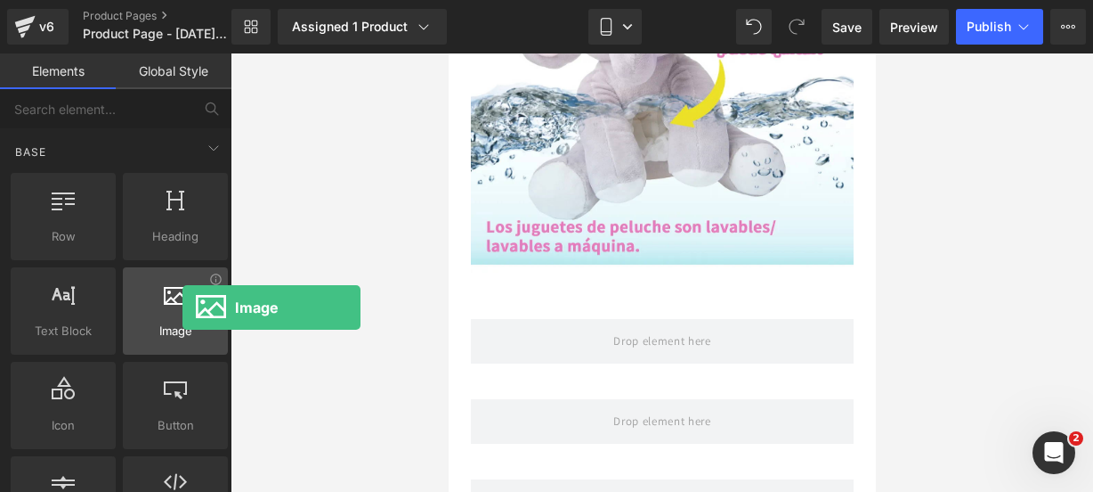
click at [171, 309] on div at bounding box center [175, 301] width 94 height 40
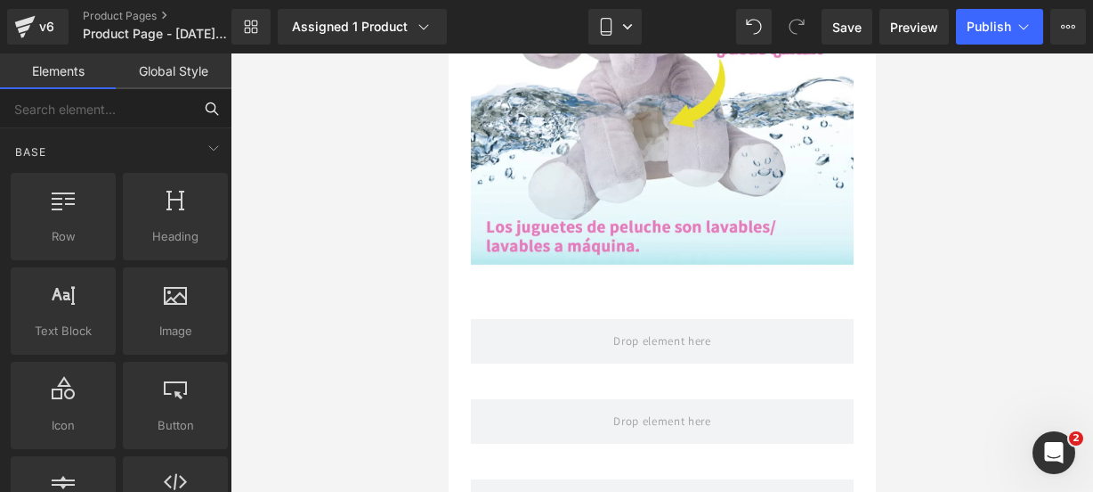
click at [149, 122] on input "text" at bounding box center [96, 108] width 192 height 39
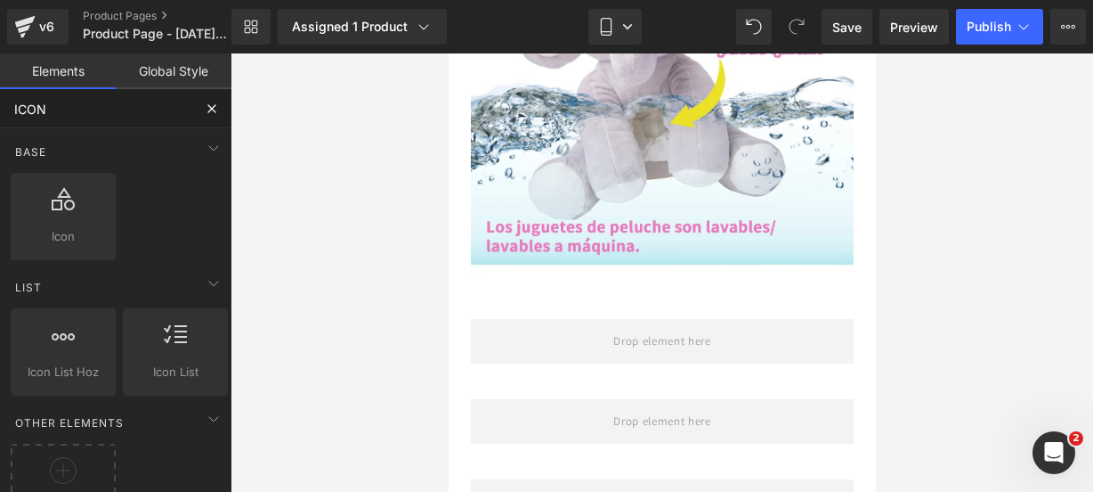
type input "ICON"
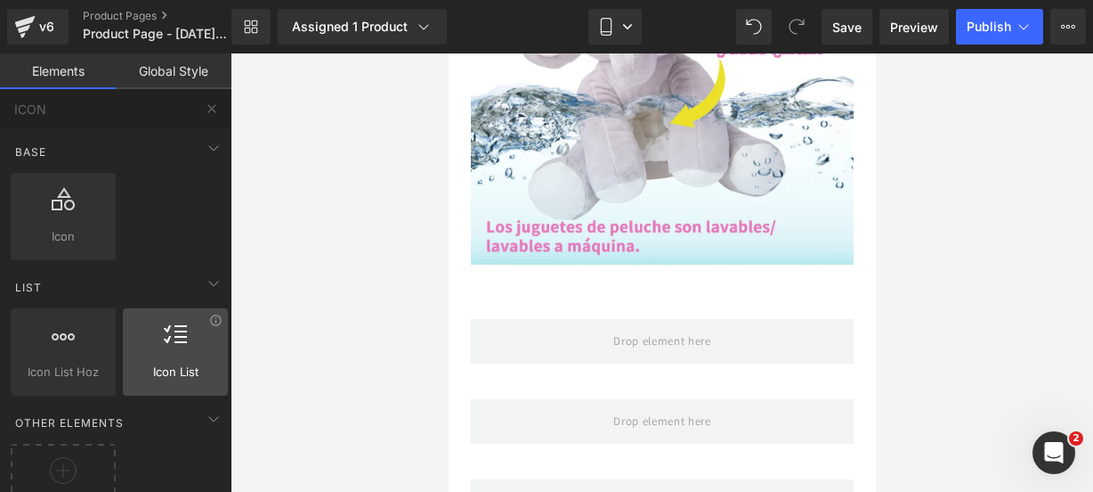
drag, startPoint x: 221, startPoint y: 363, endPoint x: 219, endPoint y: 343, distance: 20.6
click at [228, 341] on div "Base Row rows, columns, layouts, div Heading headings, titles, h1,h2,h3,h4,h5,h…" at bounding box center [119, 374] width 239 height 493
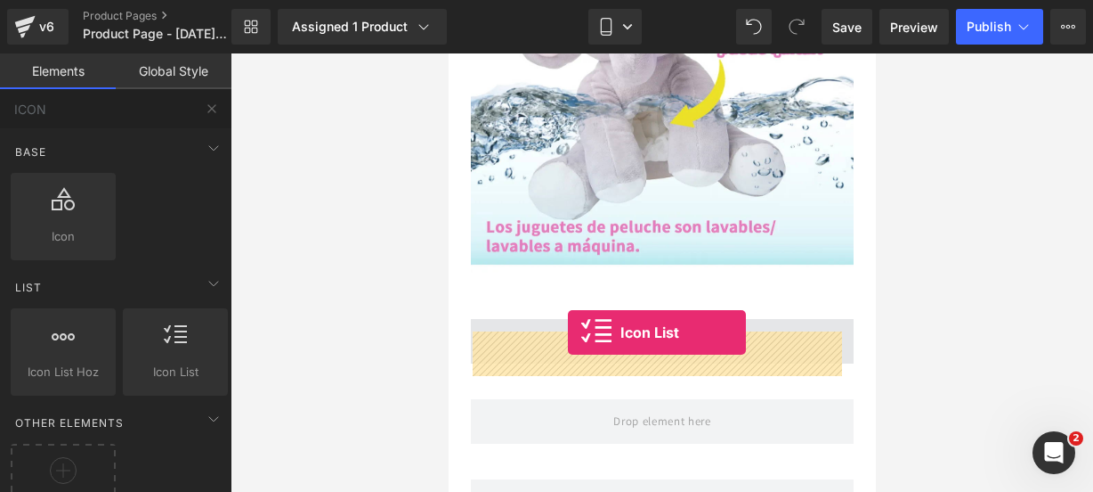
drag, startPoint x: 656, startPoint y: 400, endPoint x: 566, endPoint y: 332, distance: 112.6
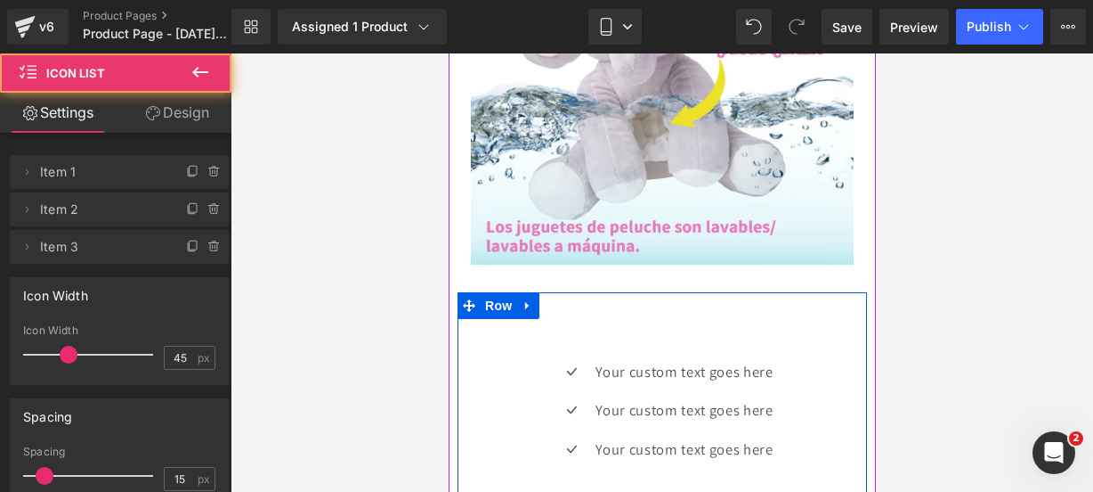
scroll to position [3159, 0]
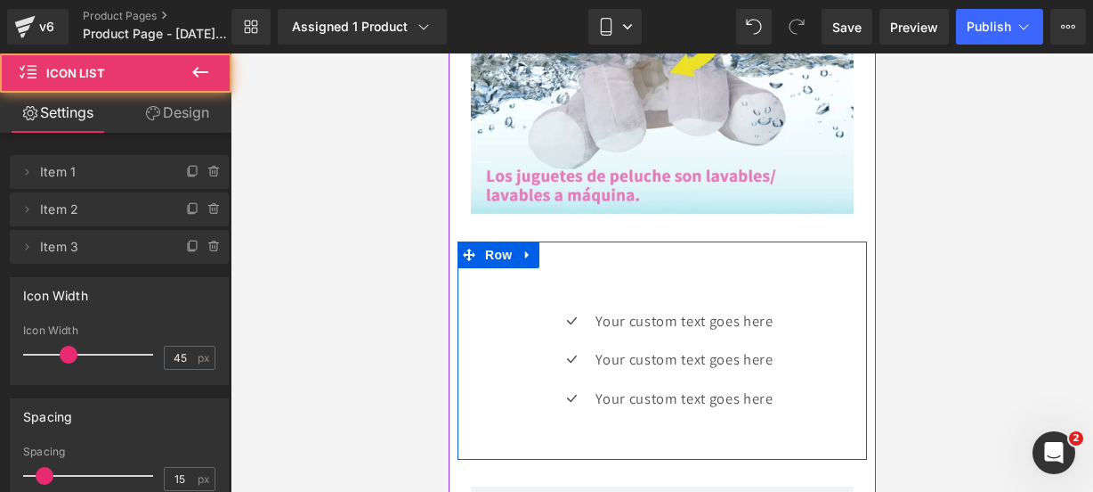
click at [554, 332] on div "Icon" at bounding box center [570, 322] width 40 height 29
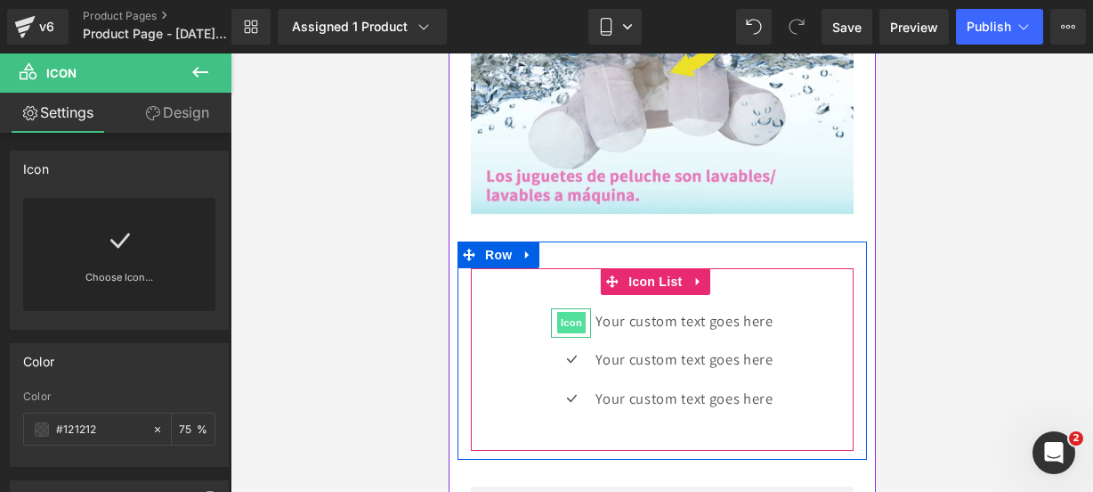
click at [565, 333] on span "Icon" at bounding box center [571, 322] width 28 height 21
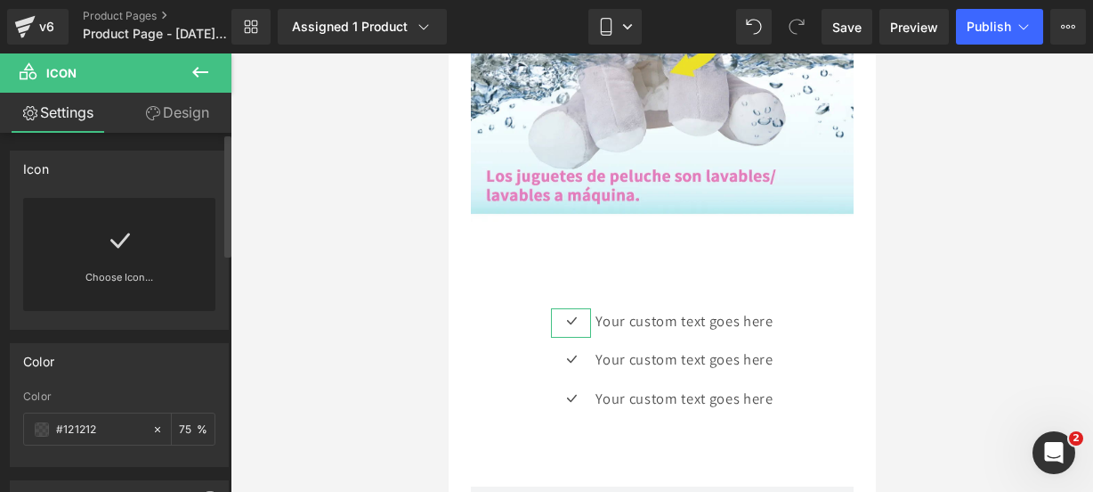
click at [158, 265] on div "Choose Icon..." at bounding box center [119, 254] width 192 height 113
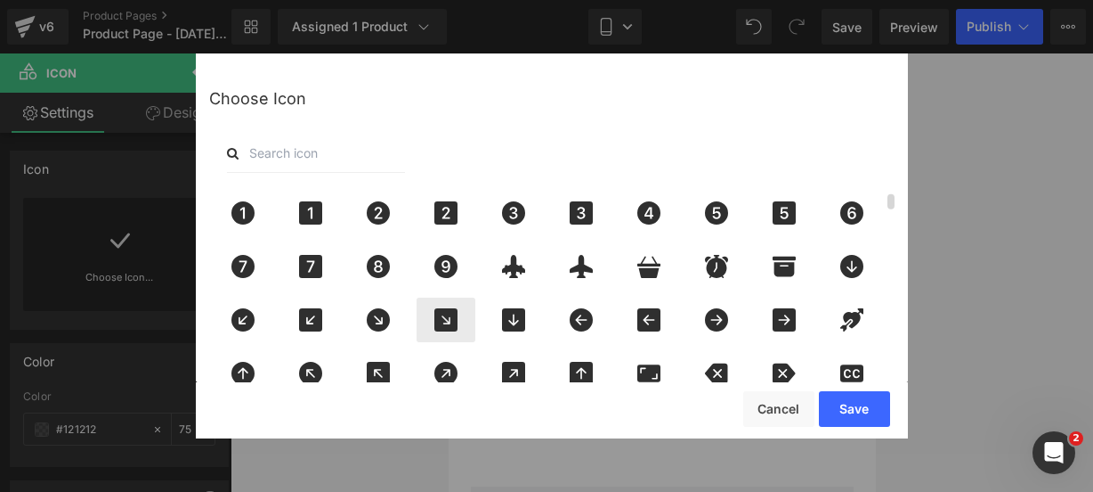
scroll to position [139, 0]
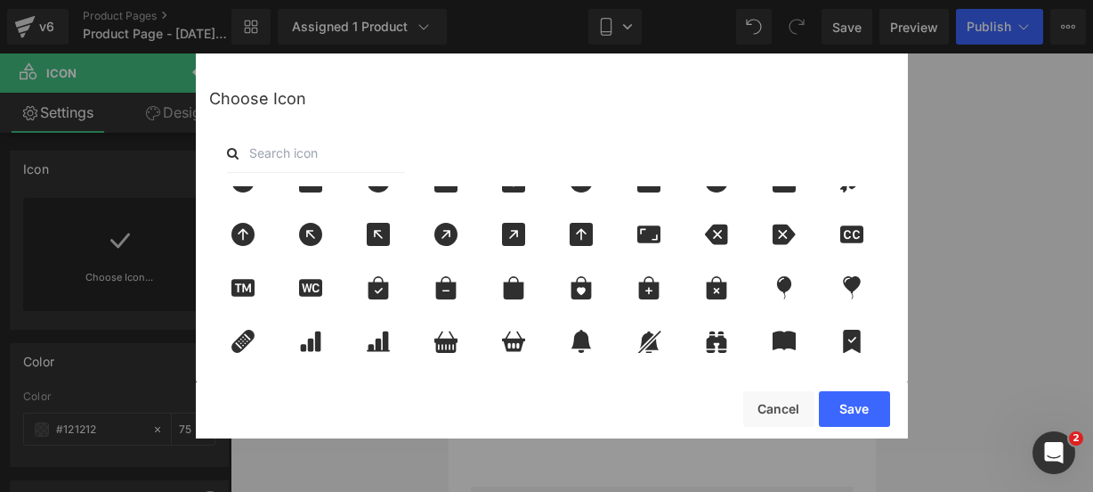
click at [312, 166] on input "text" at bounding box center [316, 153] width 178 height 39
type input "pin"
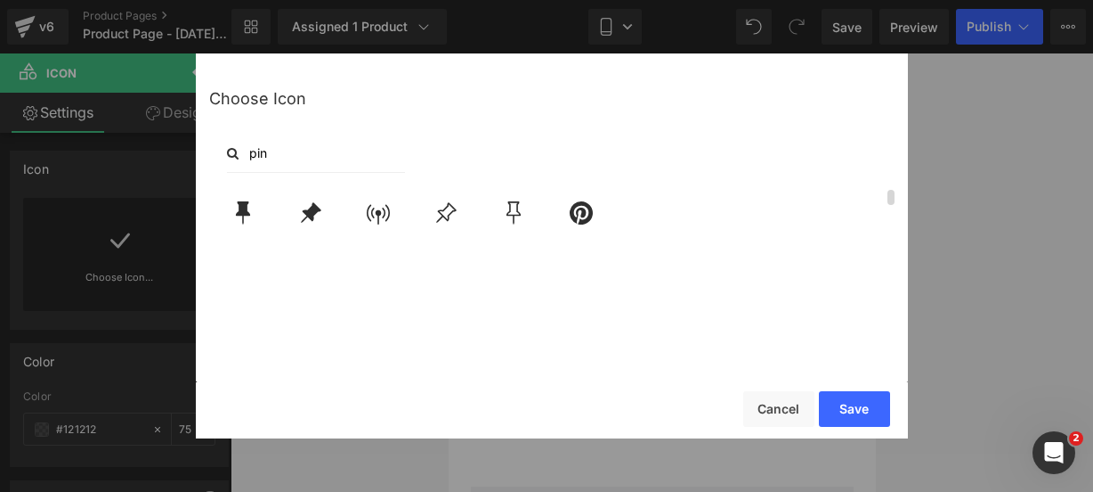
scroll to position [0, 0]
click at [843, 406] on button "Save" at bounding box center [854, 409] width 71 height 36
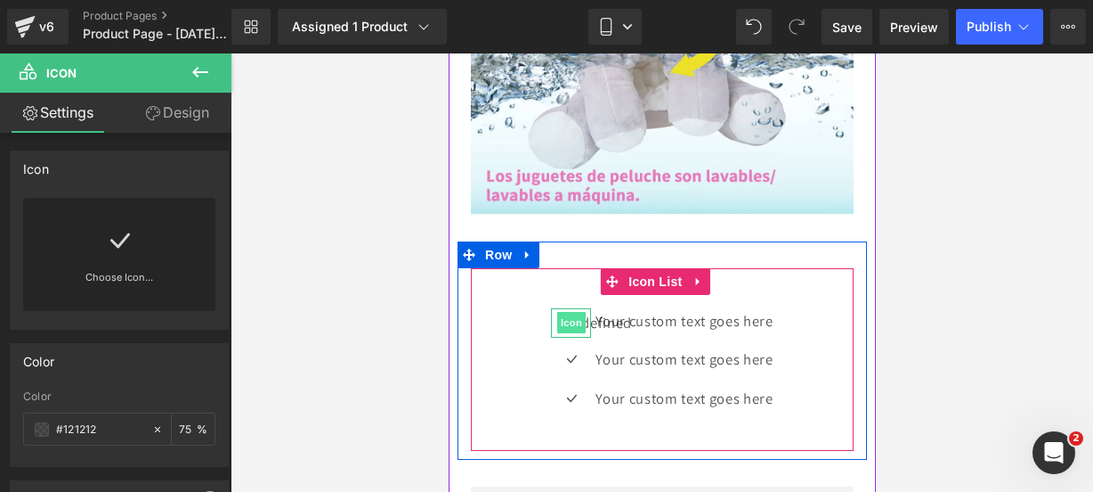
click at [557, 333] on span "Icon" at bounding box center [571, 322] width 28 height 21
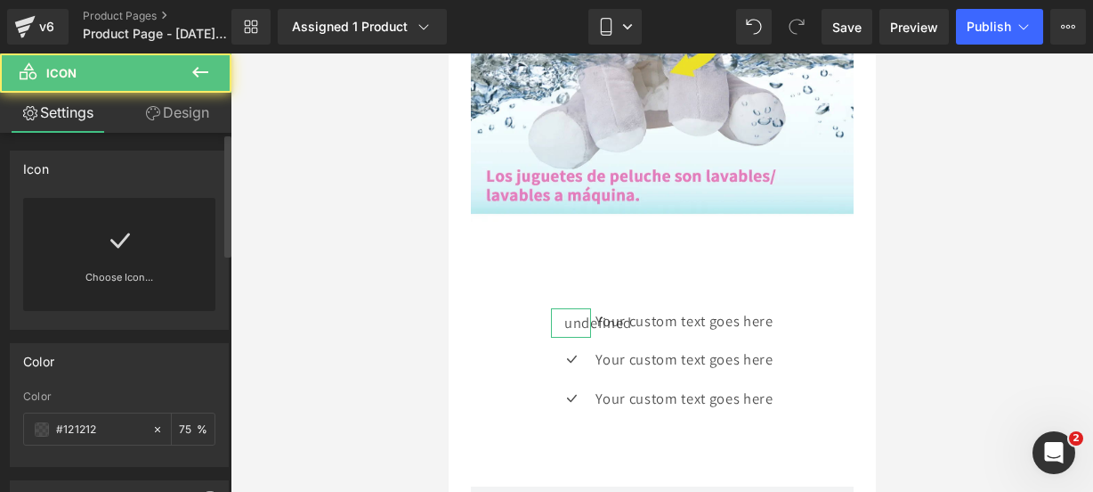
click at [138, 275] on link "Choose Icon..." at bounding box center [119, 290] width 192 height 42
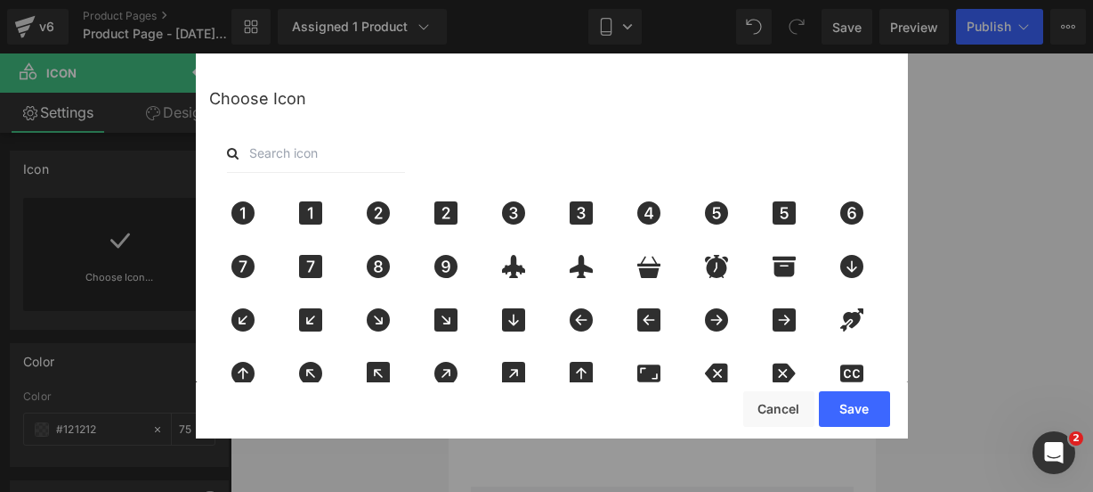
click at [289, 158] on input "text" at bounding box center [316, 153] width 178 height 39
type input "pin"
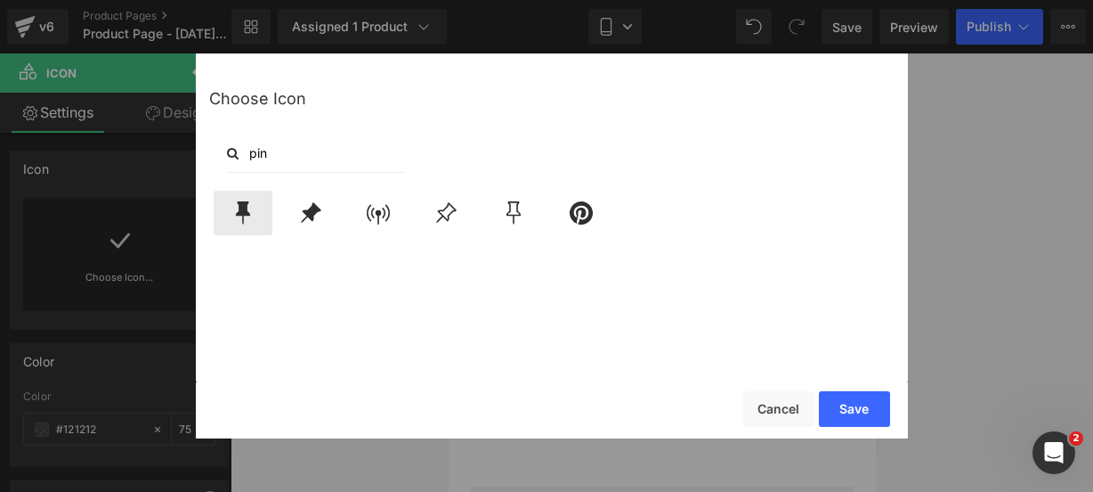
click at [237, 193] on div at bounding box center [243, 213] width 59 height 45
click at [298, 218] on icon at bounding box center [310, 212] width 37 height 23
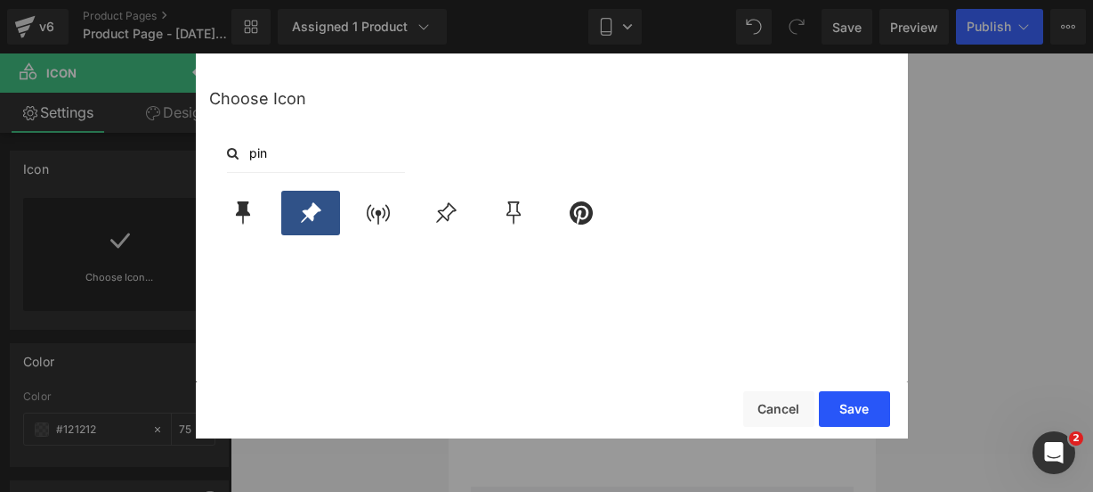
click at [839, 411] on button "Save" at bounding box center [854, 409] width 71 height 36
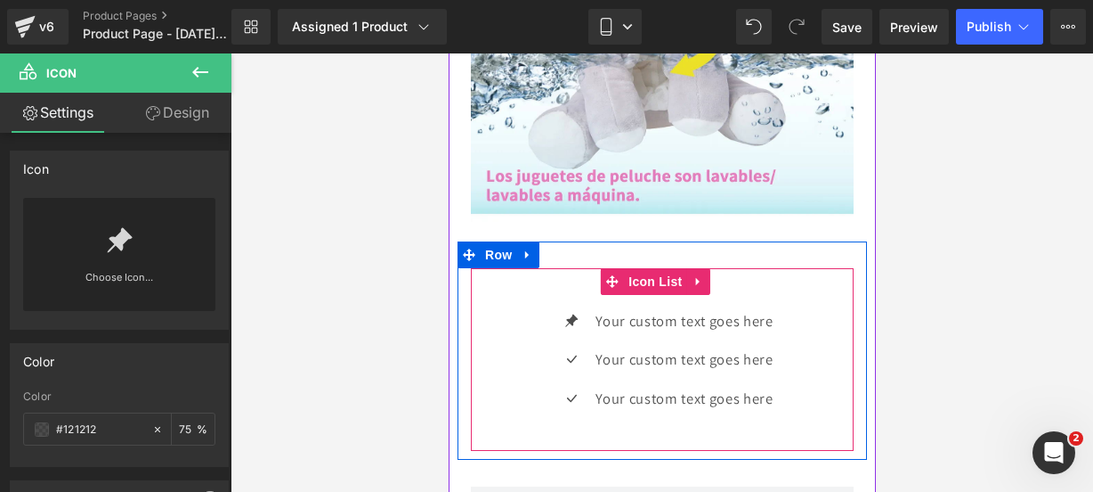
click at [509, 381] on div "Icon Your custom text goes here Text Block Icon Your custom text goes here Text…" at bounding box center [661, 366] width 383 height 117
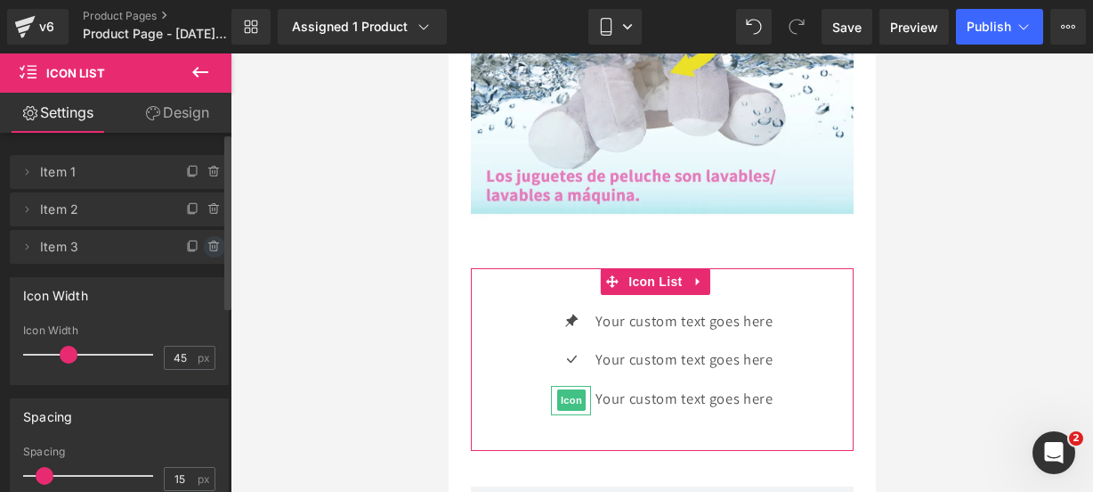
click at [216, 249] on span at bounding box center [214, 246] width 21 height 21
click at [210, 249] on div "Delete Cancel" at bounding box center [119, 247] width 219 height 34
click at [210, 245] on button "Delete" at bounding box center [195, 247] width 56 height 23
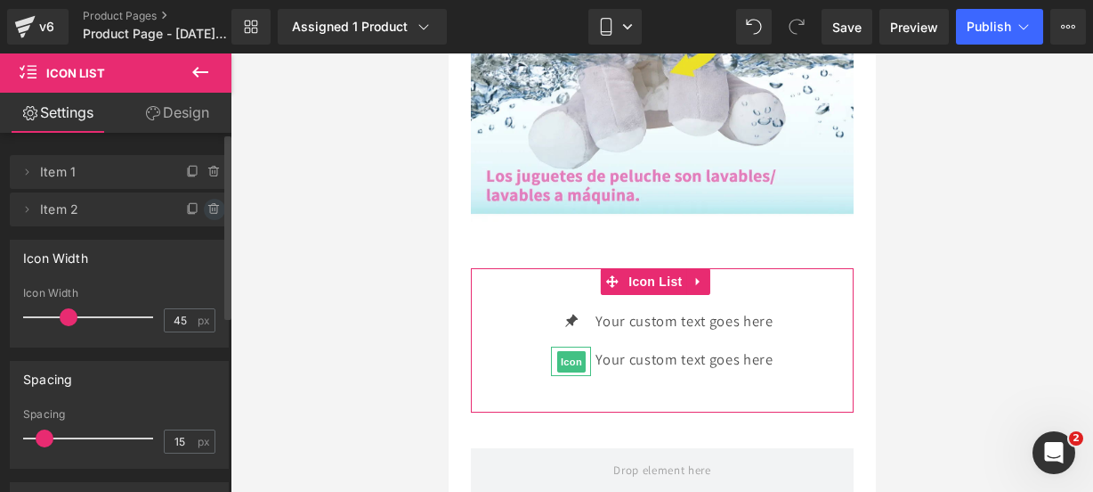
click at [208, 215] on icon at bounding box center [214, 209] width 14 height 14
click at [208, 215] on button "Delete" at bounding box center [195, 210] width 56 height 23
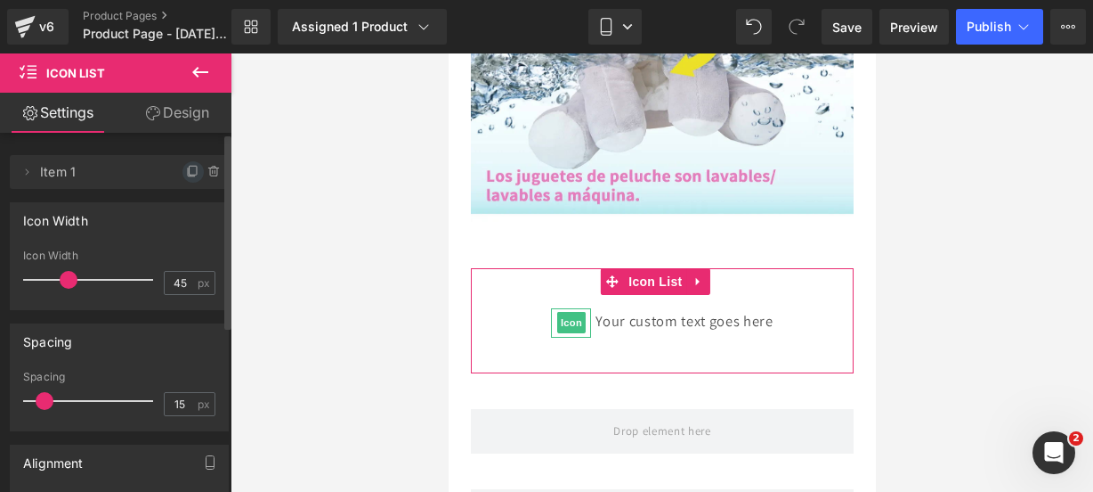
click at [187, 182] on span at bounding box center [193, 171] width 21 height 21
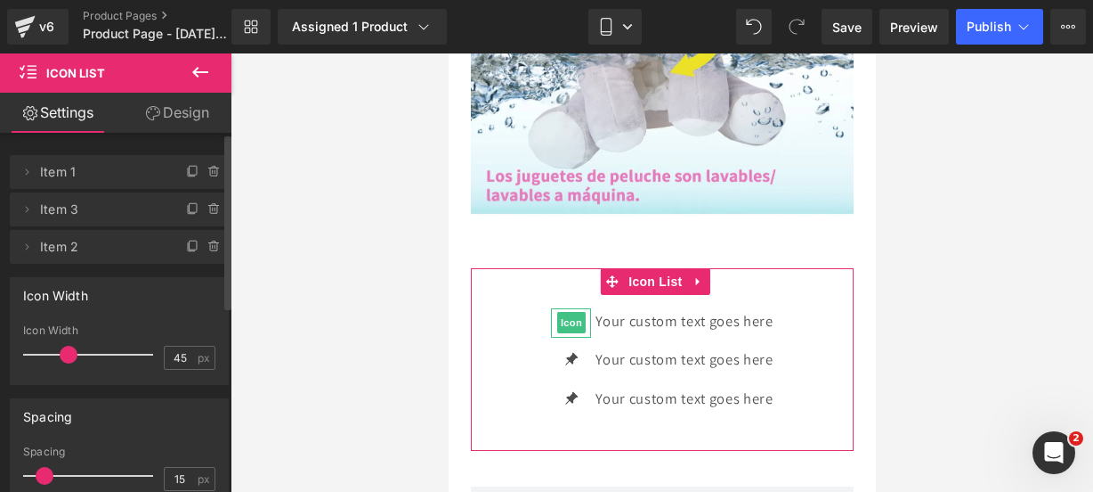
click at [187, 182] on span at bounding box center [193, 171] width 21 height 21
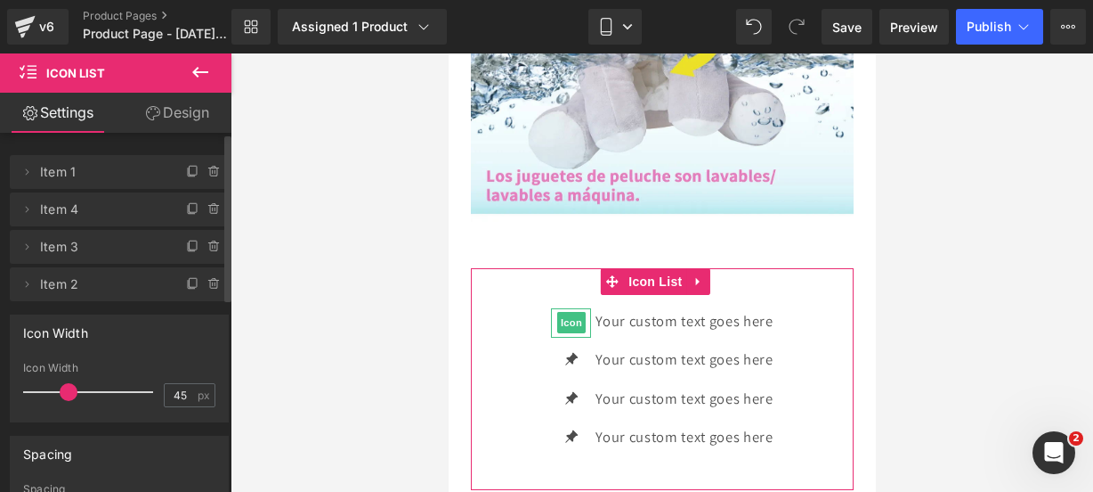
click at [187, 182] on span at bounding box center [193, 171] width 21 height 21
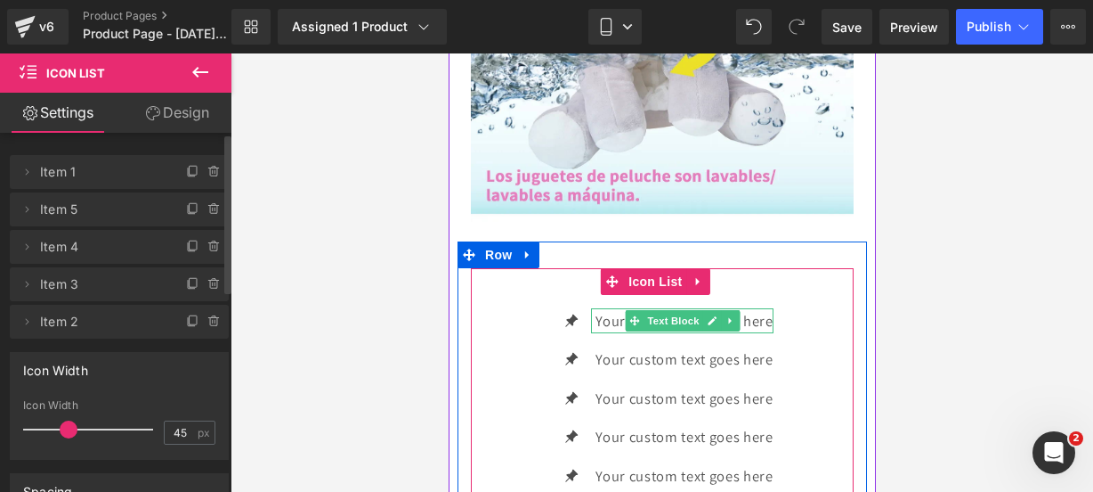
click at [706, 326] on icon at bounding box center [711, 320] width 10 height 11
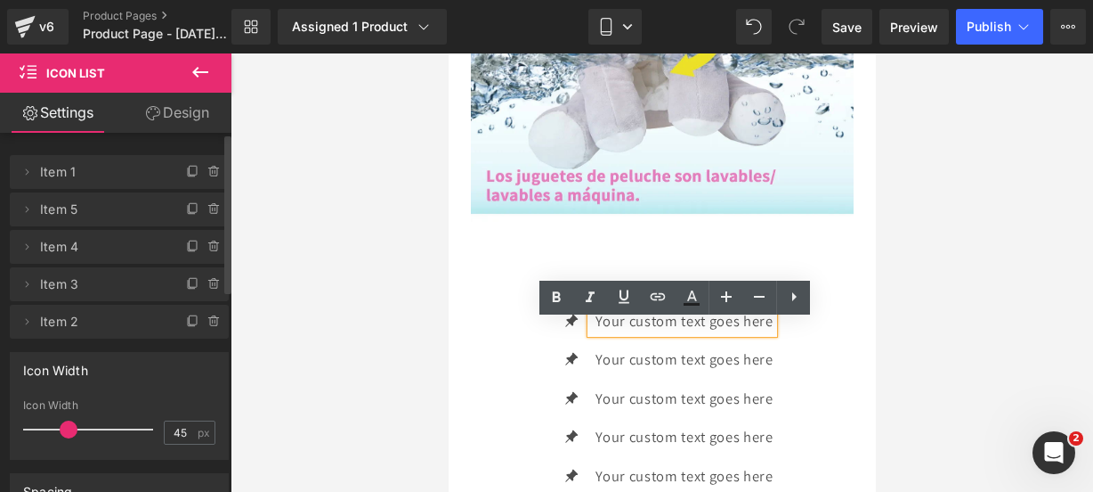
click at [768, 329] on div "Your custom text goes here" at bounding box center [681, 321] width 182 height 26
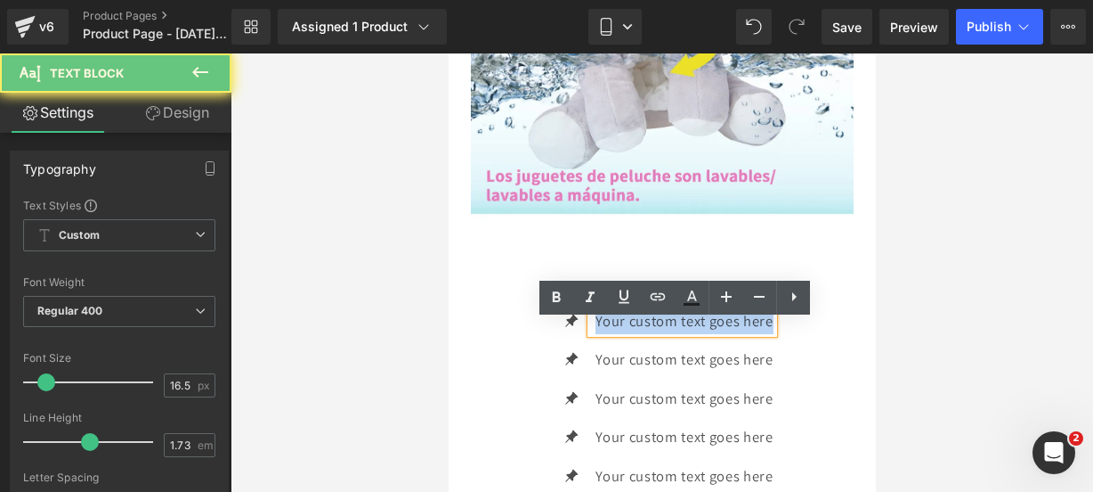
drag, startPoint x: 768, startPoint y: 329, endPoint x: 547, endPoint y: 316, distance: 221.2
click at [547, 316] on div "Icon Your custom text goes here Text Block Icon Your custom text goes here Text…" at bounding box center [661, 398] width 383 height 261
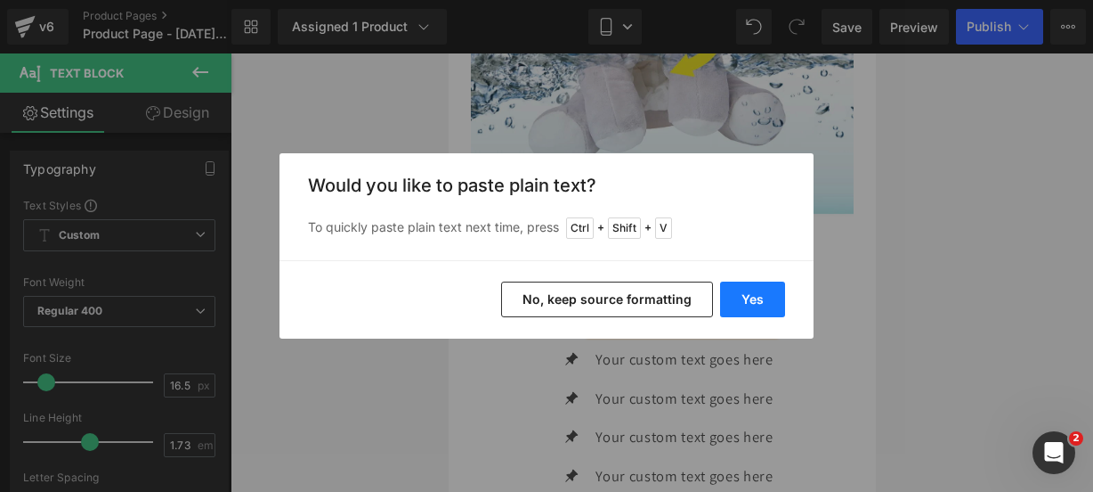
drag, startPoint x: 751, startPoint y: 296, endPoint x: 303, endPoint y: 241, distance: 451.2
click at [752, 295] on button "Yes" at bounding box center [752, 299] width 65 height 36
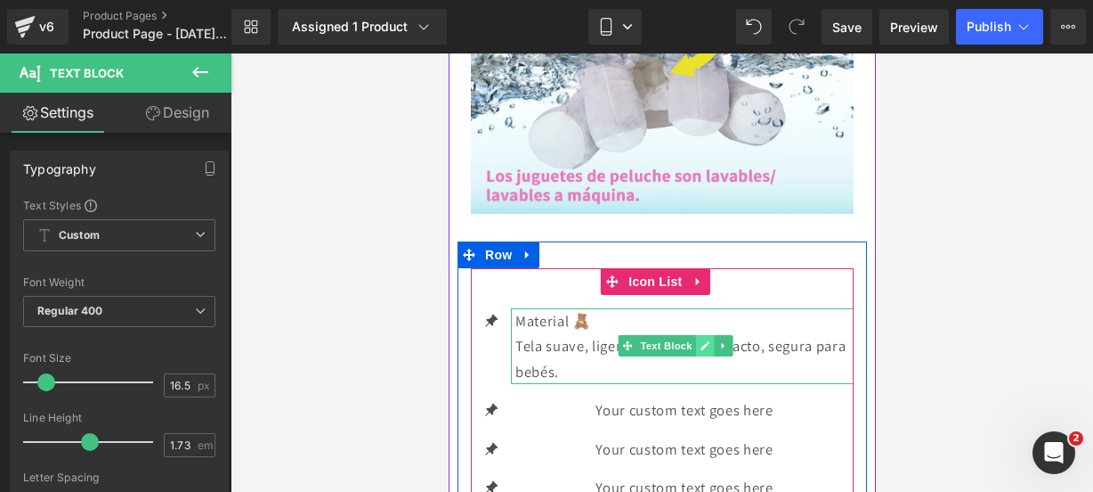
click at [709, 350] on link at bounding box center [704, 345] width 19 height 21
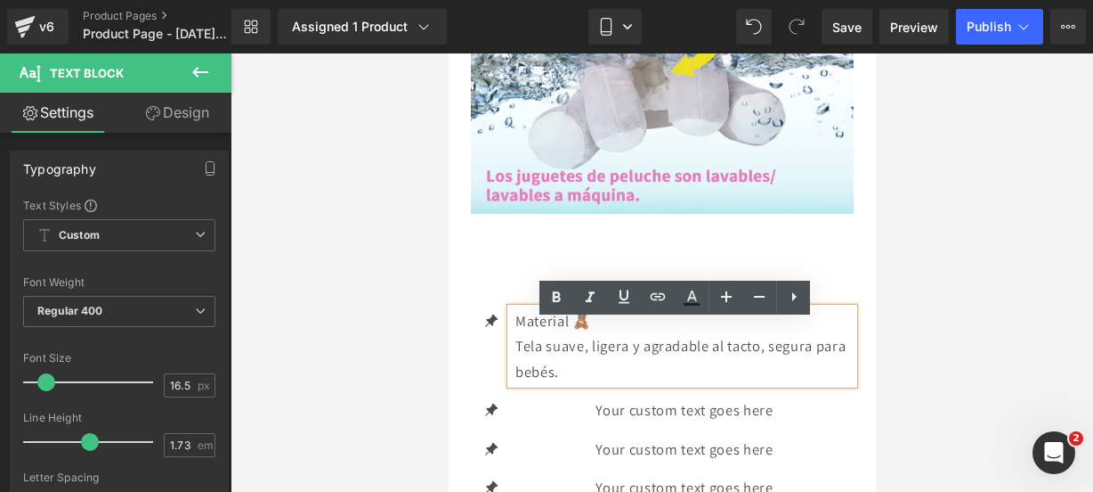
click at [521, 355] on p "Tela suave, ligera y agradable al tacto, segura para bebés." at bounding box center [684, 358] width 338 height 51
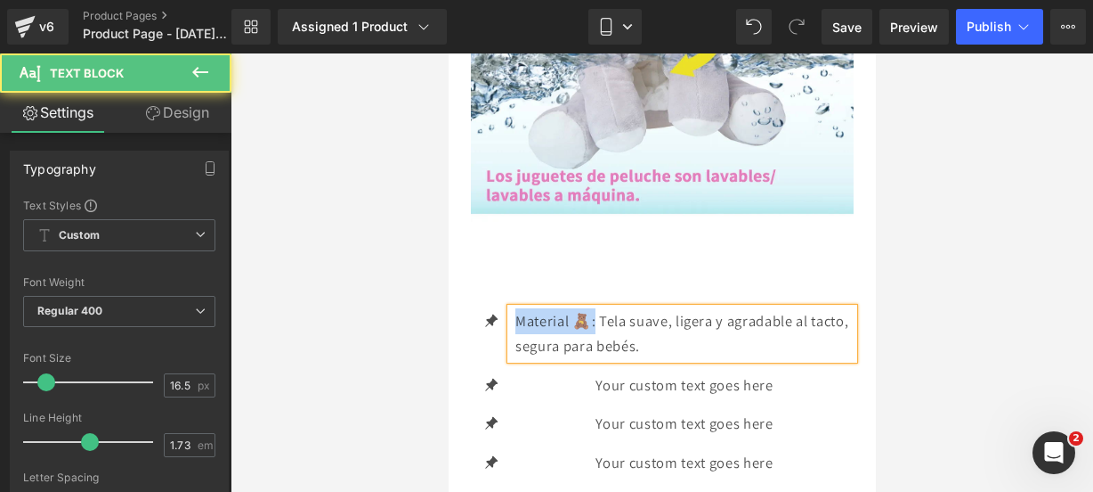
drag, startPoint x: 597, startPoint y: 329, endPoint x: 517, endPoint y: 334, distance: 79.4
click at [517, 334] on p "Material 🧸: T ela suave, ligera y agradable al tacto, segura para bebés." at bounding box center [684, 333] width 338 height 51
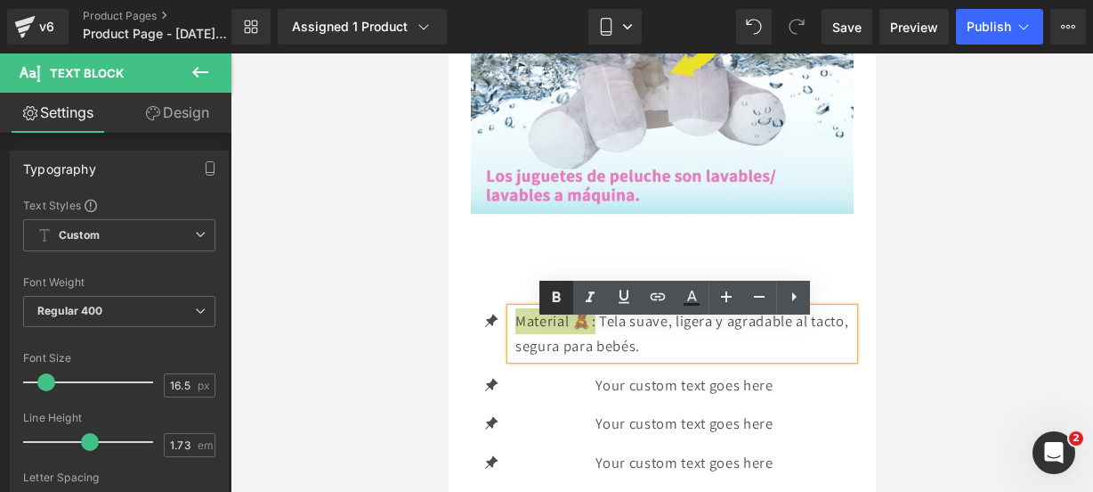
click at [550, 296] on icon at bounding box center [556, 297] width 21 height 21
click at [744, 359] on p "Material 🧸: T ela suave, ligera y agradable al tacto, segura para bebés." at bounding box center [684, 333] width 338 height 51
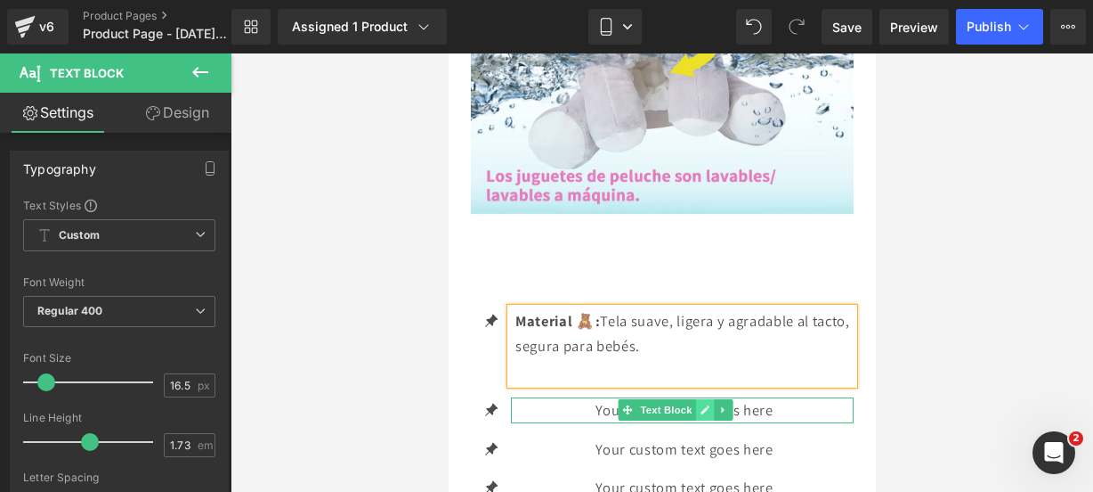
click at [710, 418] on link at bounding box center [704, 409] width 19 height 21
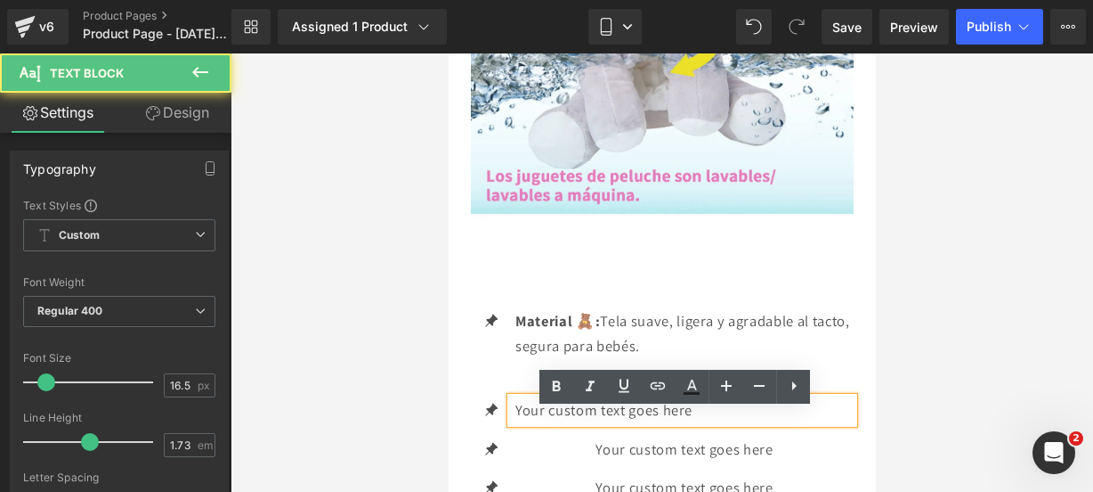
click at [767, 418] on p "Your custom text goes here" at bounding box center [684, 410] width 338 height 26
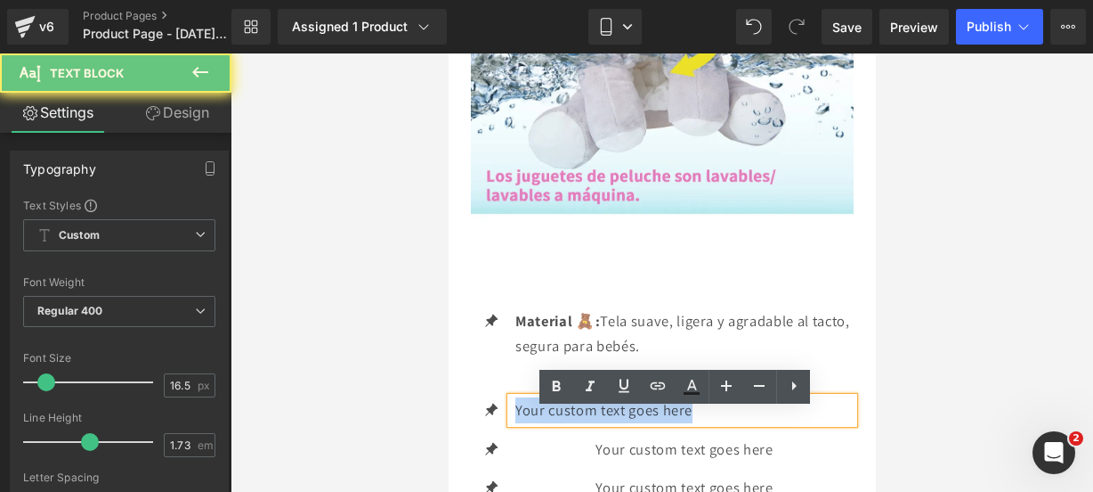
drag, startPoint x: 755, startPoint y: 427, endPoint x: 474, endPoint y: 406, distance: 282.1
click at [474, 406] on ul "Icon Material 🧸: T ela suave, ligera y agradable al tacto, segura para bebés. T…" at bounding box center [661, 430] width 383 height 245
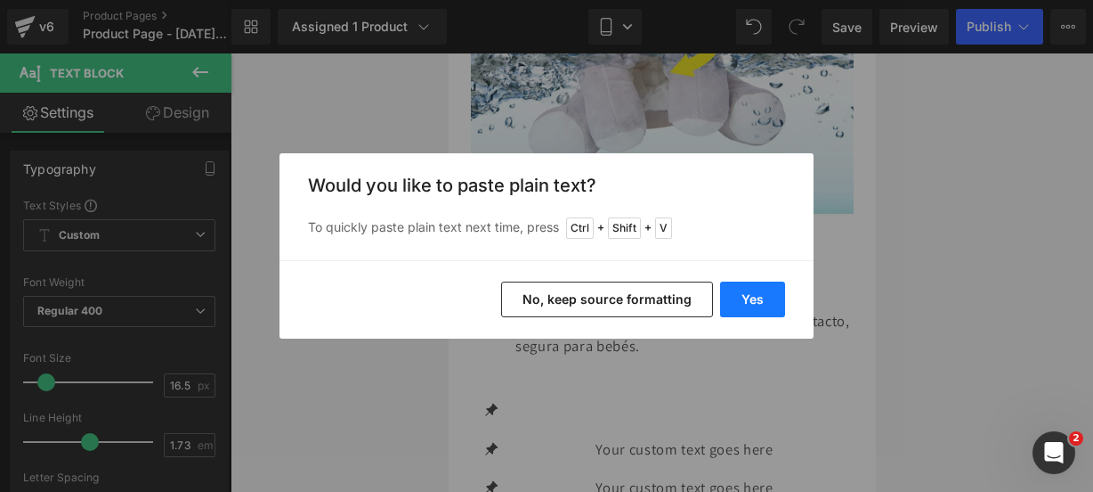
click at [746, 304] on button "Yes" at bounding box center [752, 299] width 65 height 36
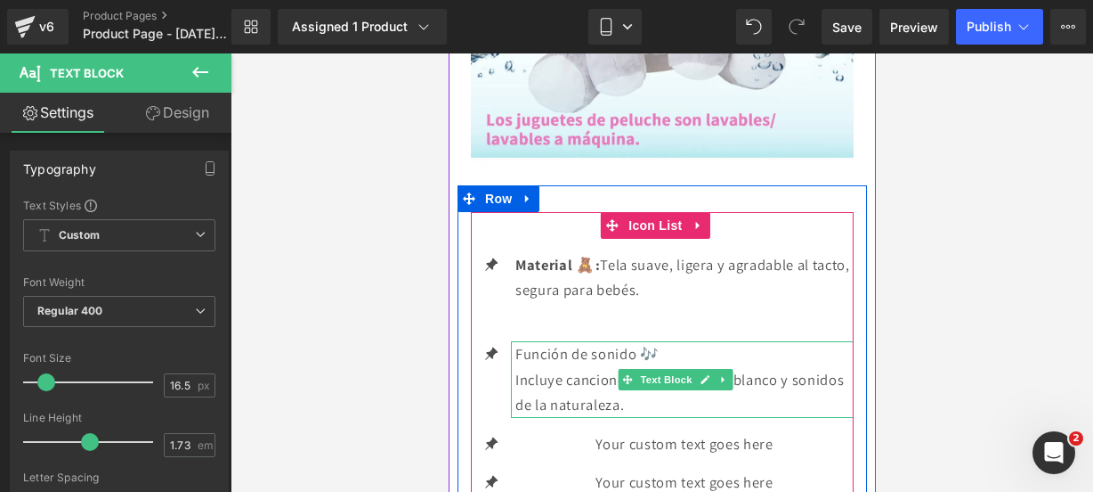
scroll to position [3216, 0]
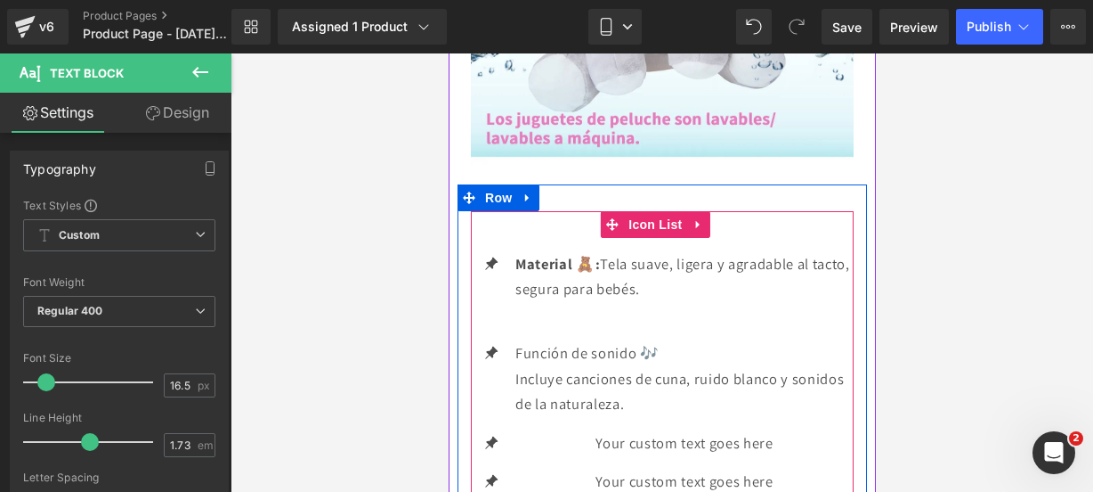
click at [699, 409] on p "Incluye canciones de cuna, ruido blanco y sonidos de la naturaleza." at bounding box center [684, 391] width 338 height 51
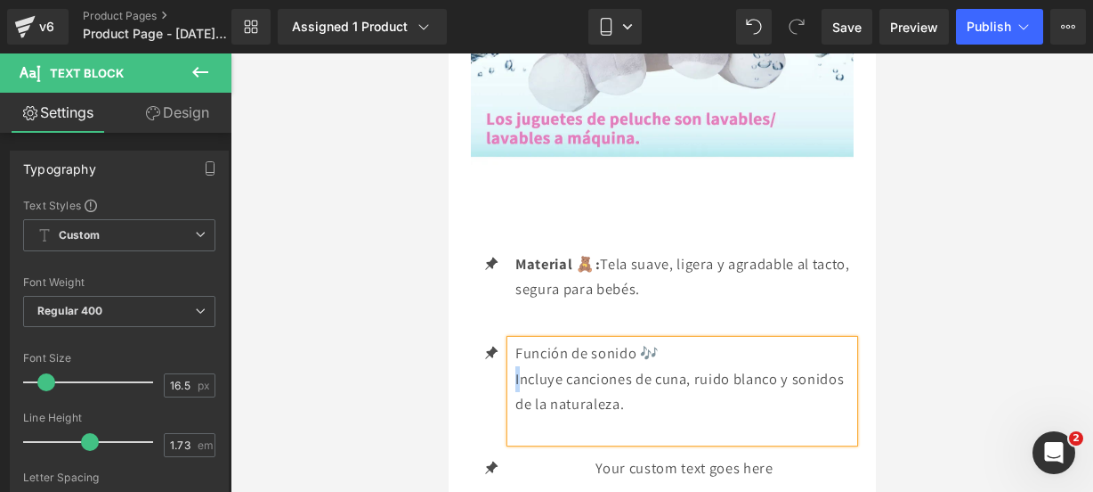
click at [516, 393] on p "Incluye canciones de cuna, ruido blanco y sonidos de la naturaleza." at bounding box center [684, 391] width 338 height 51
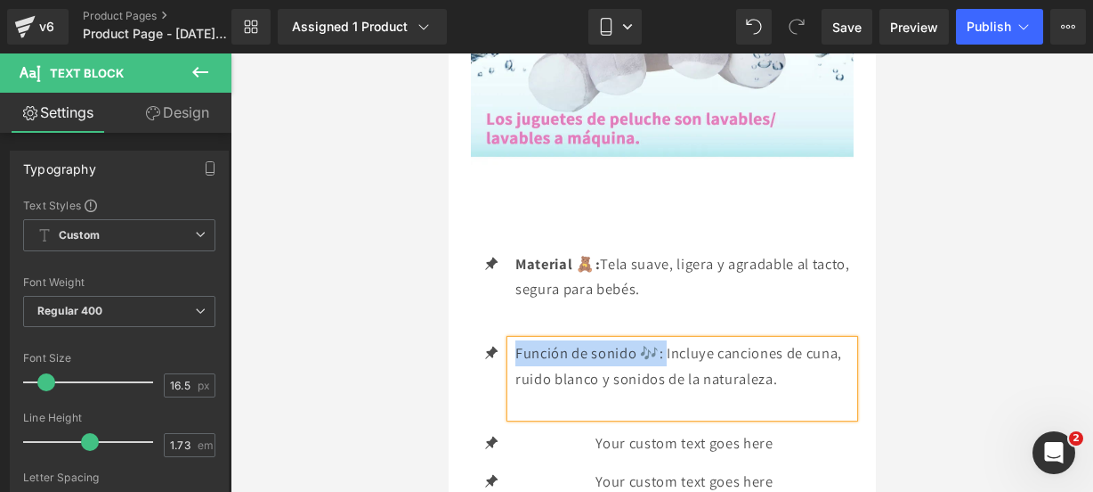
drag, startPoint x: 666, startPoint y: 370, endPoint x: 511, endPoint y: 371, distance: 154.9
click at [511, 371] on div "Función de sonido 🎶: I ncluye canciones de cuna, ruido blanco y sonidos de la n…" at bounding box center [681, 378] width 343 height 77
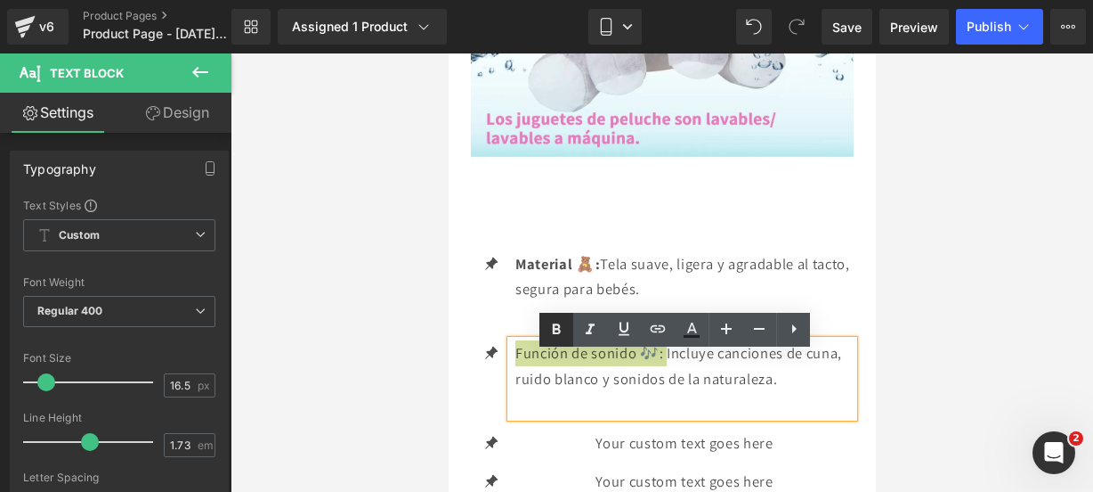
click at [565, 323] on icon at bounding box center [556, 329] width 21 height 21
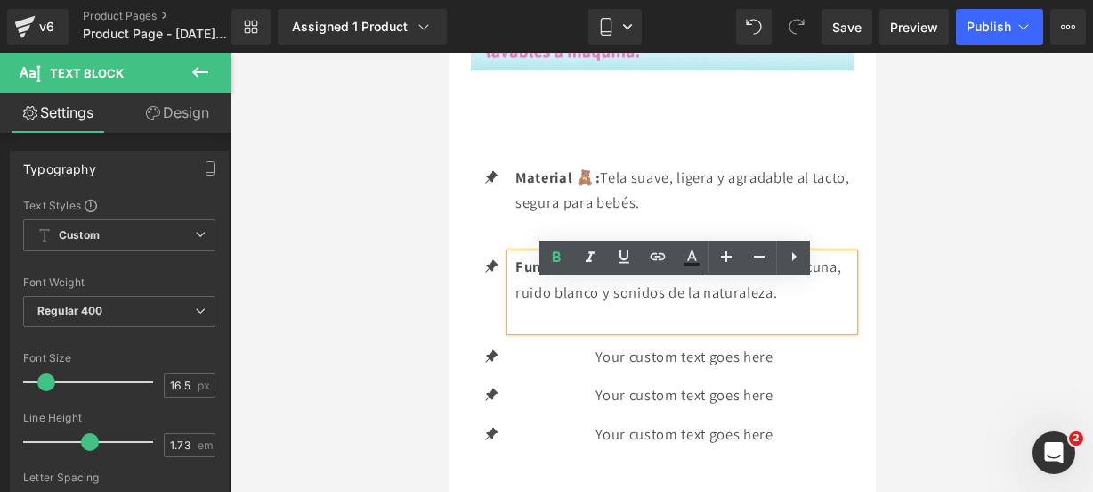
scroll to position [3306, 0]
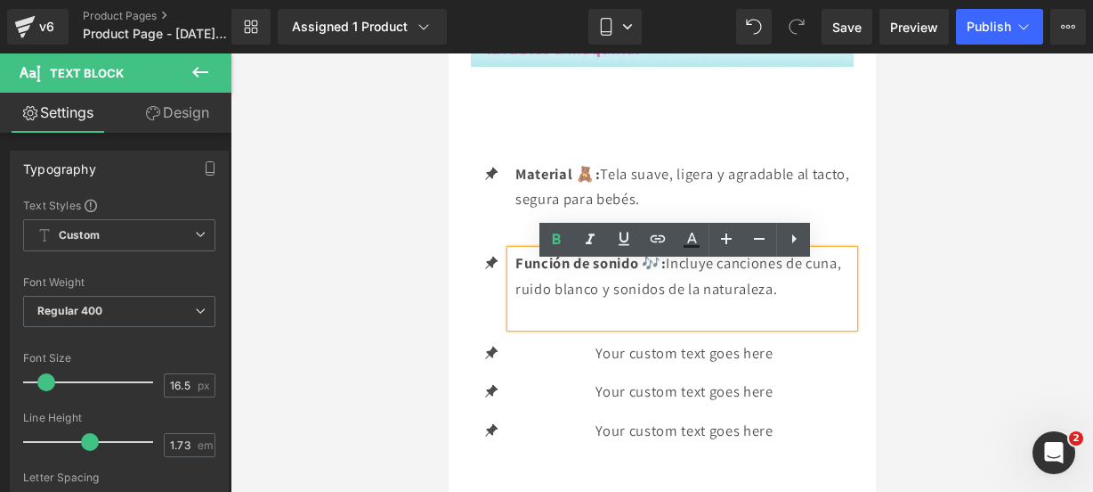
click at [684, 366] on div "Your custom text goes here Text Block" at bounding box center [681, 353] width 343 height 26
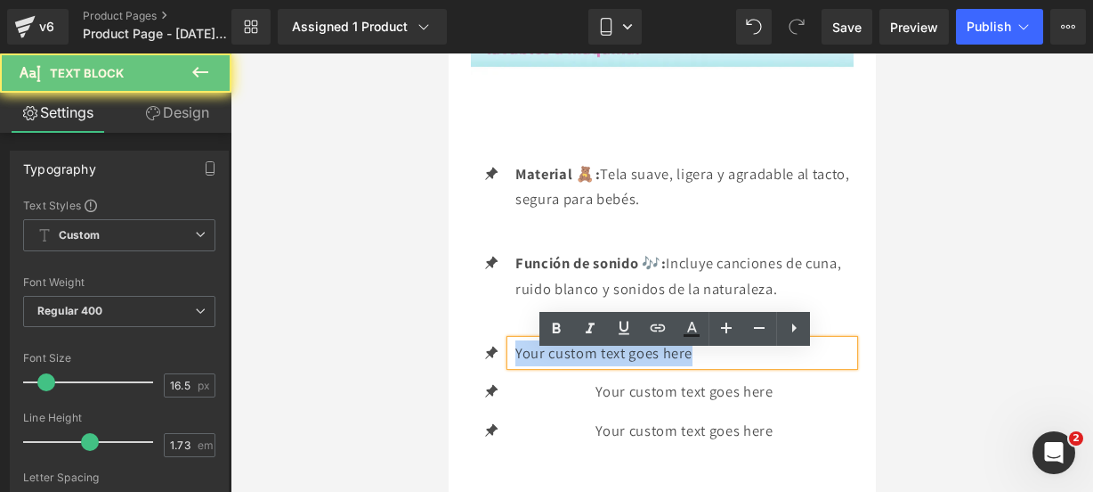
drag, startPoint x: 696, startPoint y: 370, endPoint x: 250, endPoint y: 386, distance: 446.4
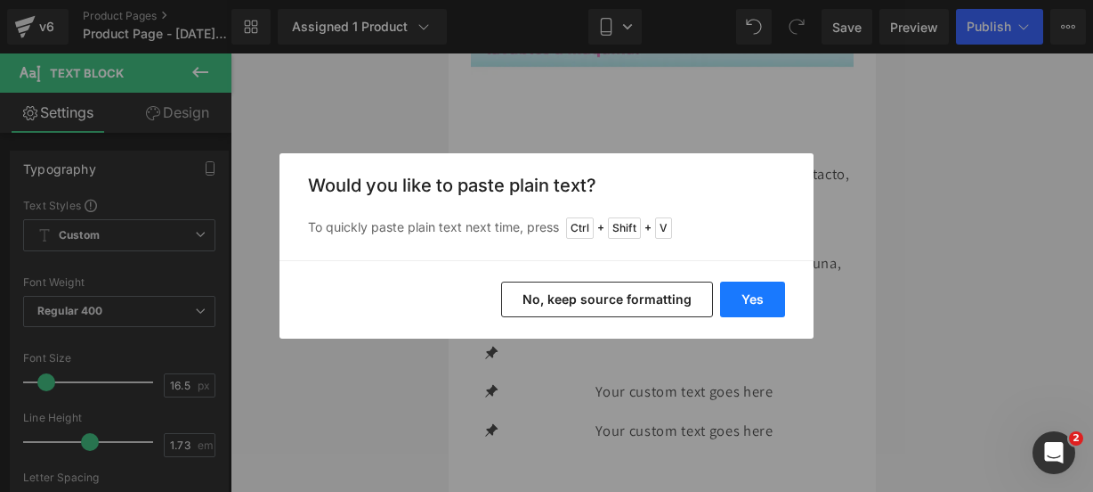
click at [758, 301] on button "Yes" at bounding box center [752, 299] width 65 height 36
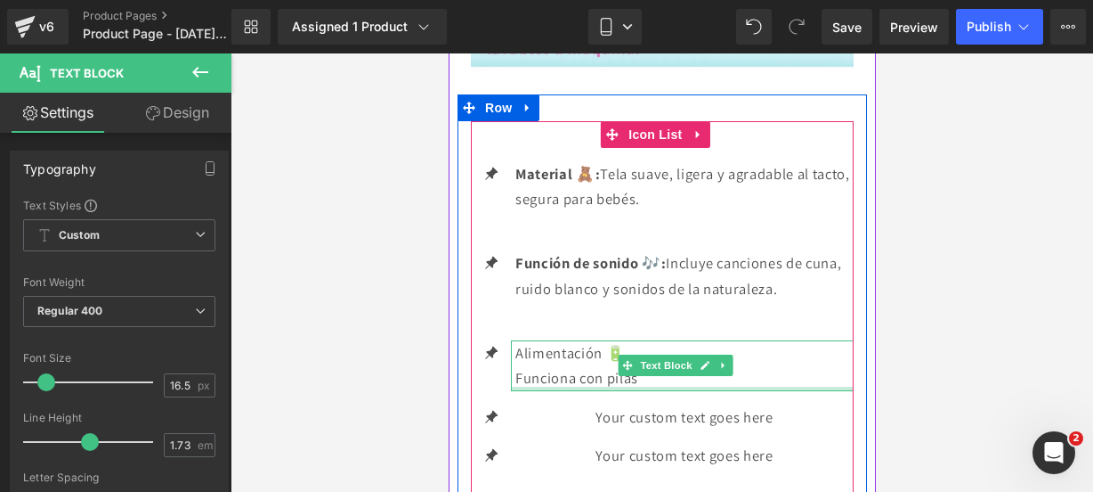
click at [666, 391] on div "Alimentación 🔋 Funciona con pilas Text Block" at bounding box center [681, 365] width 343 height 51
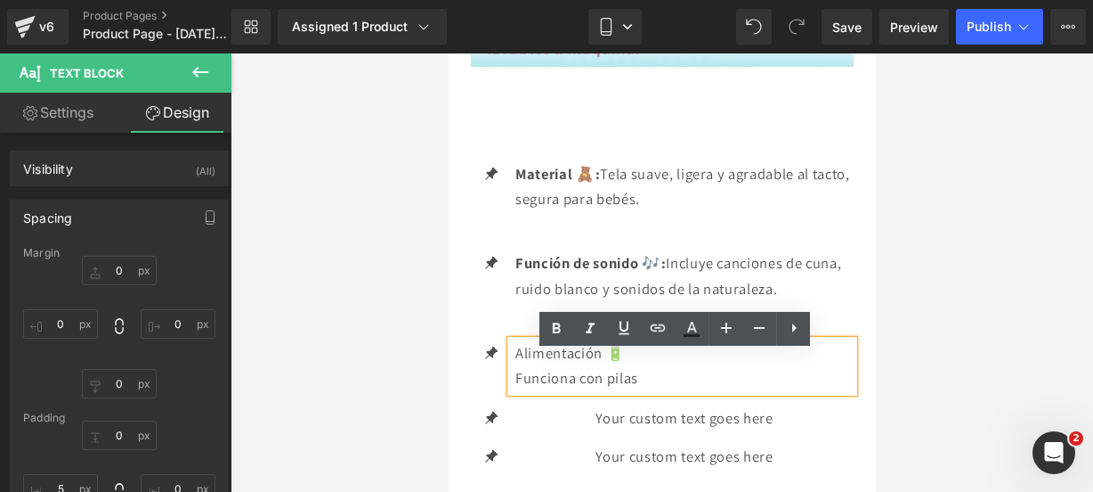
click at [642, 391] on p "Funciona con pilas" at bounding box center [684, 378] width 338 height 26
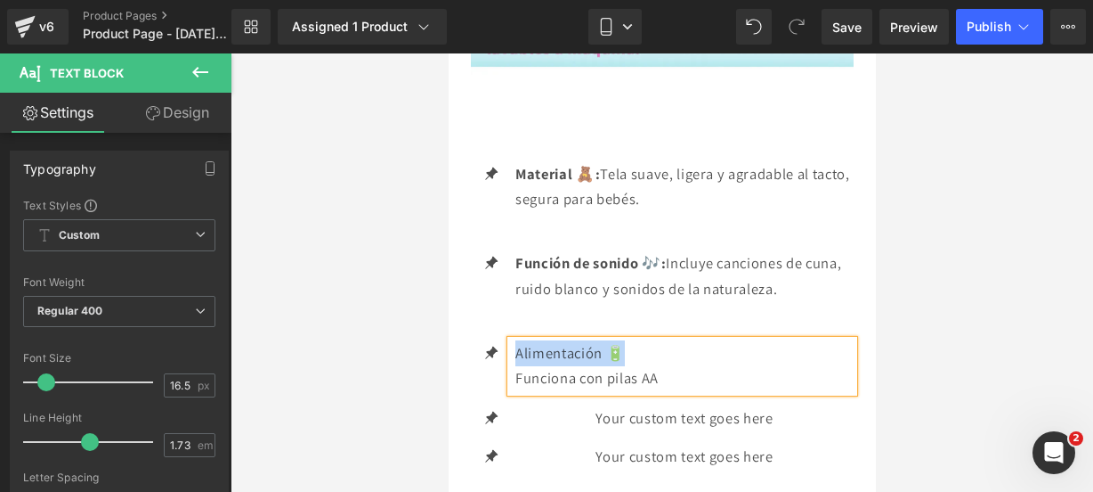
drag, startPoint x: 639, startPoint y: 370, endPoint x: 511, endPoint y: 362, distance: 128.5
click at [511, 362] on div "Alimentación 🔋 Funciona con pilas AA" at bounding box center [681, 366] width 343 height 52
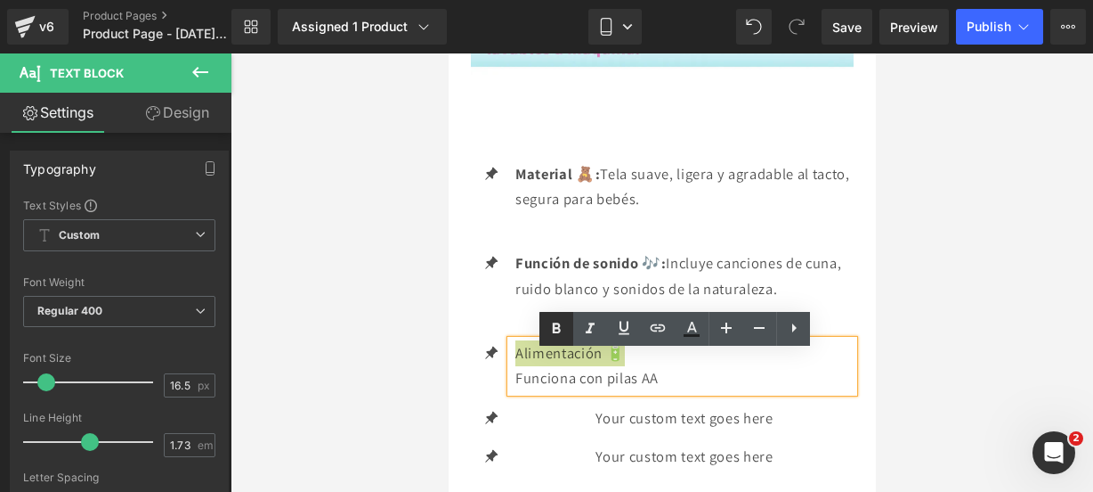
click at [561, 333] on icon at bounding box center [556, 328] width 21 height 21
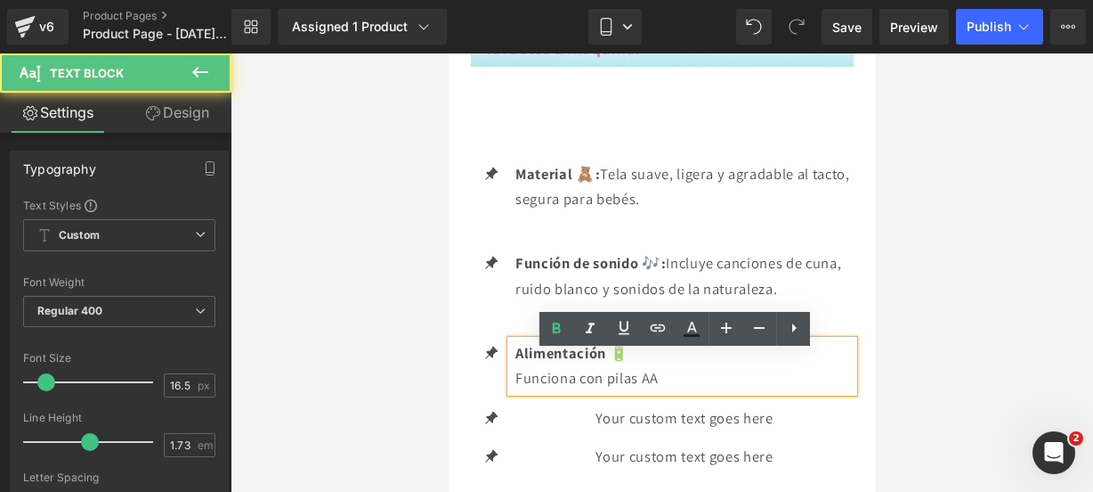
click at [625, 358] on p "Alimentación 🔋" at bounding box center [684, 353] width 338 height 26
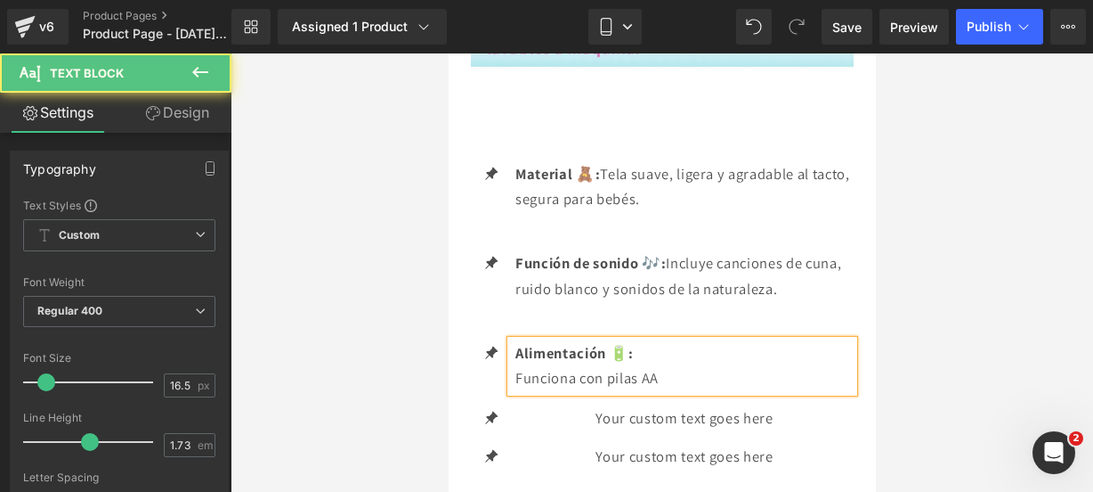
click at [511, 387] on div "Alimentación 🔋: Funciona con pilas AA" at bounding box center [681, 366] width 343 height 52
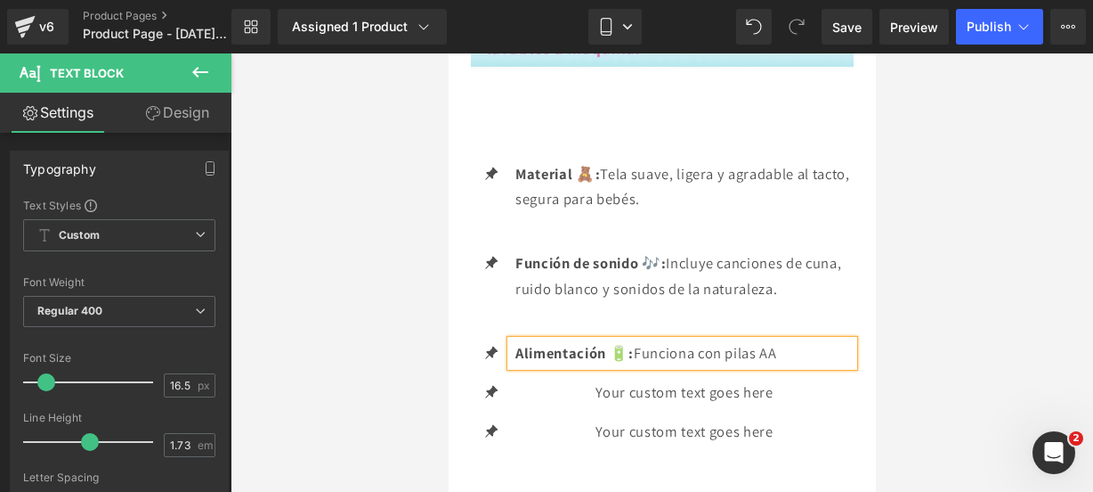
click at [798, 366] on p "Alimentación 🔋: Funciona con pilas AA" at bounding box center [684, 353] width 338 height 26
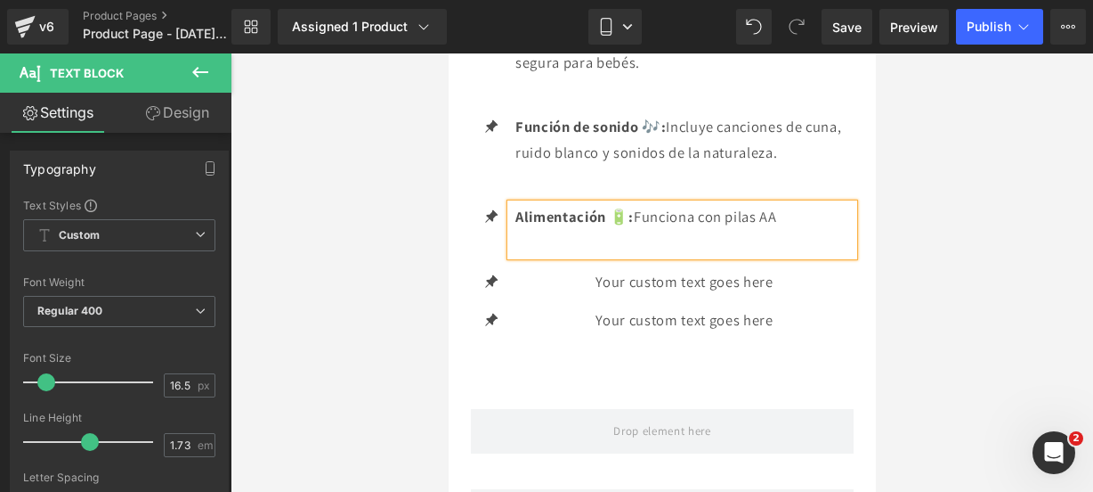
scroll to position [3451, 0]
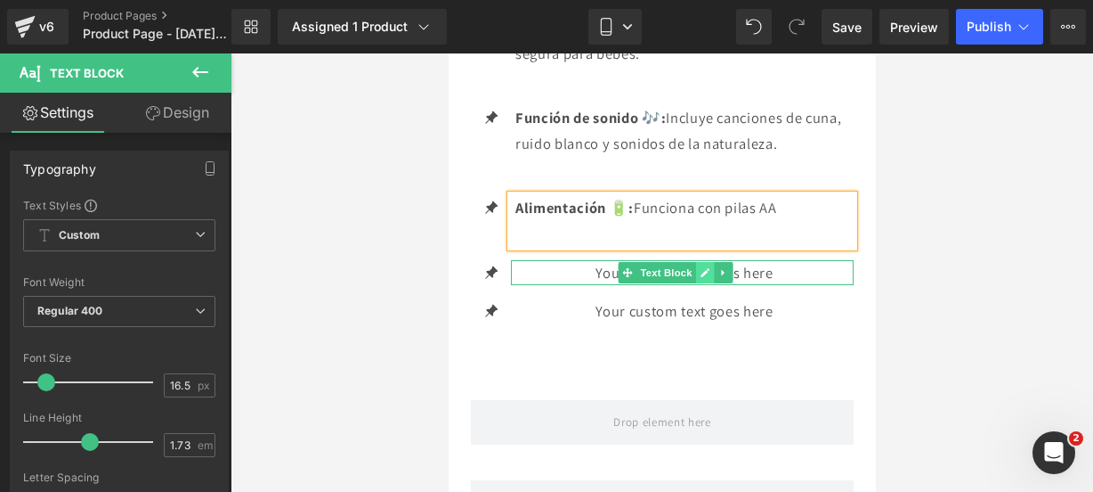
click at [707, 277] on icon at bounding box center [704, 272] width 9 height 9
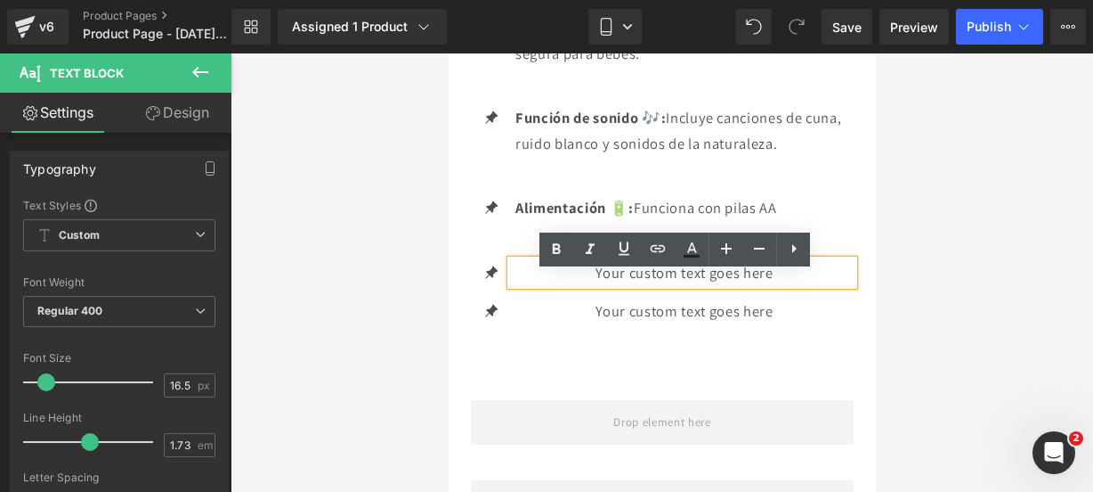
click at [768, 284] on p "Your custom text goes here" at bounding box center [684, 273] width 338 height 26
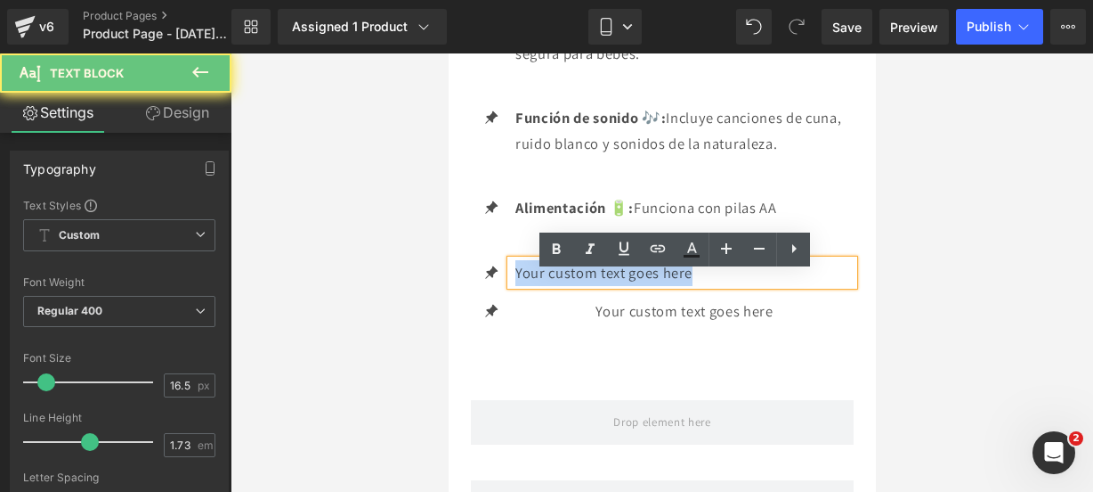
drag, startPoint x: 771, startPoint y: 285, endPoint x: 808, endPoint y: 302, distance: 40.2
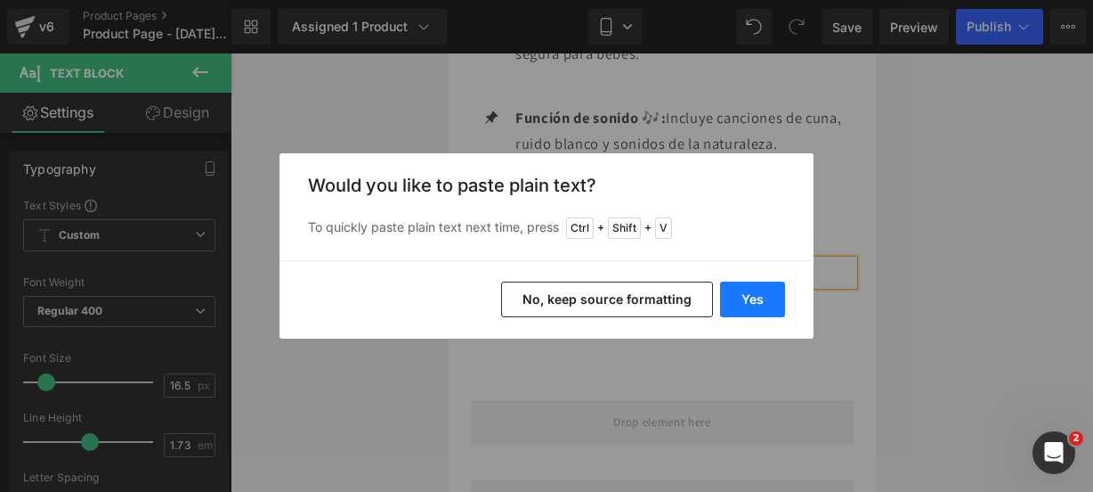
drag, startPoint x: 729, startPoint y: 286, endPoint x: 281, endPoint y: 232, distance: 451.1
click at [730, 286] on button "Yes" at bounding box center [752, 299] width 65 height 36
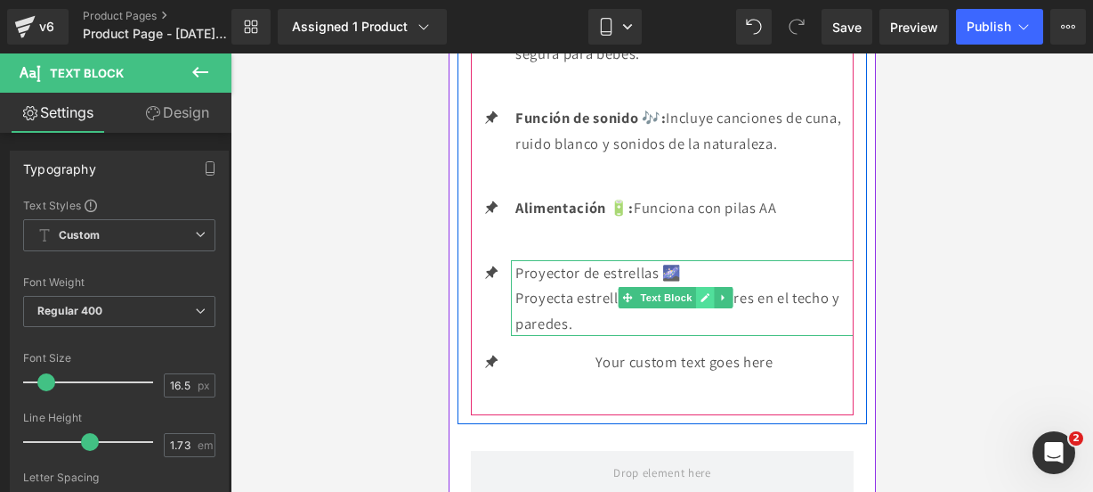
click at [711, 308] on link at bounding box center [704, 297] width 19 height 21
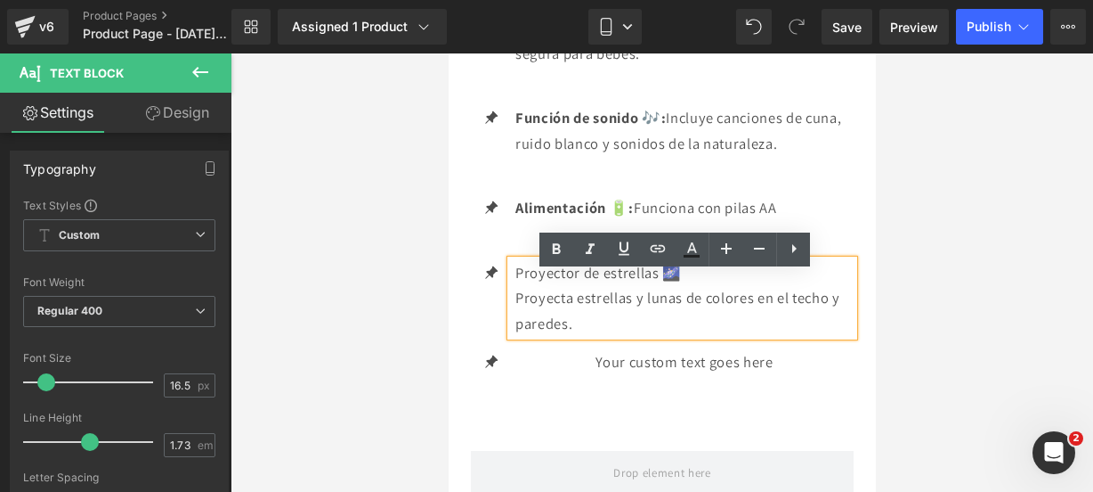
click at [646, 326] on p "Proyecta estrellas y lunas de colores en el techo y paredes." at bounding box center [684, 310] width 338 height 51
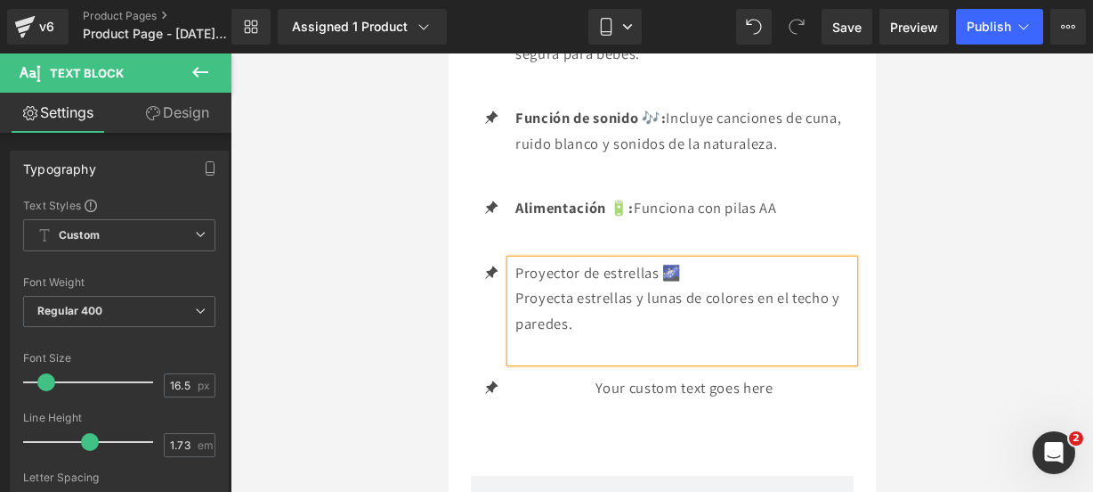
click at [516, 312] on p "Proyecta estrellas y lunas de colores en el techo y paredes." at bounding box center [684, 310] width 338 height 51
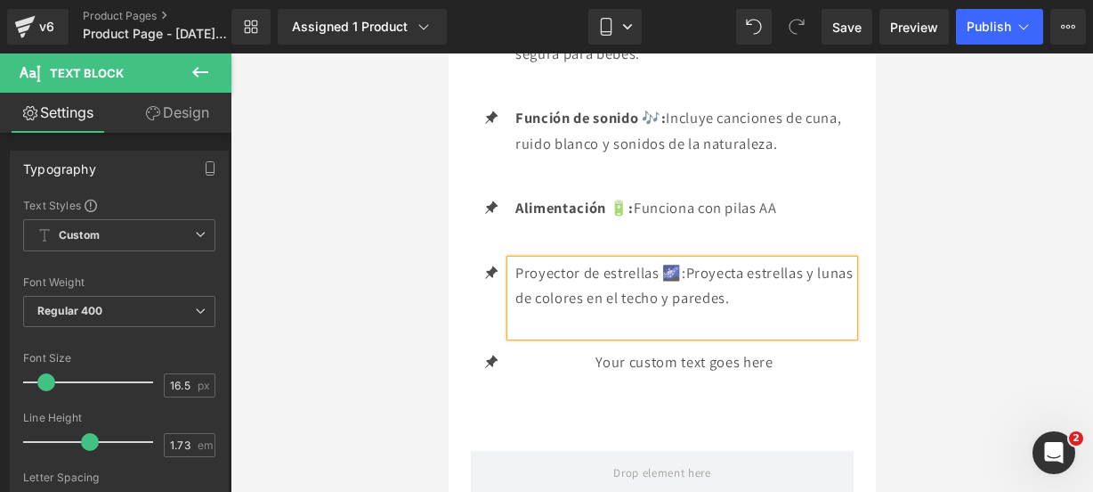
drag, startPoint x: 689, startPoint y: 284, endPoint x: 509, endPoint y: 280, distance: 179.9
click at [510, 280] on div "Proyector de estrellas 🌌: Proyecta estrellas y lunas de colores en el techo y p…" at bounding box center [681, 298] width 343 height 77
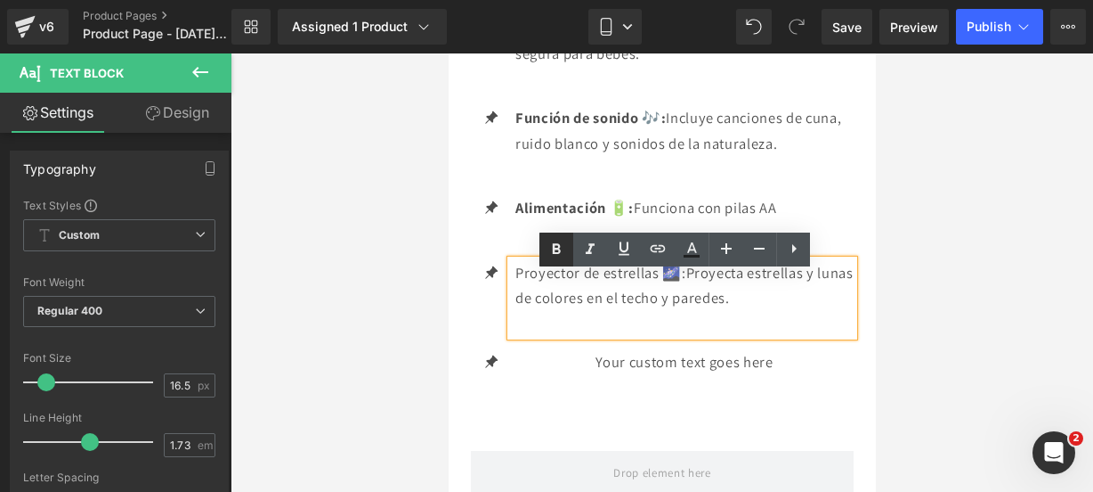
click at [563, 241] on icon at bounding box center [556, 249] width 21 height 21
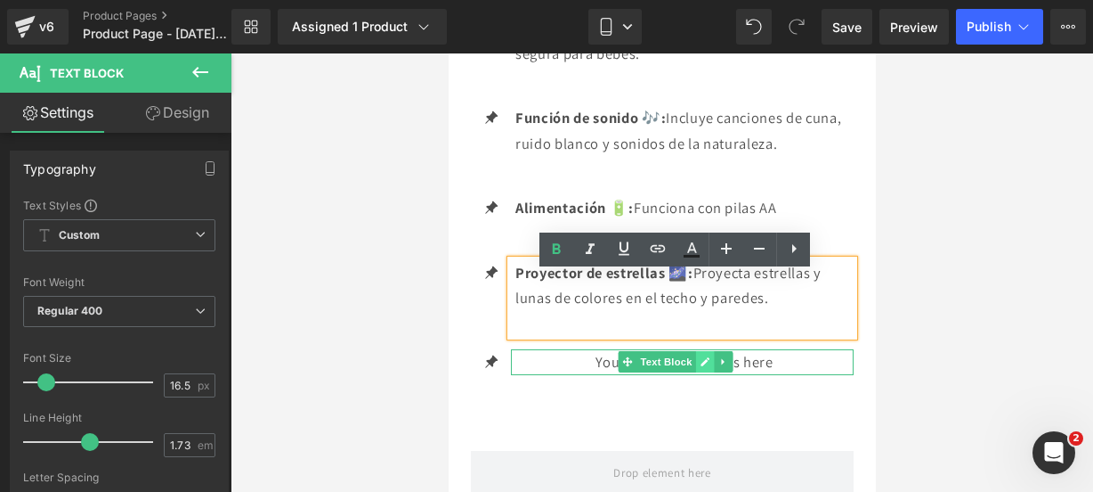
click at [700, 369] on link at bounding box center [704, 361] width 19 height 21
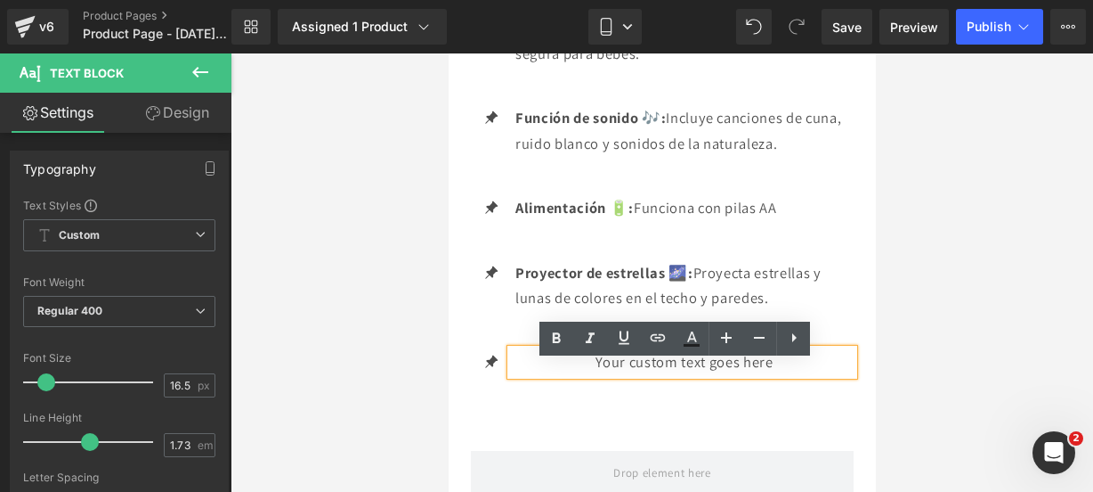
click at [773, 375] on p "Your custom text goes here" at bounding box center [684, 362] width 338 height 26
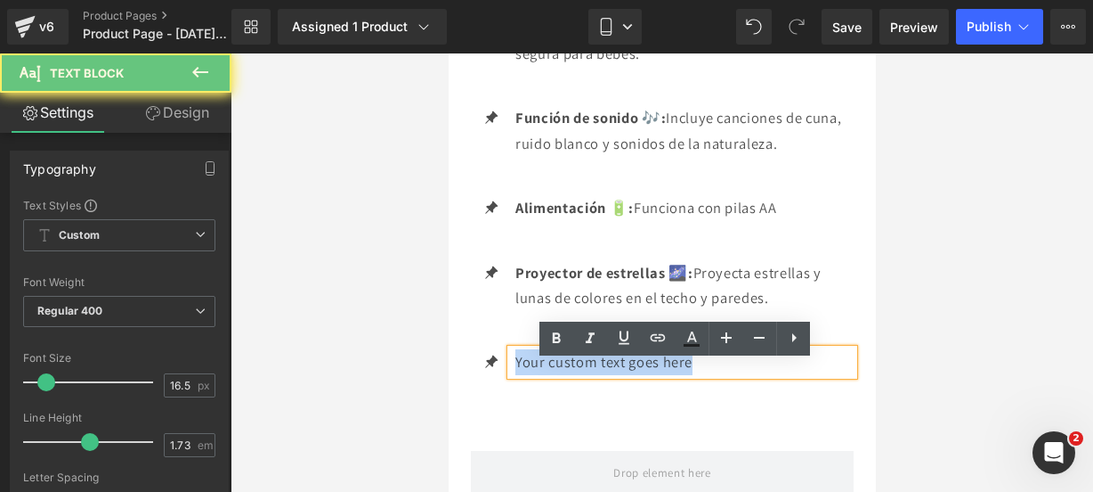
drag, startPoint x: 773, startPoint y: 378, endPoint x: 305, endPoint y: 345, distance: 468.7
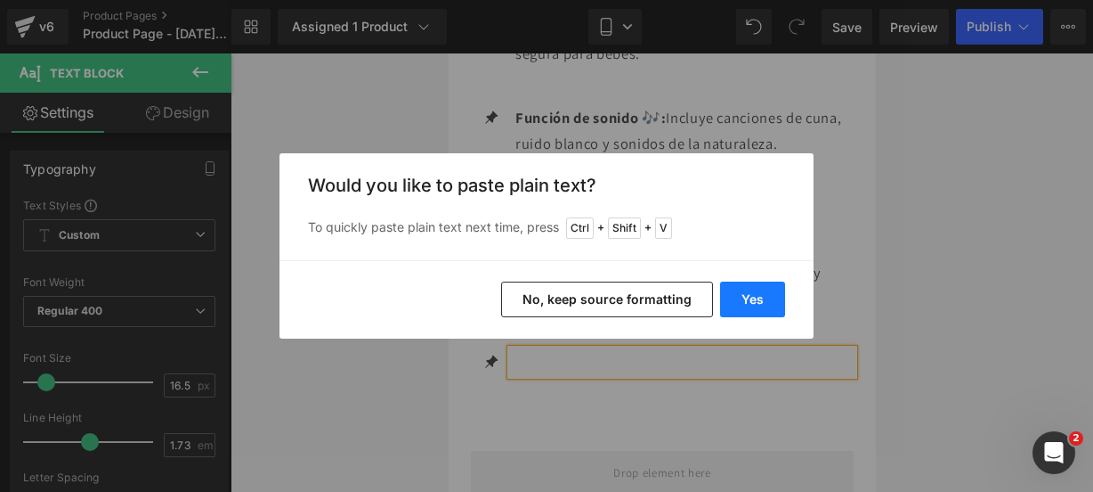
drag, startPoint x: 735, startPoint y: 300, endPoint x: 288, endPoint y: 247, distance: 451.1
click at [735, 300] on button "Yes" at bounding box center [752, 299] width 65 height 36
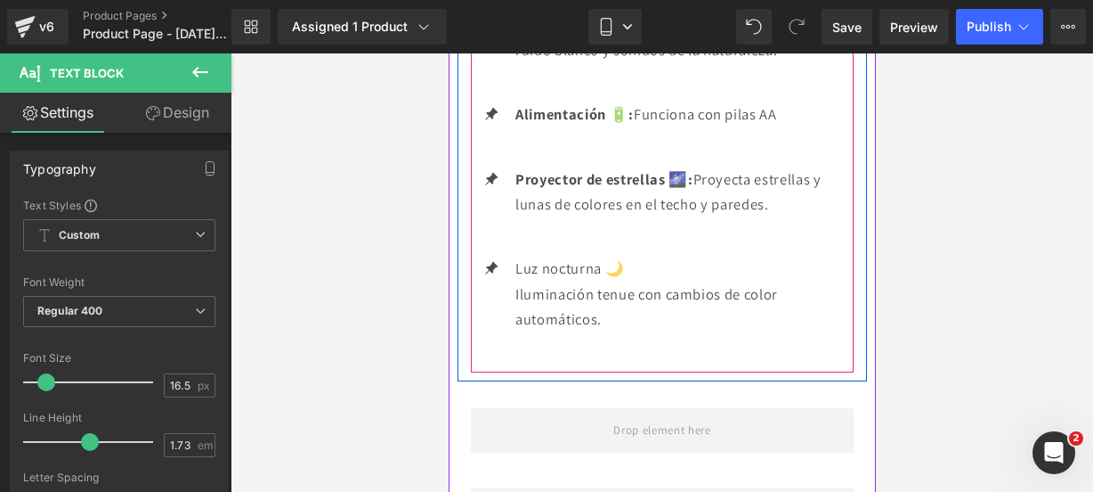
scroll to position [3546, 0]
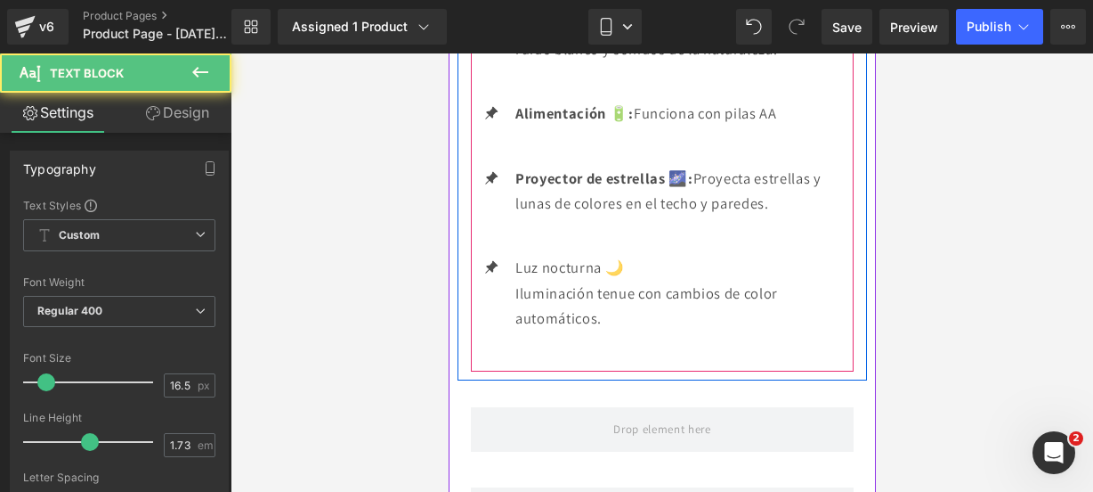
click at [670, 330] on p "Iluminación tenue con cambios de color automáticos." at bounding box center [684, 305] width 338 height 51
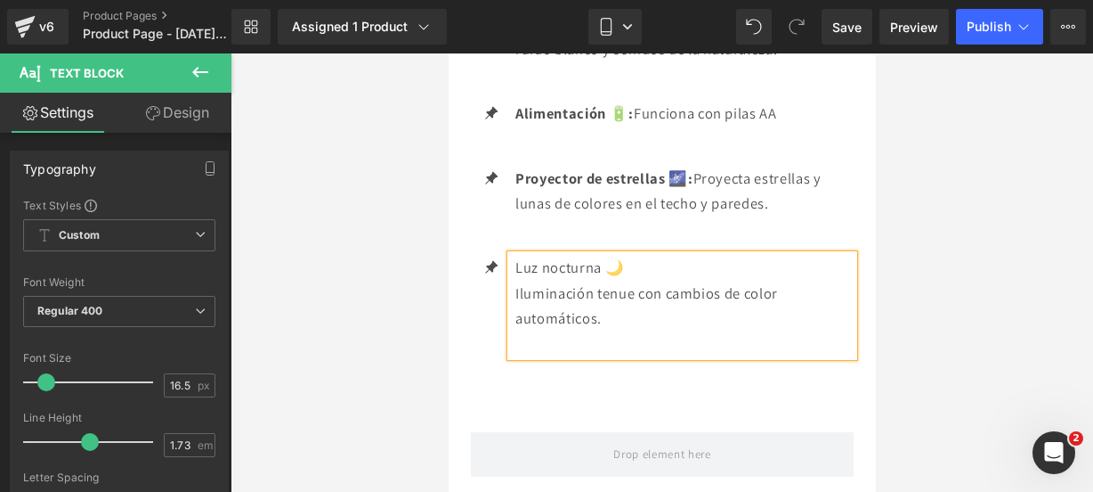
click at [516, 307] on p "Iluminación tenue con cambios de color automáticos." at bounding box center [684, 305] width 338 height 51
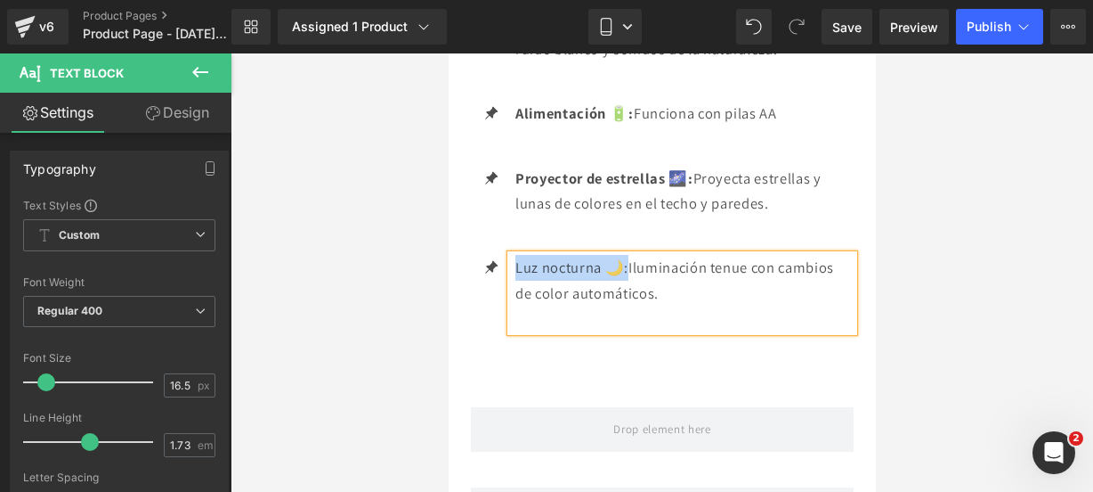
drag, startPoint x: 630, startPoint y: 281, endPoint x: 514, endPoint y: 268, distance: 116.5
click at [515, 268] on p "Luz nocturna 🌙: Iluminación tenue con cambios de color automáticos." at bounding box center [684, 280] width 338 height 51
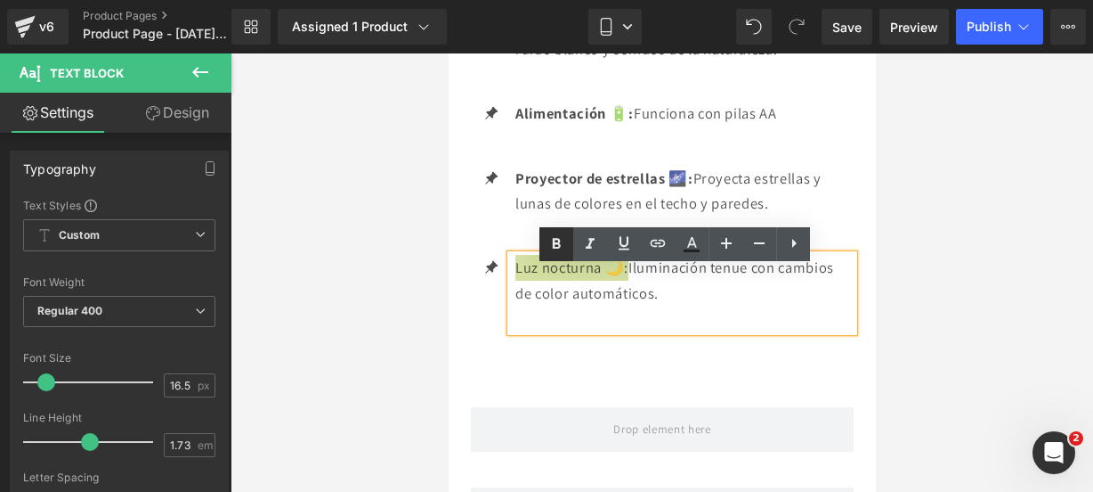
click at [559, 243] on icon at bounding box center [556, 243] width 21 height 21
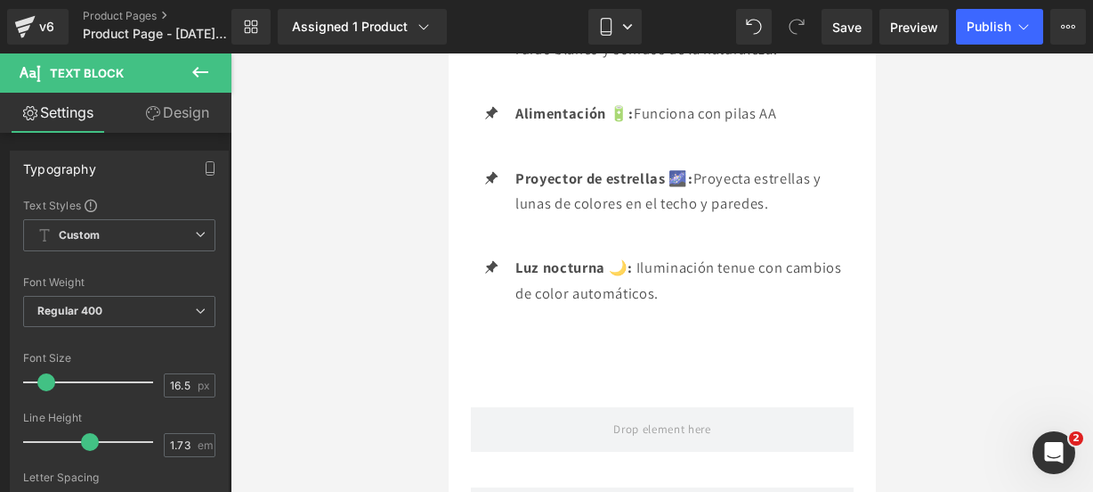
click at [210, 67] on icon at bounding box center [200, 71] width 21 height 21
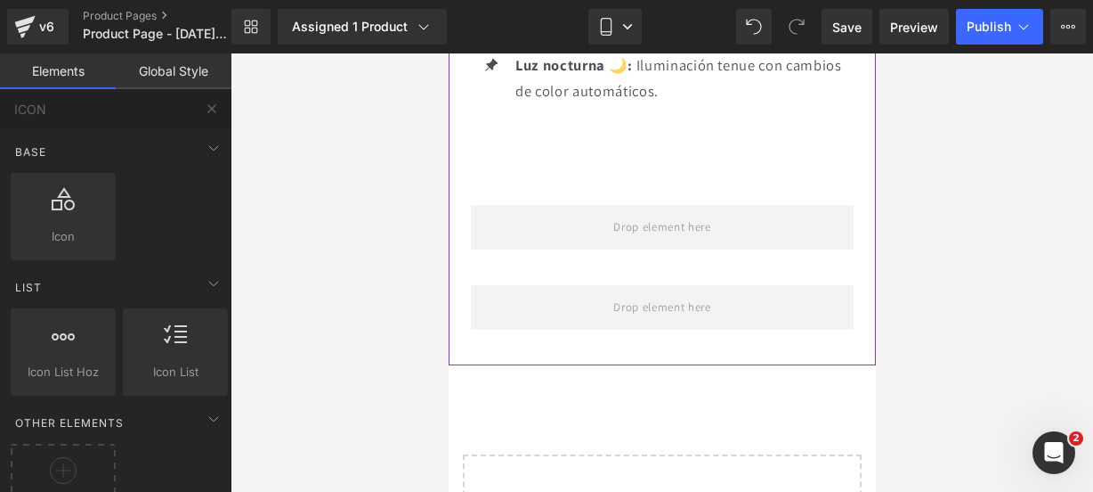
scroll to position [3749, 0]
click at [203, 101] on button at bounding box center [211, 108] width 39 height 39
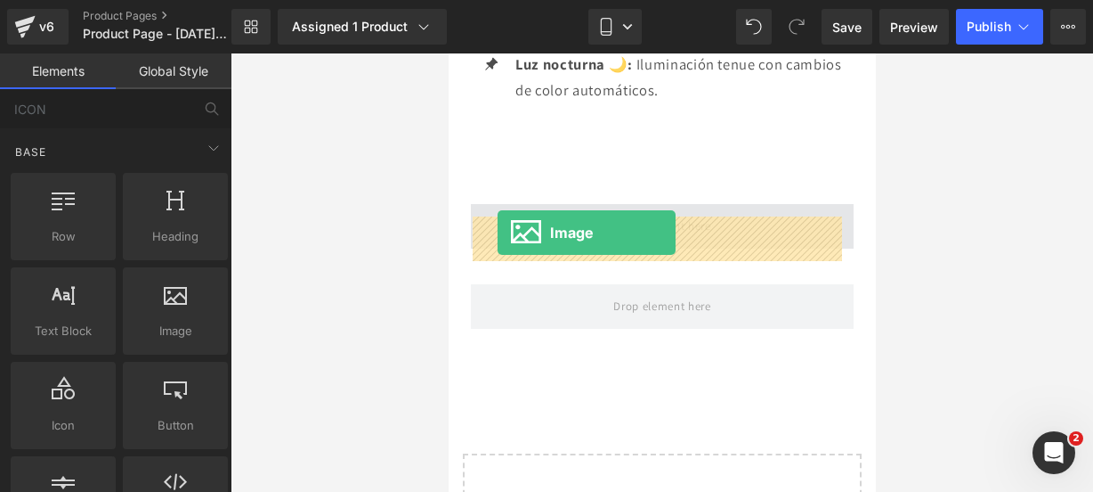
drag, startPoint x: 627, startPoint y: 373, endPoint x: 497, endPoint y: 232, distance: 191.6
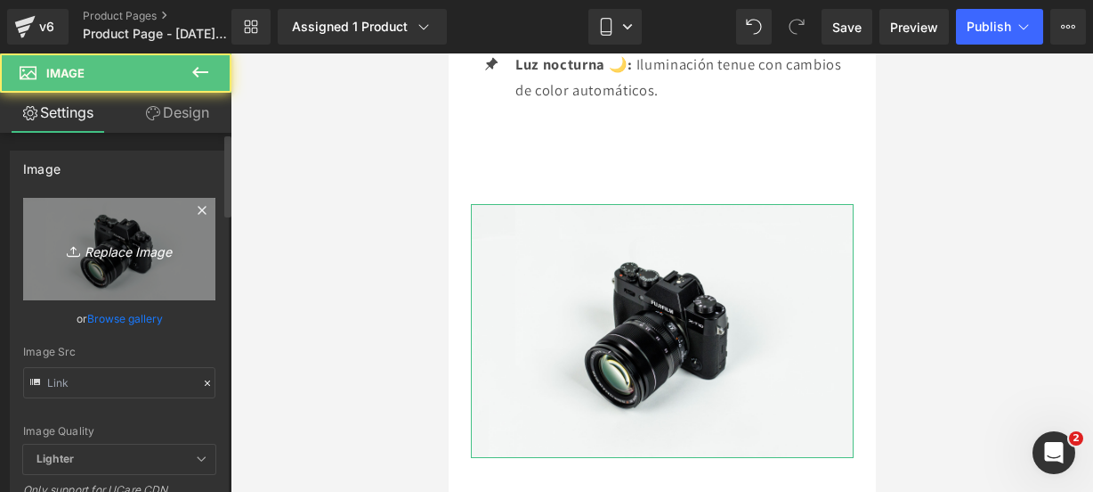
click at [173, 247] on icon "Replace Image" at bounding box center [119, 249] width 142 height 22
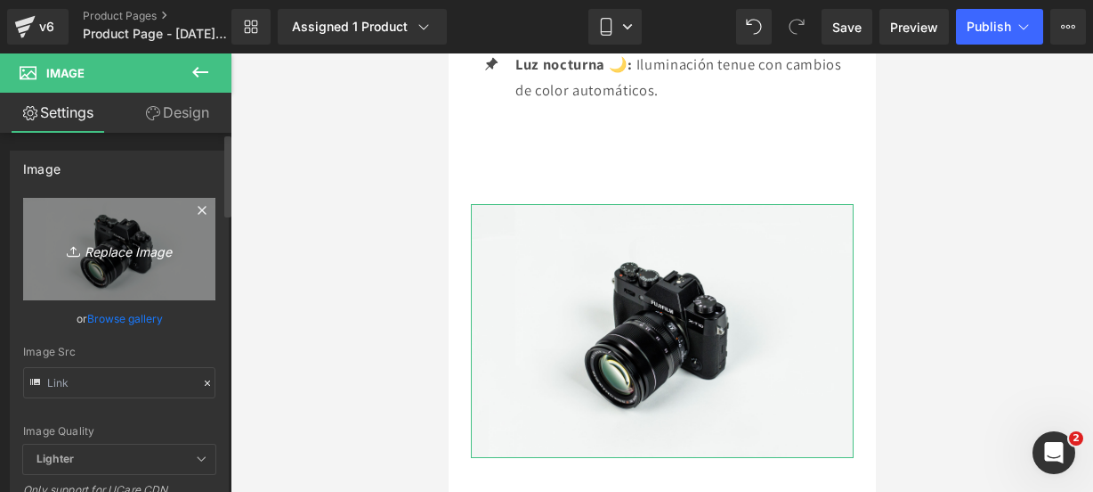
type input "C:\fakepath\elefante 8.webp"
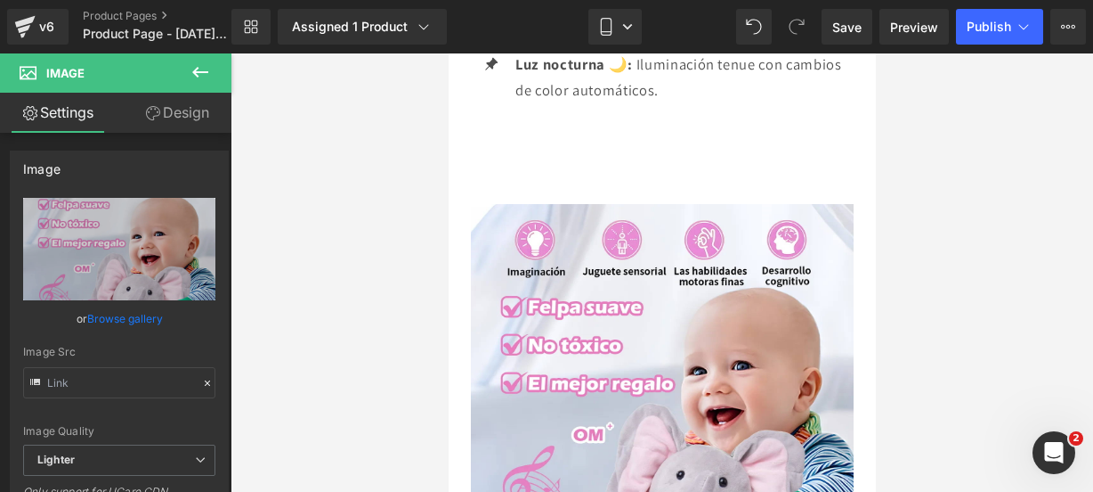
click at [201, 80] on icon at bounding box center [200, 71] width 21 height 21
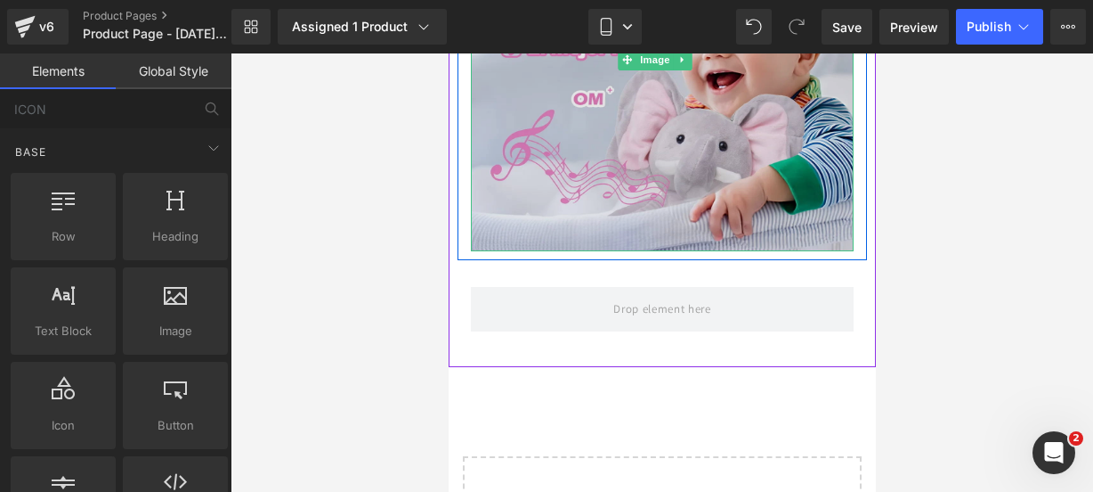
scroll to position [4086, 0]
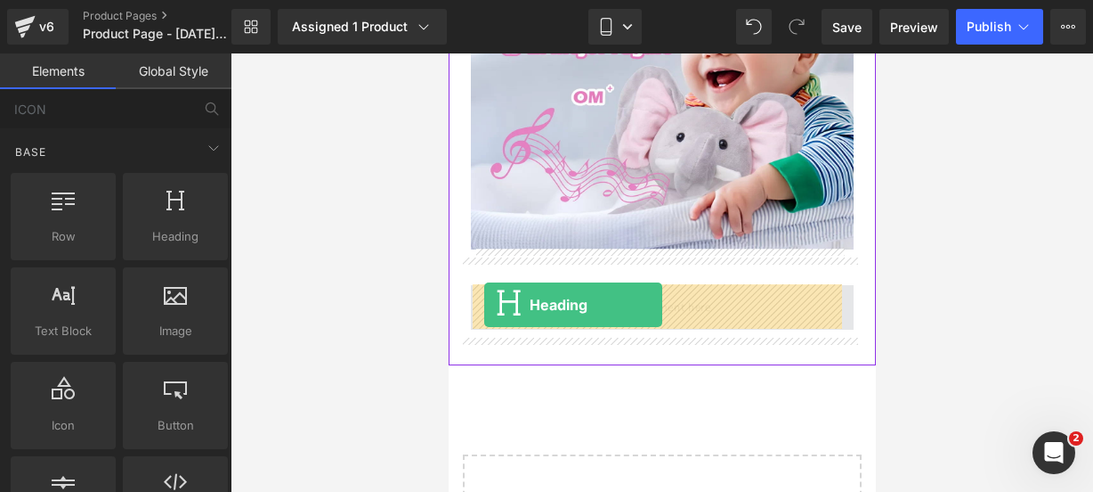
drag, startPoint x: 619, startPoint y: 295, endPoint x: 484, endPoint y: 304, distance: 135.6
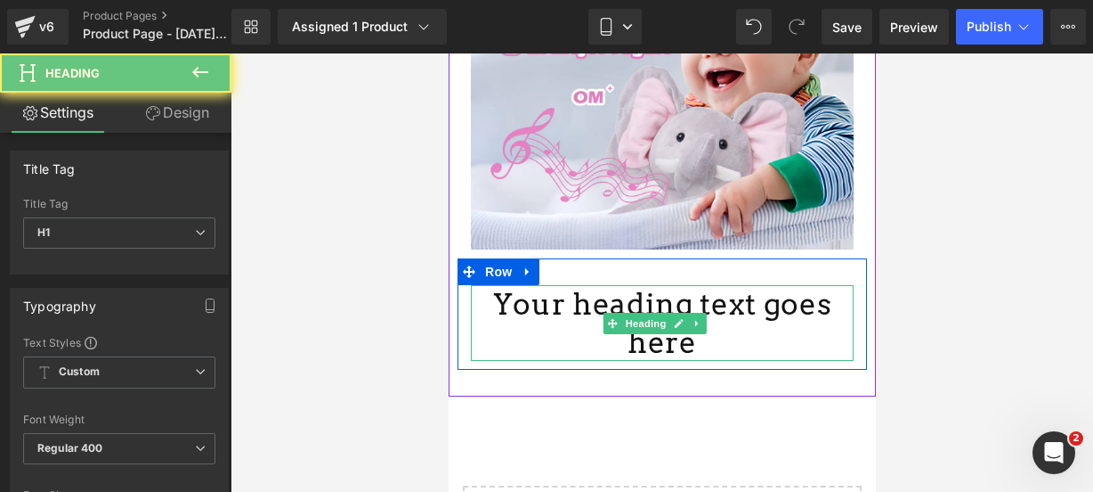
click at [825, 296] on h1 "Your heading text goes here" at bounding box center [661, 323] width 383 height 77
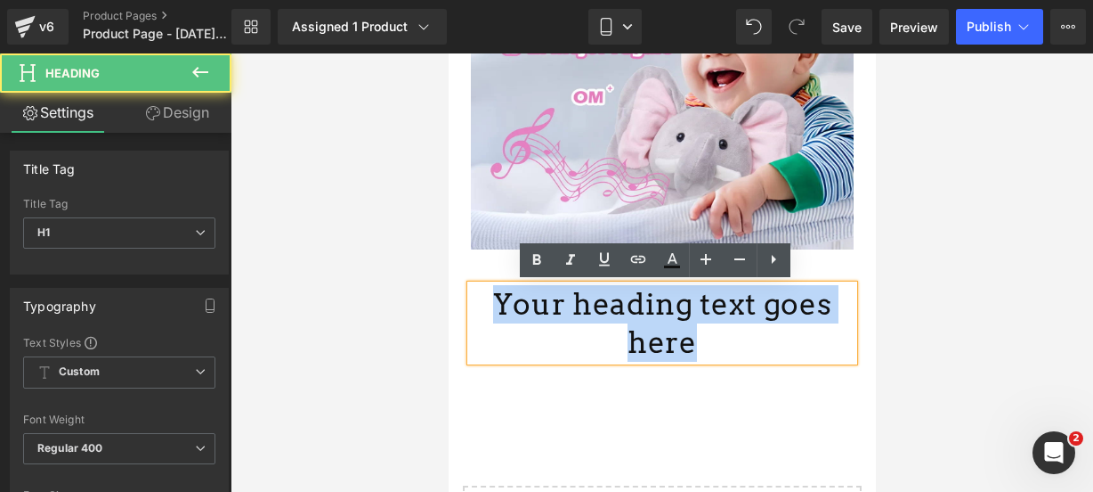
drag, startPoint x: 825, startPoint y: 296, endPoint x: 324, endPoint y: 250, distance: 502.5
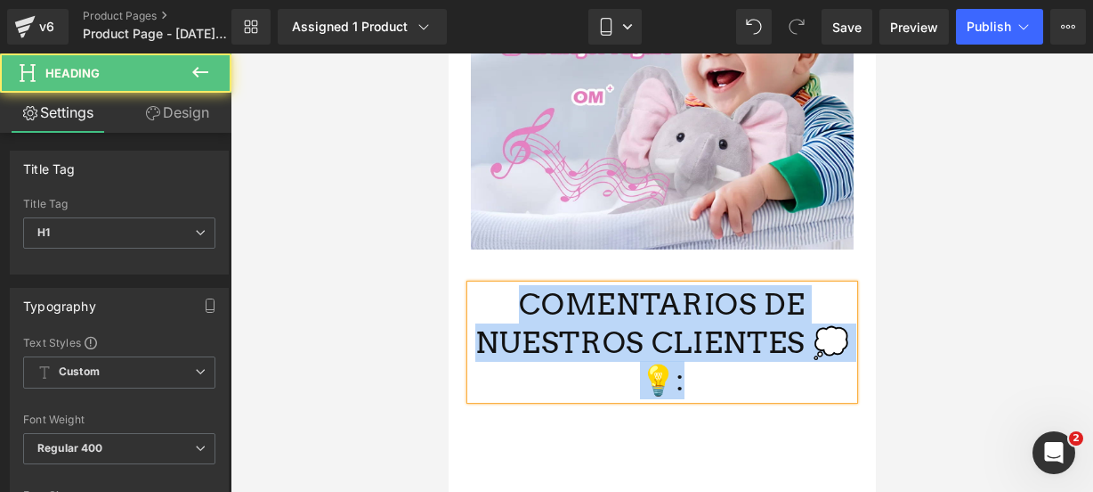
drag, startPoint x: 687, startPoint y: 376, endPoint x: 525, endPoint y: 307, distance: 175.1
click at [525, 307] on h1 "COMENTARIOS DE NUESTROS CLIENTES 💭💡:" at bounding box center [661, 342] width 383 height 115
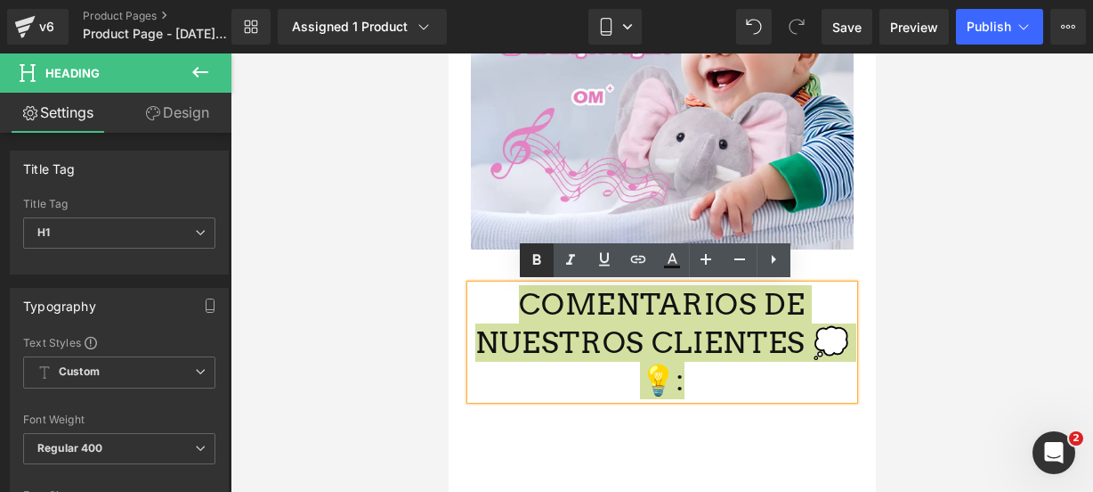
click at [530, 261] on icon at bounding box center [536, 259] width 21 height 21
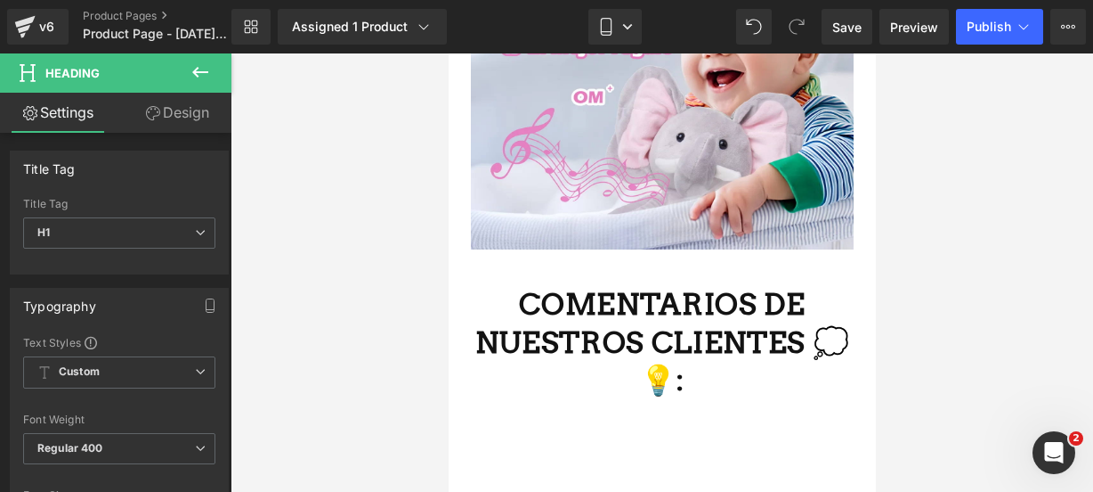
click at [207, 76] on icon at bounding box center [200, 71] width 21 height 21
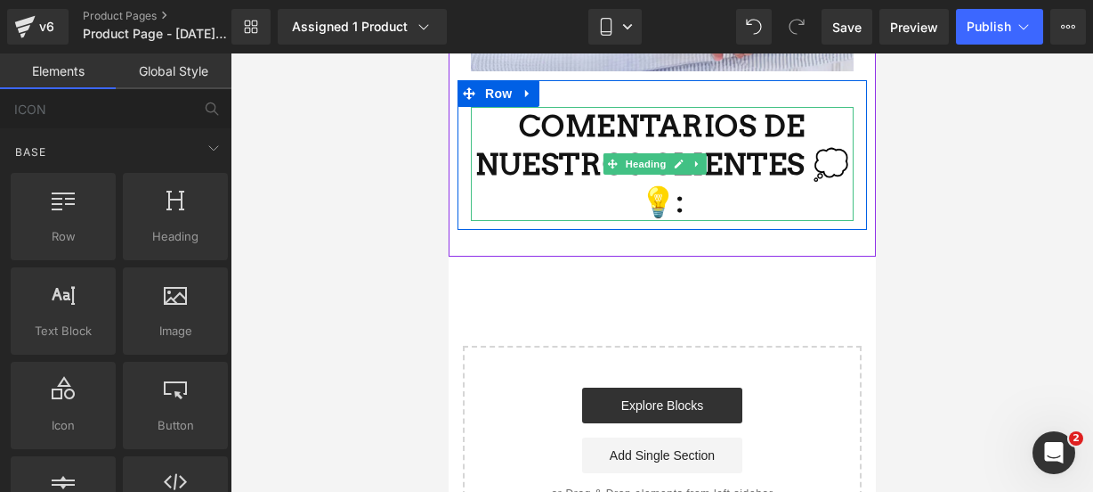
scroll to position [4307, 0]
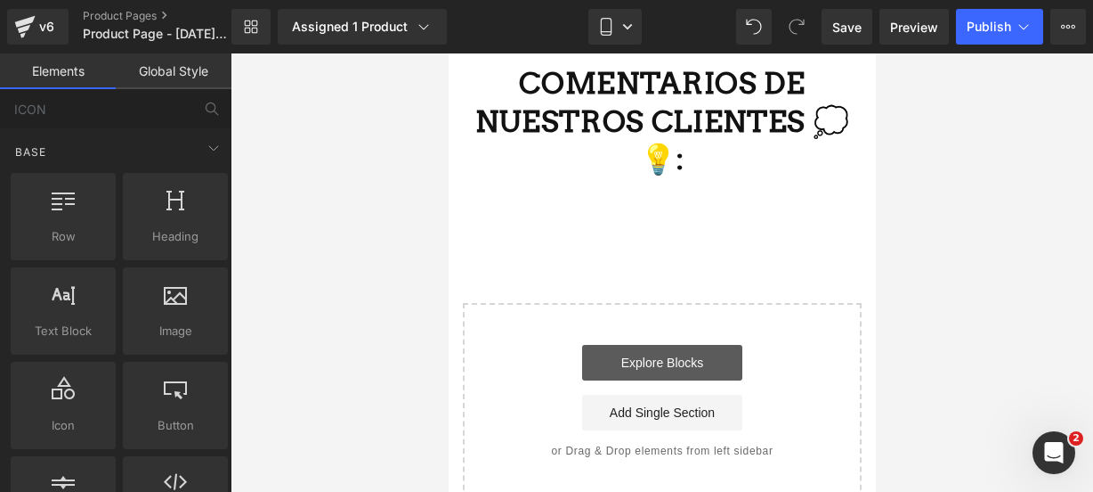
click at [704, 356] on link "Explore Blocks" at bounding box center [661, 363] width 160 height 36
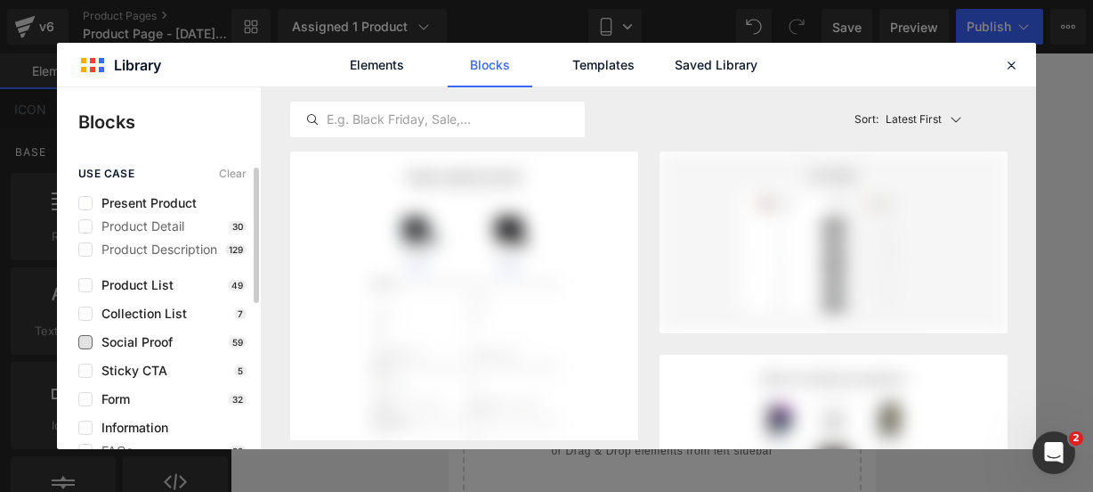
click at [109, 345] on span "Social Proof" at bounding box center [133, 342] width 80 height 14
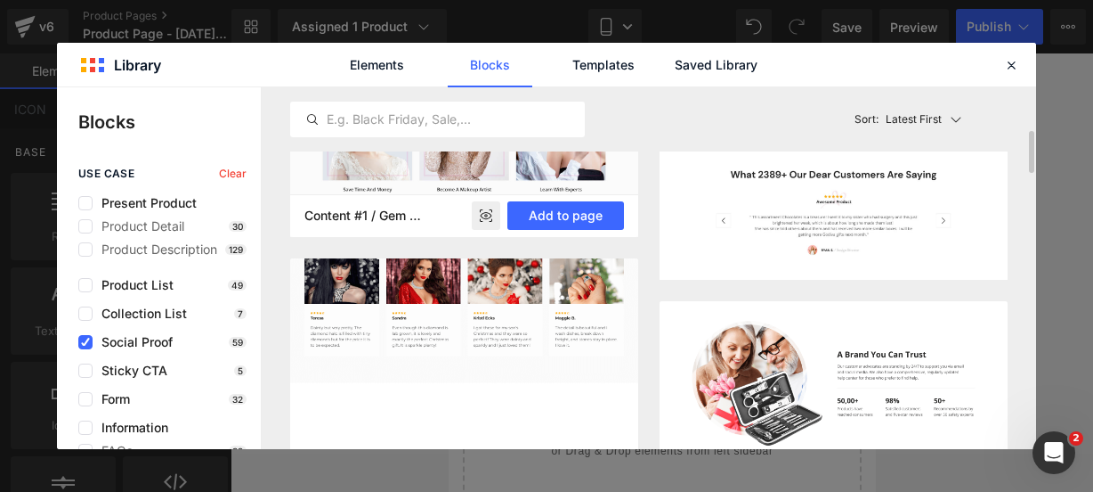
scroll to position [362, 0]
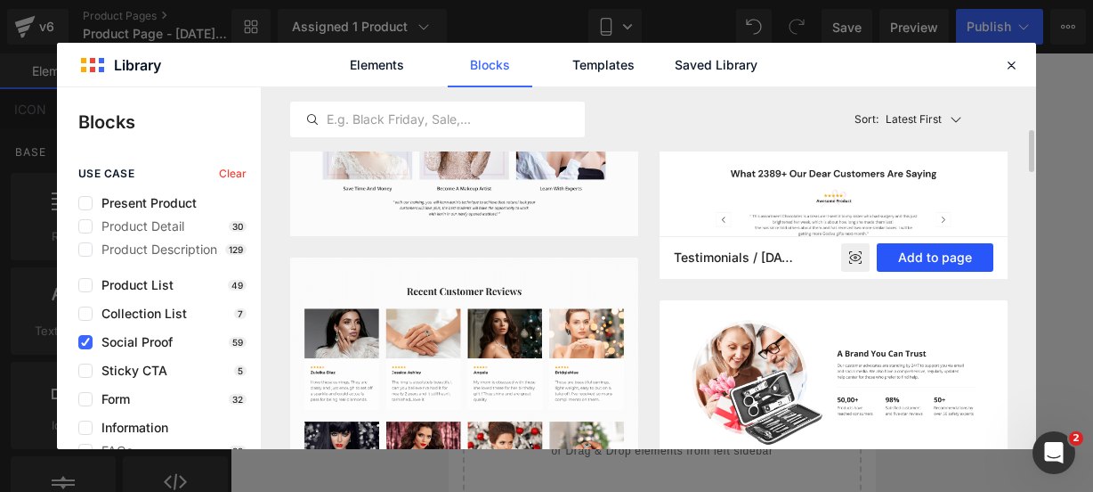
click at [912, 252] on button "Add to page" at bounding box center [935, 257] width 117 height 28
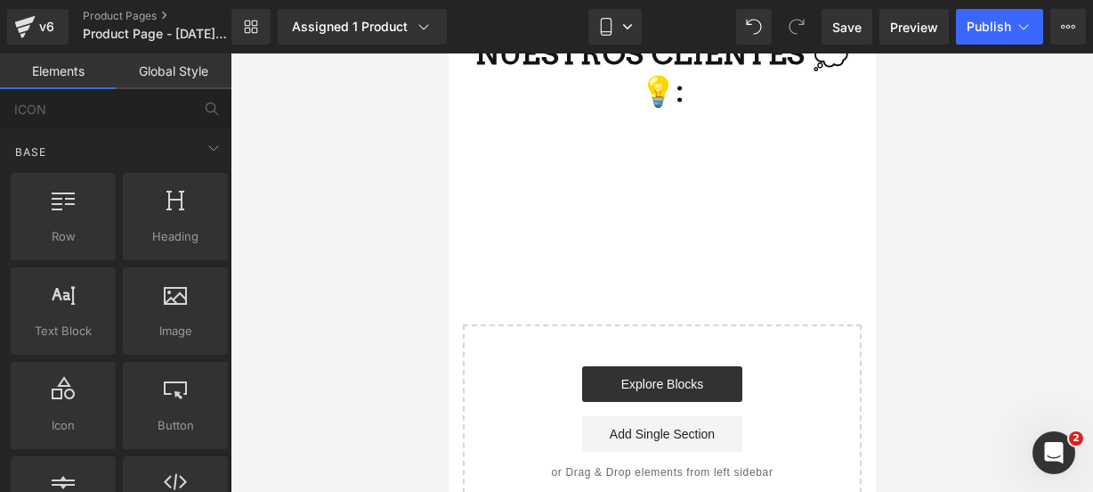
scroll to position [4378, 0]
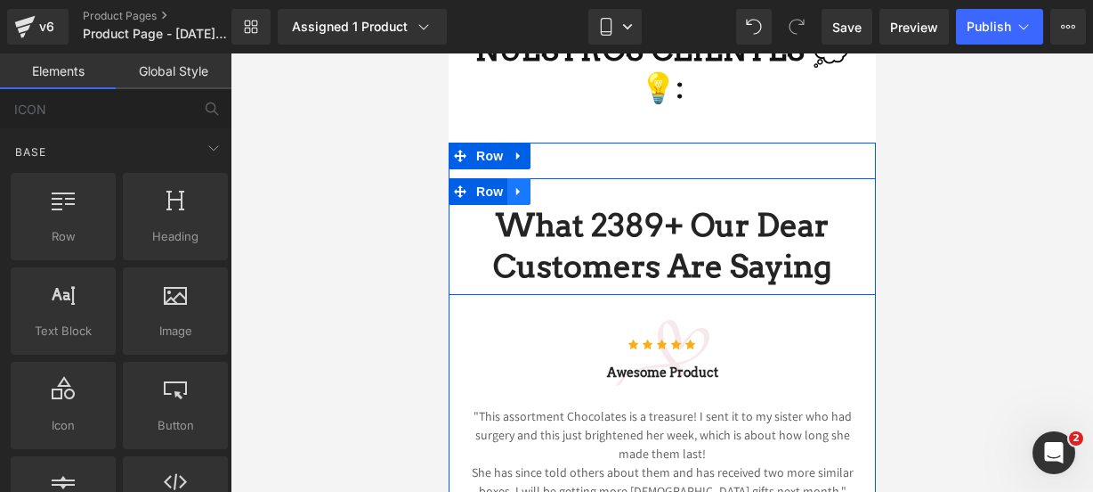
click at [512, 191] on icon at bounding box center [518, 191] width 12 height 13
click at [559, 186] on icon at bounding box center [564, 191] width 12 height 12
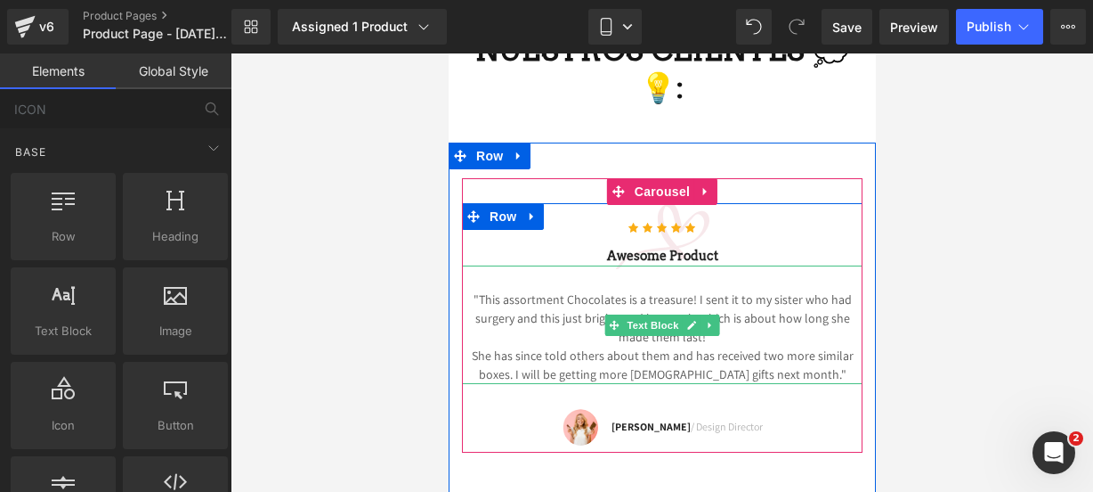
click at [817, 369] on p "She has since told others about them and has received two more similar boxes. I…" at bounding box center [661, 364] width 401 height 37
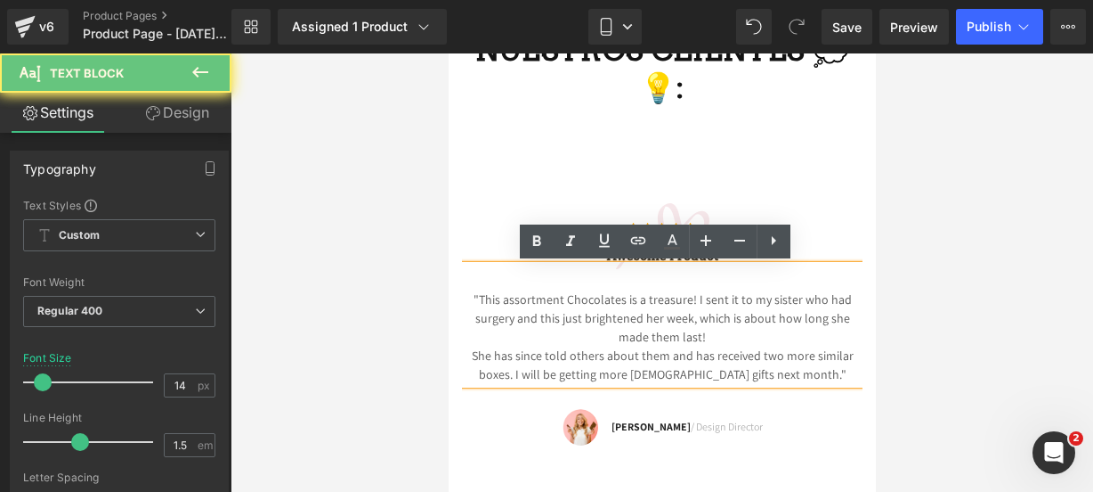
click at [817, 369] on p "She has since told others about them and has received two more similar boxes. I…" at bounding box center [661, 364] width 401 height 37
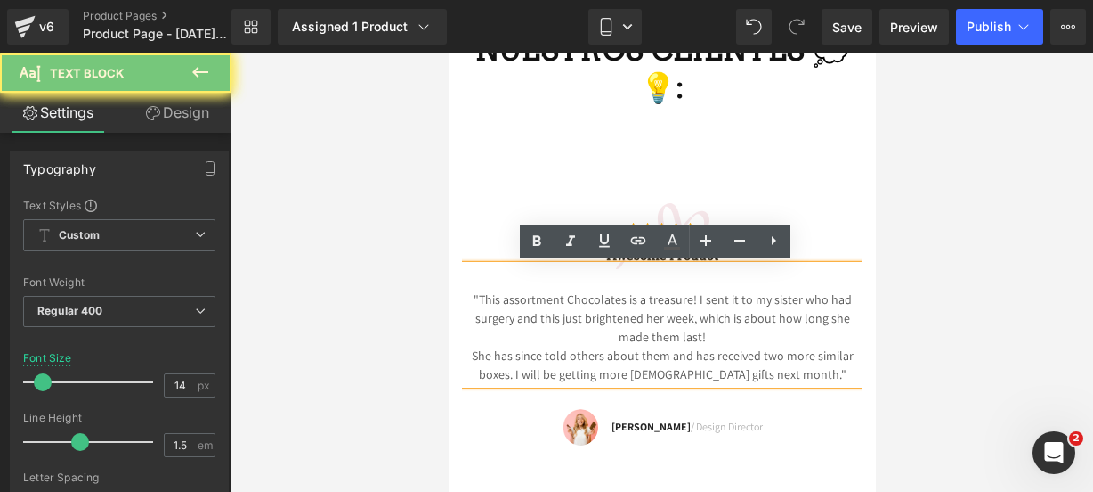
drag, startPoint x: 817, startPoint y: 369, endPoint x: 727, endPoint y: 305, distance: 110.4
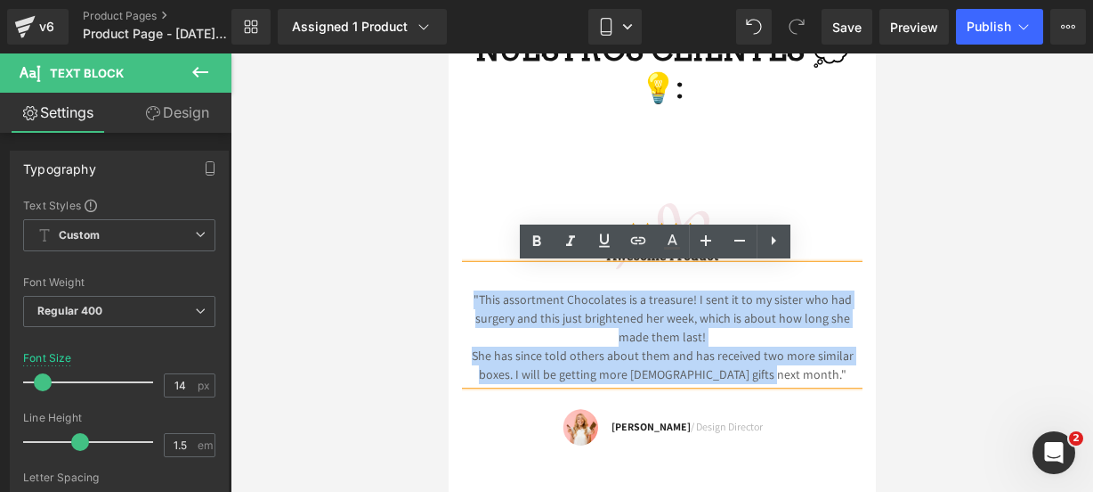
drag, startPoint x: 470, startPoint y: 294, endPoint x: 794, endPoint y: 379, distance: 335.2
click at [794, 379] on div ""This assortment Chocolates is a treasure! I sent it to my sister who had surge…" at bounding box center [661, 324] width 401 height 118
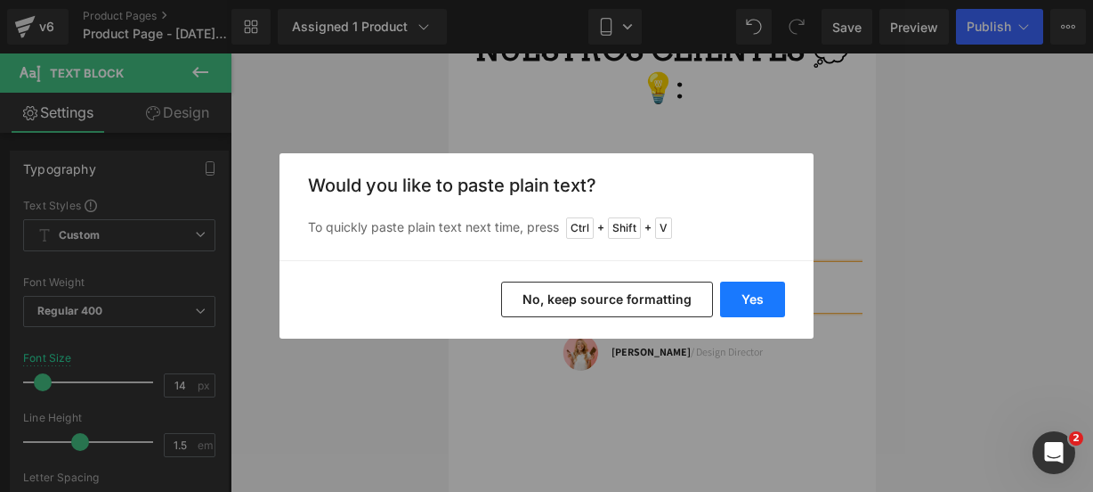
click at [746, 302] on button "Yes" at bounding box center [752, 299] width 65 height 36
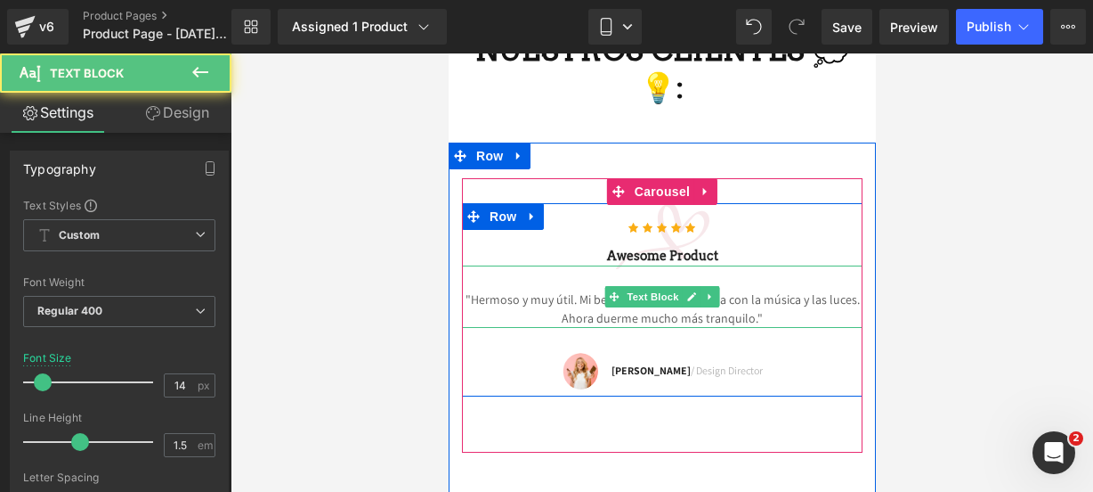
click at [756, 311] on p ""Hermoso y muy útil. Mi bebé se calma enseguida con la música y las luces. Ahor…" at bounding box center [661, 308] width 401 height 37
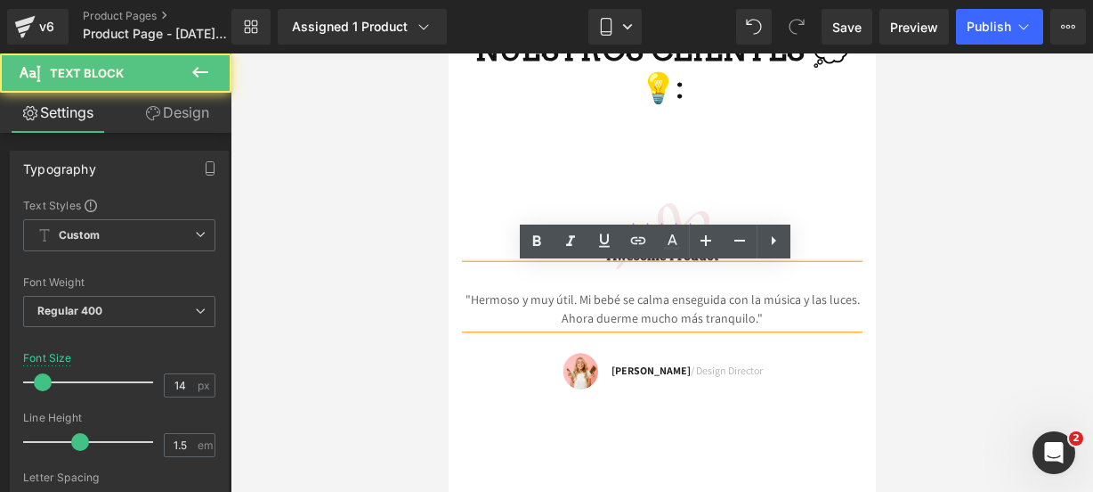
click at [463, 297] on p ""Hermoso y muy útil. Mi bebé se calma enseguida con la música y las luces. Ahor…" at bounding box center [661, 308] width 401 height 37
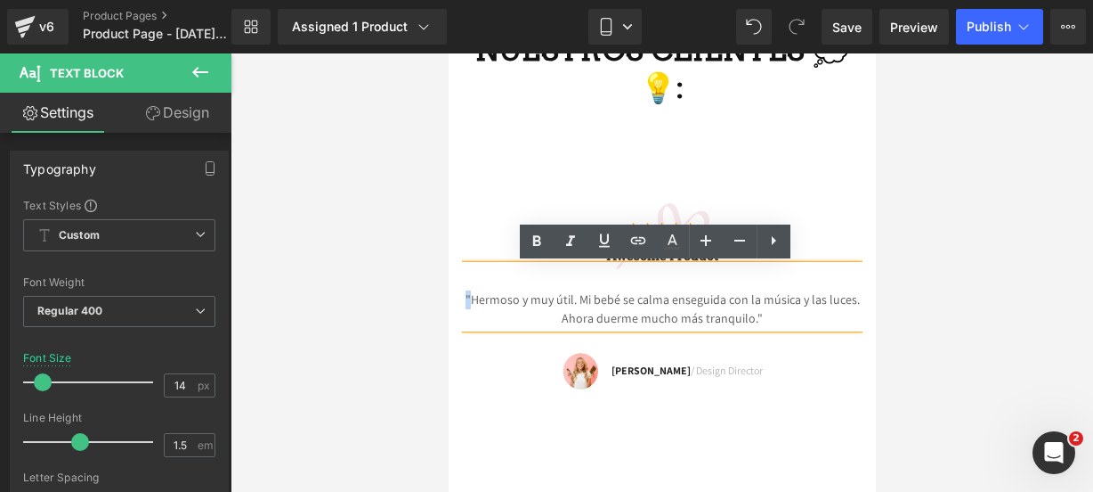
click at [470, 297] on p ""Hermoso y muy útil. Mi bebé se calma enseguida con la música y las luces. Ahor…" at bounding box center [661, 308] width 401 height 37
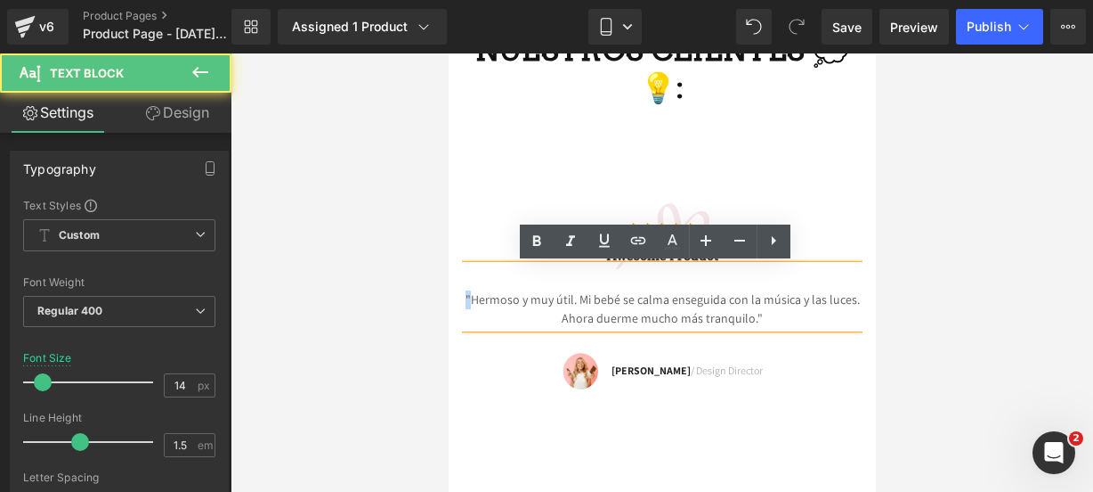
click at [470, 297] on p ""Hermoso y muy útil. Mi bebé se calma enseguida con la música y las luces. Ahor…" at bounding box center [661, 308] width 401 height 37
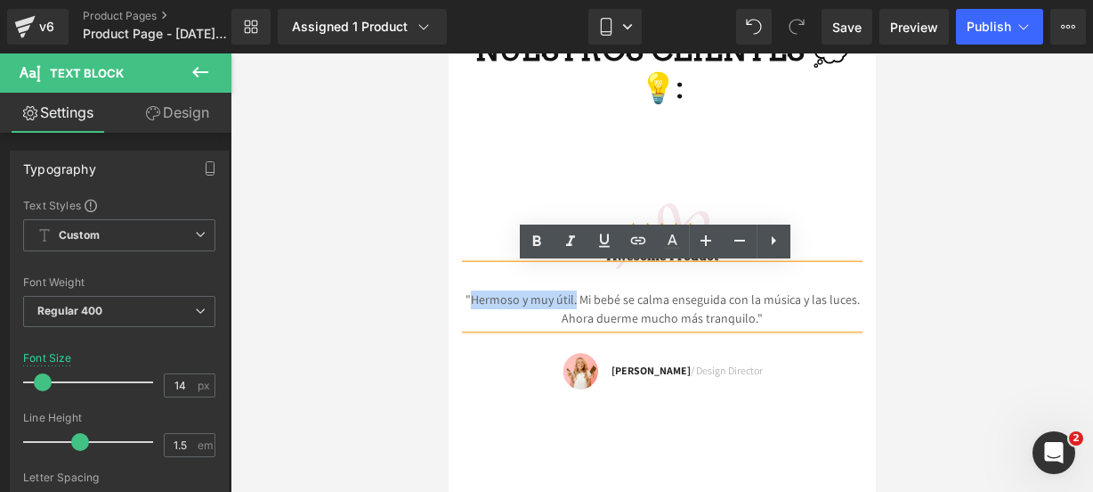
drag, startPoint x: 470, startPoint y: 297, endPoint x: 568, endPoint y: 304, distance: 98.2
click at [568, 304] on p ""Hermoso y muy útil. Mi bebé se calma enseguida con la música y las luces. Ahor…" at bounding box center [661, 308] width 401 height 37
click at [532, 252] on link at bounding box center [537, 241] width 34 height 34
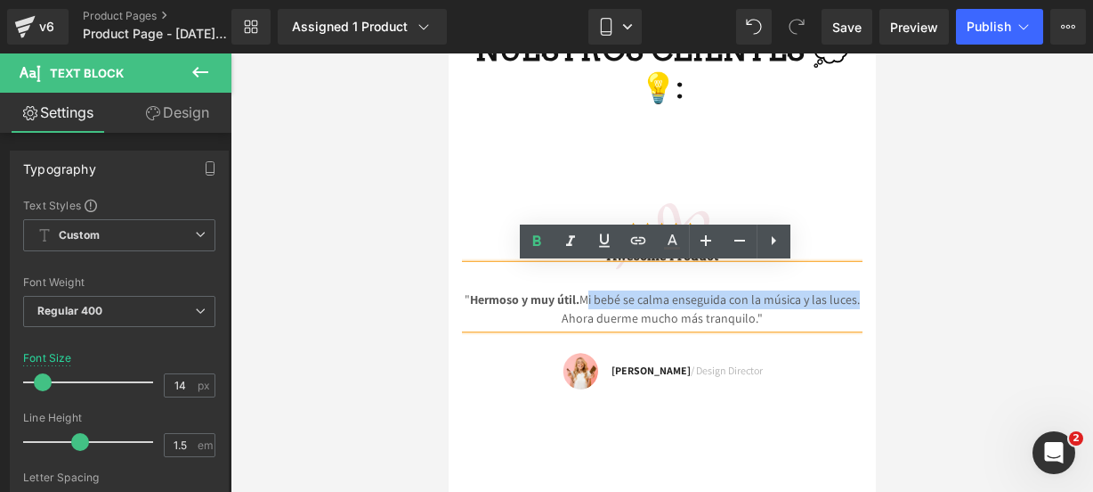
drag, startPoint x: 577, startPoint y: 300, endPoint x: 846, endPoint y: 302, distance: 268.9
click at [846, 302] on p "" Hermoso y muy útil. Mi bebé se calma enseguida con la música y las luces. Aho…" at bounding box center [661, 308] width 401 height 37
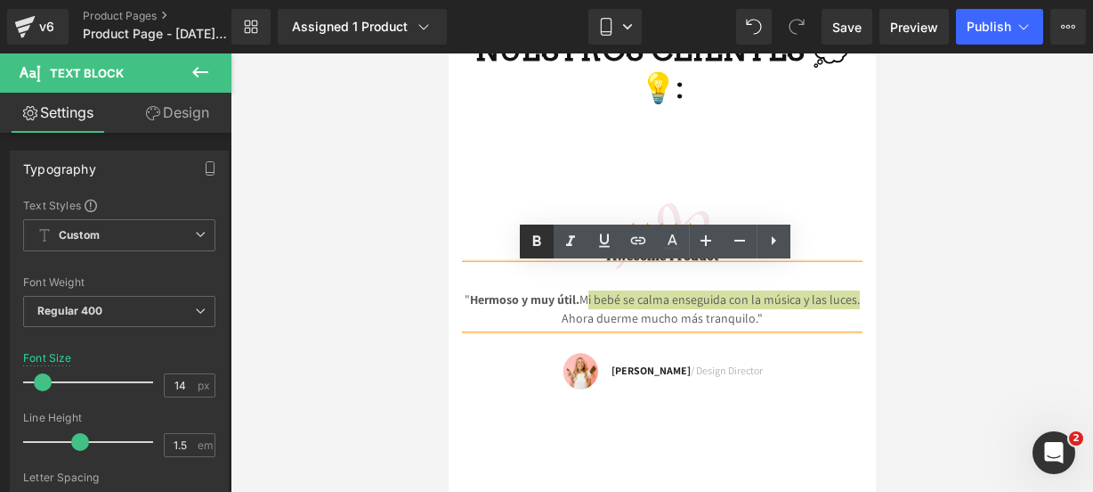
click at [545, 252] on link at bounding box center [537, 241] width 34 height 34
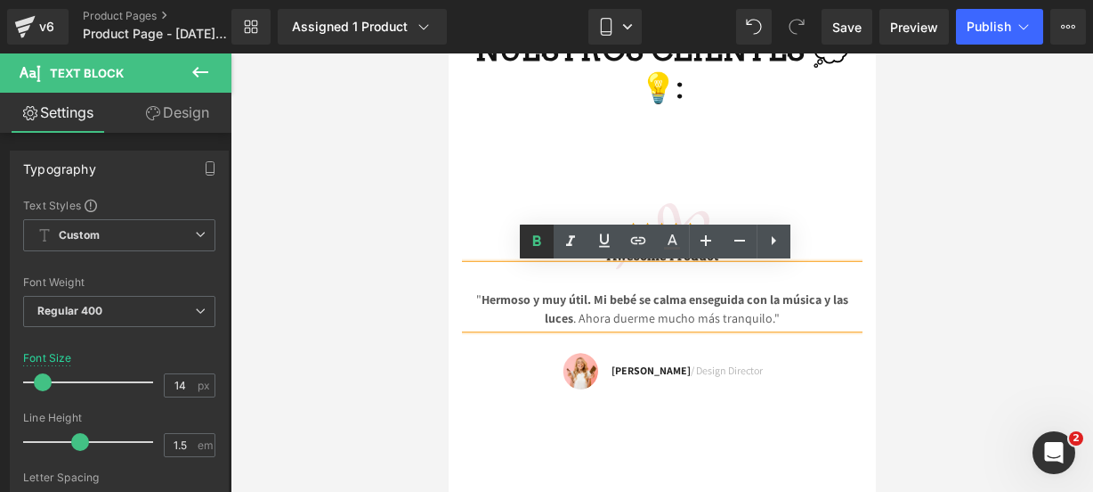
click at [540, 247] on icon at bounding box center [536, 241] width 21 height 21
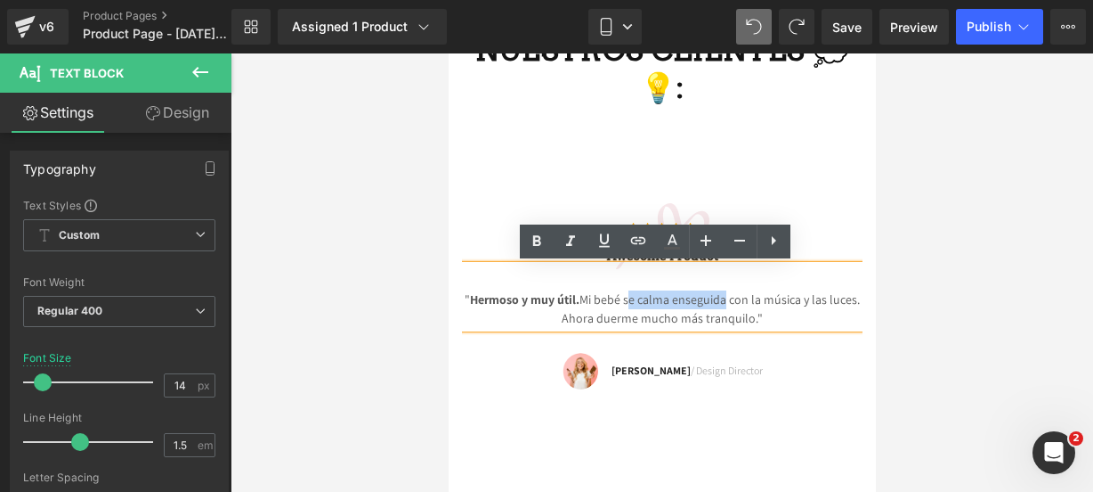
drag, startPoint x: 622, startPoint y: 297, endPoint x: 716, endPoint y: 297, distance: 94.4
click at [716, 297] on p "" Hermoso y muy útil. Mi bebé se calma enseguida con la música y las luces. Aho…" at bounding box center [661, 308] width 401 height 37
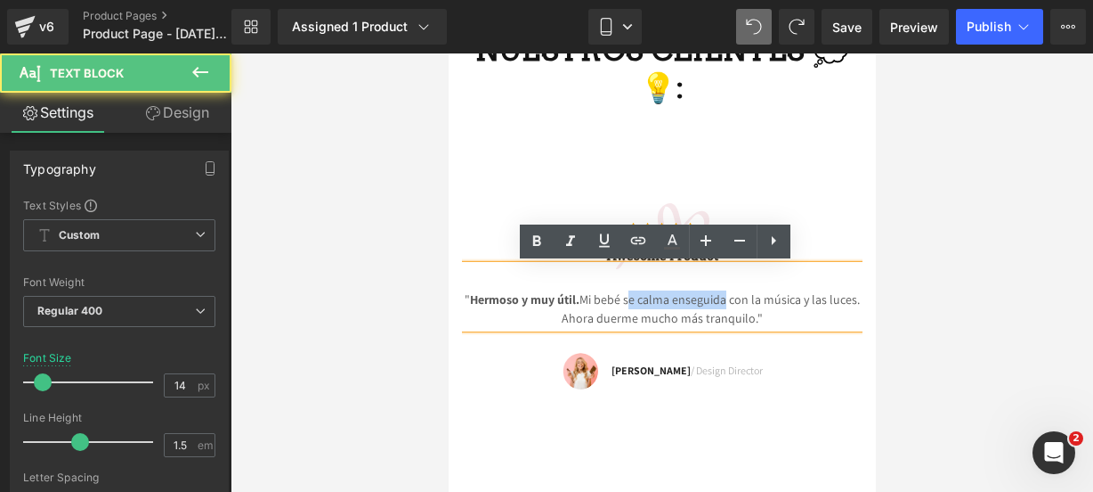
click at [716, 297] on p "" Hermoso y muy útil. Mi bebé se calma enseguida con la música y las luces. Aho…" at bounding box center [661, 308] width 401 height 37
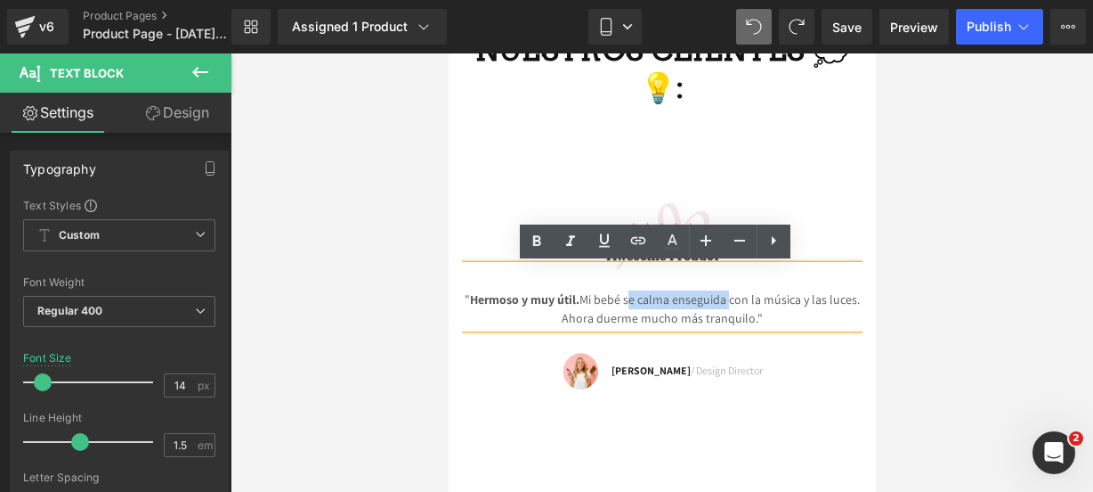
drag, startPoint x: 719, startPoint y: 298, endPoint x: 619, endPoint y: 302, distance: 99.8
click at [619, 302] on p "" Hermoso y muy útil. Mi bebé se calma enseguida con la música y las luces. Aho…" at bounding box center [661, 308] width 401 height 37
click at [543, 252] on link at bounding box center [537, 241] width 34 height 34
drag, startPoint x: 548, startPoint y: 314, endPoint x: 744, endPoint y: 316, distance: 196.8
click at [744, 316] on p "" Hermoso y muy útil. Mi bebé se calma enseguida con la música y las luces. Aho…" at bounding box center [661, 308] width 401 height 37
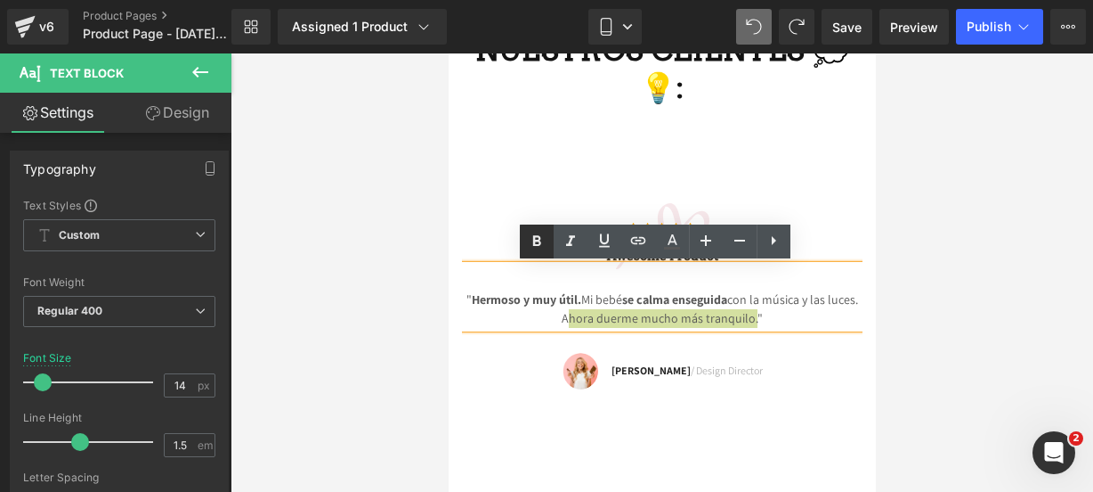
click at [528, 233] on icon at bounding box center [536, 241] width 21 height 21
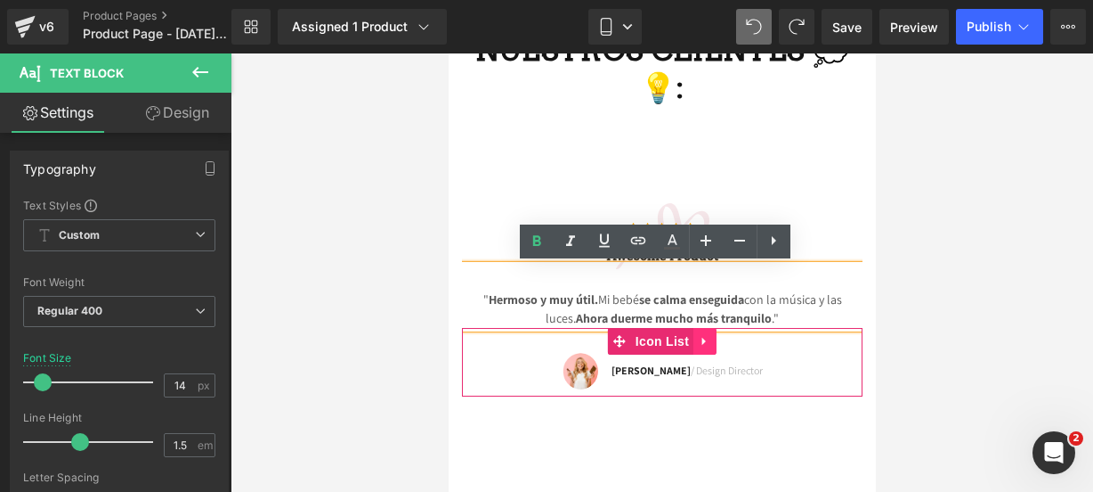
click at [706, 337] on link at bounding box center [704, 341] width 23 height 27
click at [715, 337] on link at bounding box center [715, 341] width 23 height 27
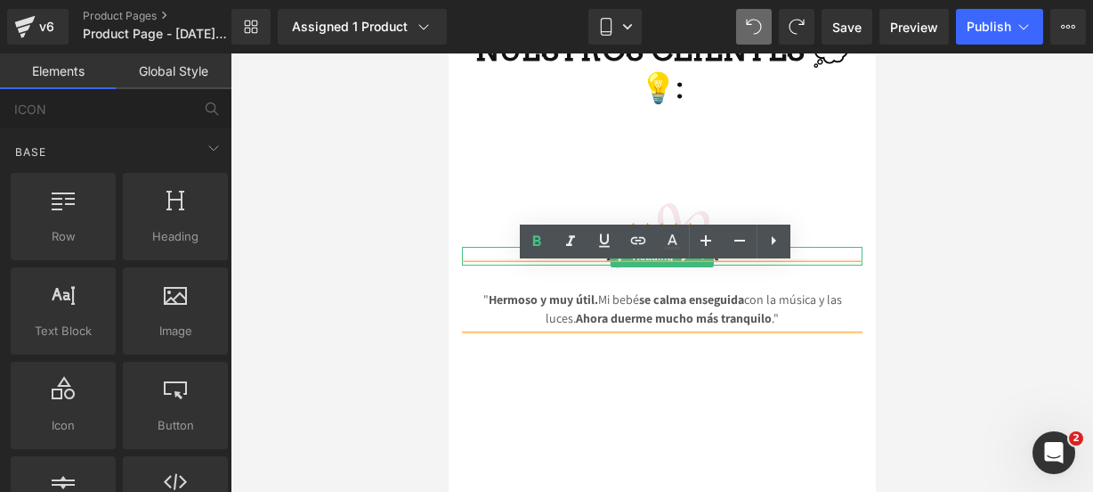
click at [793, 254] on h3 "Awesome Product" at bounding box center [661, 256] width 401 height 19
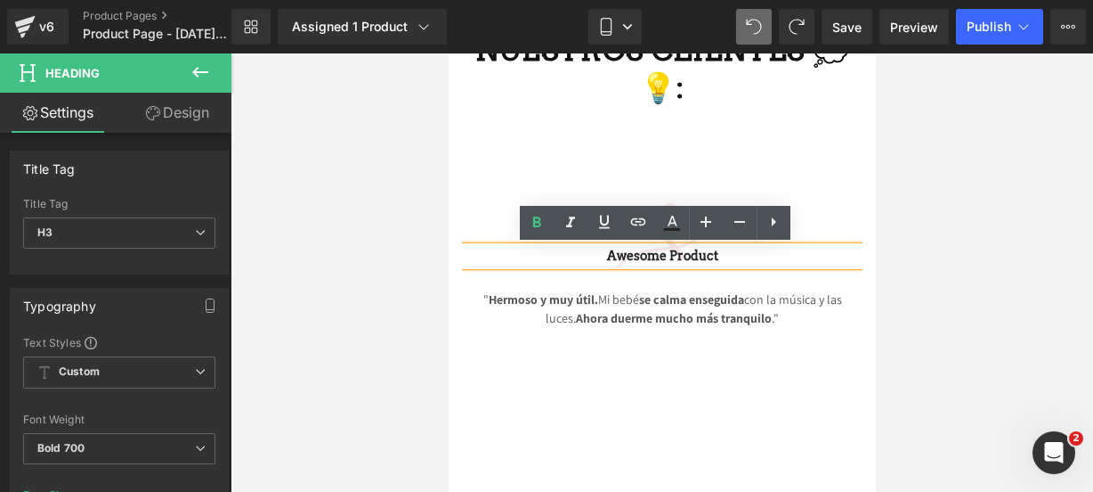
drag, startPoint x: 793, startPoint y: 254, endPoint x: 478, endPoint y: 252, distance: 315.2
click at [478, 252] on h3 "Awesome Product" at bounding box center [661, 256] width 401 height 19
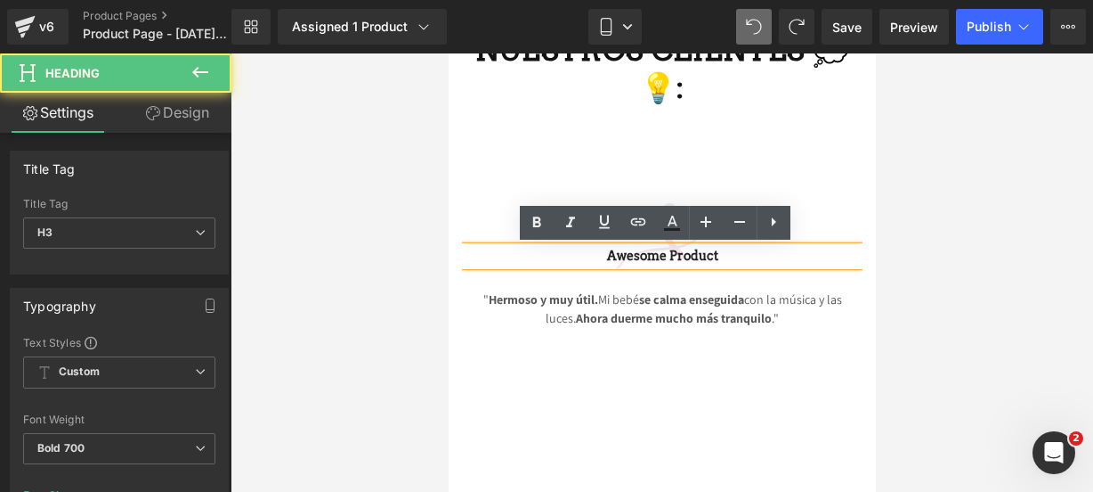
drag, startPoint x: 714, startPoint y: 250, endPoint x: 613, endPoint y: 243, distance: 101.8
click at [613, 247] on div "Awesome Product" at bounding box center [661, 256] width 401 height 19
drag, startPoint x: 605, startPoint y: 256, endPoint x: 789, endPoint y: 234, distance: 184.7
click at [789, 234] on div "Icon Icon Icon Icon Icon Icon List Hoz Awesome Product Heading " Hermoso y muy …" at bounding box center [661, 265] width 401 height 125
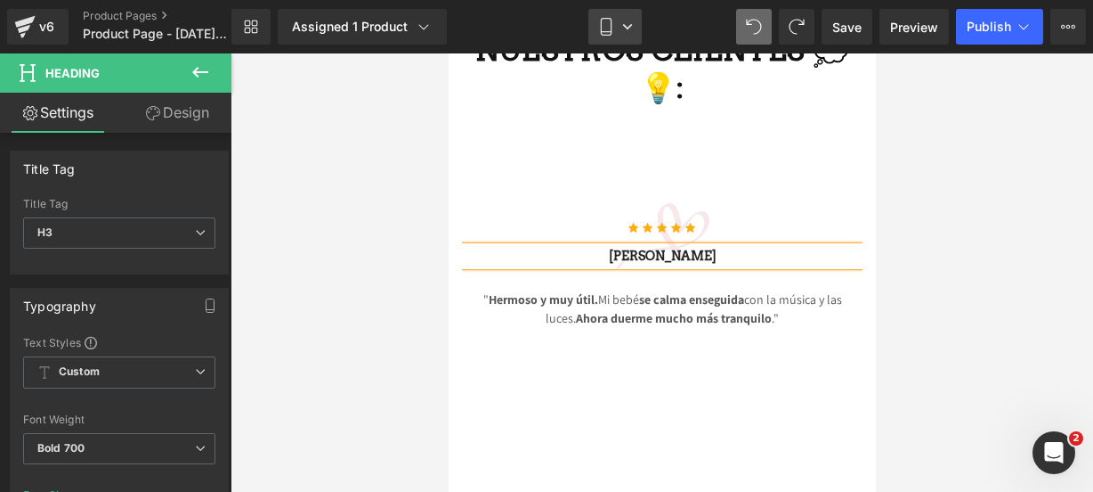
click at [604, 29] on icon at bounding box center [606, 27] width 18 height 18
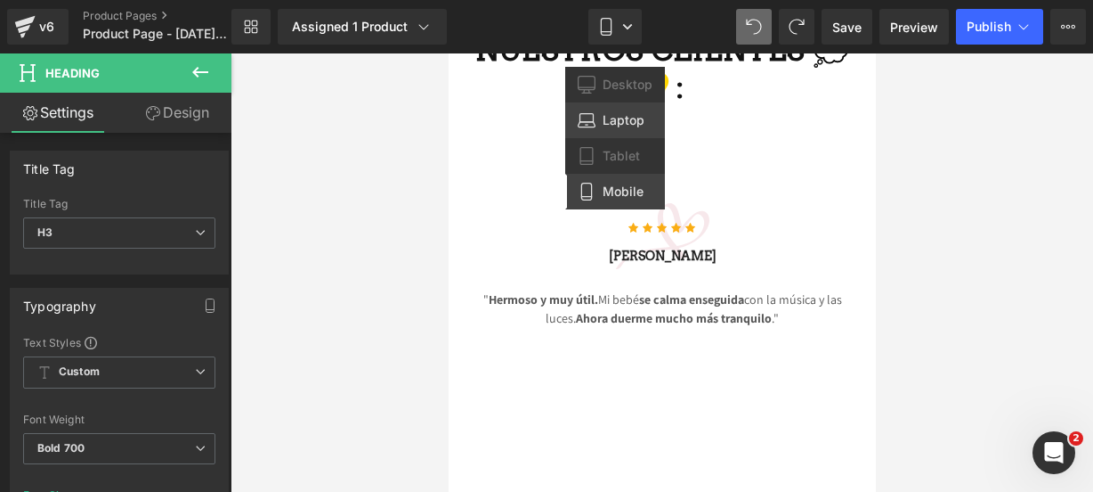
click at [614, 115] on span "Laptop" at bounding box center [624, 120] width 42 height 16
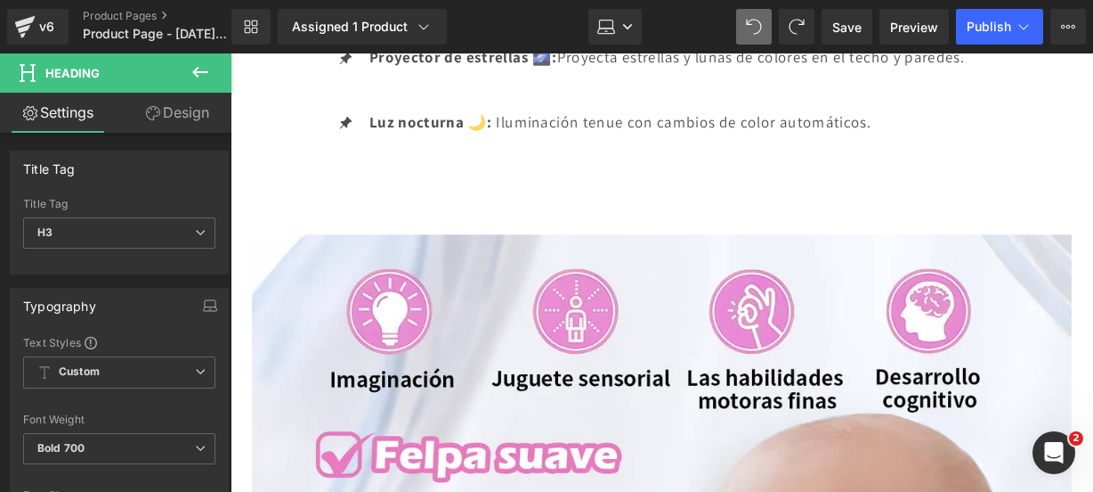
scroll to position [5469, 0]
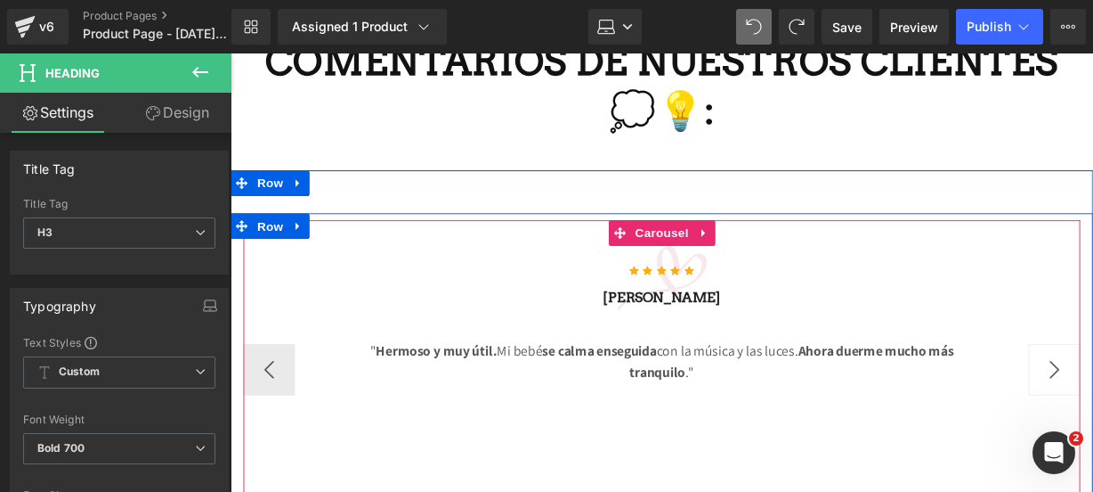
click at [1083, 354] on button "›" at bounding box center [1085, 380] width 53 height 53
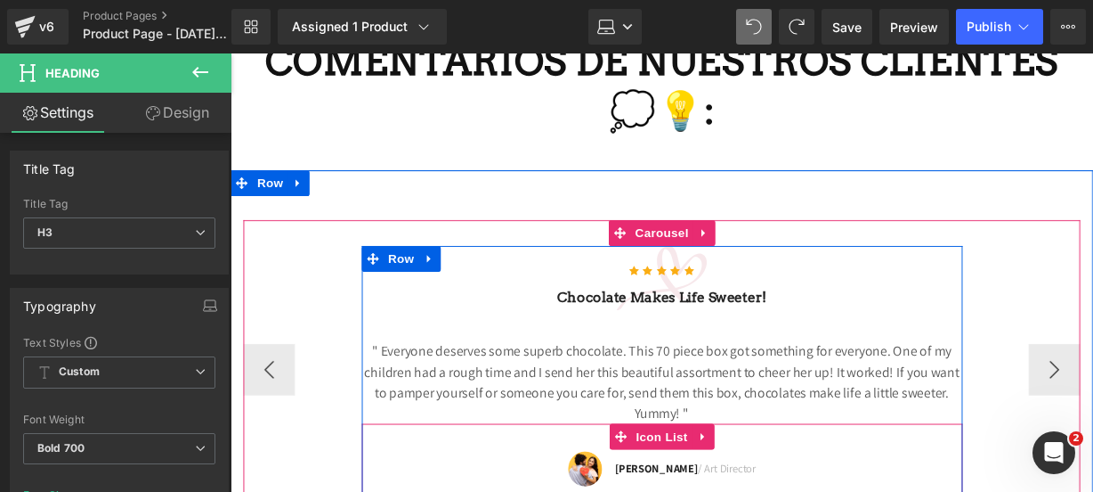
click at [712, 437] on link at bounding box center [721, 450] width 23 height 27
click at [727, 444] on icon at bounding box center [733, 450] width 12 height 13
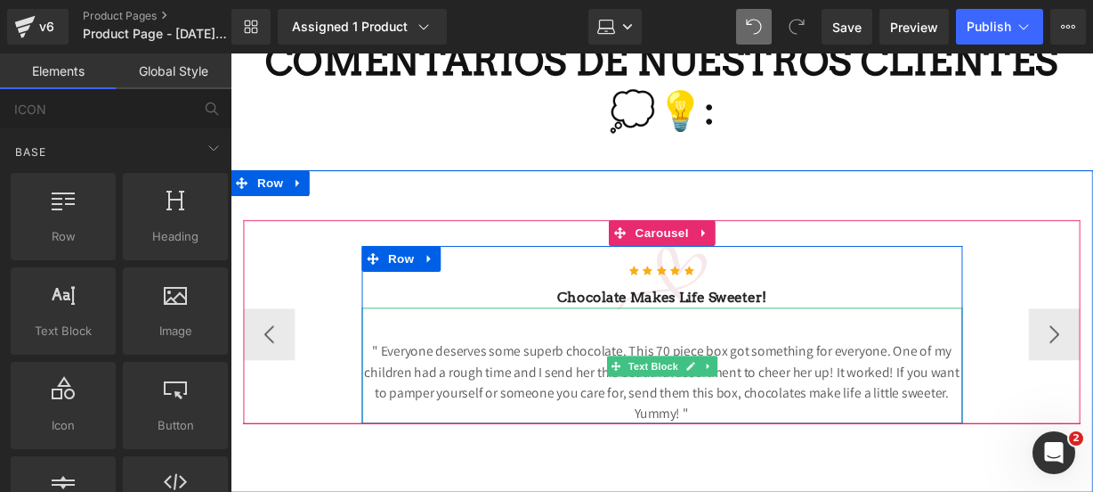
click at [720, 383] on p "" Everyone deserves some superb chocolate. This 70 piece box got something for …" at bounding box center [678, 394] width 623 height 85
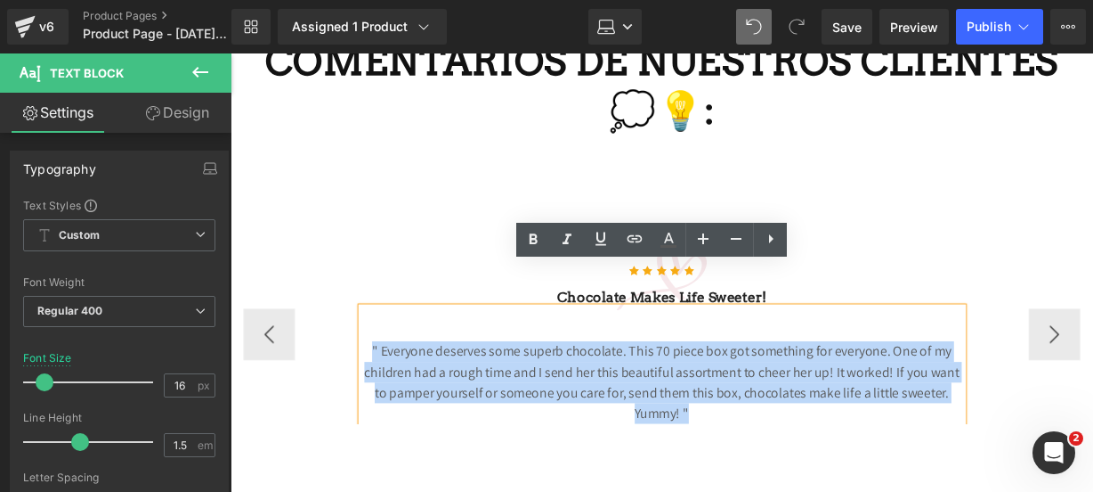
drag, startPoint x: 720, startPoint y: 383, endPoint x: 343, endPoint y: 313, distance: 384.0
click at [343, 313] on div "Icon Icon Icon Icon Icon Icon List Hoz Chocolate makes Life sweeter! Heading " …" at bounding box center [678, 345] width 868 height 185
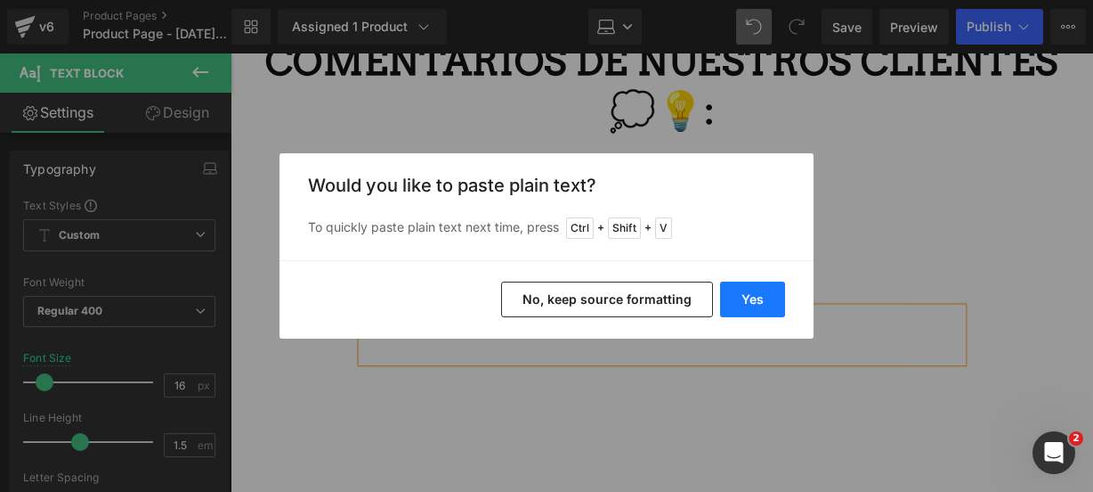
click at [737, 298] on button "Yes" at bounding box center [752, 299] width 65 height 36
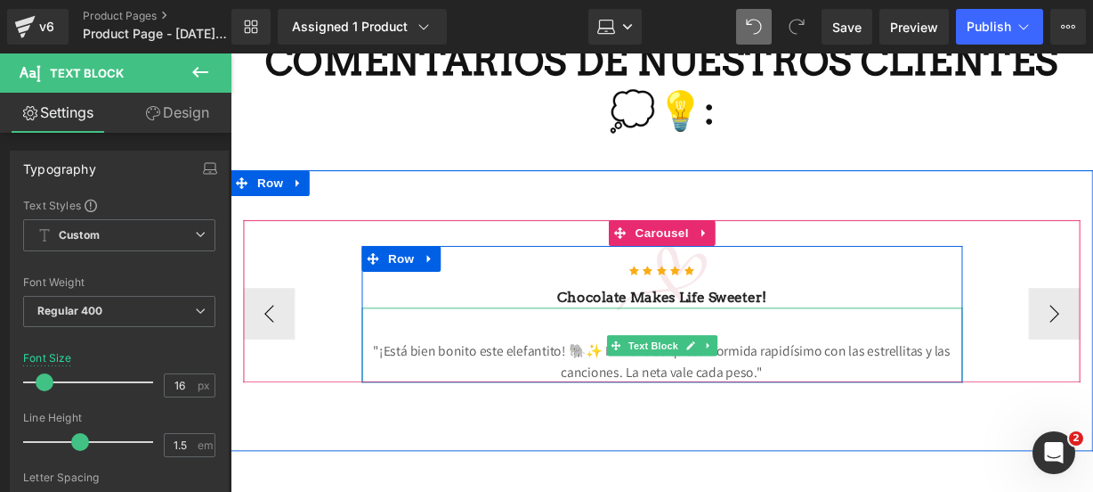
click at [790, 352] on p ""¡Está bien bonito este elefantito! 🐘✨ Mi nena se queda dormida rapidísimo con …" at bounding box center [678, 373] width 623 height 43
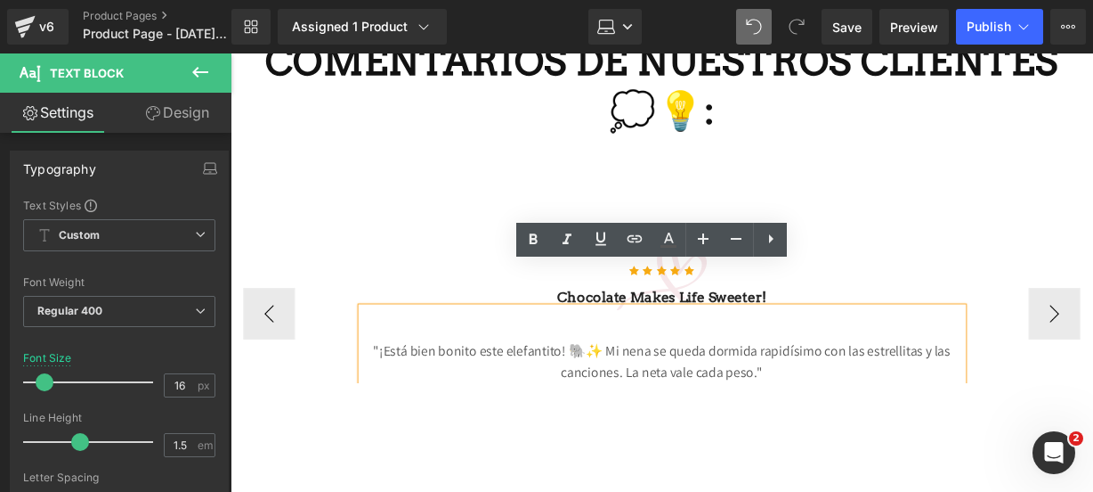
click at [606, 352] on p ""¡Está bien bonito este elefantito! 🐘✨ Mi nena se queda dormida rapidísimo con …" at bounding box center [678, 373] width 623 height 43
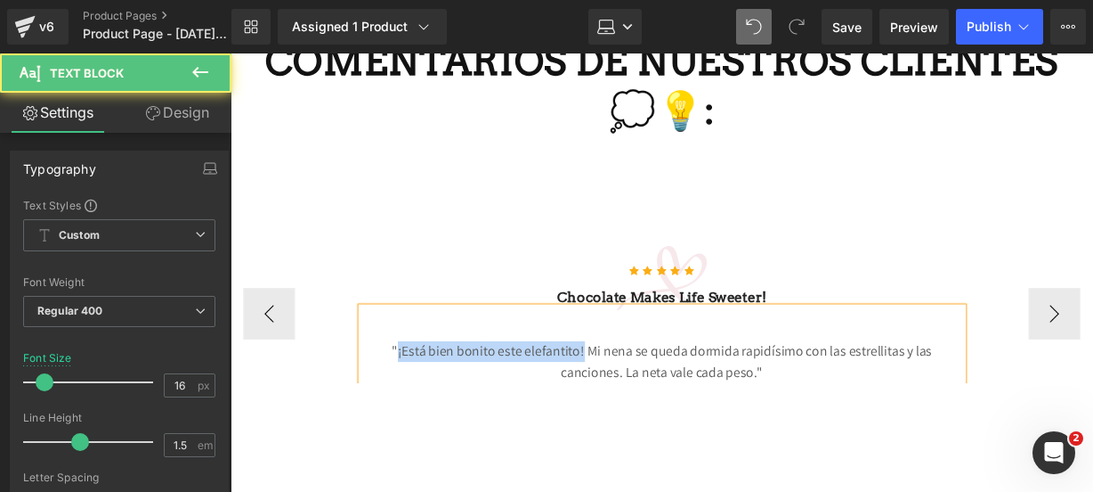
drag, startPoint x: 557, startPoint y: 316, endPoint x: 367, endPoint y: 321, distance: 190.6
click at [367, 352] on p ""¡Está bien bonito este elefantito! Mi nena se queda dormida rapidísimo con las…" at bounding box center [678, 373] width 623 height 43
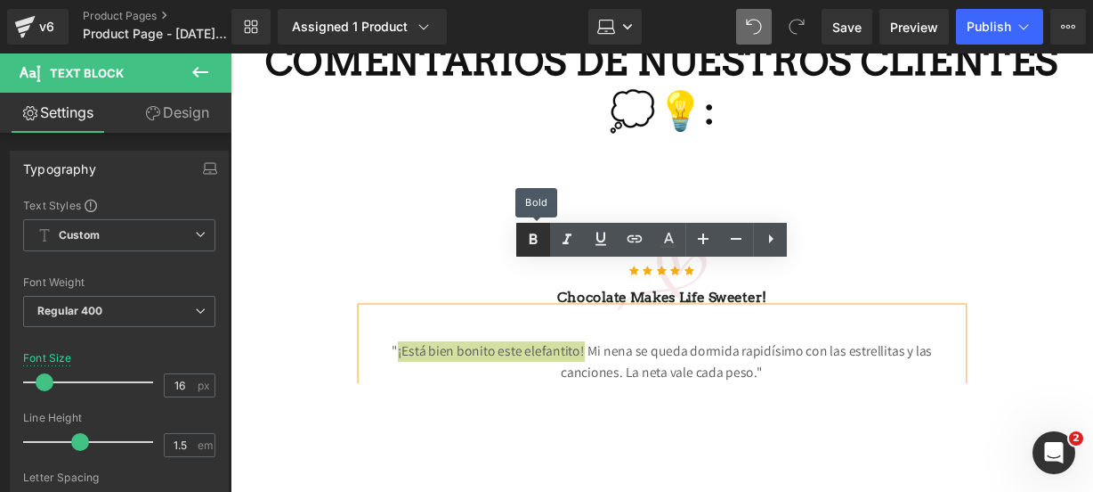
click at [527, 238] on icon at bounding box center [533, 239] width 21 height 21
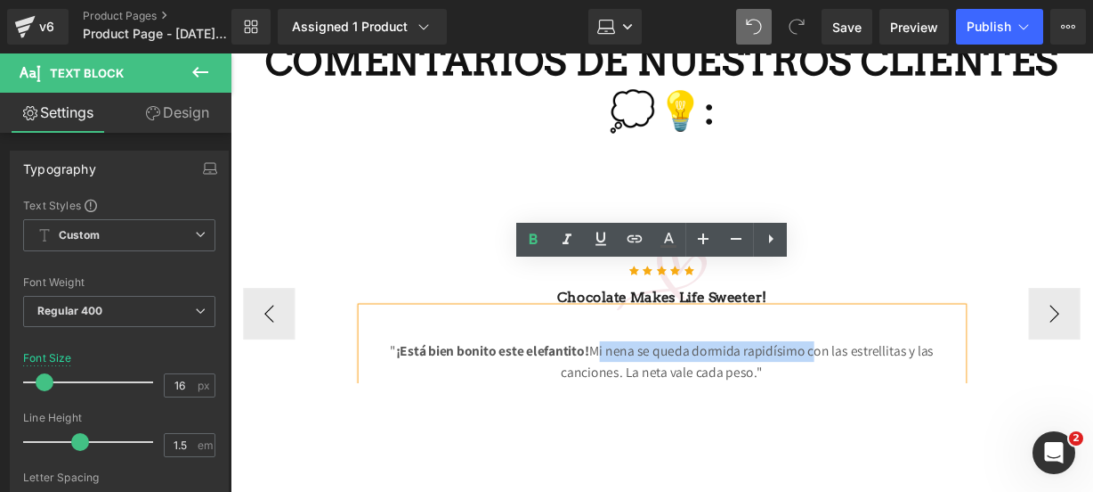
drag, startPoint x: 599, startPoint y: 315, endPoint x: 823, endPoint y: 315, distance: 223.5
click at [823, 352] on p "" ¡Está bien bonito este elefantito! Mi nena se queda dormida rapidísimo con la…" at bounding box center [678, 373] width 623 height 43
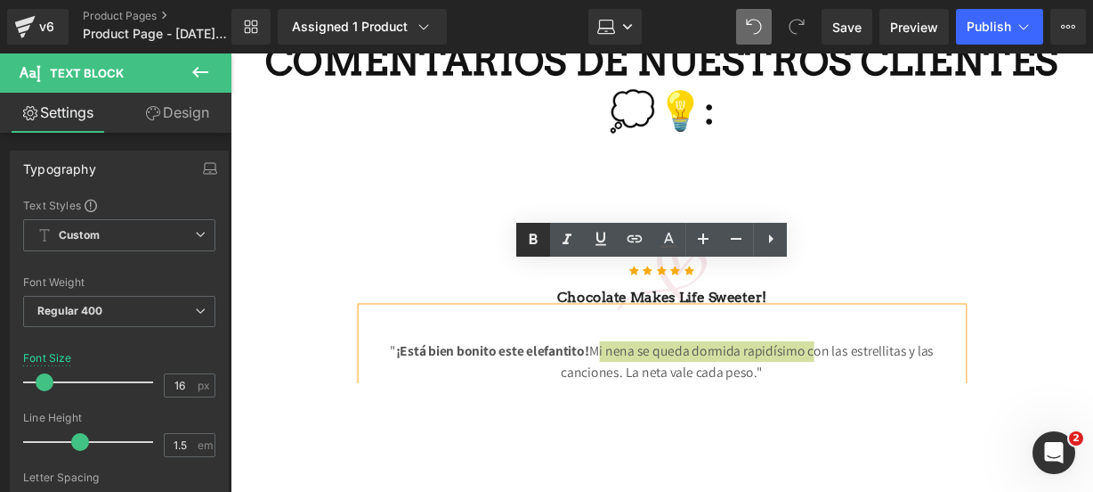
click at [518, 231] on link at bounding box center [533, 240] width 34 height 34
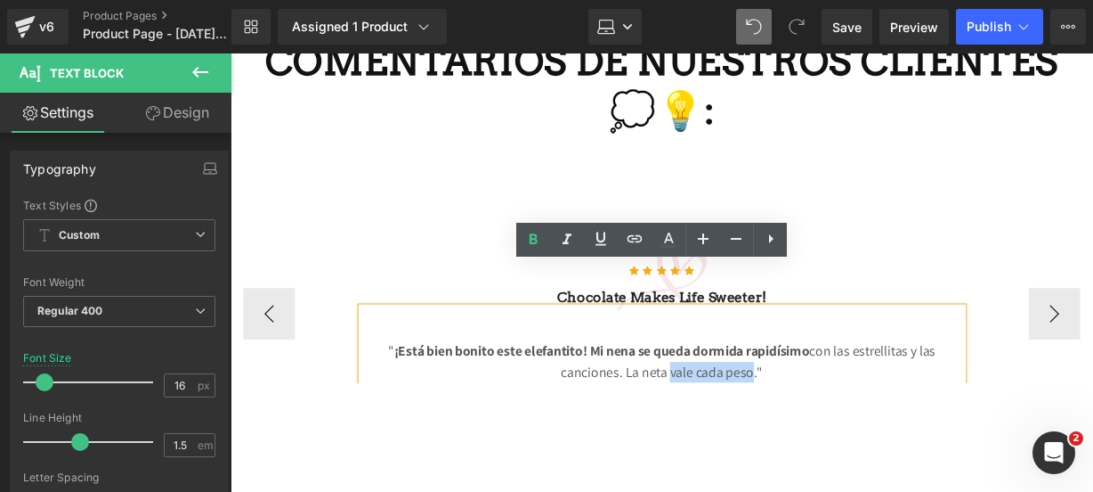
drag, startPoint x: 679, startPoint y: 336, endPoint x: 766, endPoint y: 338, distance: 86.4
click at [766, 352] on p "" ¡Está bien bonito este elefantito! Mi nena se queda dormida rapidísimo con la…" at bounding box center [678, 373] width 623 height 43
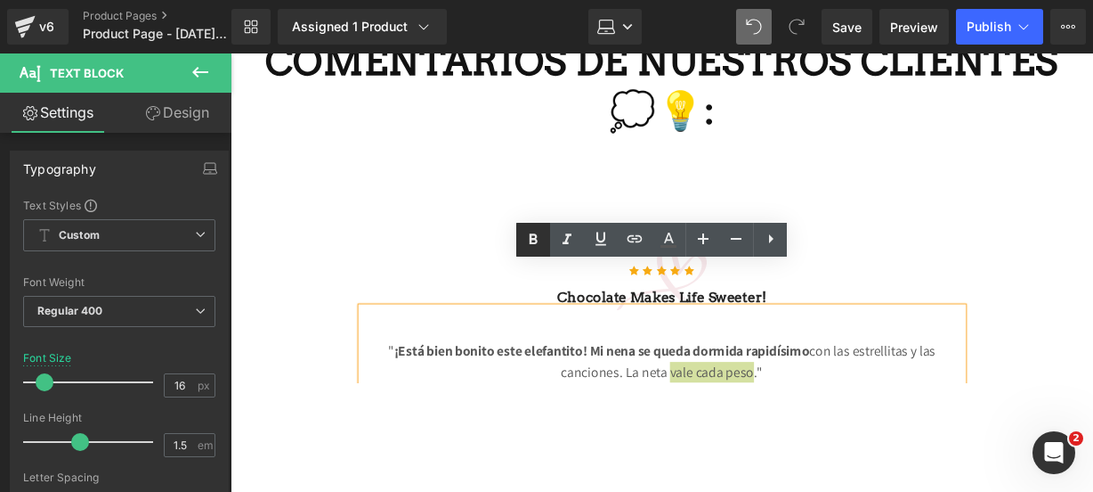
click at [532, 256] on link at bounding box center [533, 240] width 34 height 34
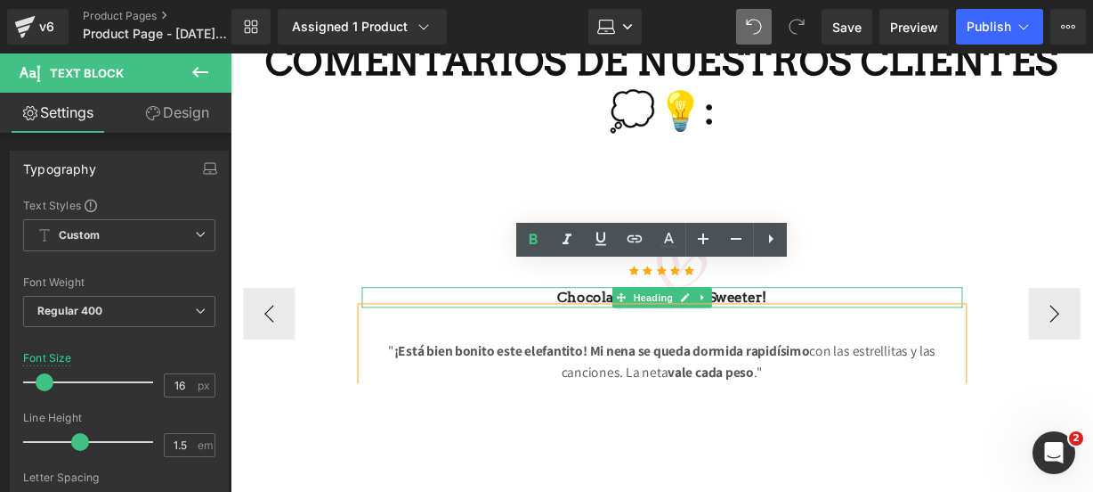
click at [832, 296] on h3 "Chocolate makes Life sweeter!" at bounding box center [678, 306] width 623 height 21
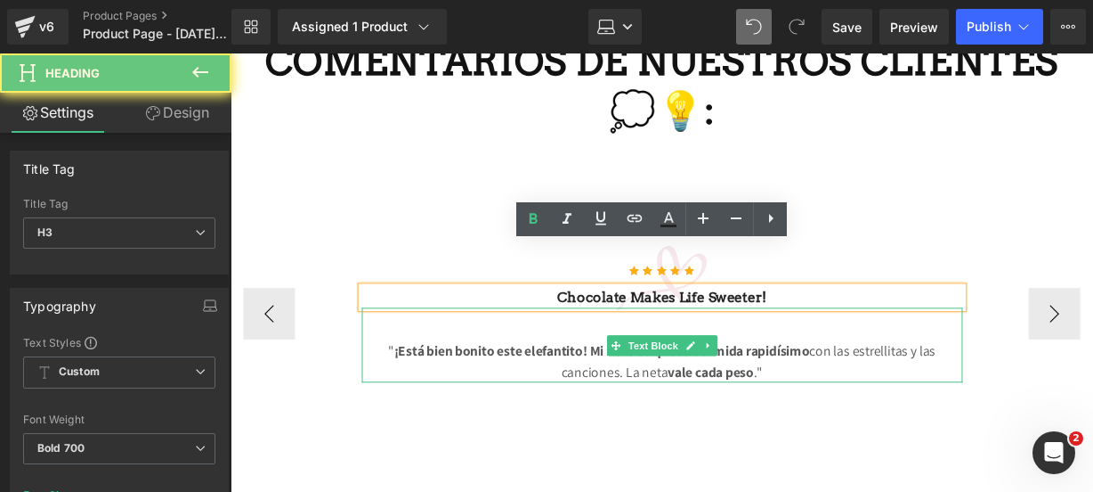
drag, startPoint x: 832, startPoint y: 256, endPoint x: 447, endPoint y: 303, distance: 387.4
click at [447, 303] on div "Icon Icon Icon Icon Icon Icon List Hoz Chocolate makes Life sweeter! Heading " …" at bounding box center [678, 324] width 623 height 142
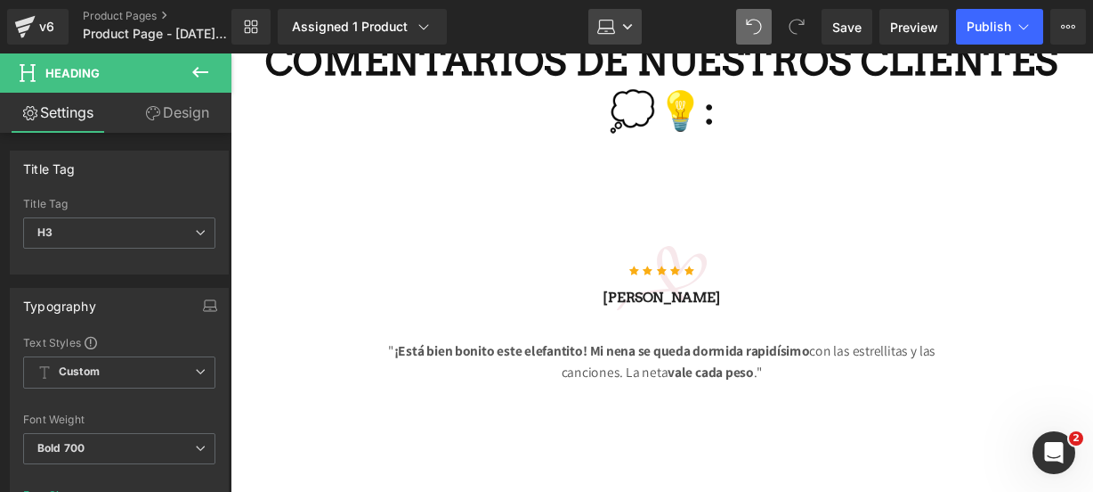
click at [612, 31] on icon at bounding box center [606, 27] width 18 height 18
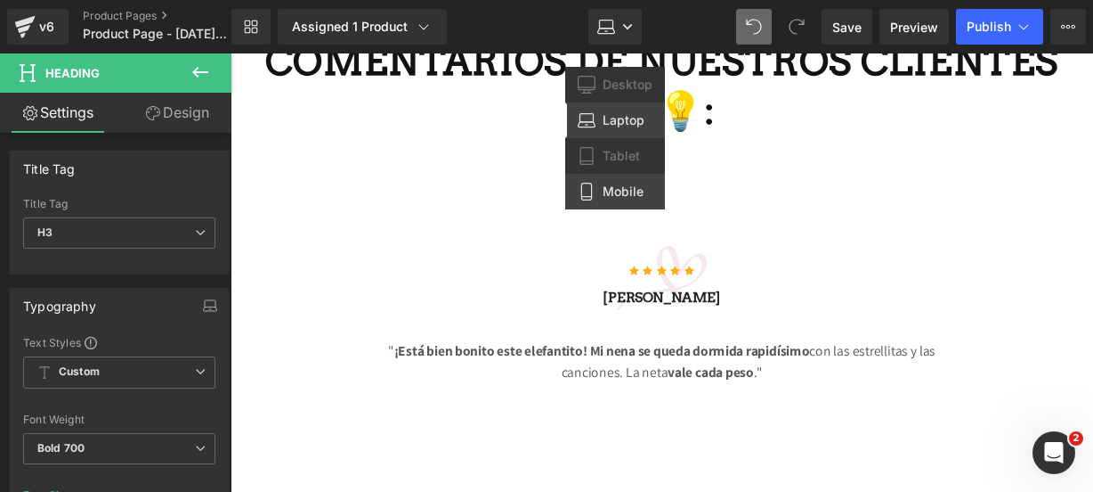
click at [604, 182] on link "Mobile" at bounding box center [615, 192] width 100 height 36
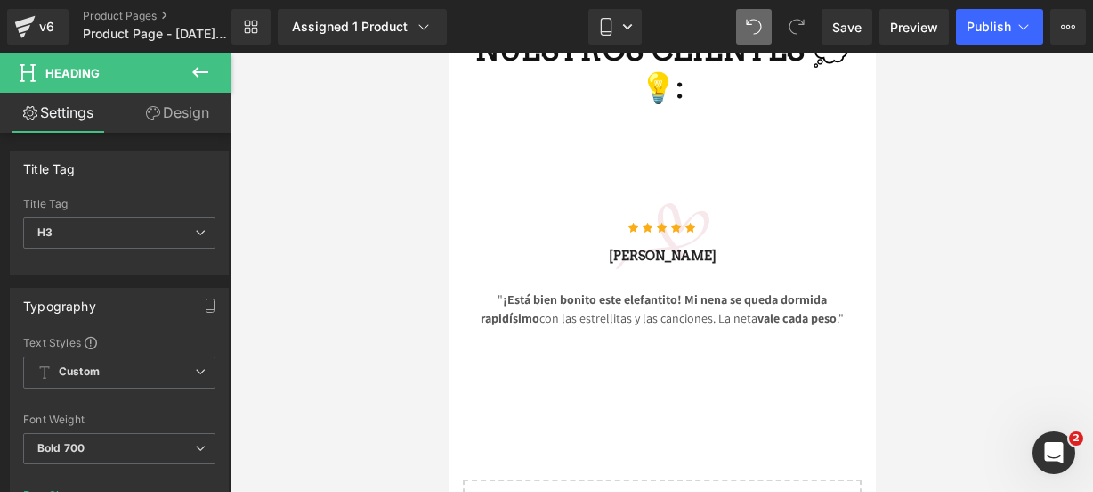
scroll to position [4574, 0]
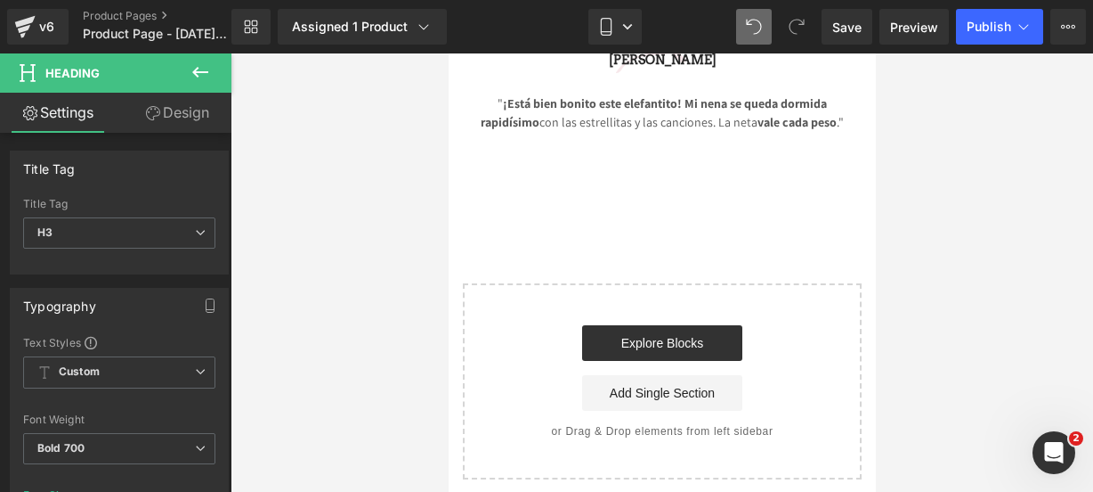
click at [194, 76] on icon at bounding box center [200, 71] width 21 height 21
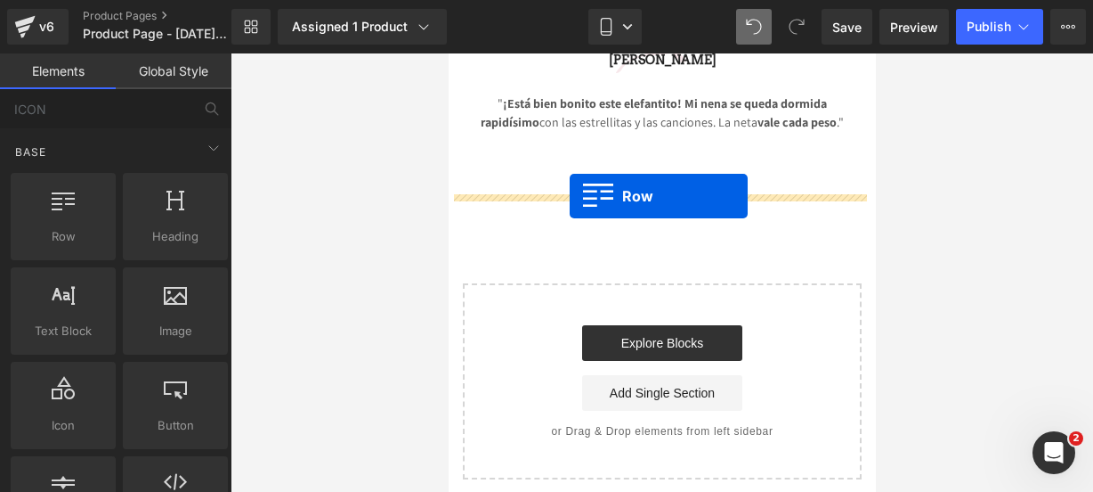
drag, startPoint x: 532, startPoint y: 280, endPoint x: 569, endPoint y: 195, distance: 92.5
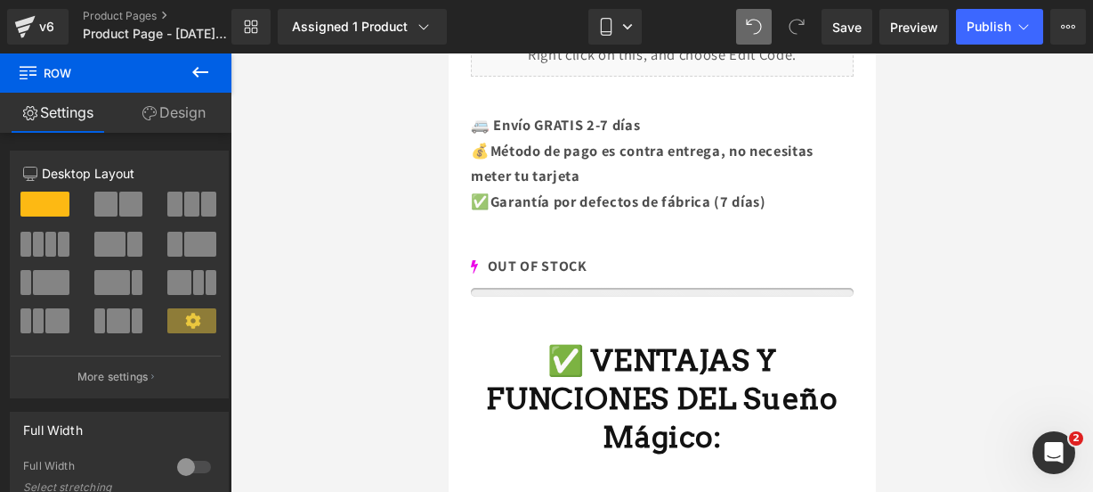
scroll to position [1282, 0]
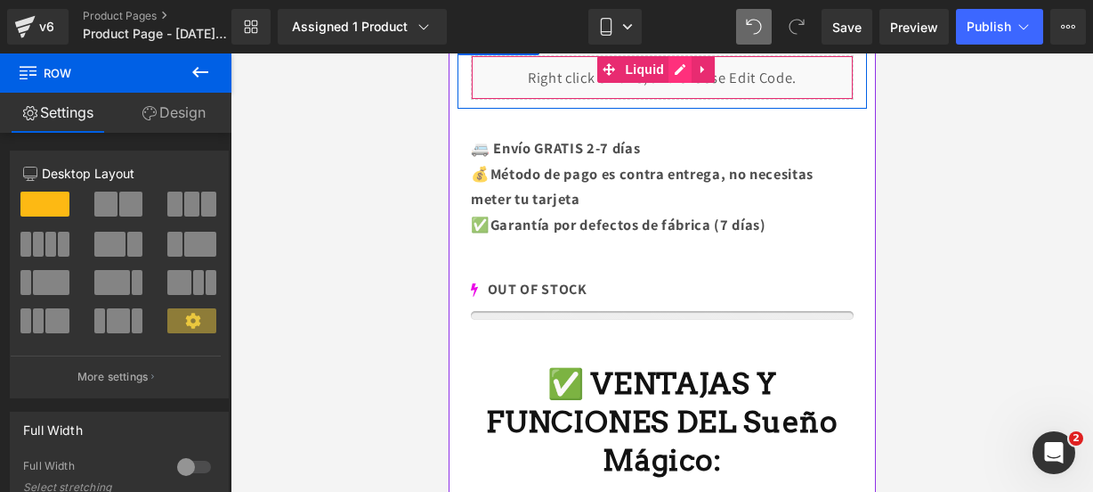
click at [683, 67] on div "Liquid" at bounding box center [661, 77] width 383 height 45
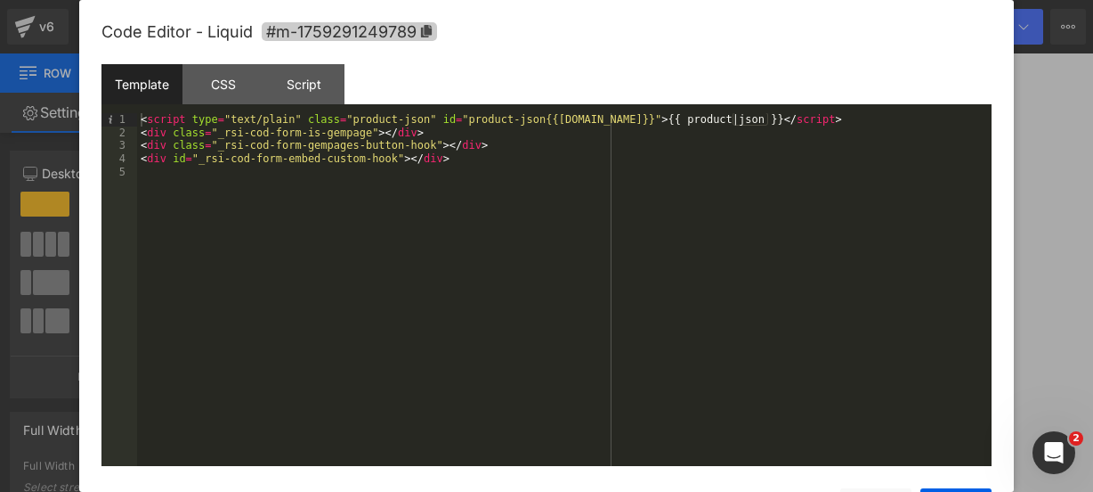
click at [429, 40] on span "#m-1759291249789" at bounding box center [349, 31] width 175 height 19
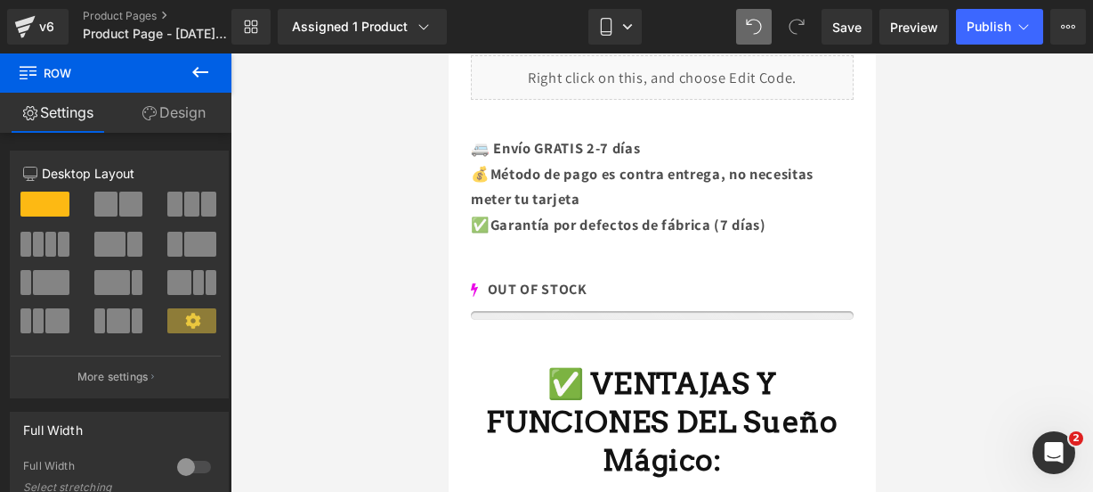
click at [204, 83] on button at bounding box center [200, 72] width 62 height 39
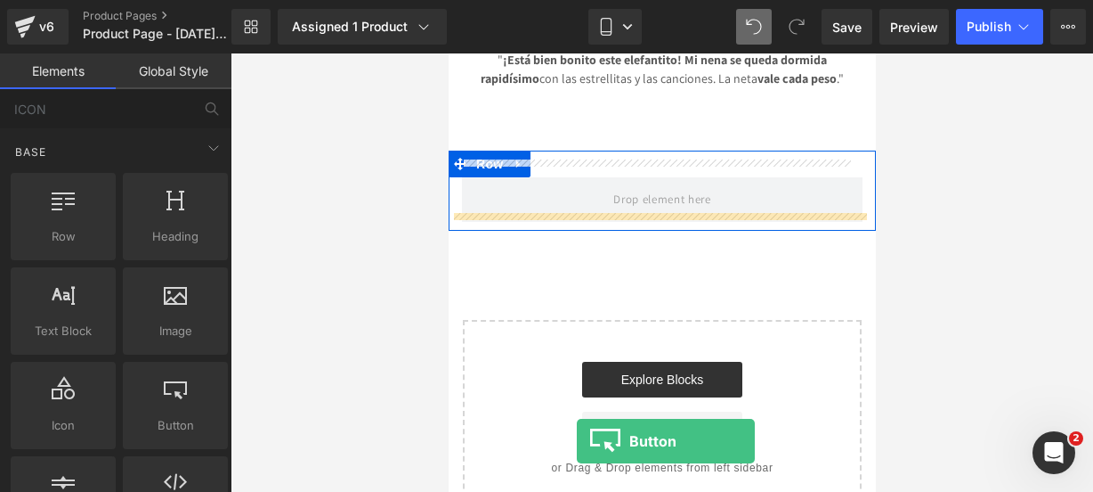
scroll to position [4671, 0]
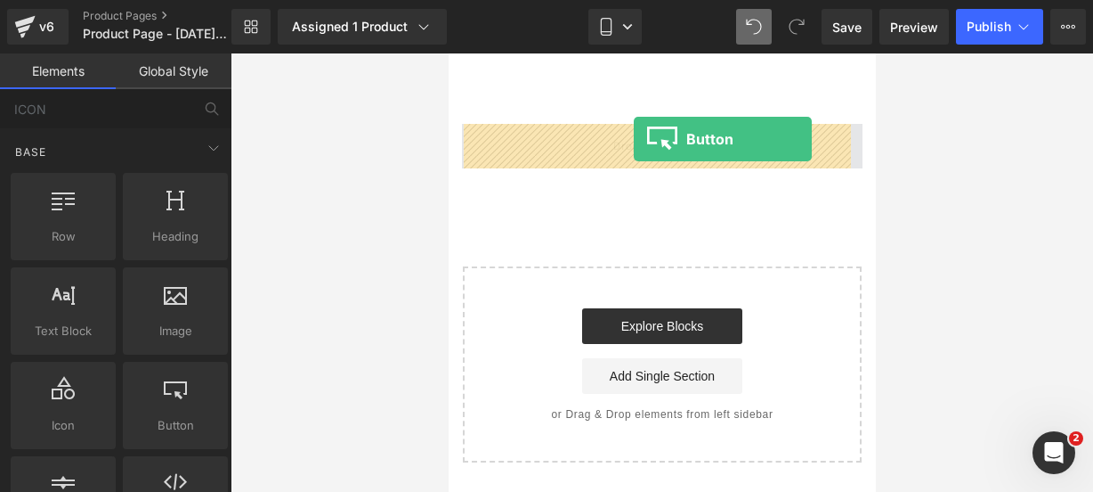
drag, startPoint x: 608, startPoint y: 446, endPoint x: 633, endPoint y: 139, distance: 308.2
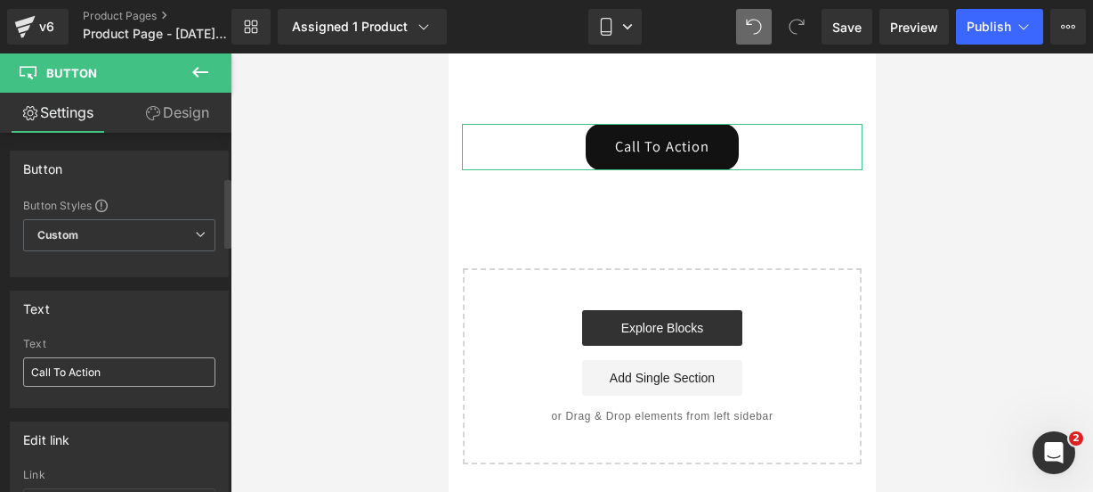
scroll to position [233, 0]
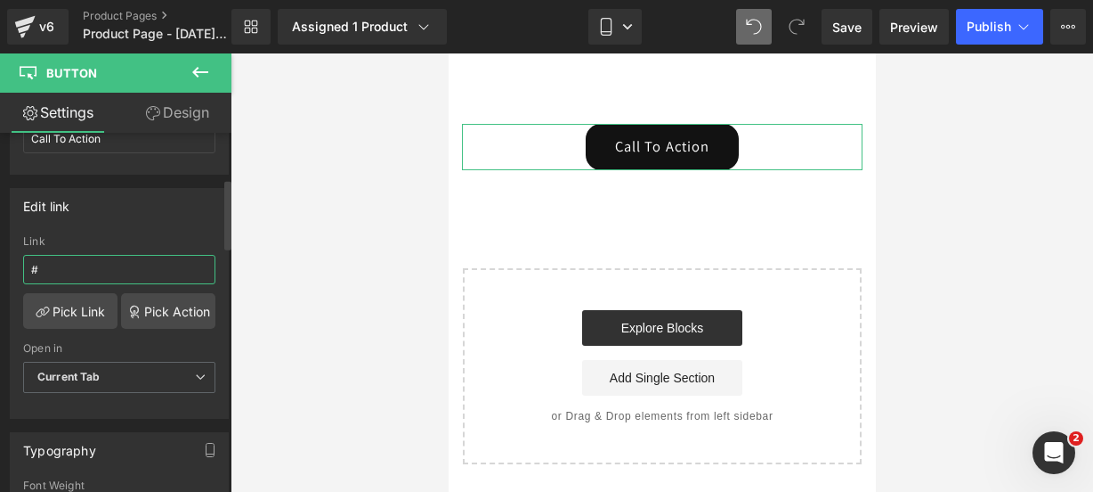
click at [84, 270] on input "#" at bounding box center [119, 269] width 192 height 29
paste input "#m-1759291249789"
click at [48, 265] on input "##m-1759291249789" at bounding box center [119, 269] width 192 height 29
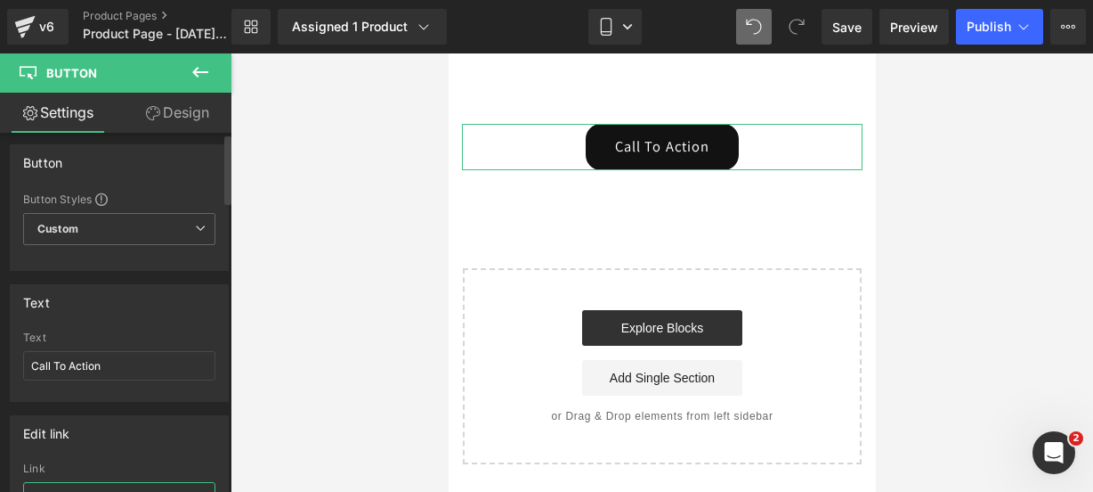
scroll to position [0, 0]
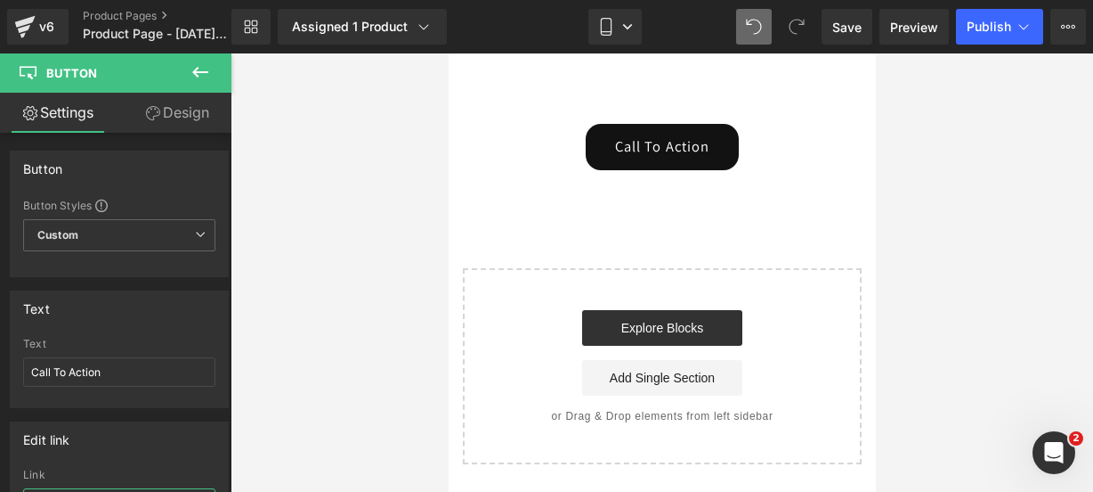
type input "#m-1759291249789"
drag, startPoint x: 119, startPoint y: 367, endPoint x: -41, endPoint y: 280, distance: 182.1
click at [0, 280] on html "Button You are previewing how the will restyle your page. You can not edit Elem…" at bounding box center [546, 246] width 1093 height 492
paste input "🤩🔥"
type input "¡COMPRA YA! 🤩🔥"
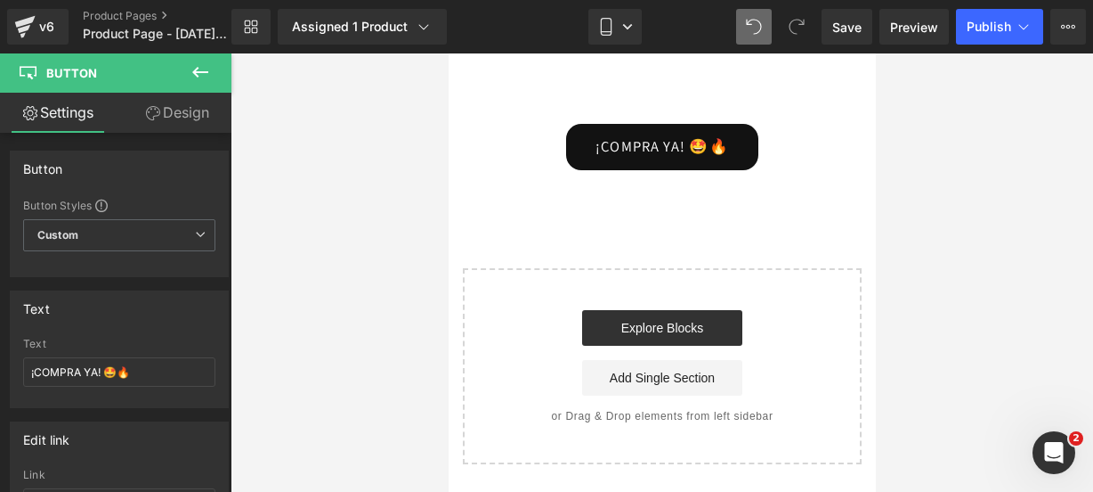
click at [202, 69] on icon at bounding box center [200, 71] width 21 height 21
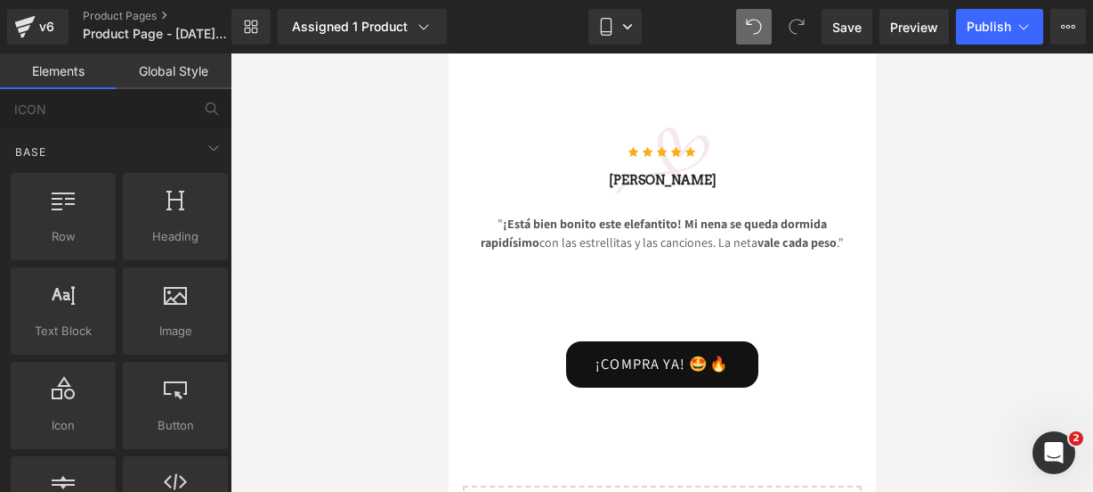
scroll to position [4453, 0]
click at [841, 40] on link "Save" at bounding box center [847, 27] width 51 height 36
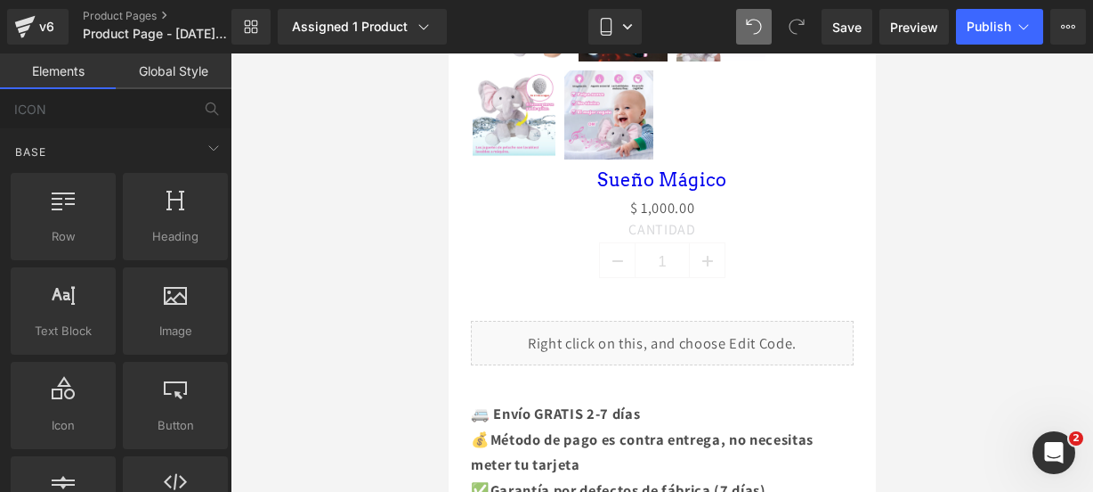
scroll to position [1032, 0]
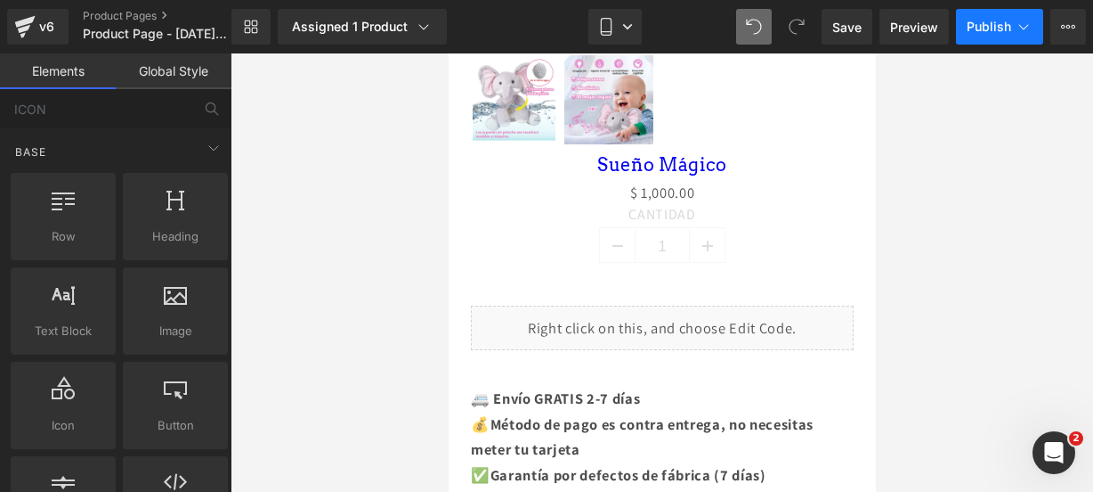
click at [1017, 22] on icon at bounding box center [1024, 27] width 18 height 18
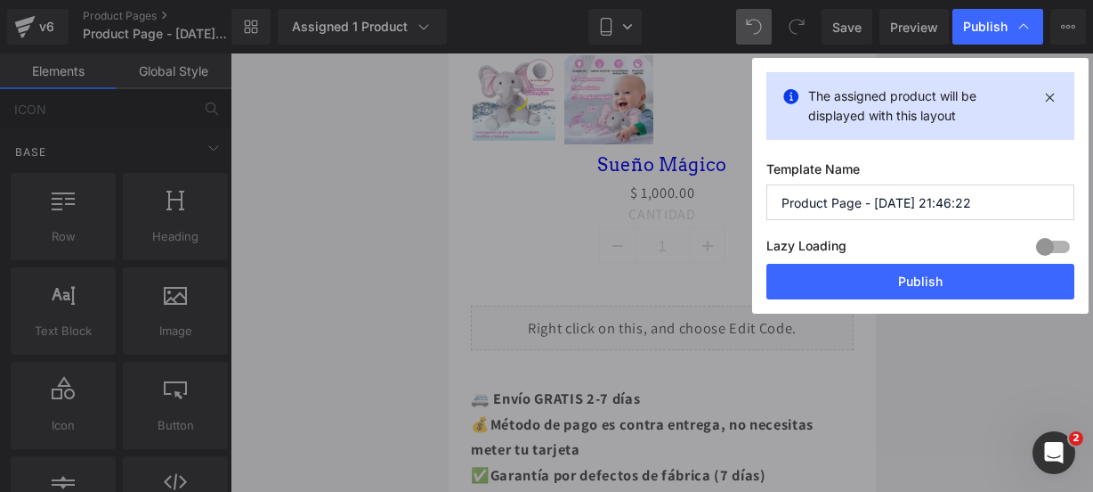
drag, startPoint x: 975, startPoint y: 201, endPoint x: 547, endPoint y: 167, distance: 429.6
click at [547, 167] on div "Publish The assigned product will be displayed with this layout Template Name P…" at bounding box center [546, 246] width 1093 height 492
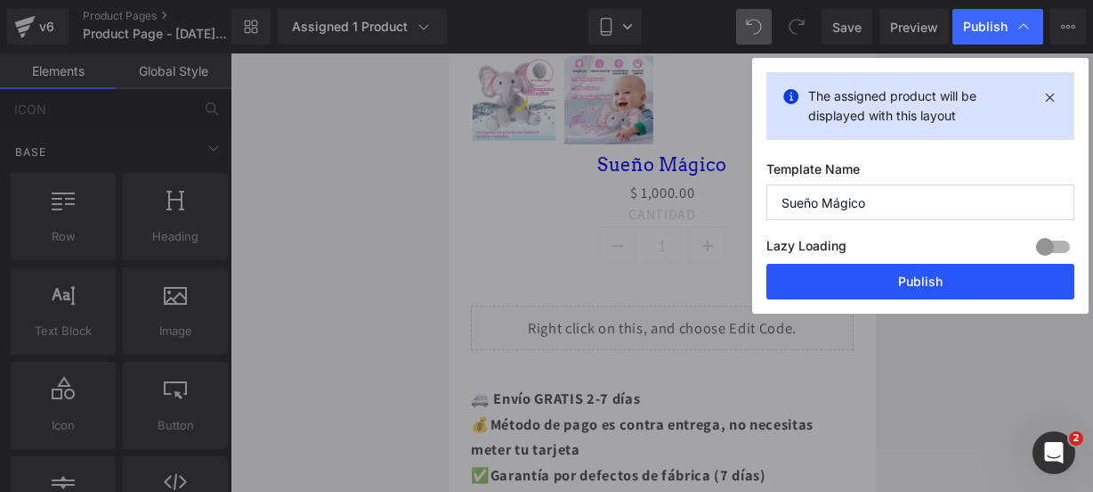
type input "Sueño Mágico"
click at [898, 279] on button "Publish" at bounding box center [921, 282] width 308 height 36
